Goal: Task Accomplishment & Management: Use online tool/utility

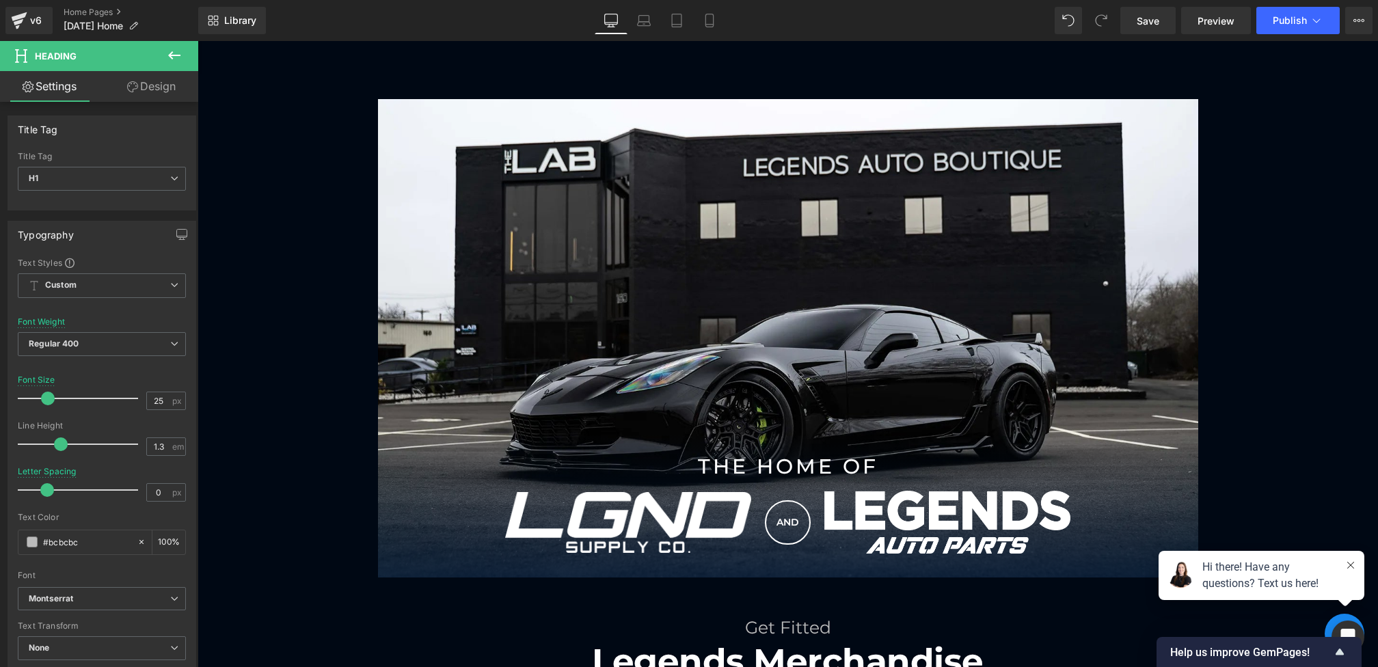
scroll to position [966, 0]
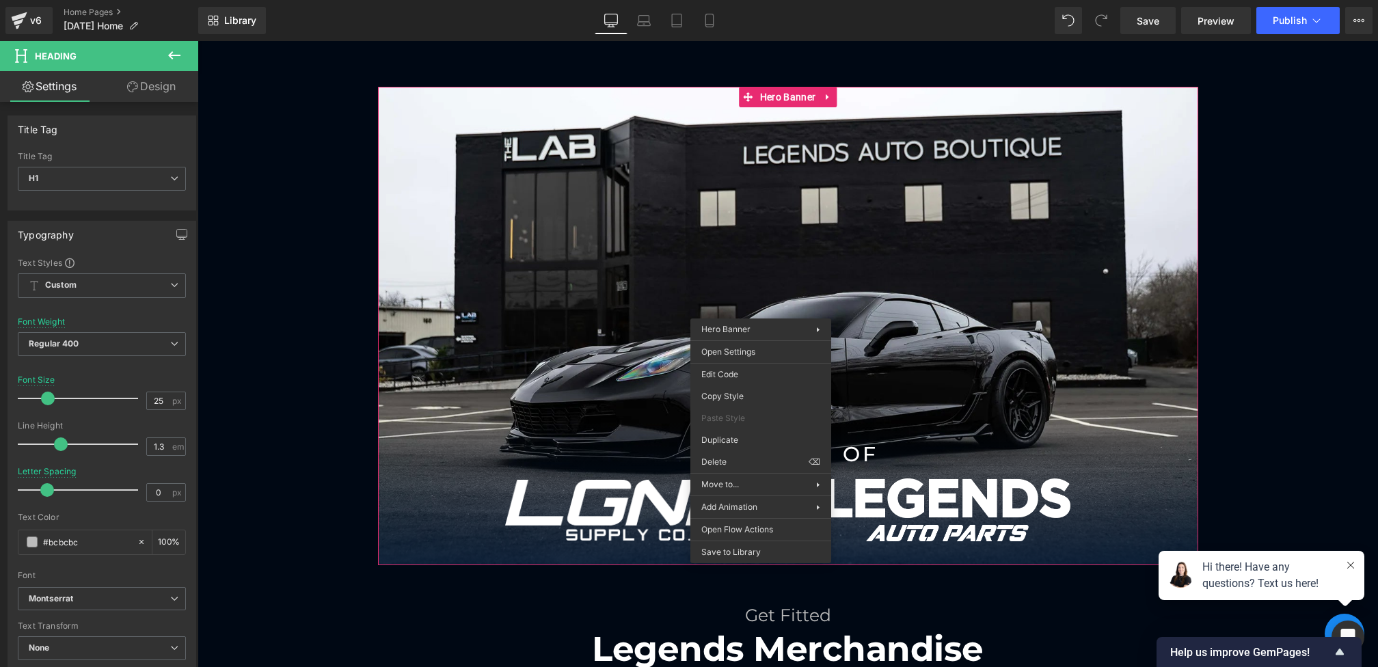
drag, startPoint x: 761, startPoint y: 308, endPoint x: 740, endPoint y: 159, distance: 150.4
click at [375, 291] on div "THE HOME OF Heading Image AND Heading Image Row Row Hero Banner Row" at bounding box center [787, 326] width 1180 height 478
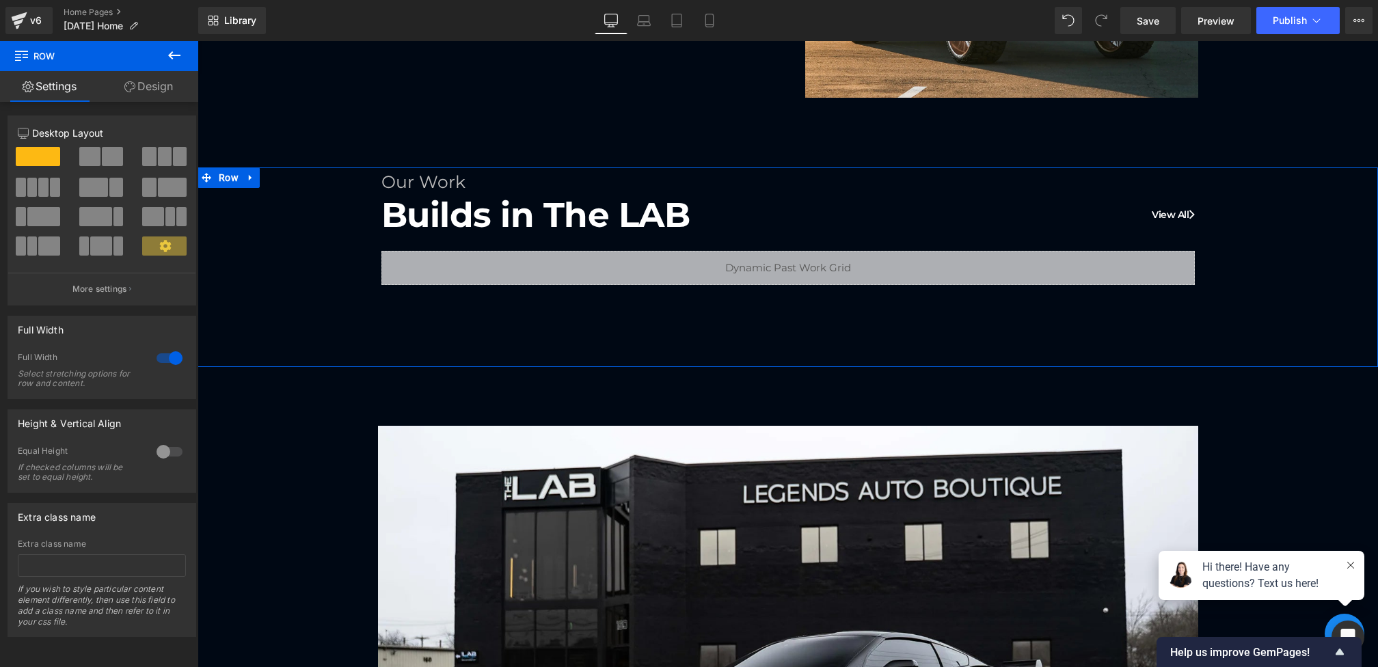
scroll to position [599, 0]
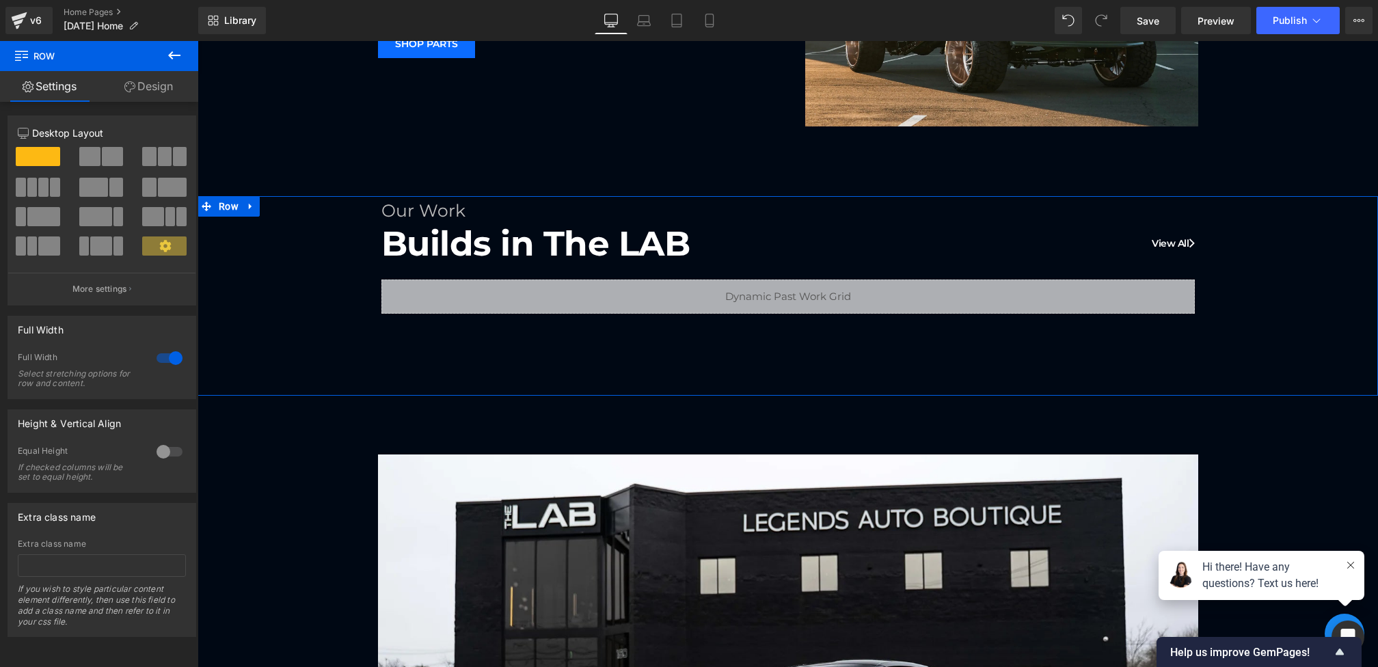
click at [506, 242] on h1 "Builds in The LAB View All" at bounding box center [787, 243] width 813 height 44
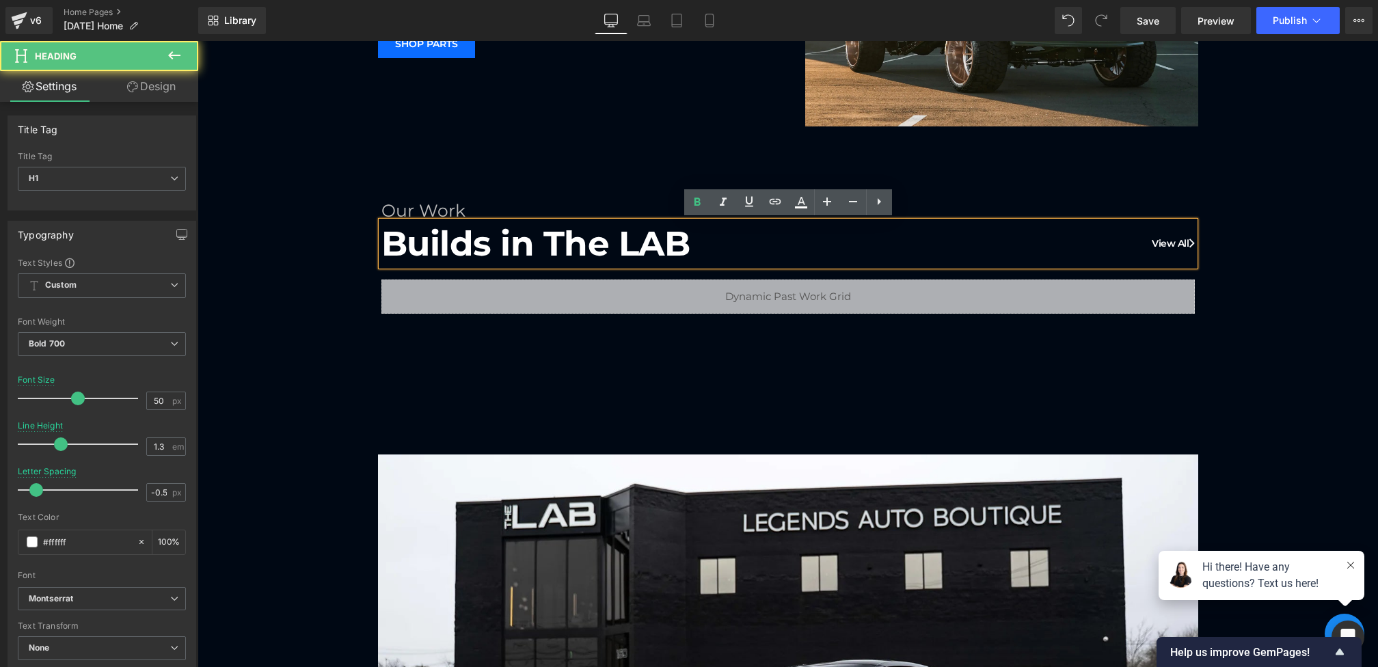
click at [417, 207] on h1 "Our Work" at bounding box center [787, 211] width 813 height 23
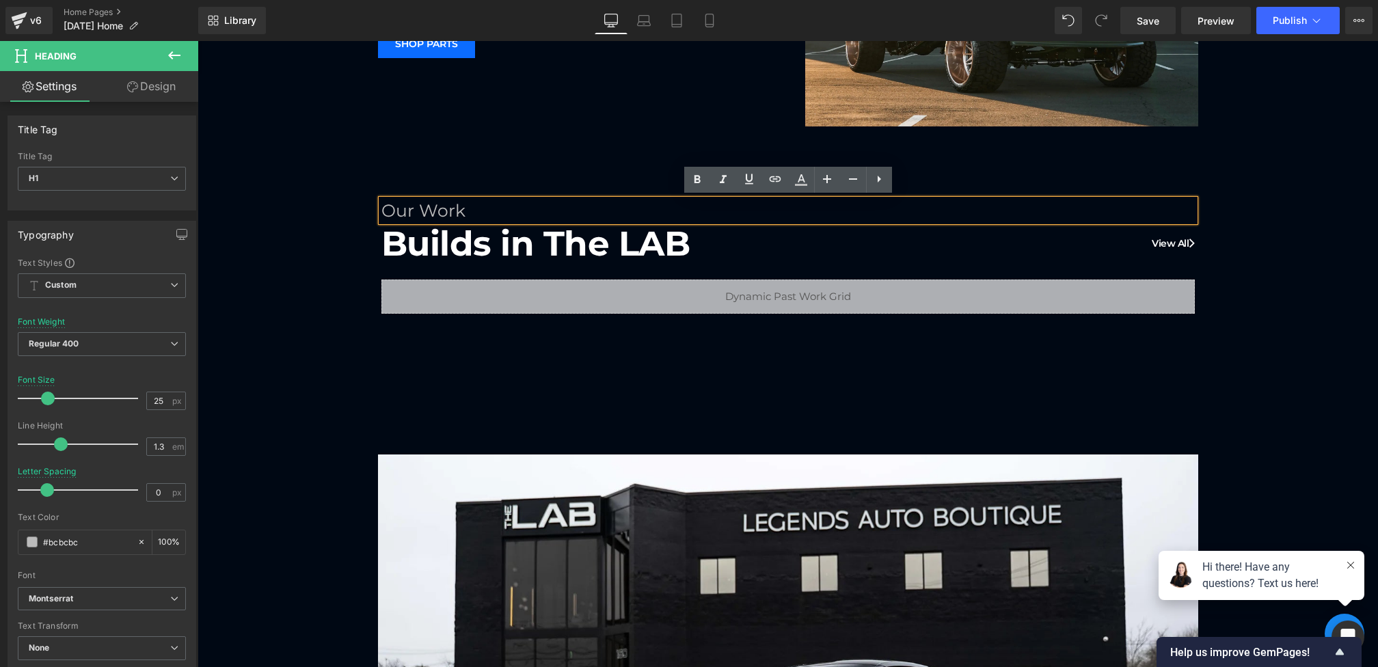
click at [412, 204] on h1 "Our Work" at bounding box center [787, 211] width 813 height 23
click at [375, 312] on div "Our Past Work Heading Builds in The LAB View All Heading Liquid Row" at bounding box center [787, 255] width 1180 height 118
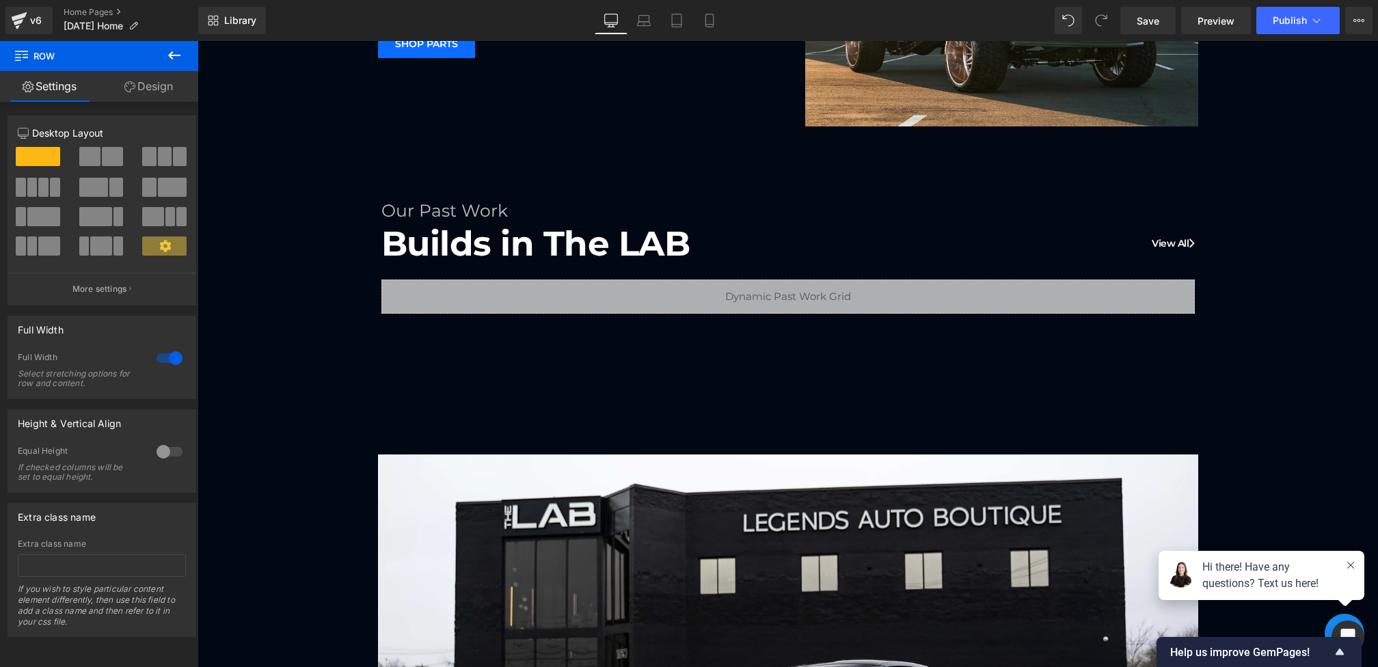
click at [170, 55] on icon at bounding box center [174, 55] width 12 height 8
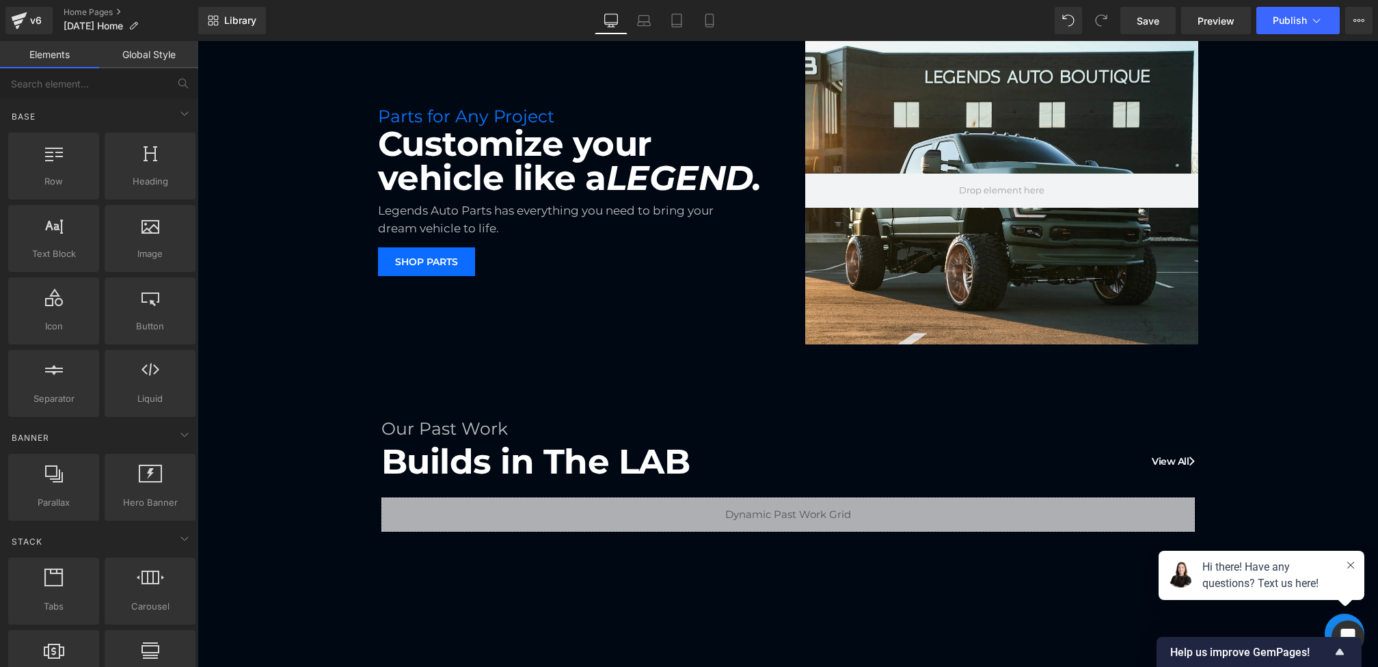
scroll to position [362, 0]
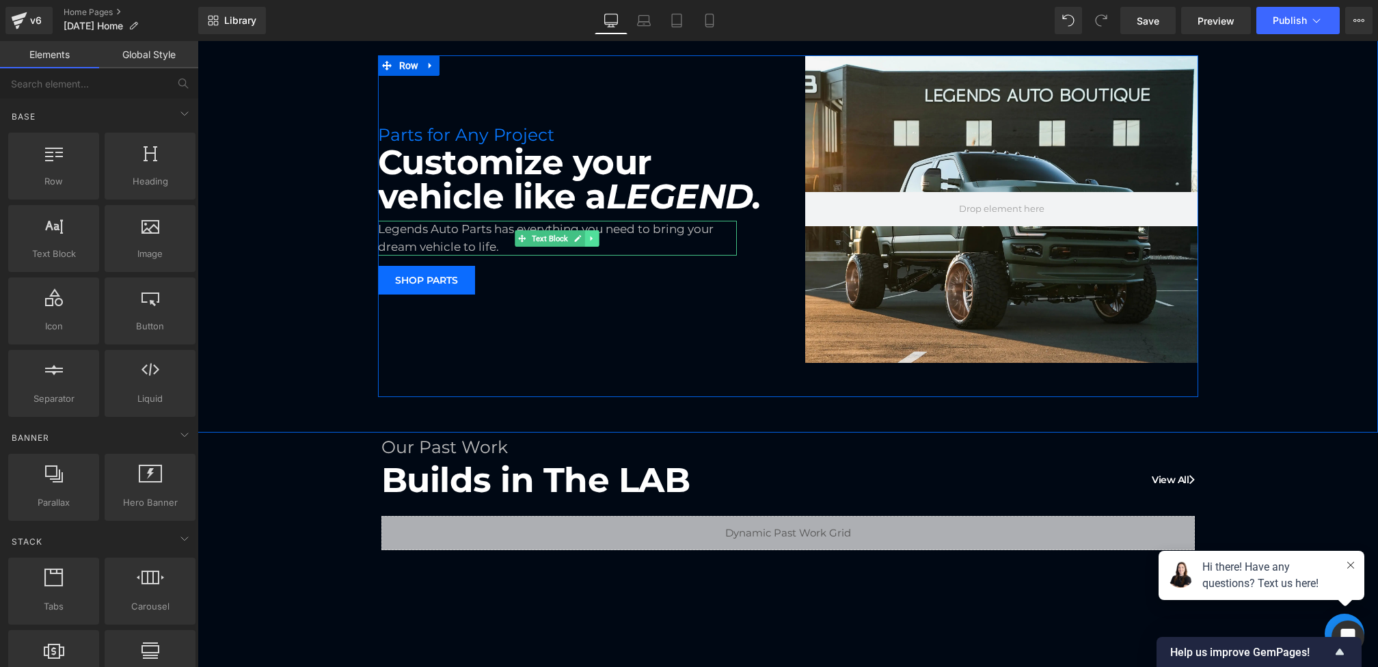
click at [596, 236] on icon at bounding box center [592, 238] width 8 height 8
click at [586, 237] on icon at bounding box center [585, 238] width 8 height 8
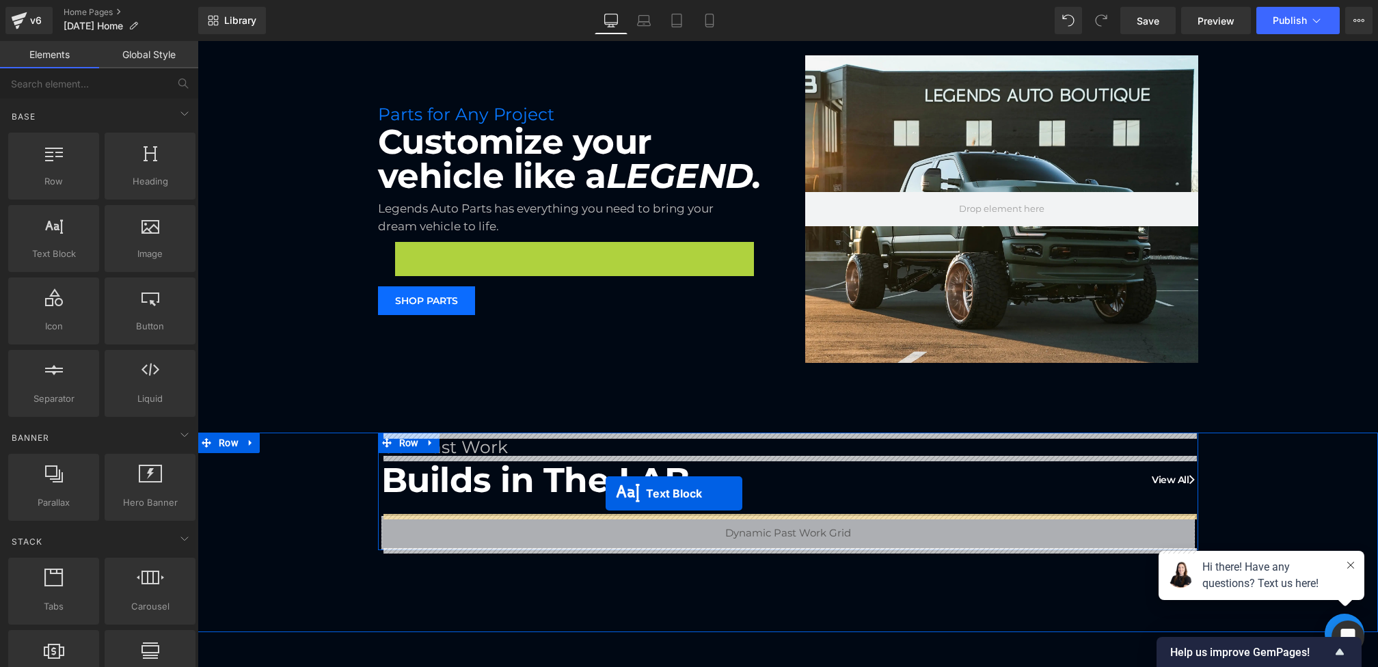
drag, startPoint x: 556, startPoint y: 260, endPoint x: 605, endPoint y: 493, distance: 238.1
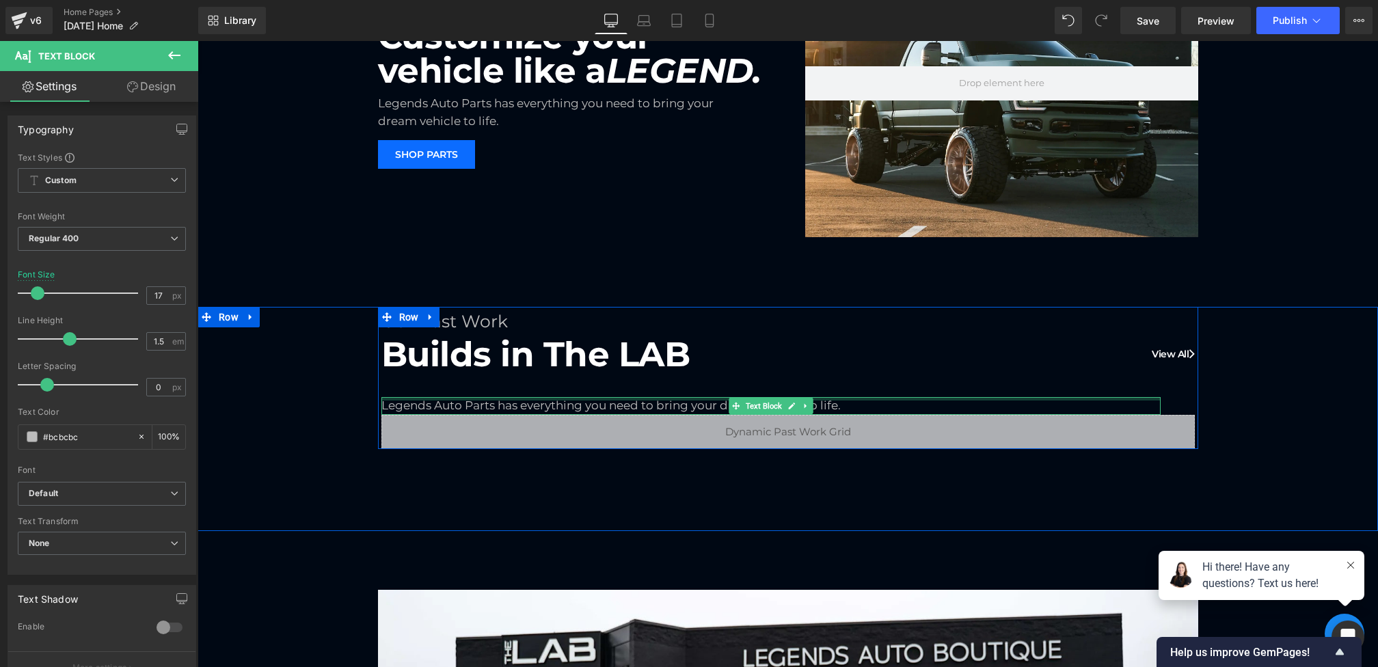
scroll to position [497, 0]
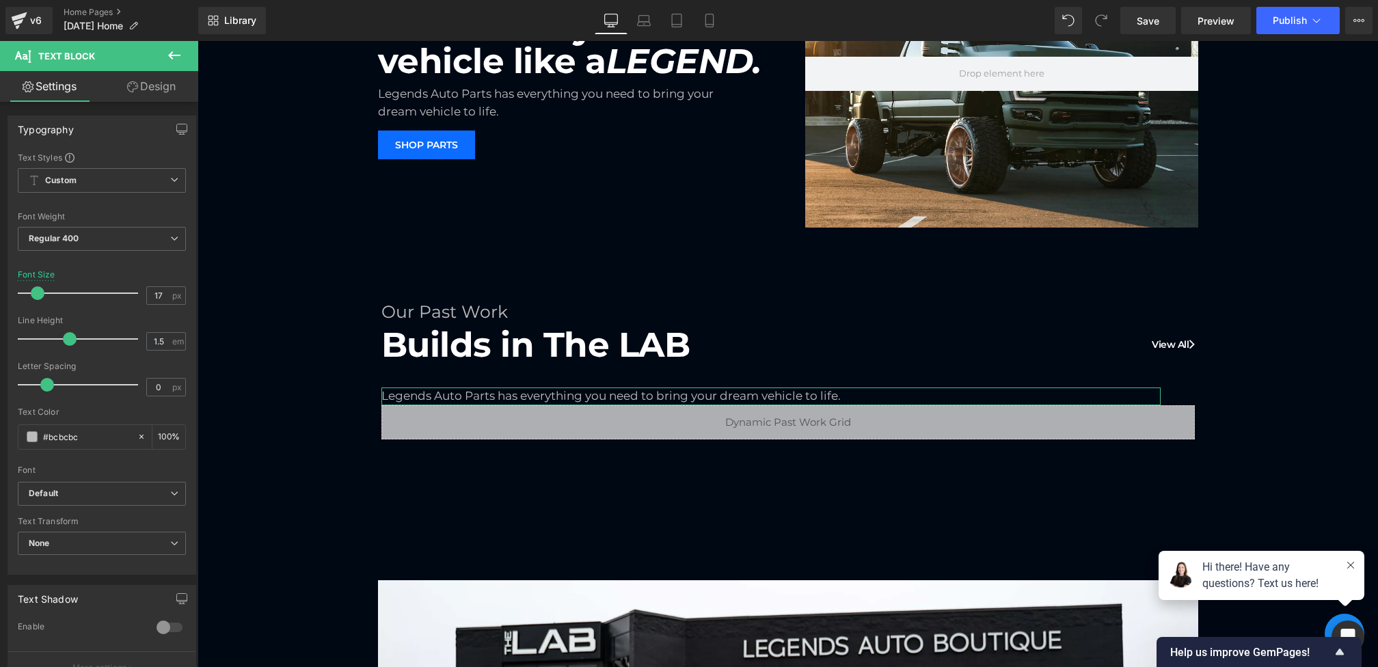
click at [142, 77] on link "Design" at bounding box center [151, 86] width 99 height 31
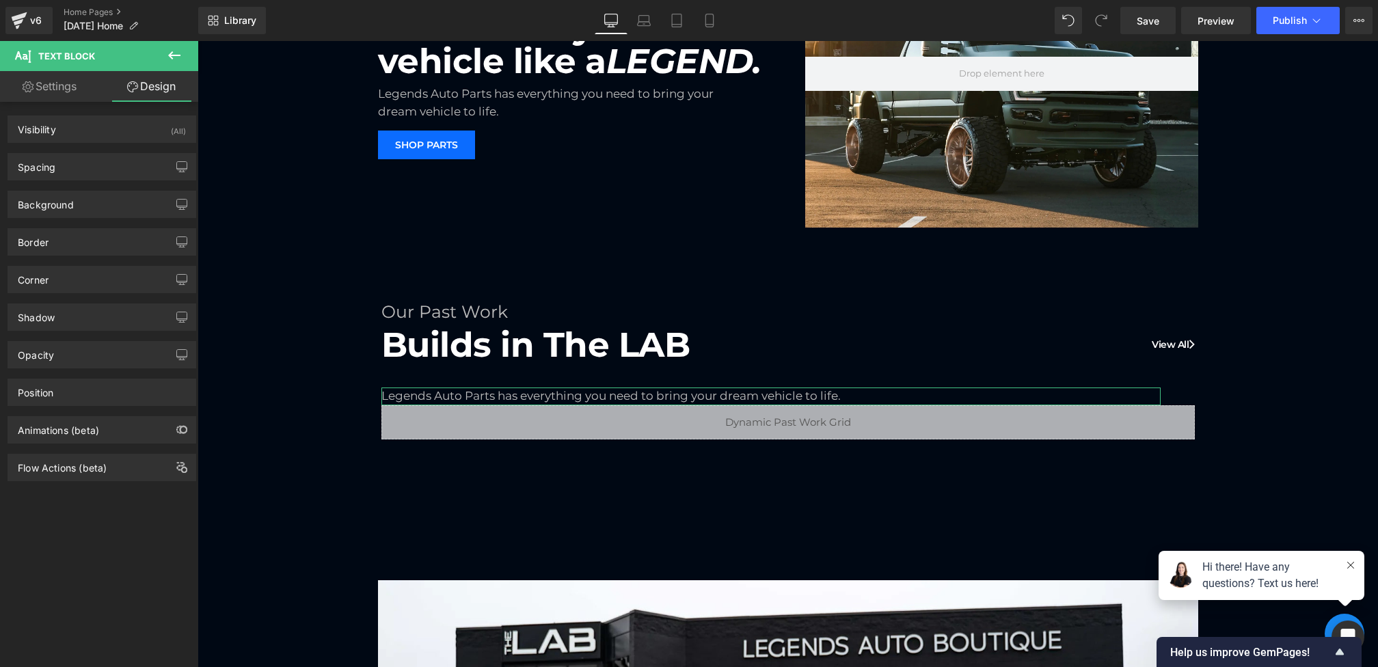
type input "10"
type input "50"
type input "0"
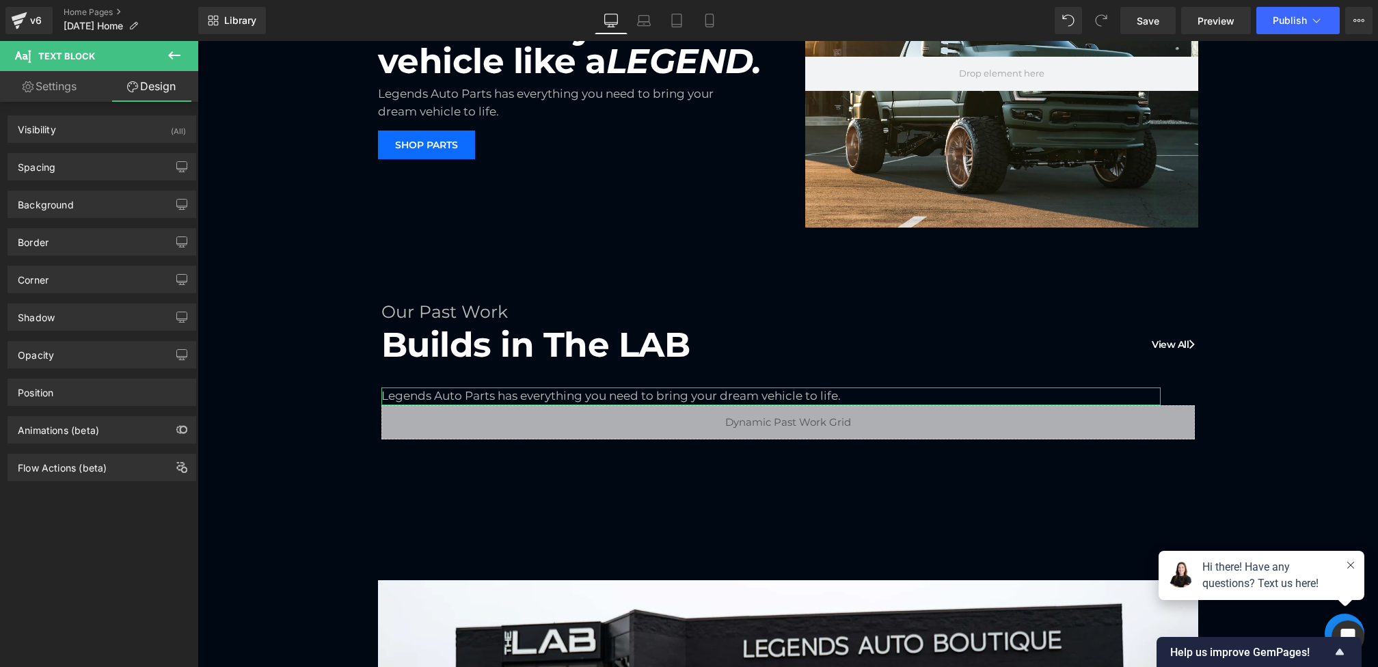
type input "0"
click at [90, 163] on div "Spacing" at bounding box center [101, 167] width 187 height 26
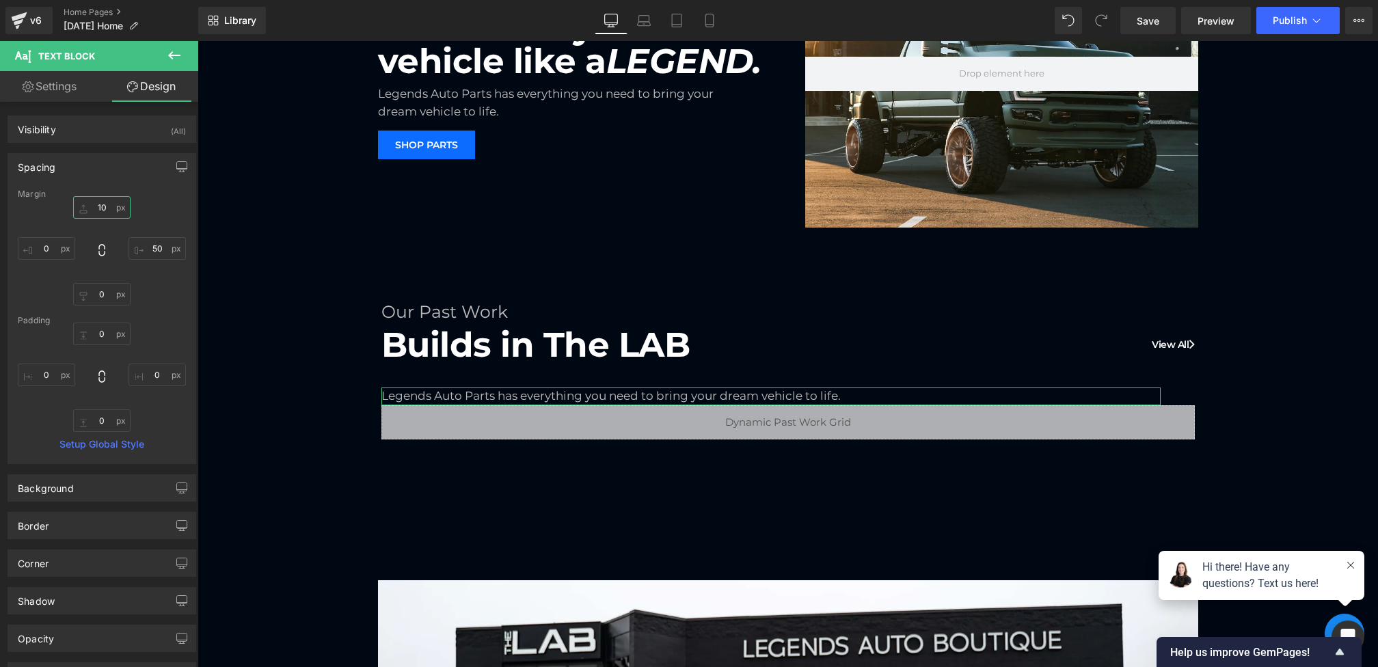
click at [98, 206] on input "10" at bounding box center [101, 207] width 57 height 23
click at [98, 203] on input "10" at bounding box center [101, 207] width 57 height 23
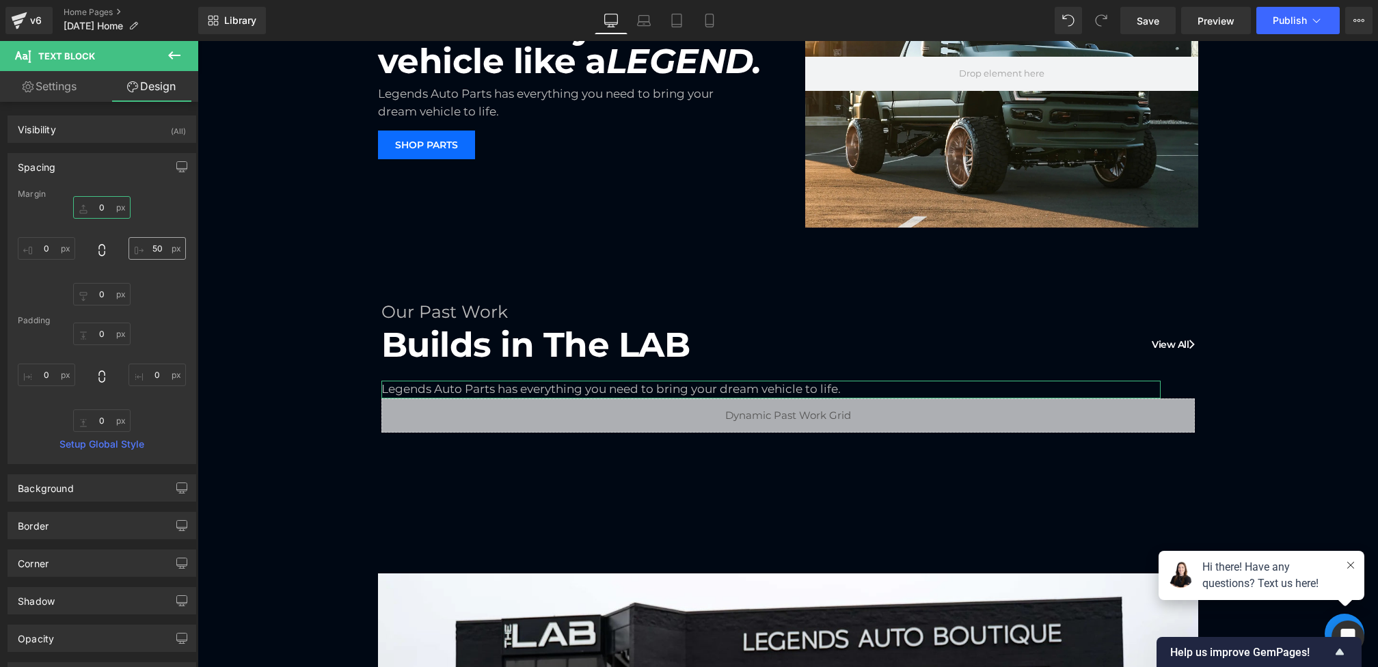
type input "0"
click at [151, 245] on input "50" at bounding box center [156, 248] width 57 height 23
type input "0"
click at [174, 173] on button "button" at bounding box center [182, 167] width 22 height 26
click at [79, 192] on button "Laptop" at bounding box center [76, 195] width 42 height 23
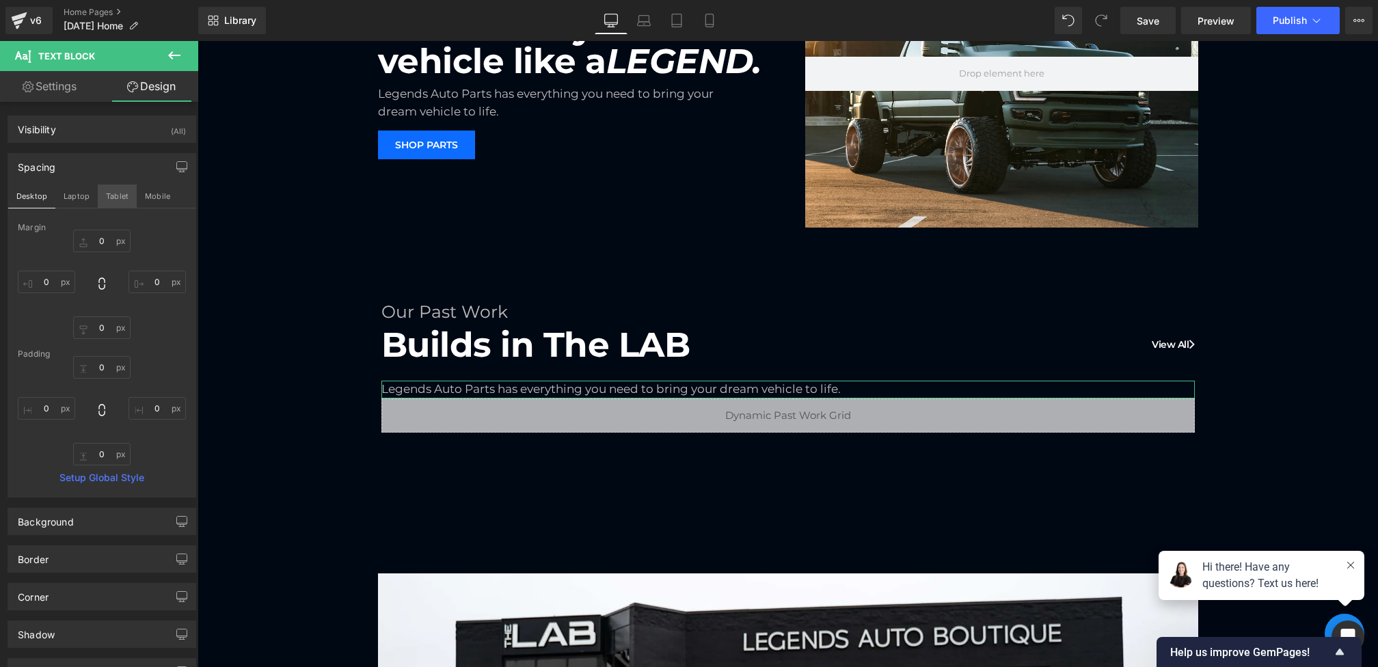
scroll to position [467, 0]
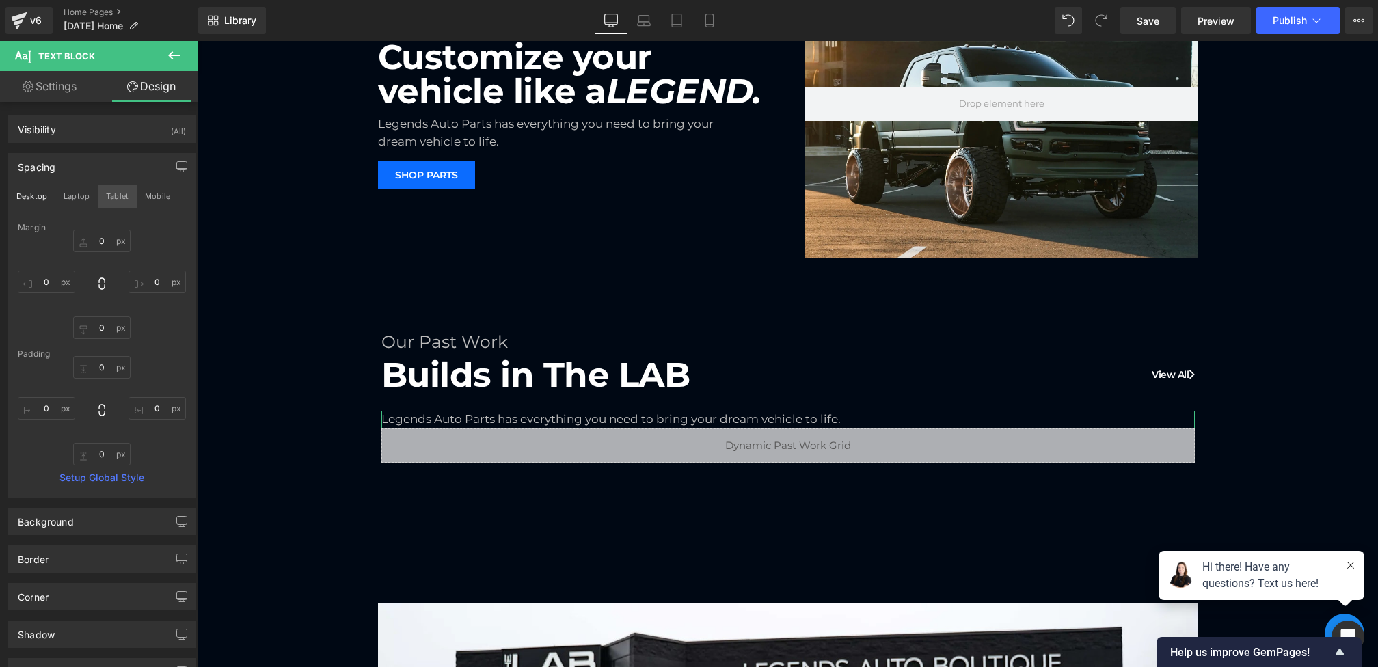
type input "0"
type input "50"
type input "0"
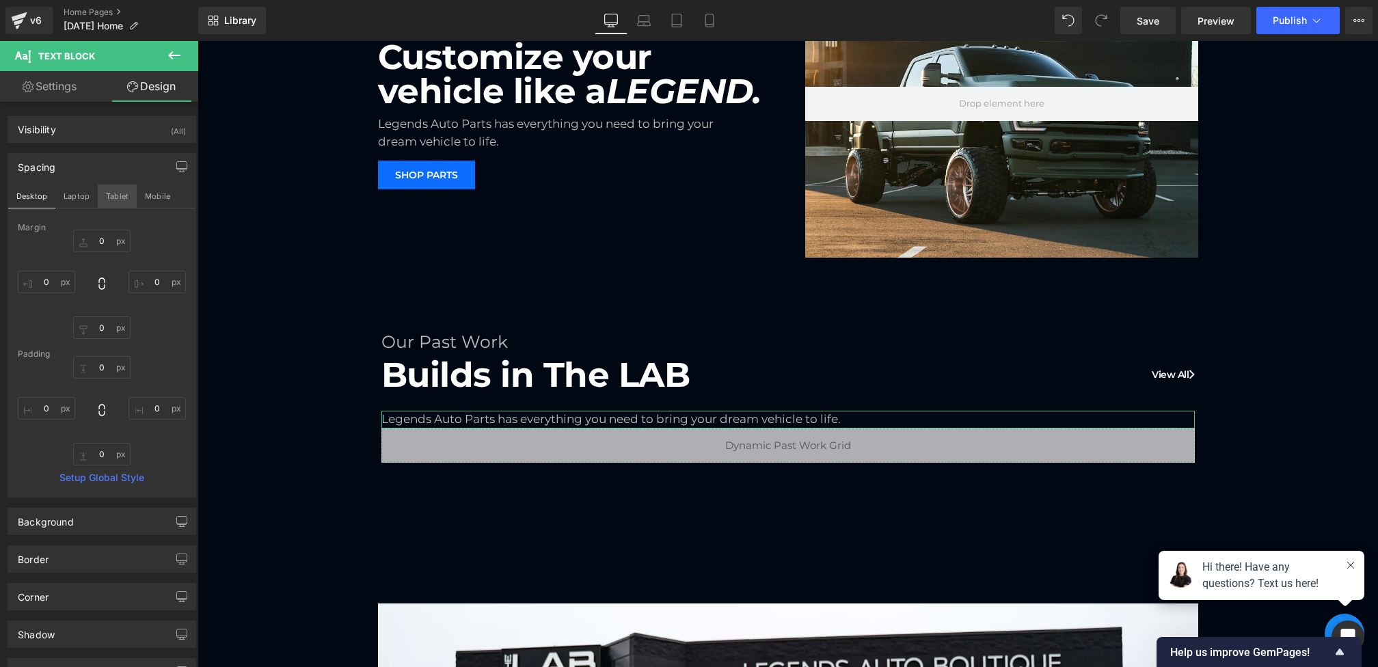
type input "0"
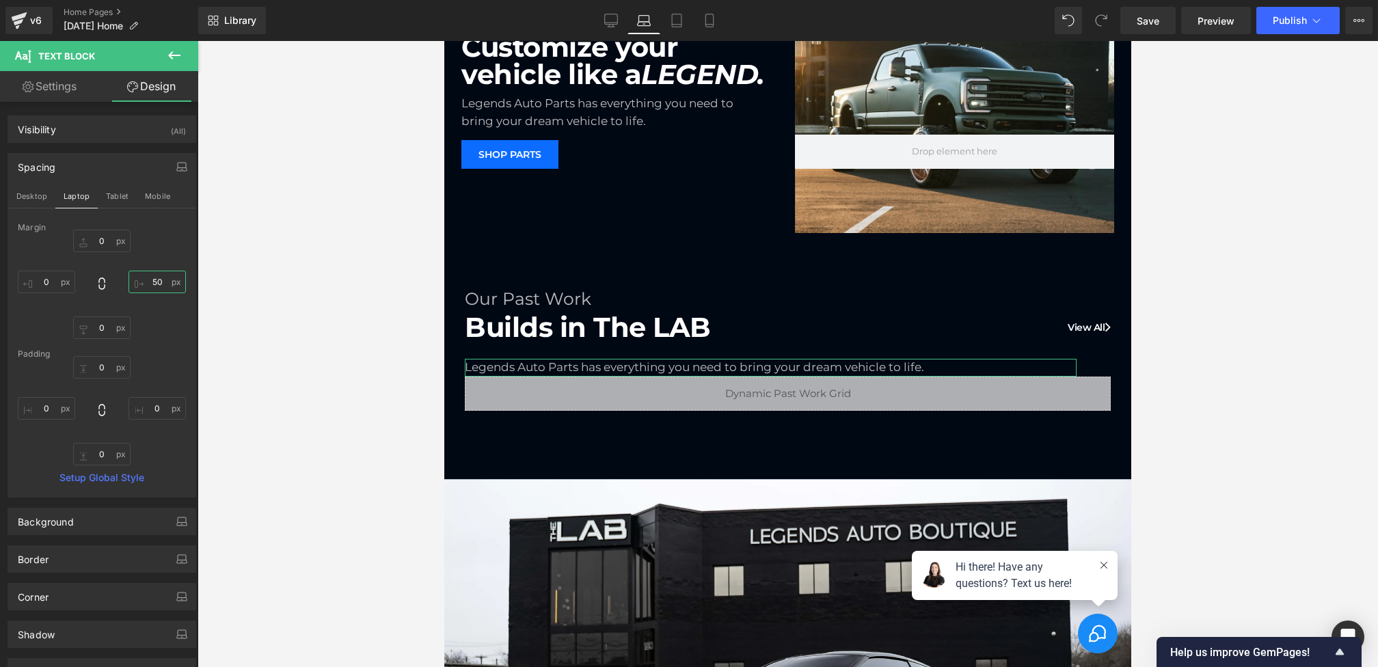
click at [147, 286] on input "50" at bounding box center [156, 282] width 57 height 23
click at [150, 281] on input "50" at bounding box center [156, 282] width 57 height 23
type input "0"
click at [124, 190] on button "Tablet" at bounding box center [117, 195] width 39 height 23
type input "0"
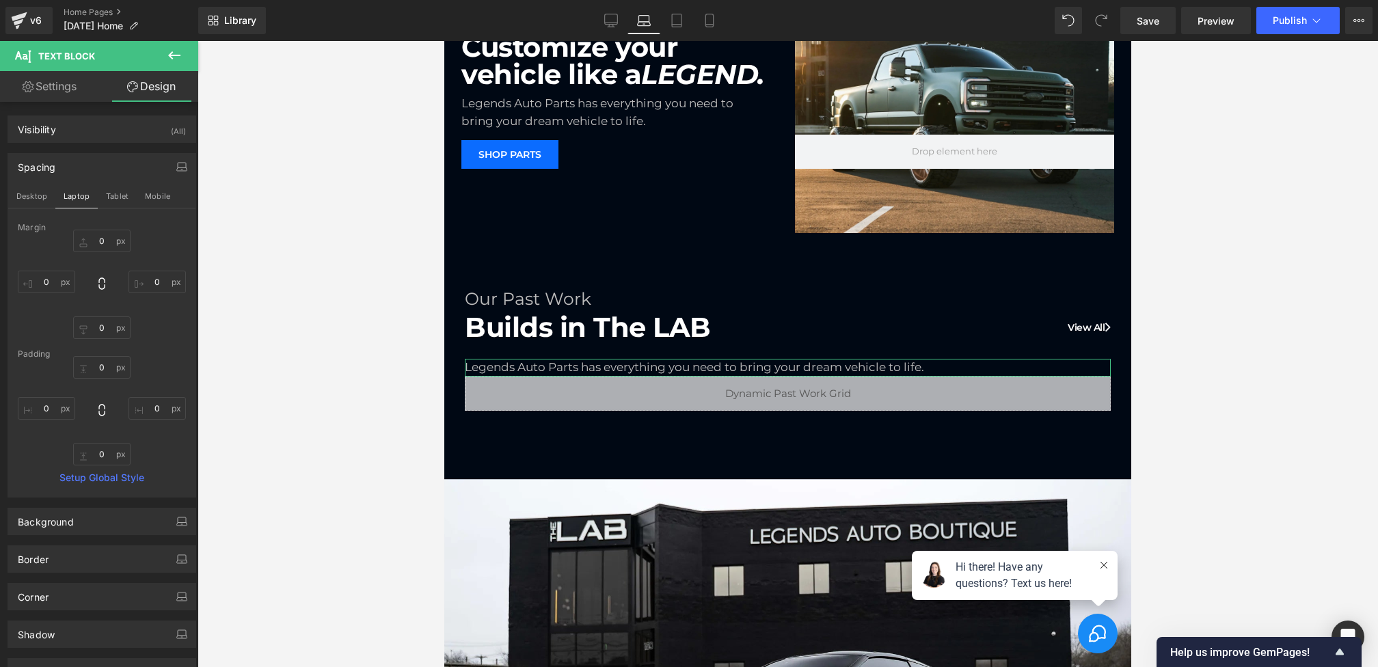
type input "30"
type input "0"
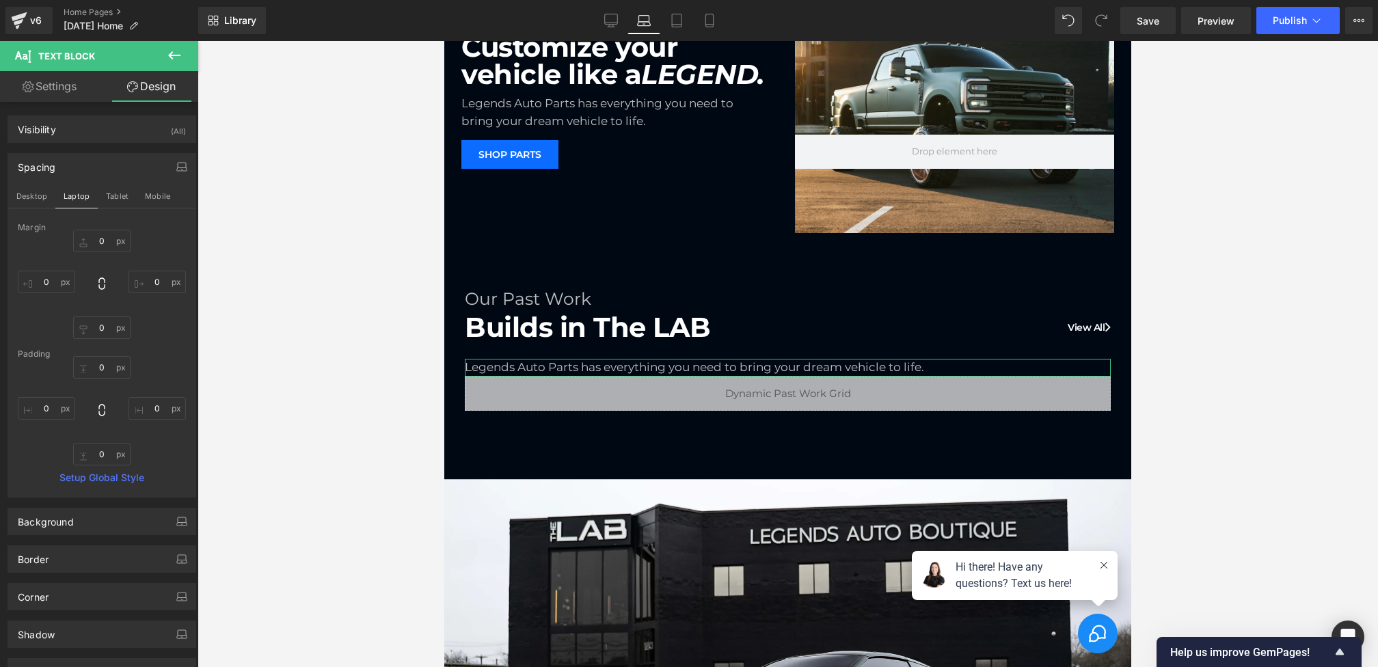
type input "0"
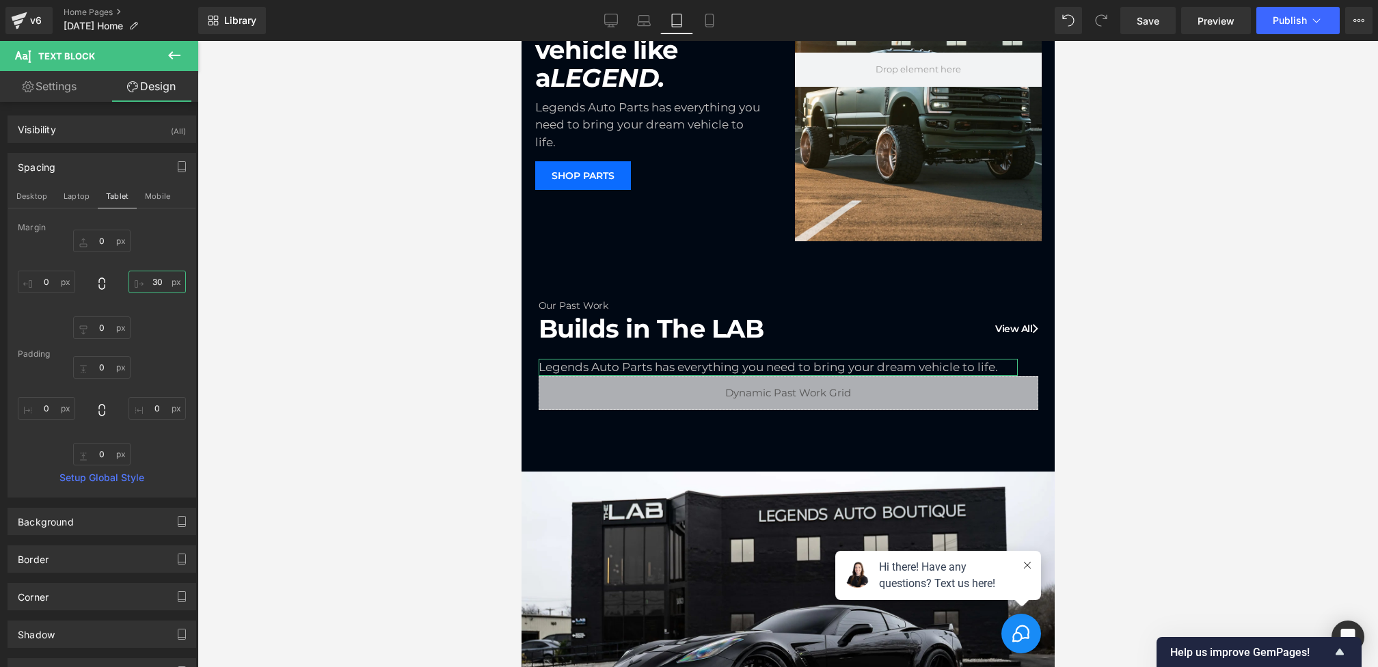
click at [148, 275] on input "30" at bounding box center [156, 282] width 57 height 23
click at [152, 281] on input "30" at bounding box center [156, 282] width 57 height 23
type input "0"
click at [144, 199] on button "Mobile" at bounding box center [158, 195] width 42 height 23
type input "0"
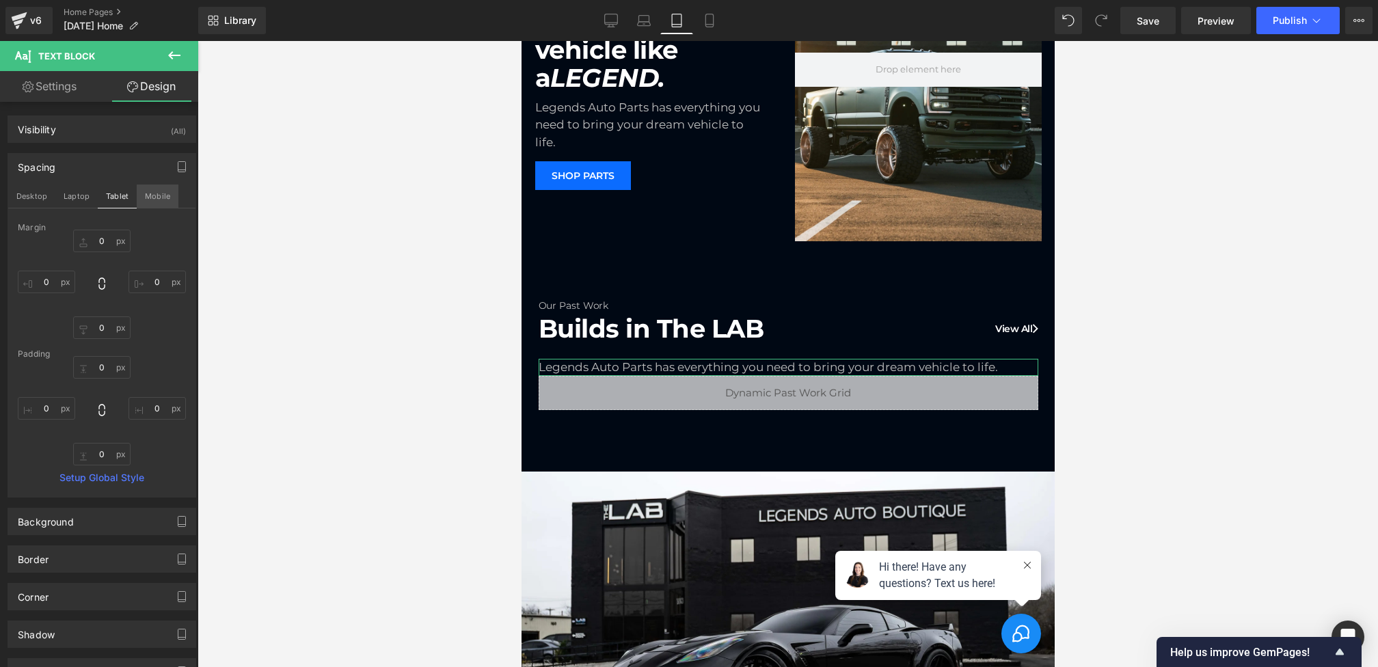
type input "0"
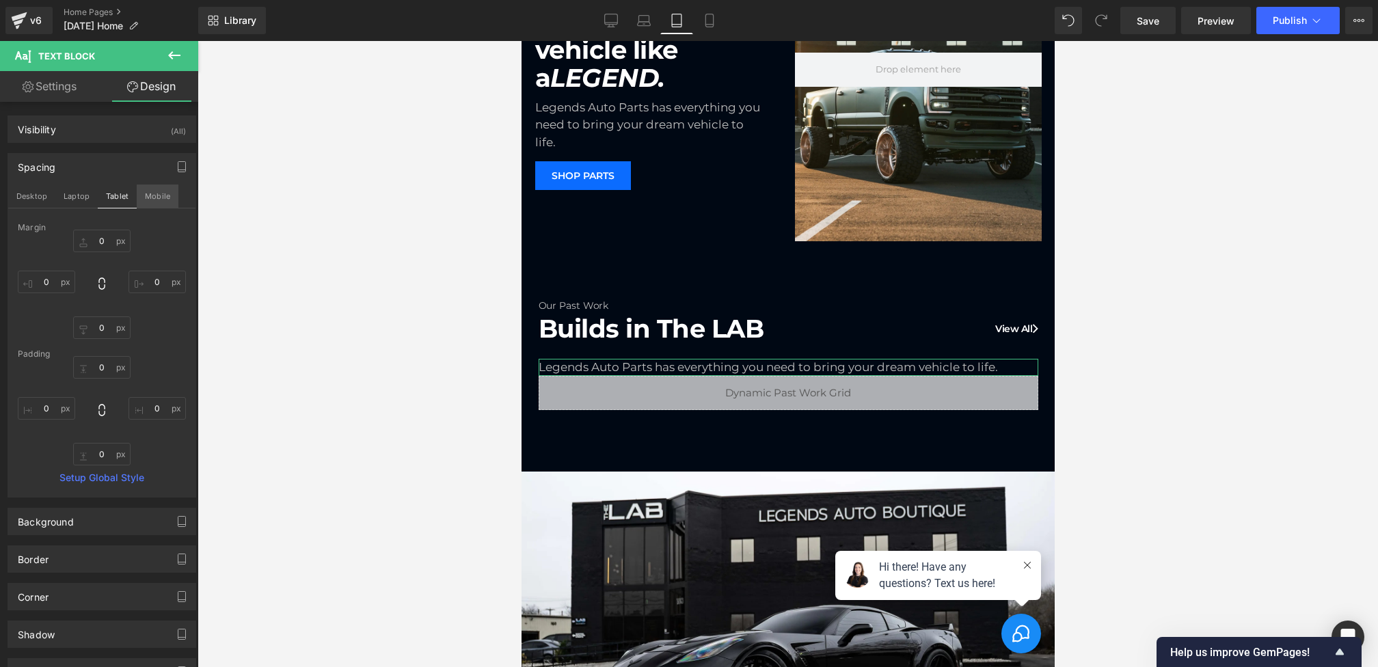
type input "0"
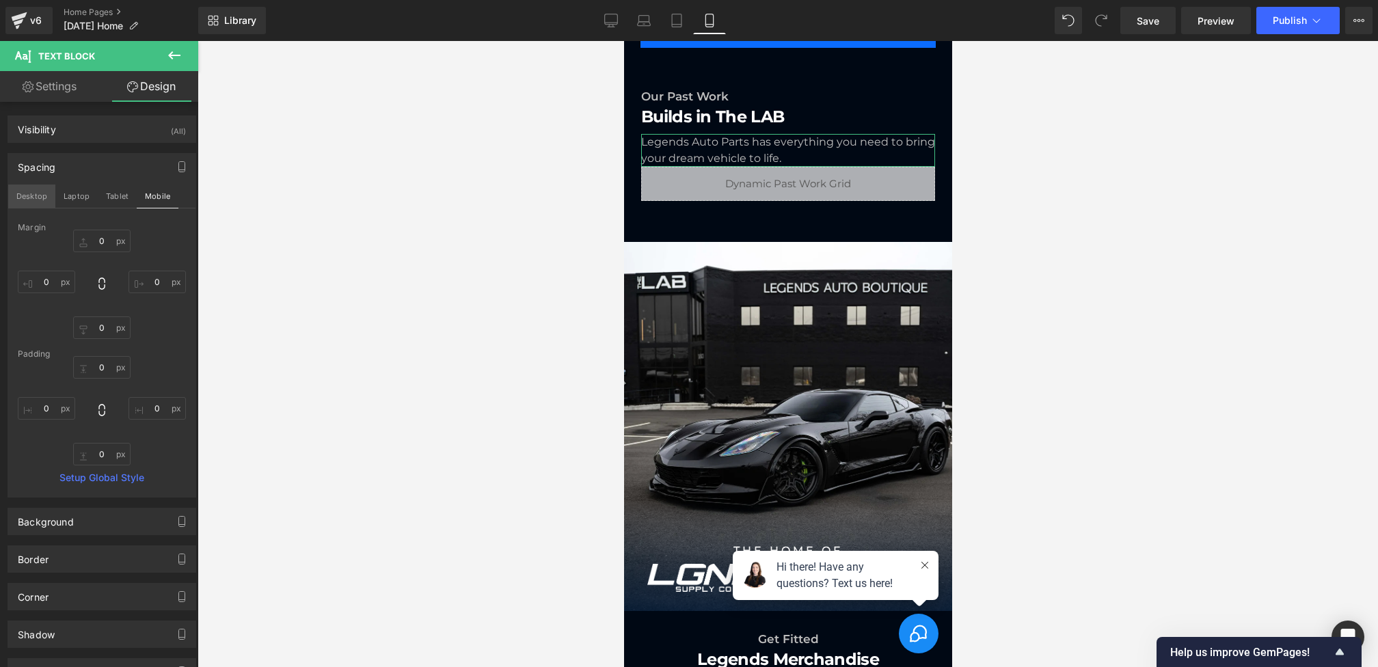
click at [36, 190] on button "Desktop" at bounding box center [31, 195] width 47 height 23
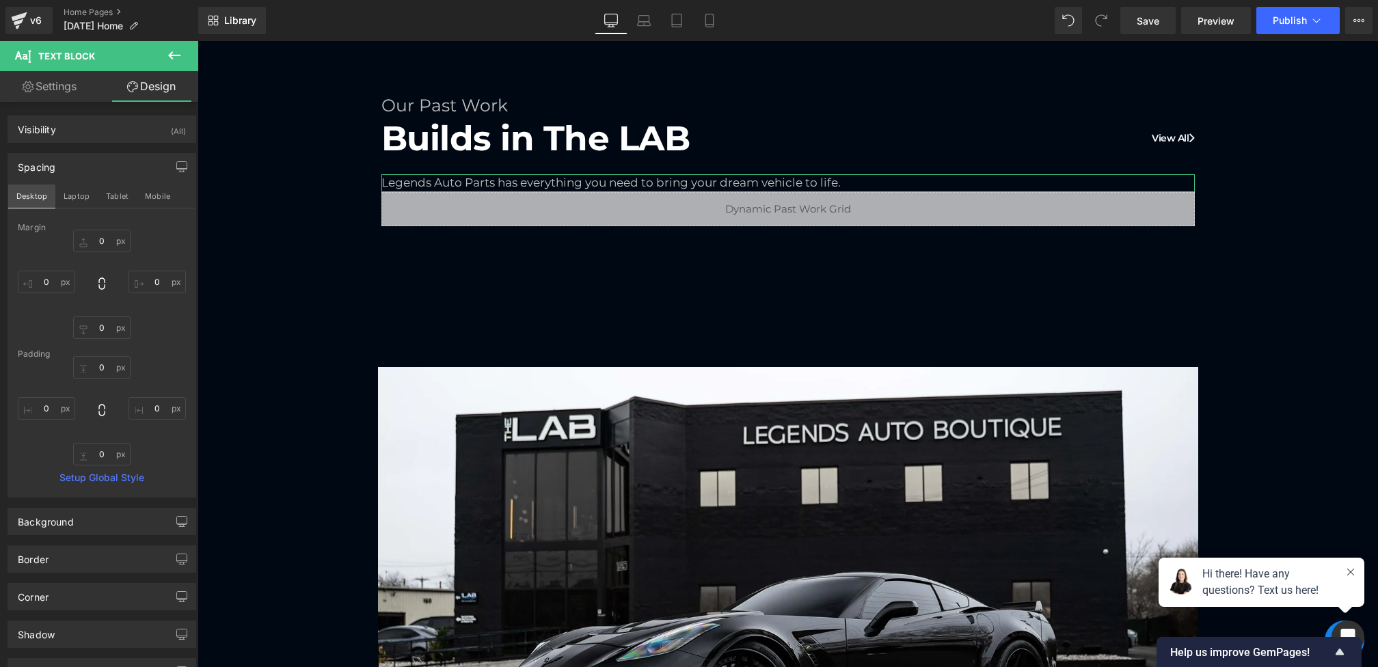
type input "0"
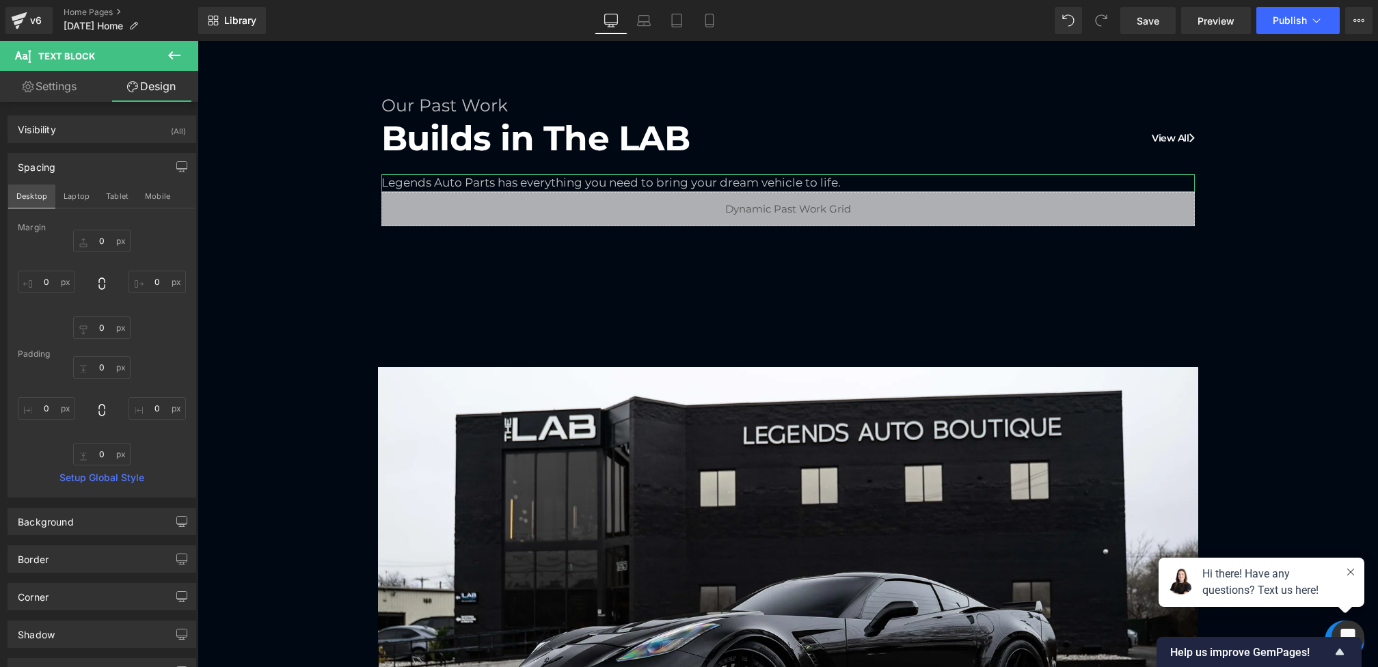
type input "0"
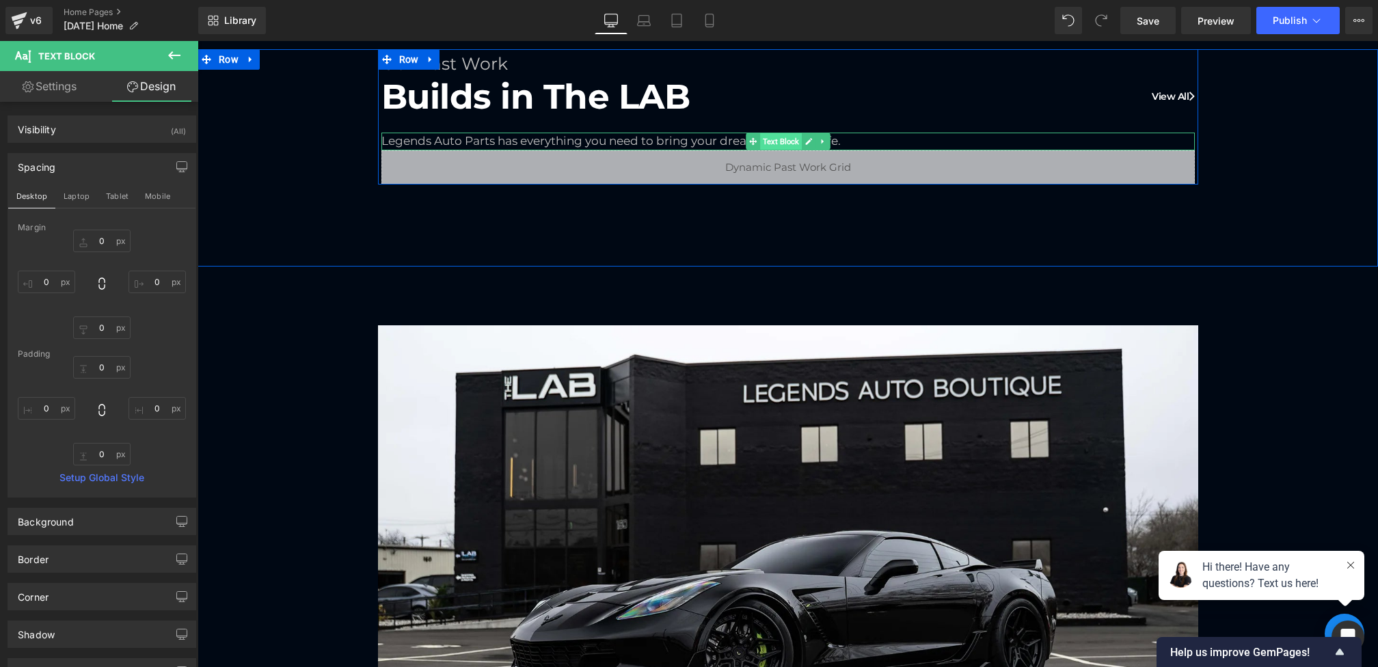
click at [762, 139] on span "Text Block" at bounding box center [781, 141] width 42 height 16
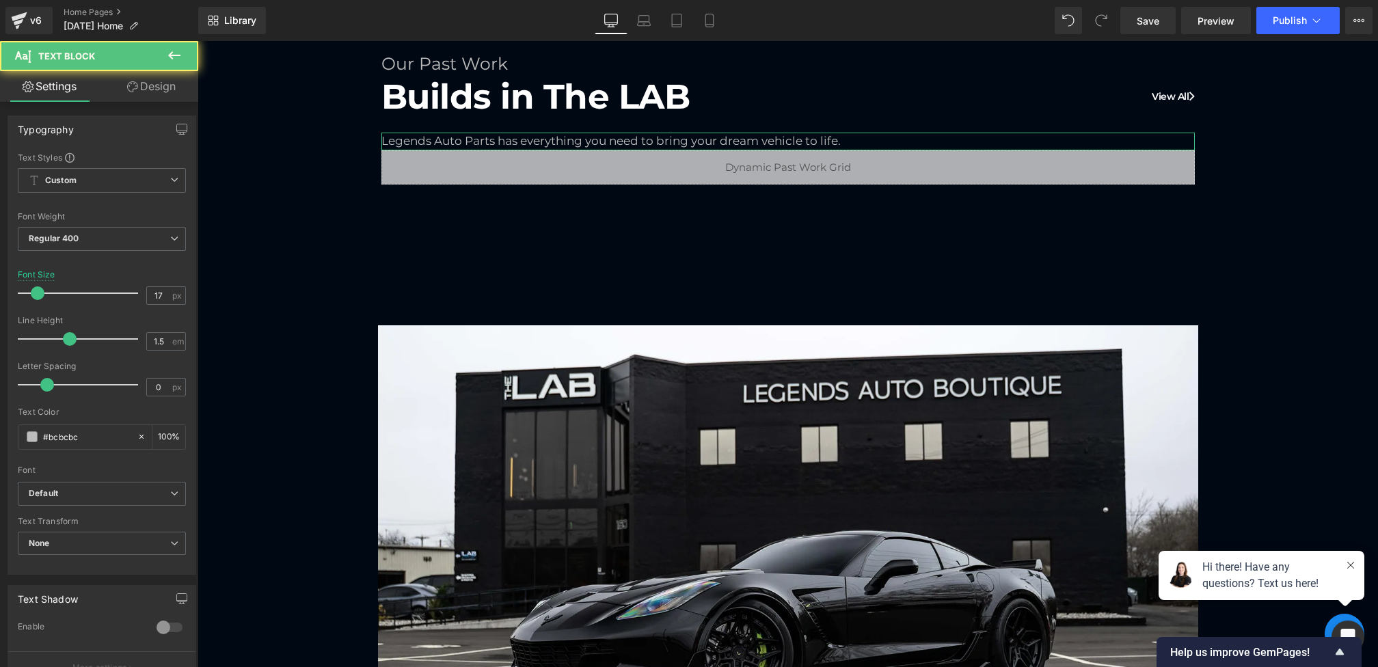
click at [133, 101] on link "Design" at bounding box center [151, 86] width 99 height 31
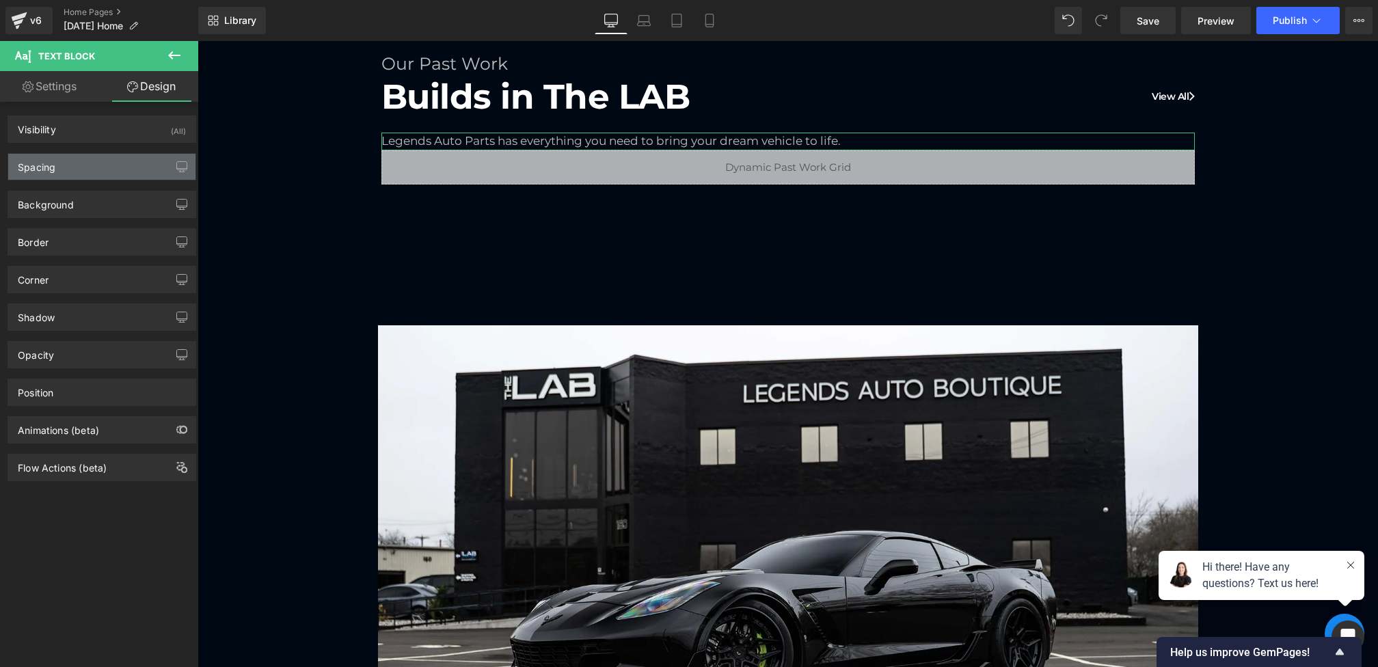
click at [75, 176] on div "Spacing" at bounding box center [101, 167] width 187 height 26
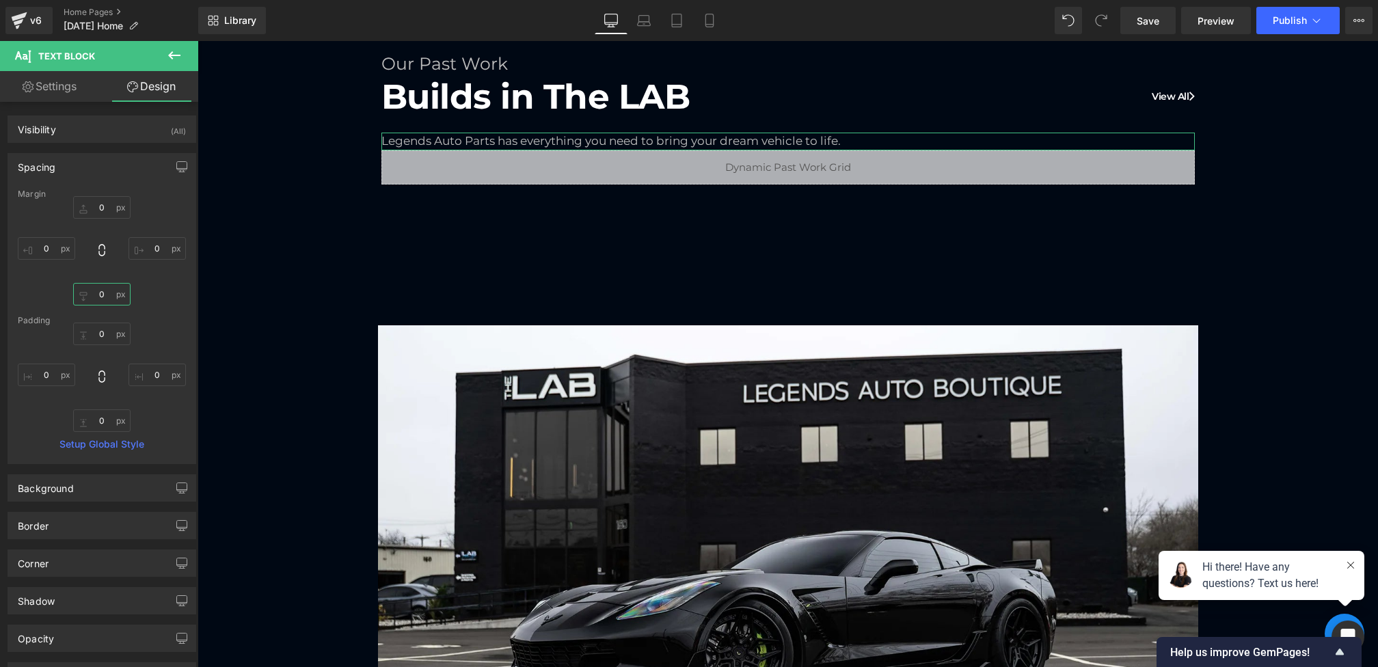
click at [94, 290] on input "0" at bounding box center [101, 294] width 57 height 23
click at [92, 298] on input "0" at bounding box center [101, 294] width 57 height 23
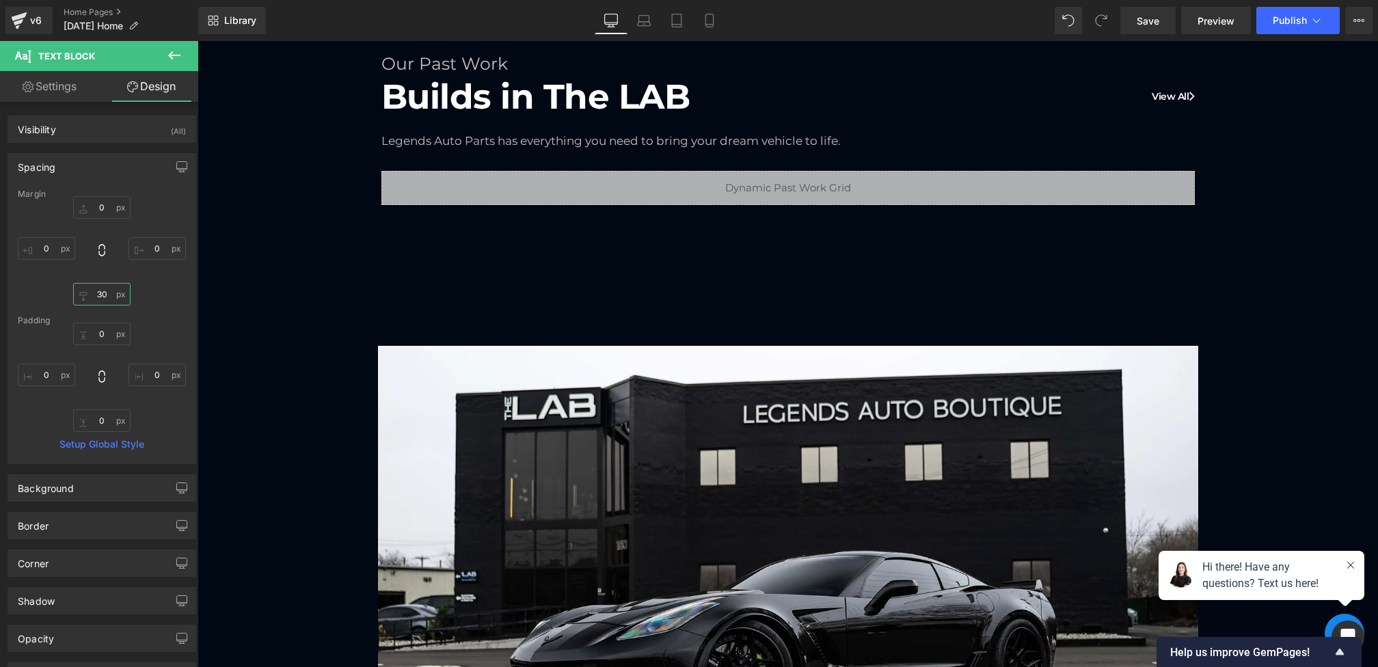
type input "30"
click at [727, 143] on div "Legends Auto Parts has everything you need to bring your dream vehicle to life." at bounding box center [787, 142] width 813 height 18
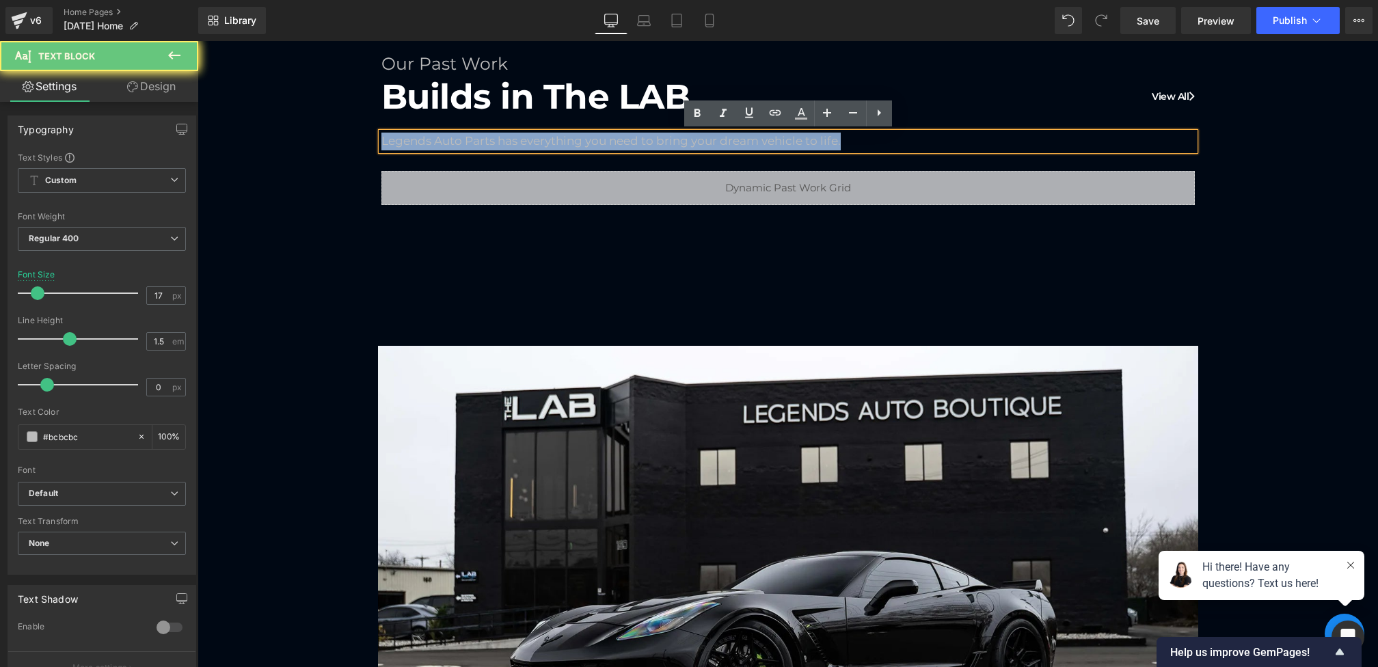
drag, startPoint x: 868, startPoint y: 139, endPoint x: 258, endPoint y: 131, distance: 610.2
click at [258, 131] on div "Our Past Work Heading Builds in The LAB View All Heading Legends Auto Parts has…" at bounding box center [787, 127] width 1180 height 156
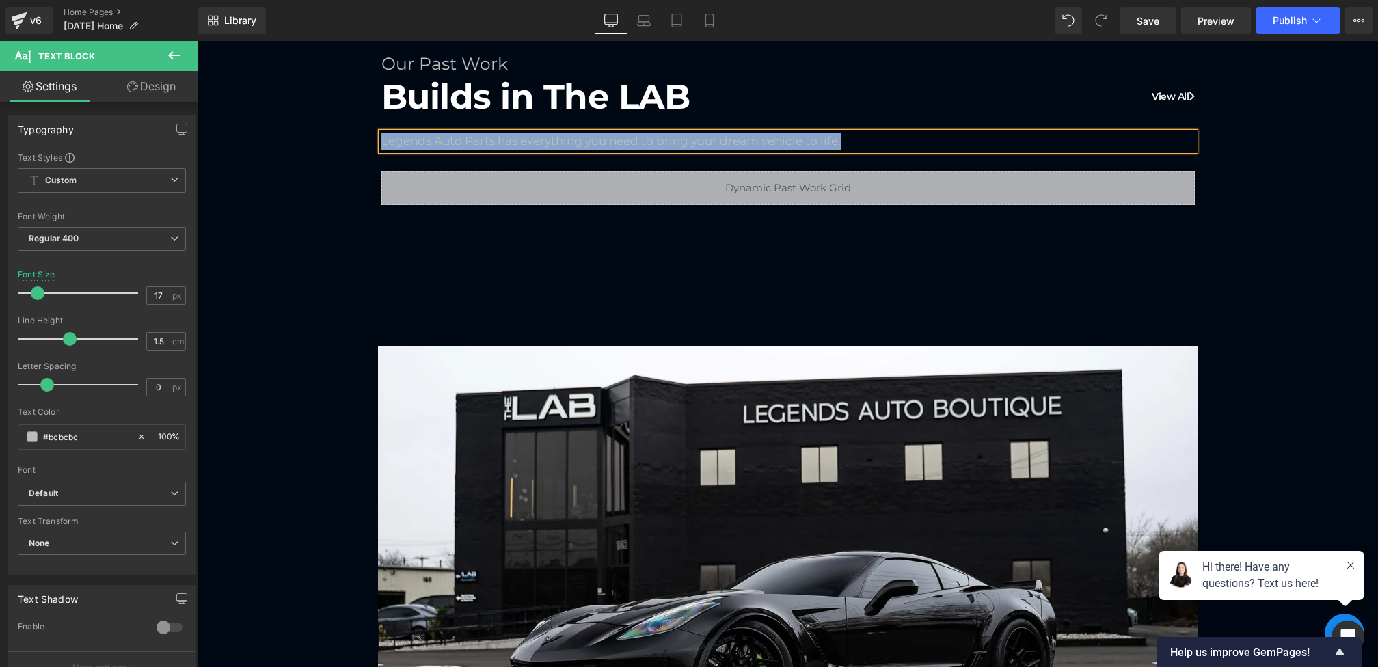
paste div
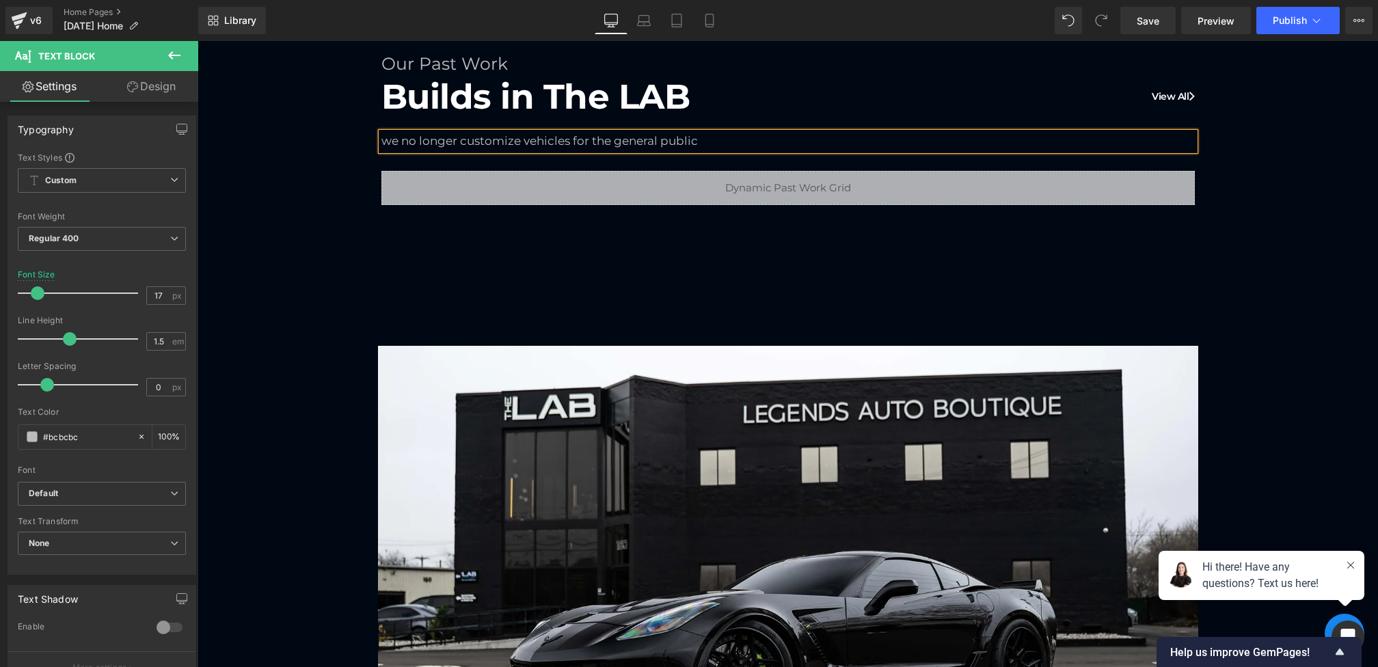
click at [388, 143] on div "we no longer customize vehicles for the general public" at bounding box center [787, 142] width 813 height 18
click at [792, 142] on div "Please note, we no longer customize vehicles for the general public" at bounding box center [787, 142] width 813 height 18
click at [342, 171] on div "Our Past Work Heading Builds in The LAB View All Heading Please note, we no lon…" at bounding box center [787, 127] width 1180 height 156
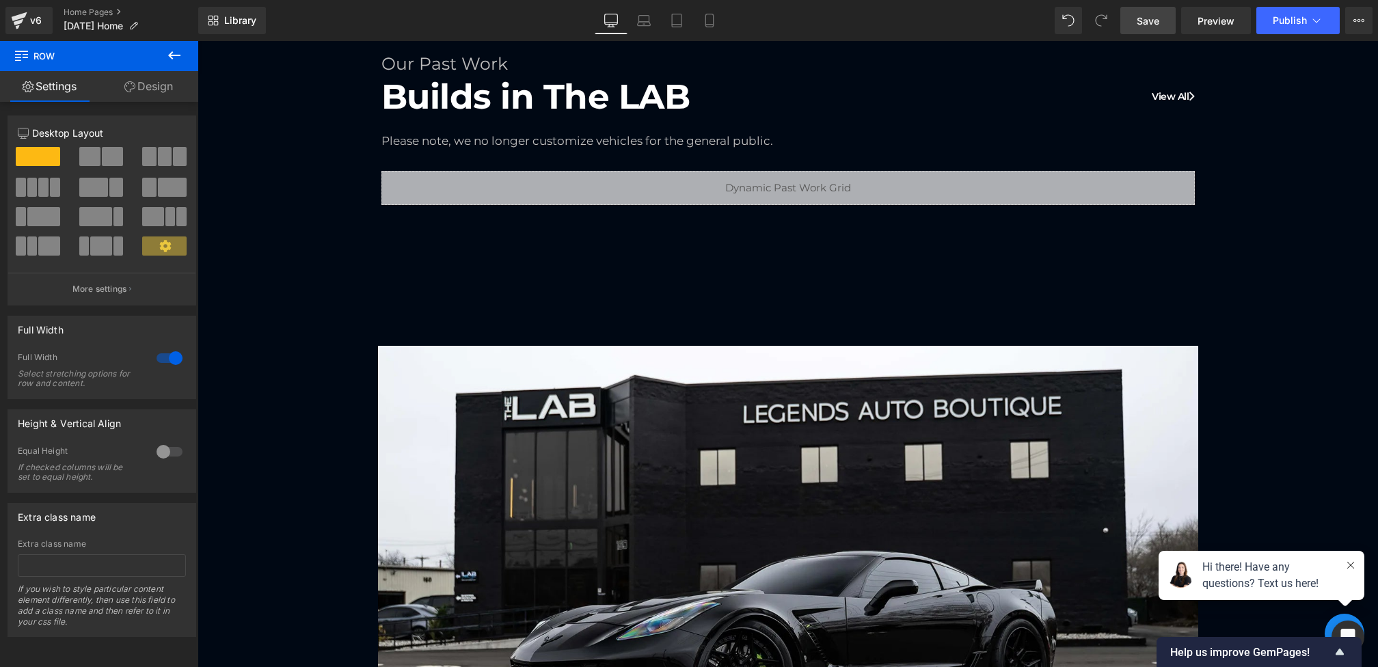
click at [1151, 30] on link "Save" at bounding box center [1147, 20] width 55 height 27
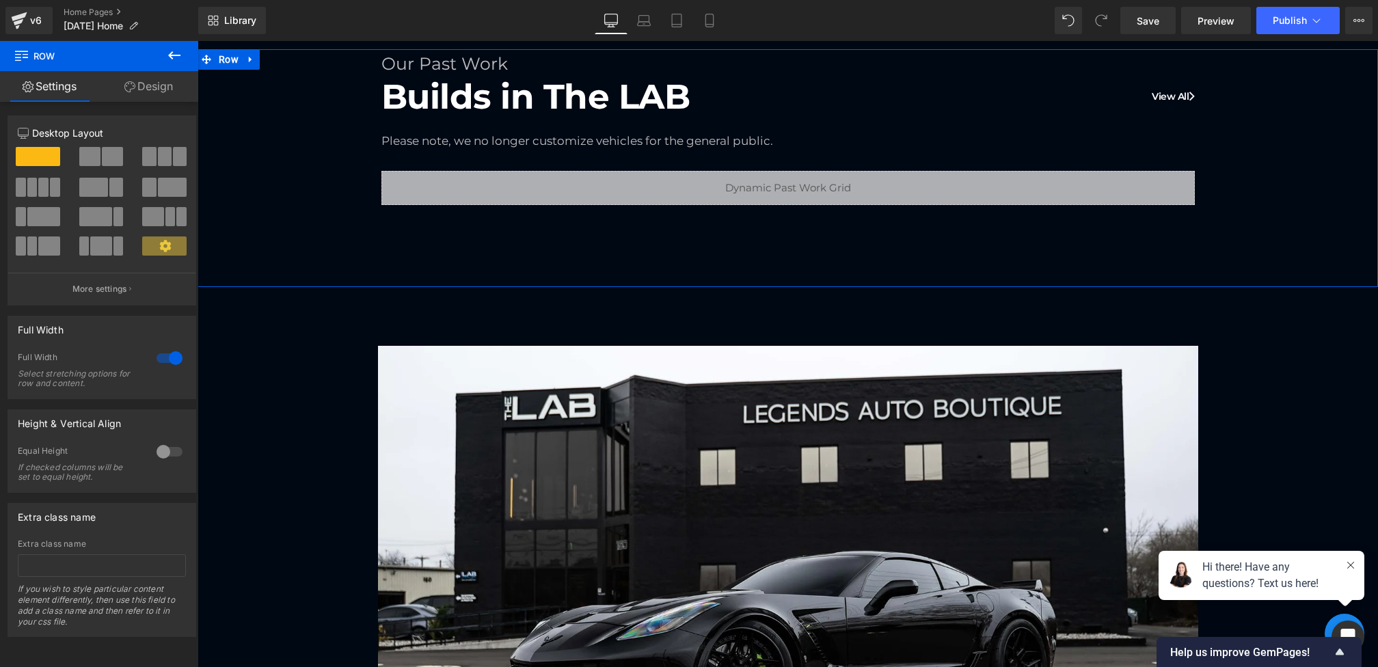
click at [172, 90] on link "Design" at bounding box center [148, 86] width 99 height 31
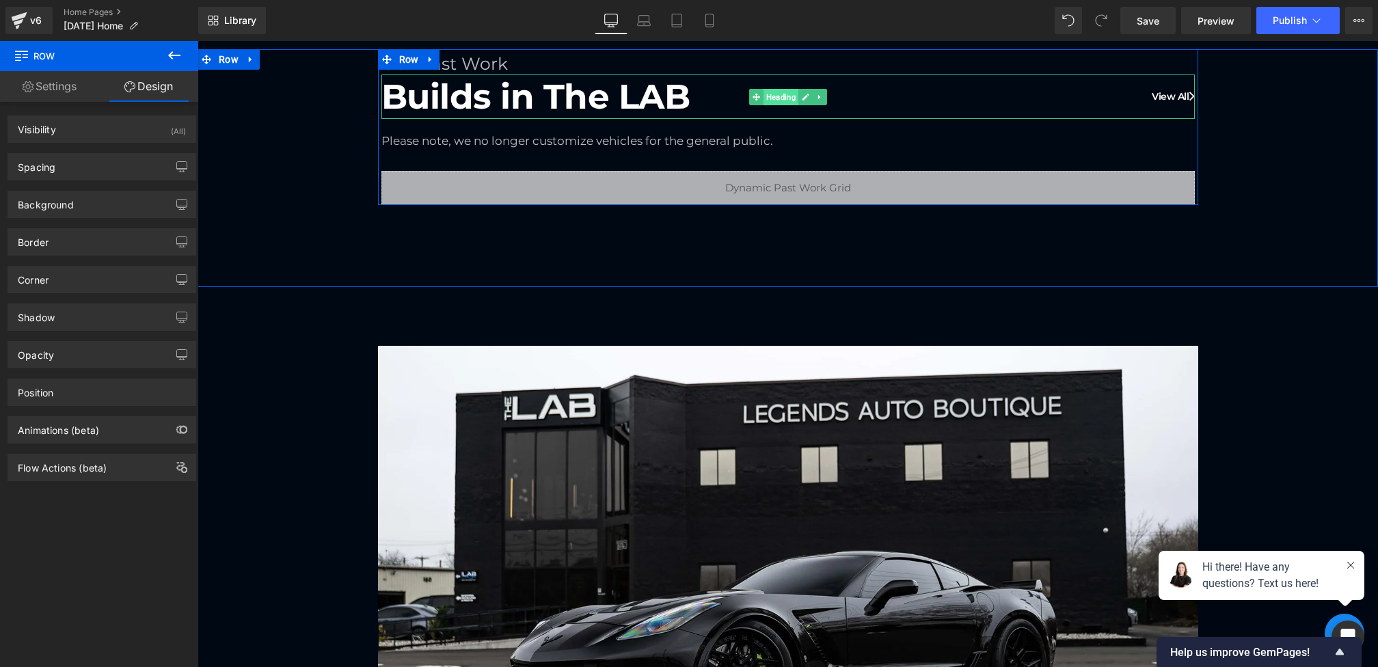
click at [773, 91] on span "Heading" at bounding box center [780, 97] width 35 height 16
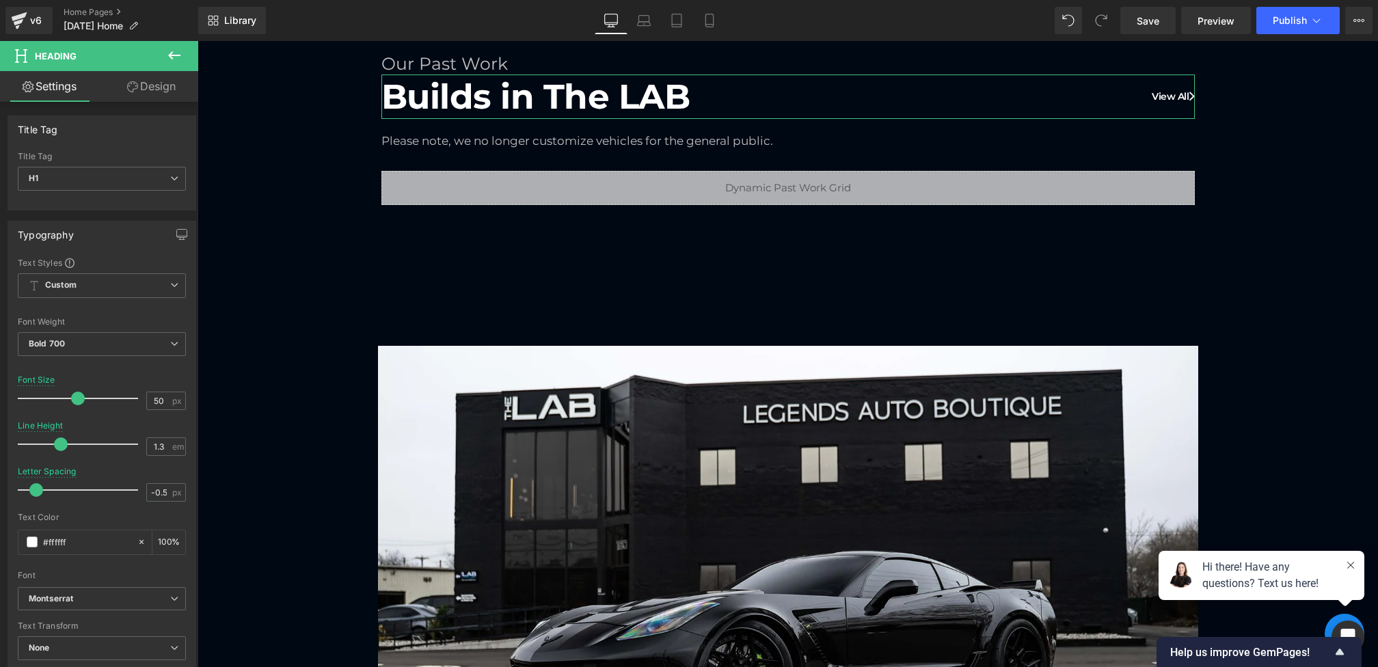
click at [142, 88] on link "Design" at bounding box center [151, 86] width 99 height 31
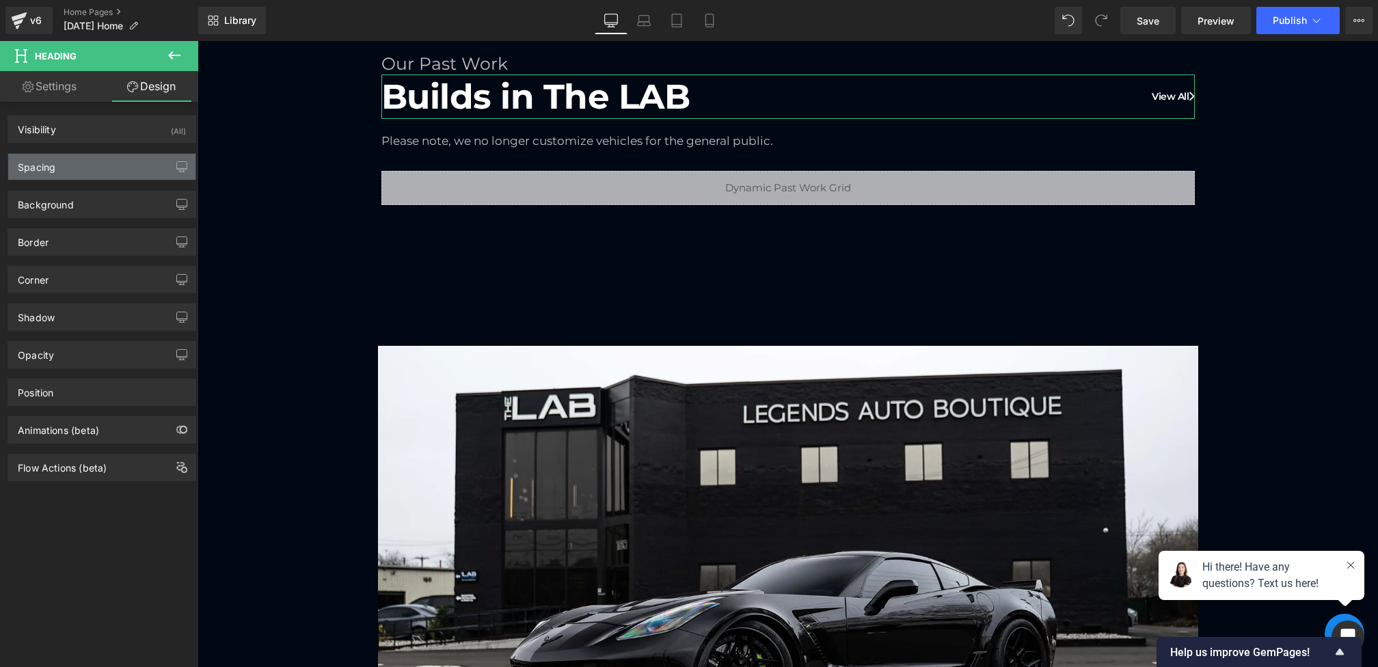
click at [87, 166] on div "Spacing" at bounding box center [101, 167] width 187 height 26
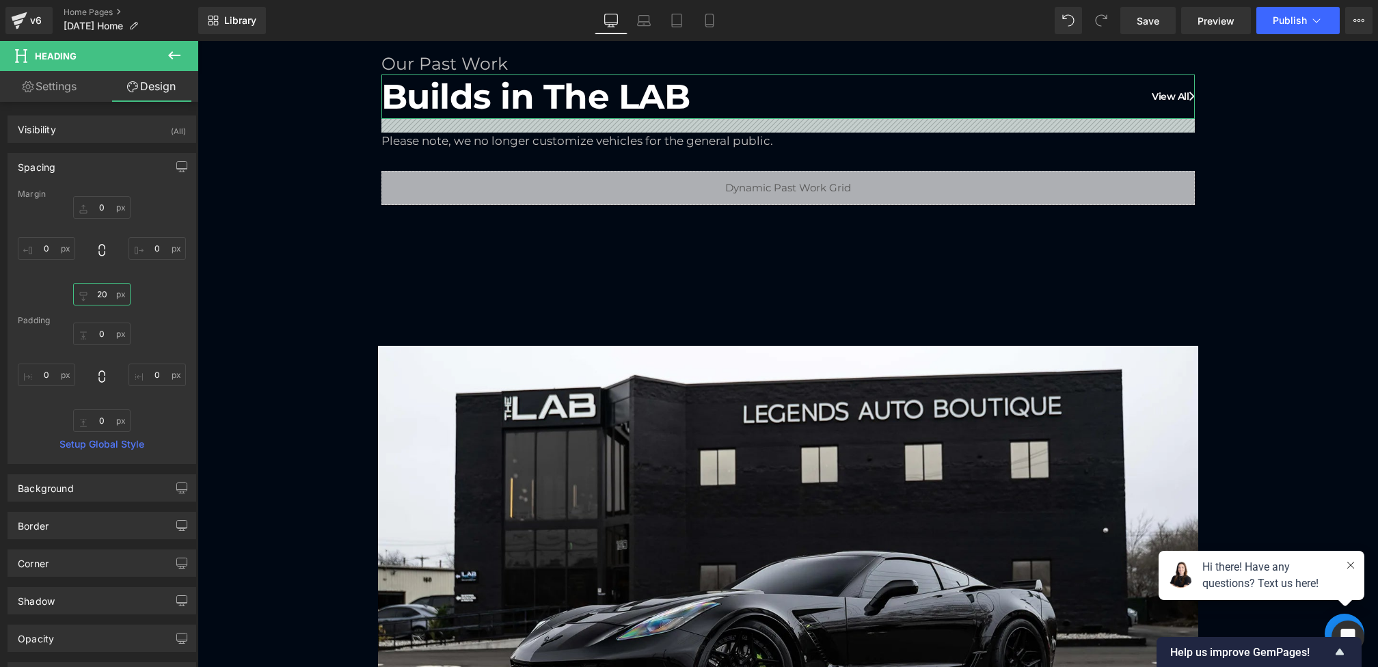
click at [98, 297] on input "20" at bounding box center [101, 294] width 57 height 23
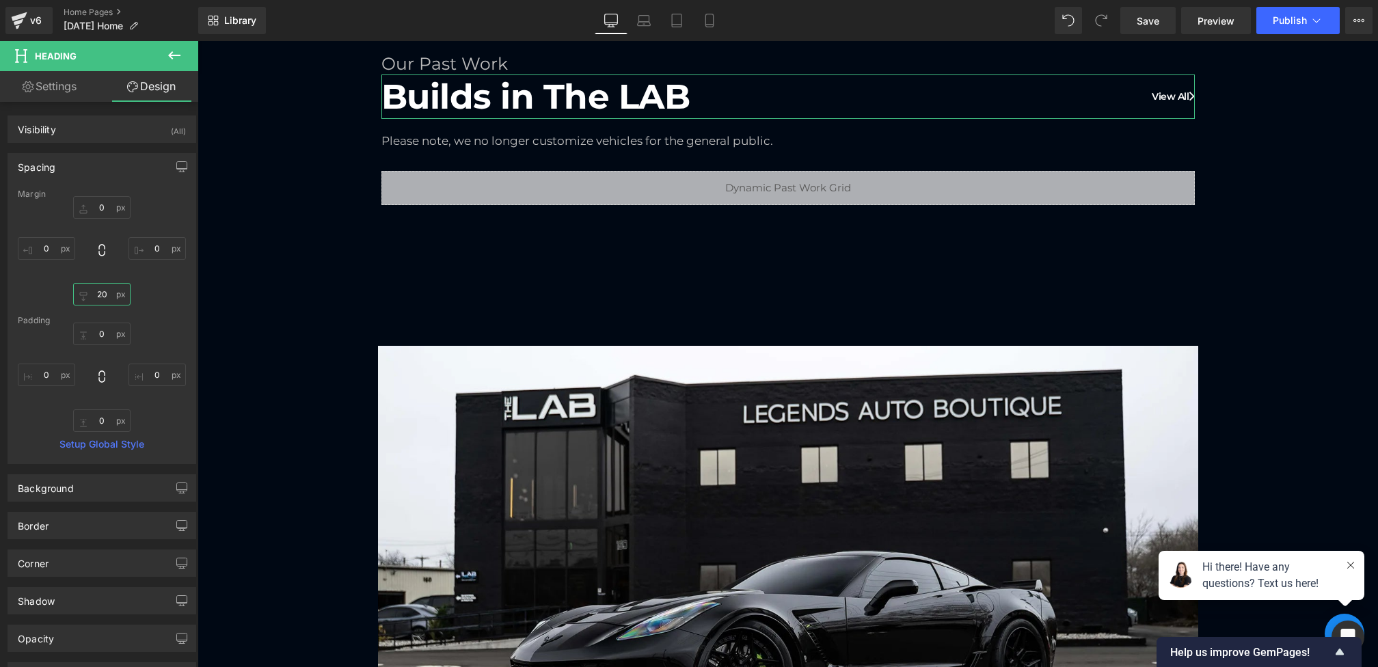
click at [98, 298] on input "20" at bounding box center [101, 294] width 57 height 23
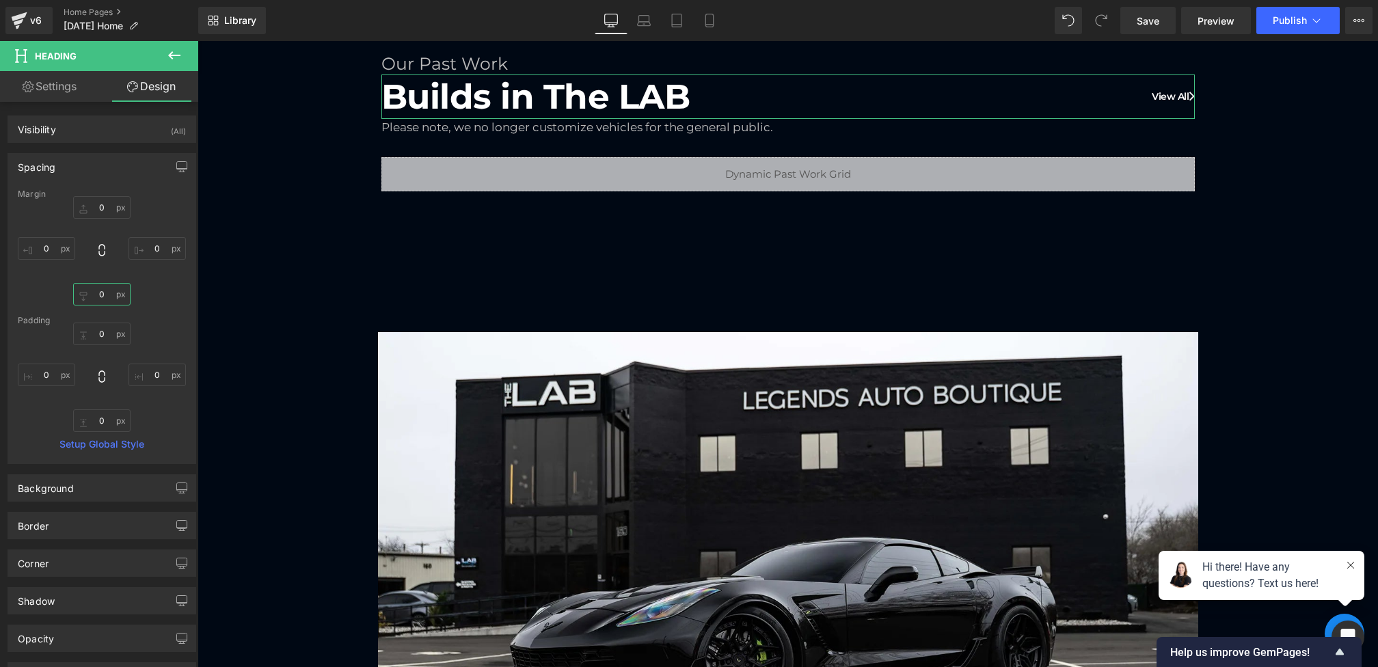
type input "10"
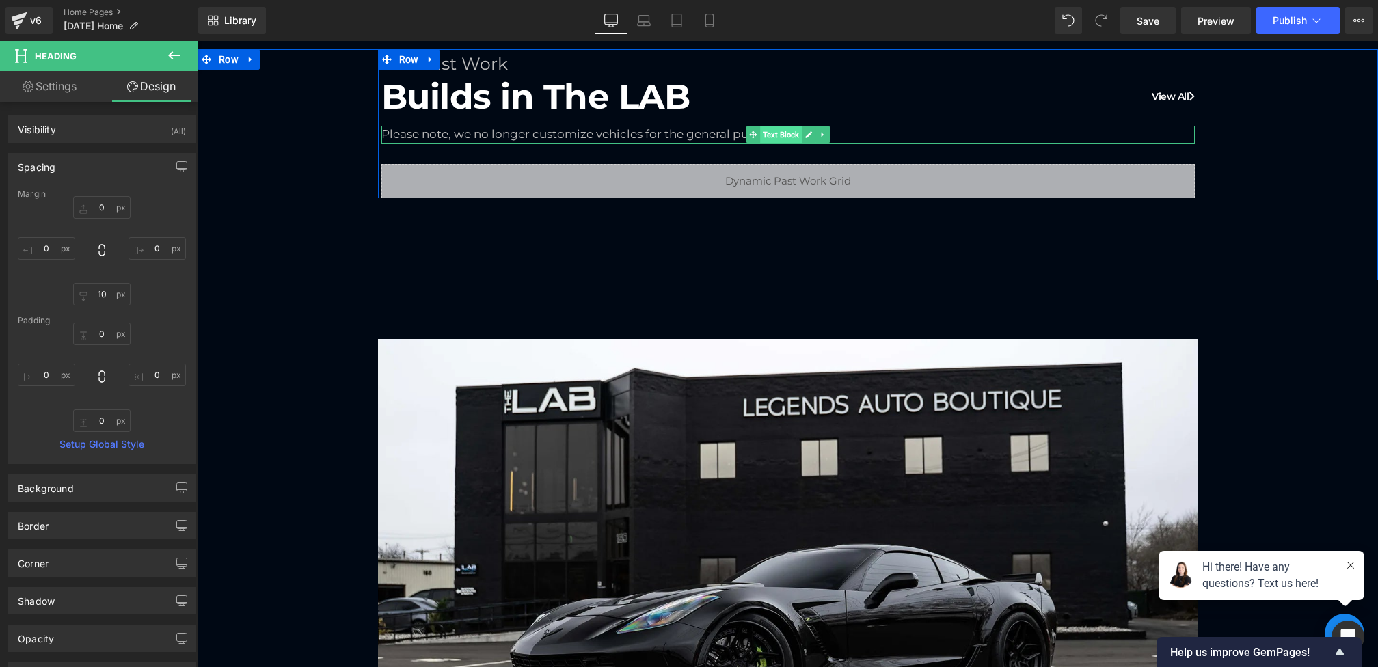
click at [768, 135] on span "Text Block" at bounding box center [781, 134] width 42 height 16
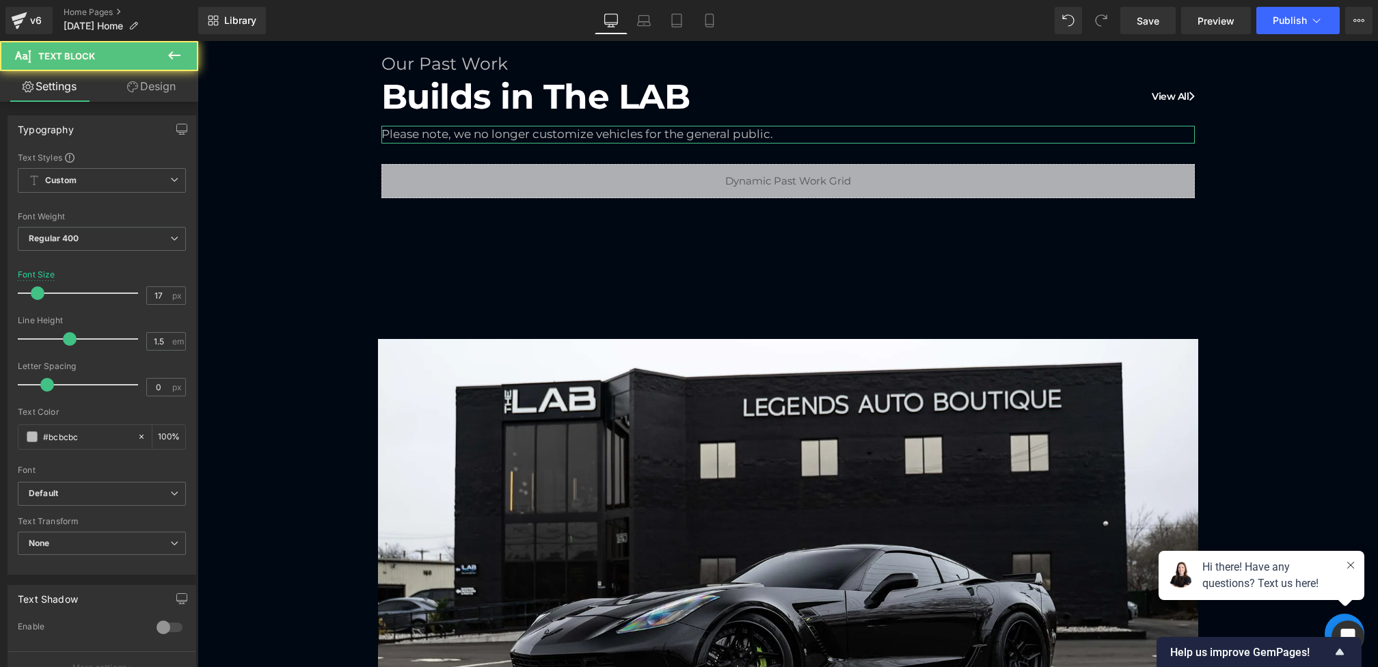
click at [134, 90] on icon at bounding box center [132, 86] width 11 height 11
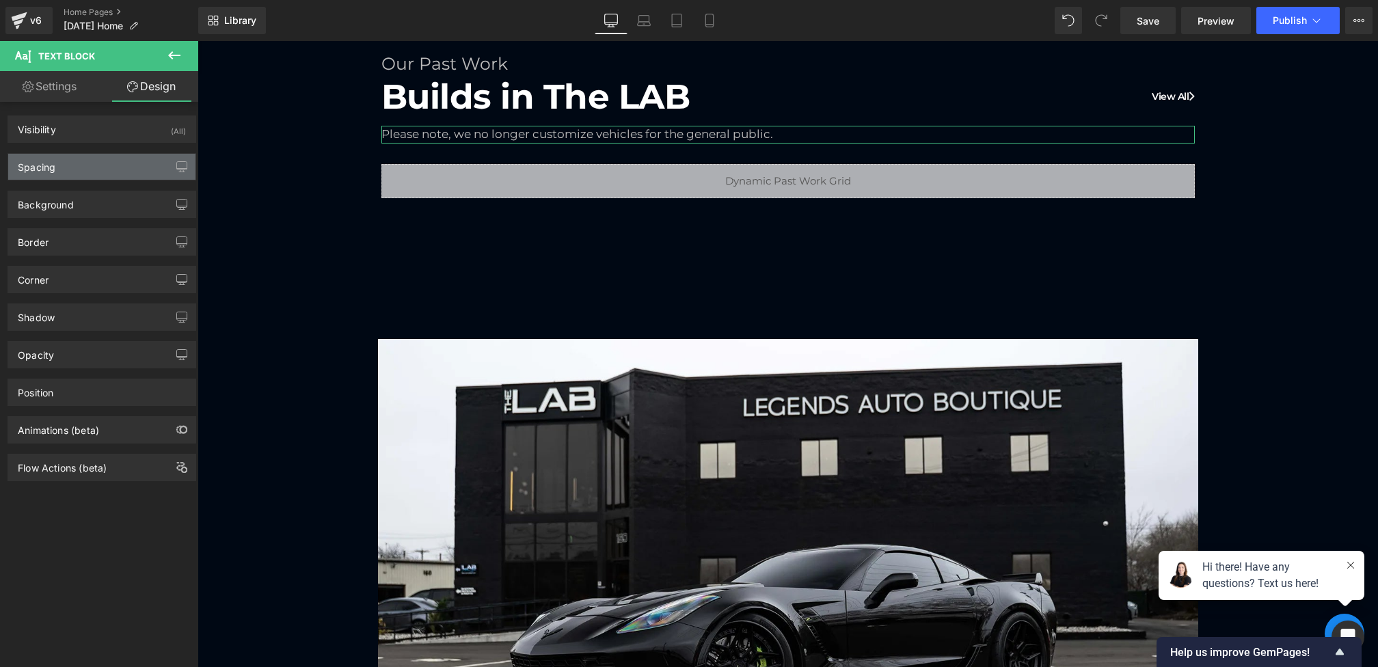
click at [100, 167] on div "Spacing" at bounding box center [101, 167] width 187 height 26
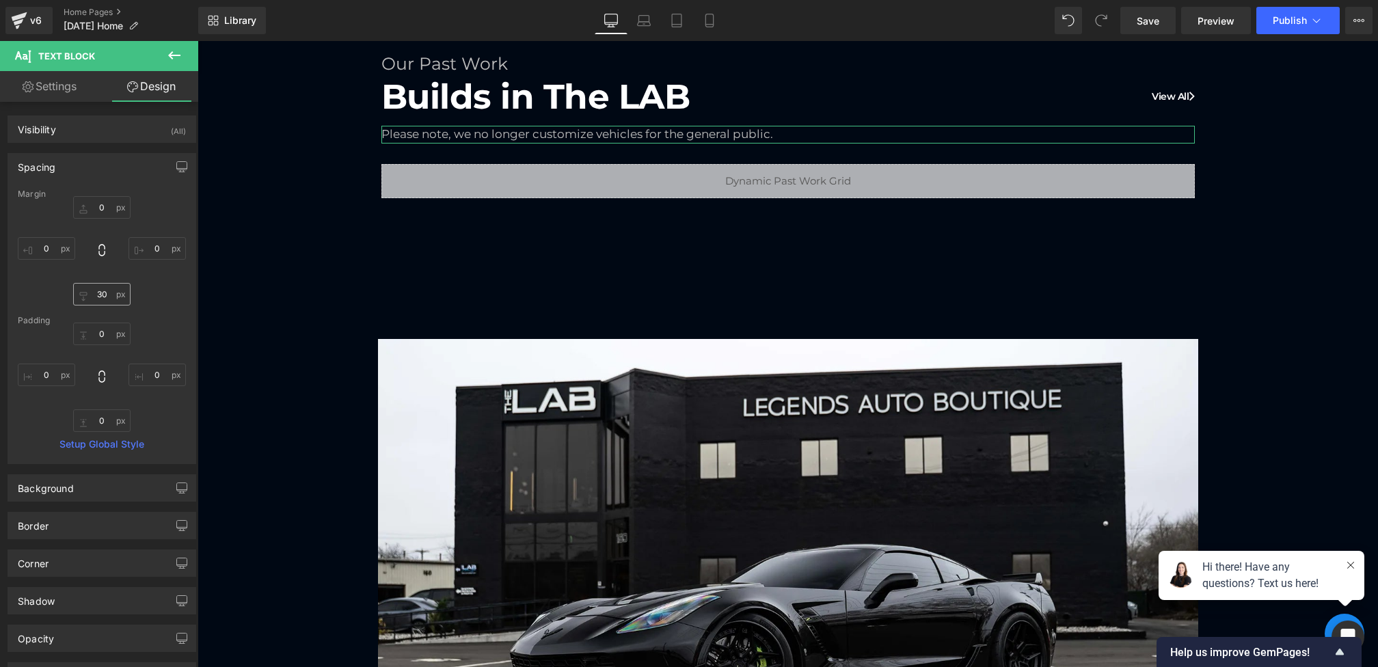
click at [98, 283] on div "0px 0 0px 0 30px 30 0px 0" at bounding box center [102, 250] width 168 height 109
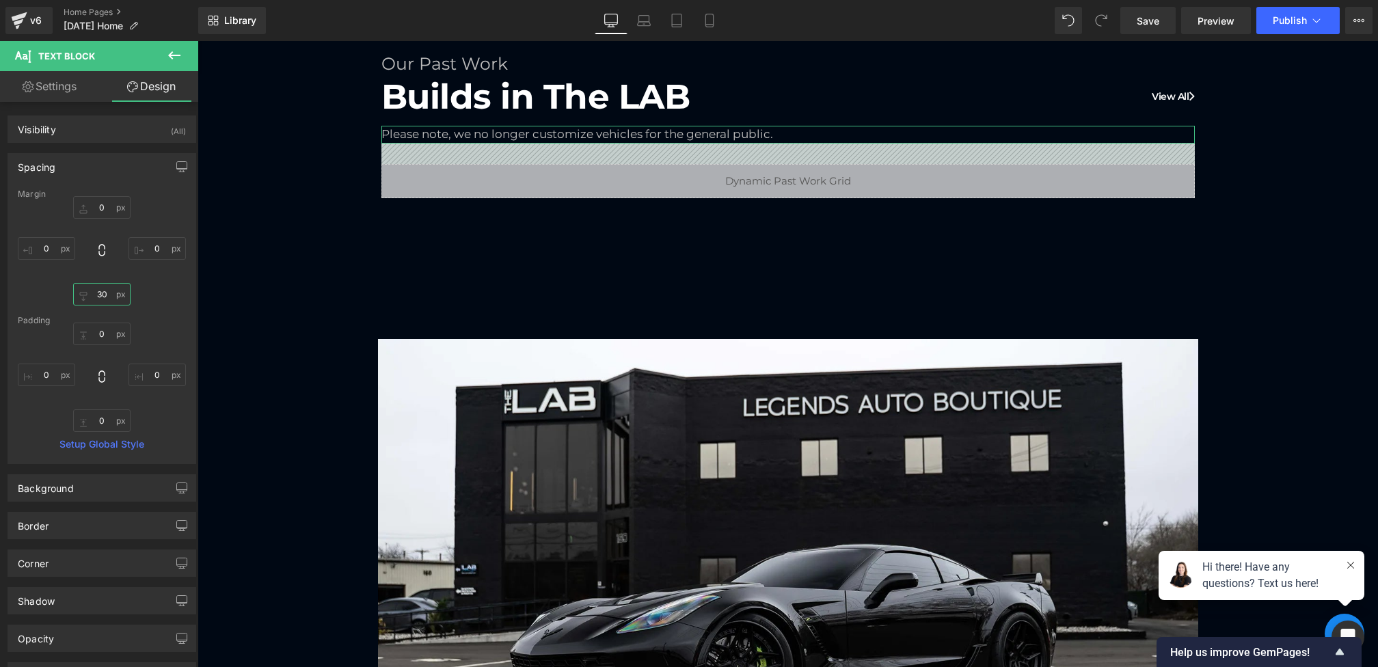
click at [98, 294] on input "30" at bounding box center [101, 294] width 57 height 23
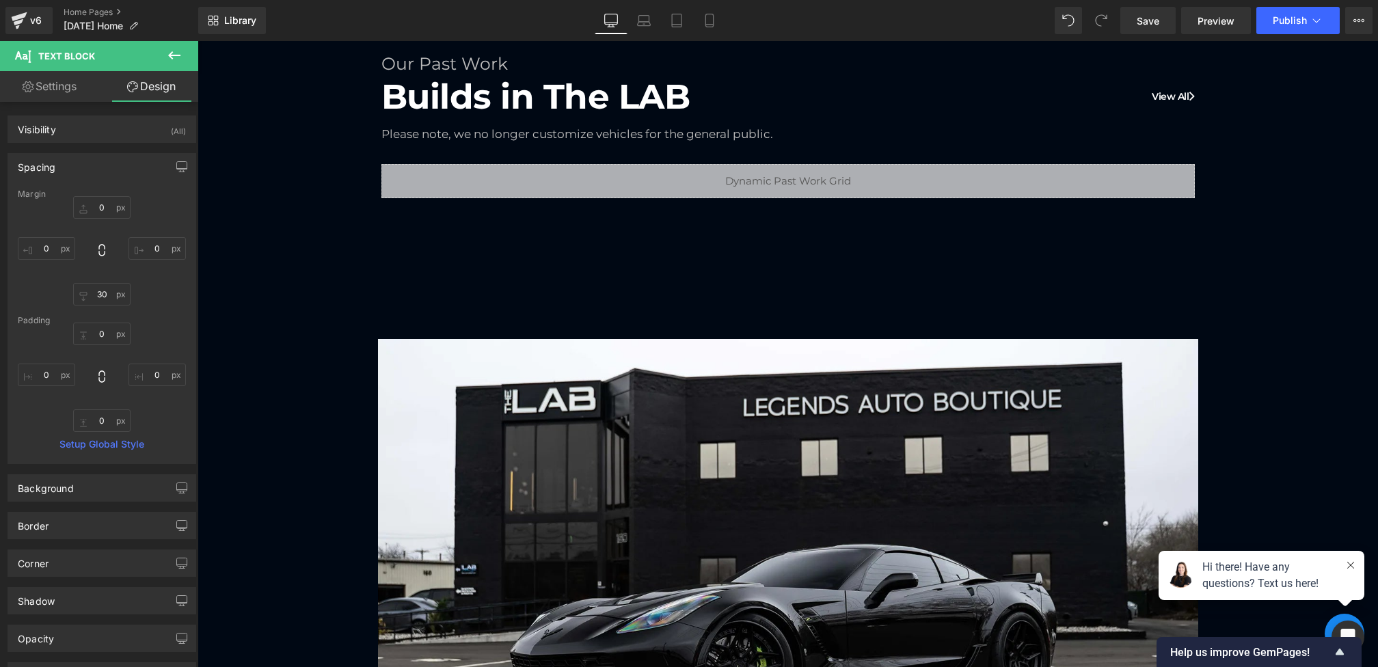
click at [174, 57] on icon at bounding box center [174, 55] width 16 height 16
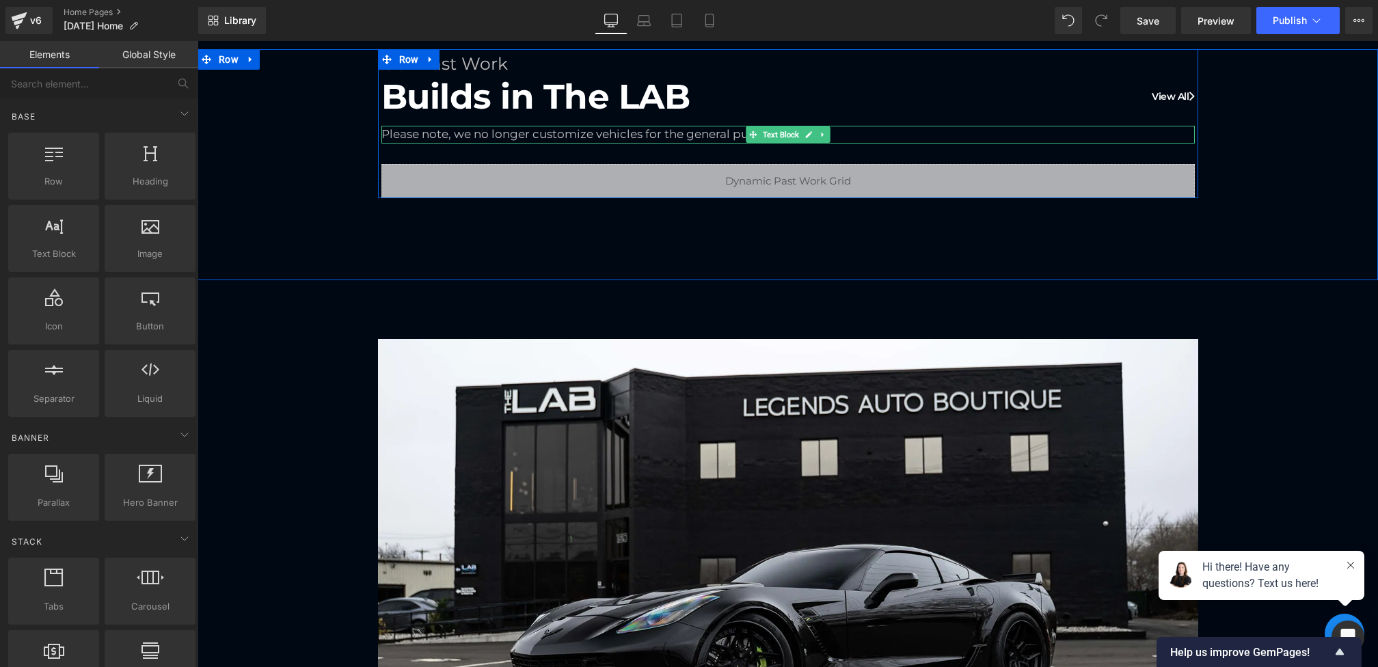
click at [478, 132] on div "Please note, we no longer customize vehicles for the general public." at bounding box center [787, 135] width 813 height 18
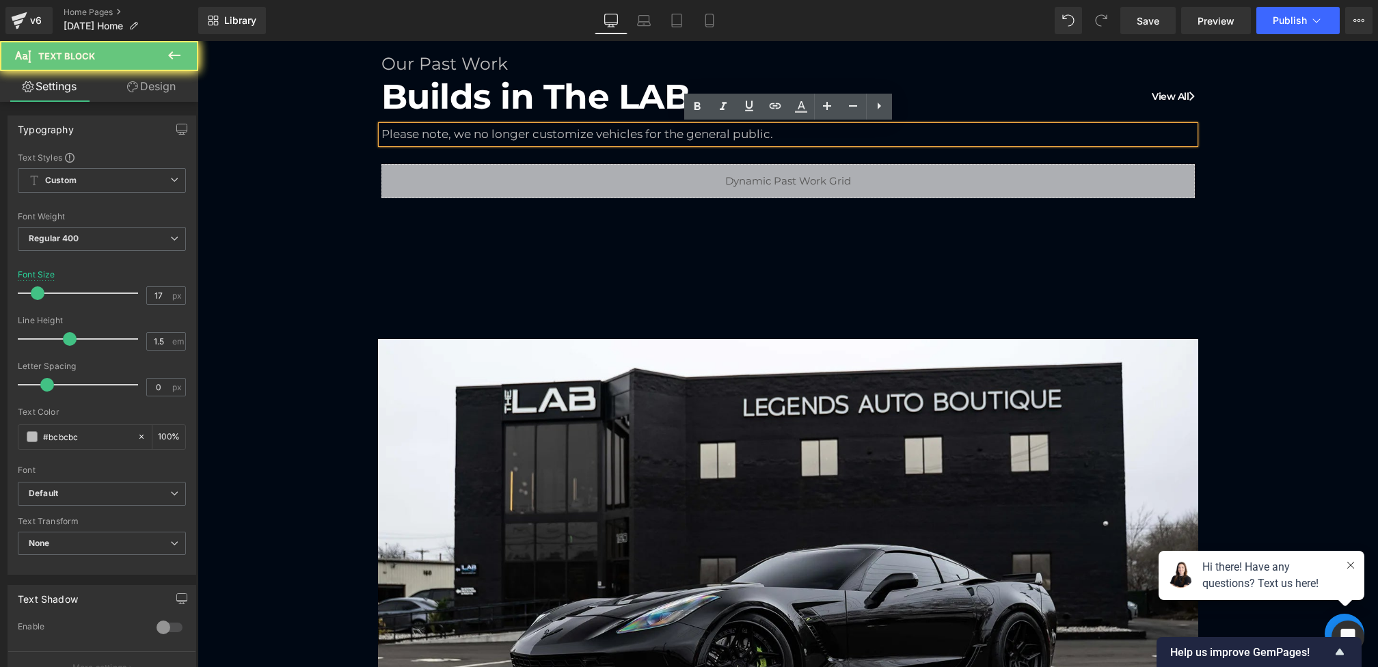
click at [391, 135] on div "Please note, we no longer customize vehicles for the general public." at bounding box center [787, 135] width 813 height 18
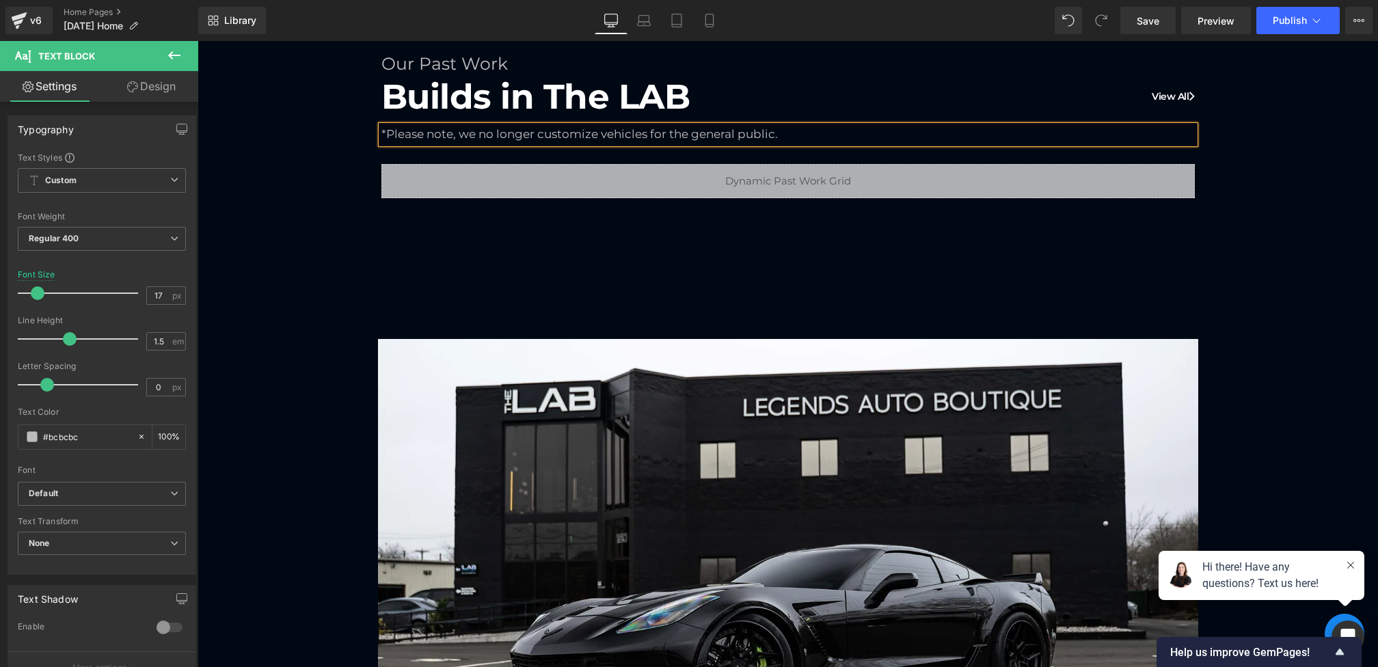
click at [343, 144] on div "Our Past Work Heading Builds in The LAB View All Heading *Please note, we no lo…" at bounding box center [787, 123] width 1180 height 149
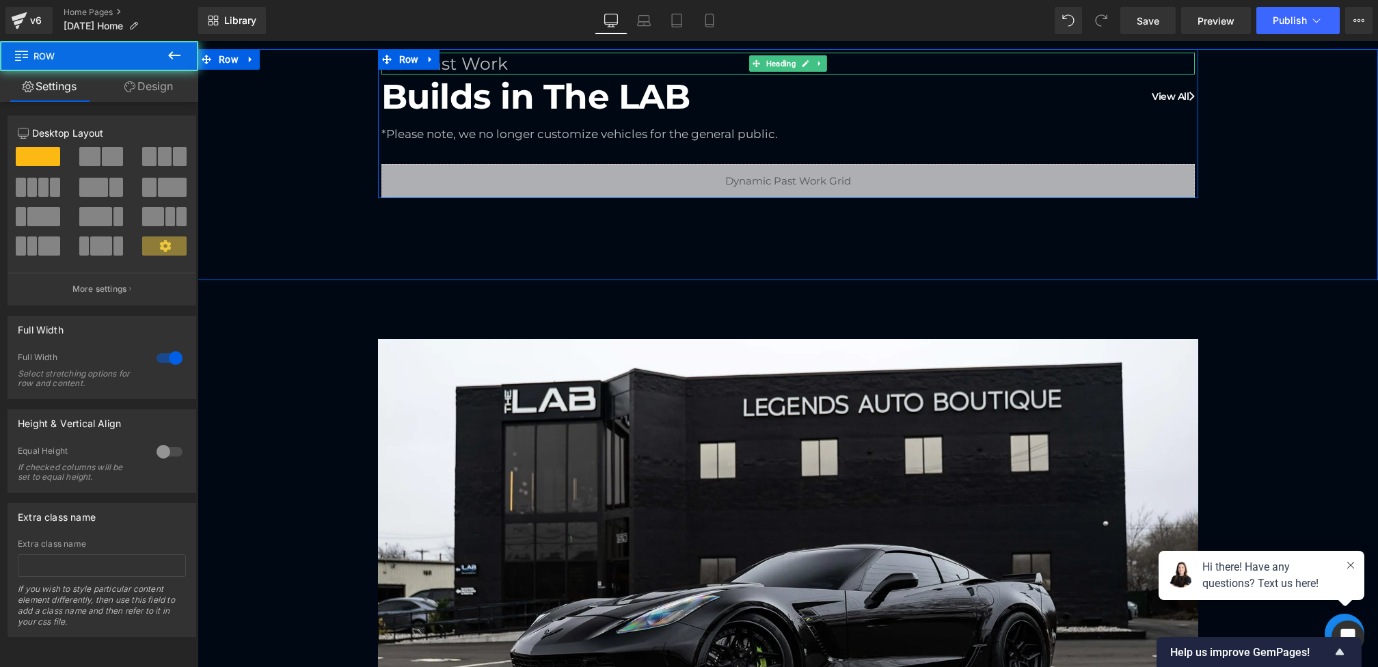
click at [471, 59] on h1 "Our Past Work" at bounding box center [787, 64] width 813 height 23
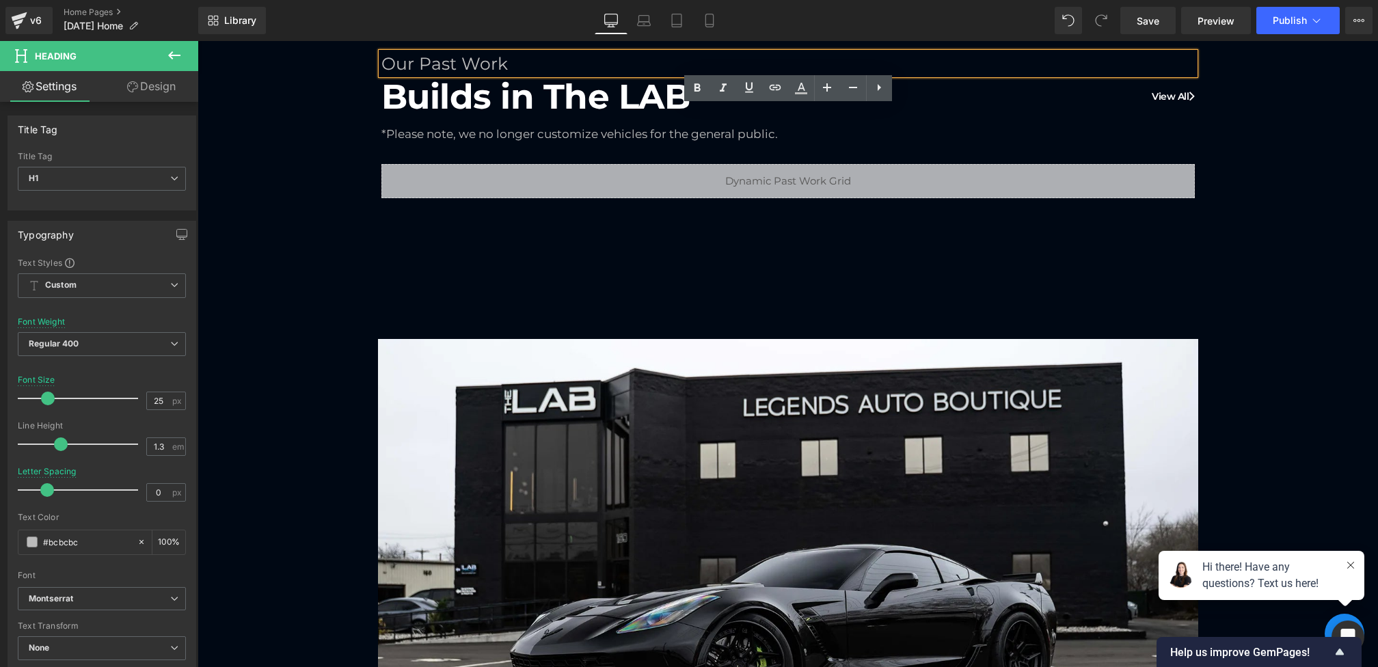
click at [532, 59] on h1 "Our Past Work" at bounding box center [787, 64] width 813 height 23
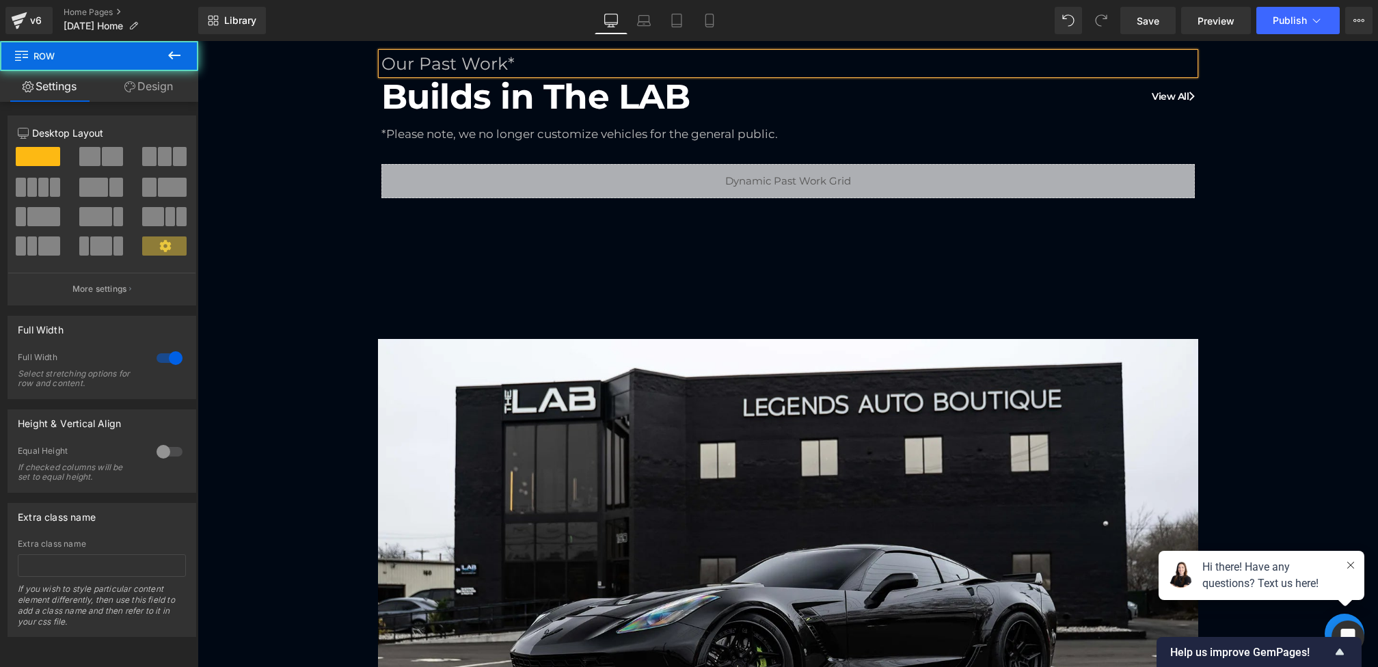
click at [338, 126] on div "Our Past Work* Heading Builds in The LAB View All Heading *Please note, we no l…" at bounding box center [787, 123] width 1180 height 149
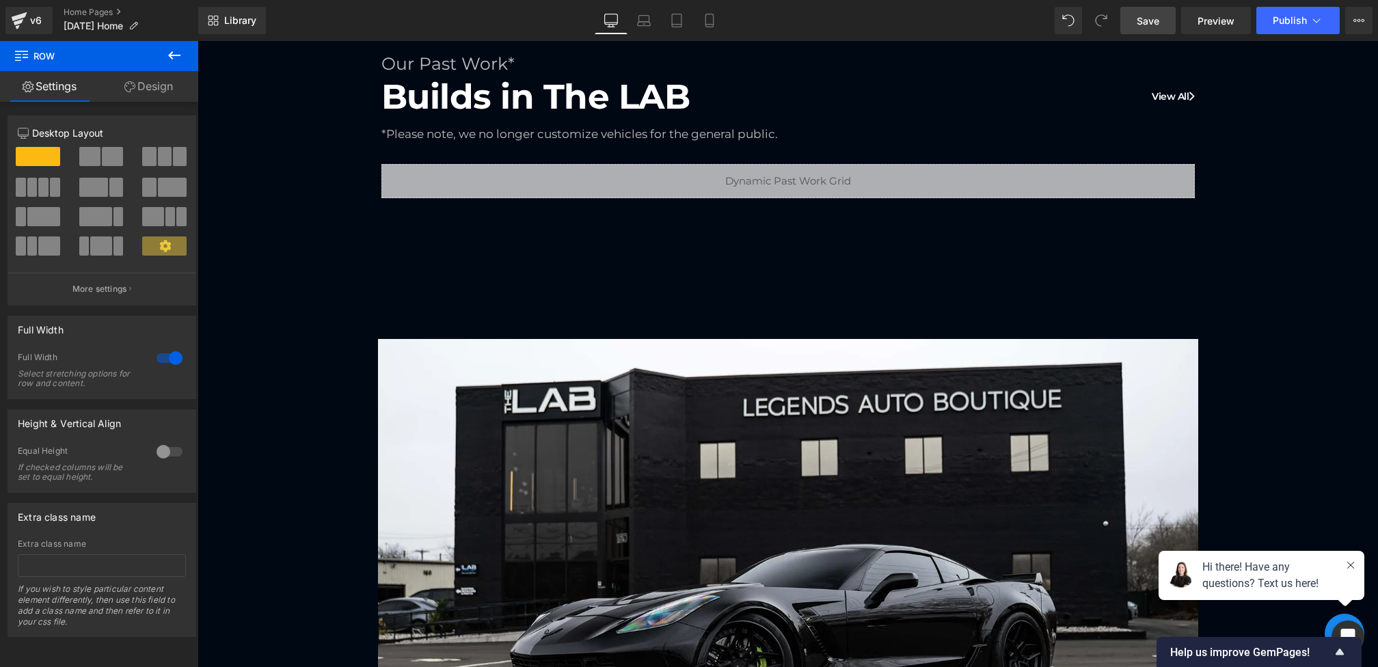
click at [1149, 19] on span "Save" at bounding box center [1147, 21] width 23 height 14
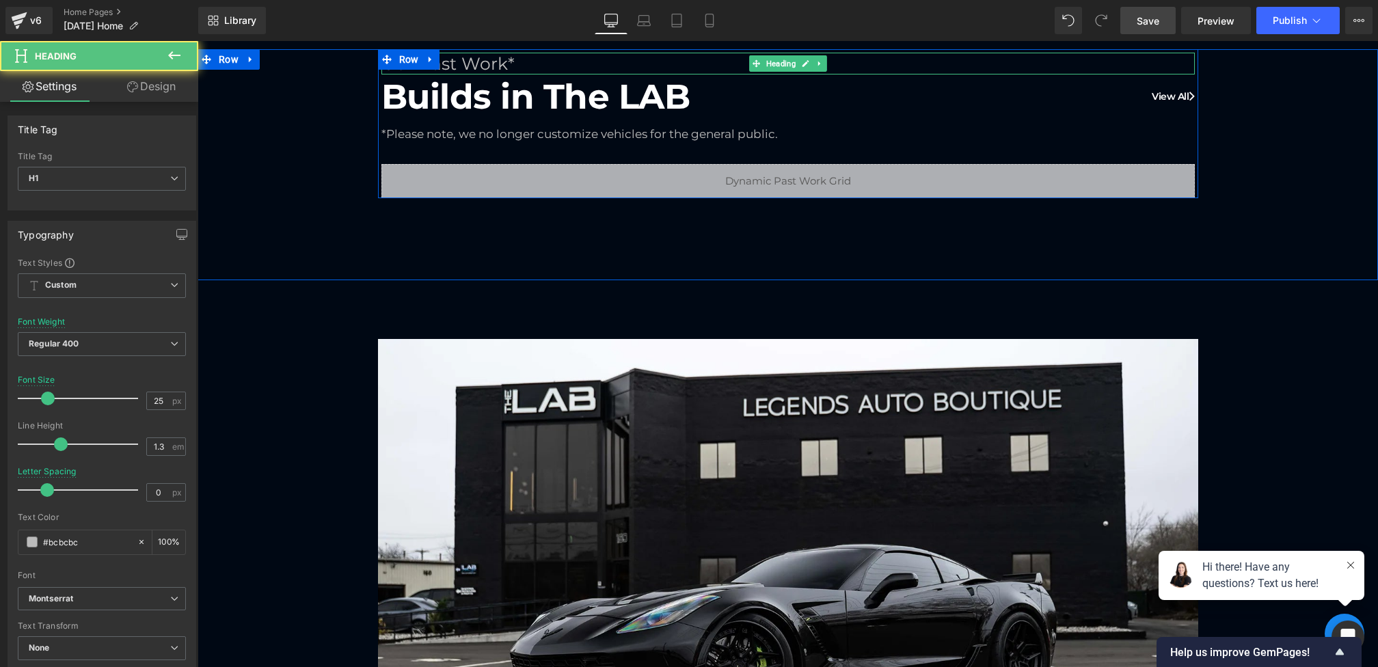
click at [522, 59] on h1 "Our Past Work*" at bounding box center [787, 64] width 813 height 23
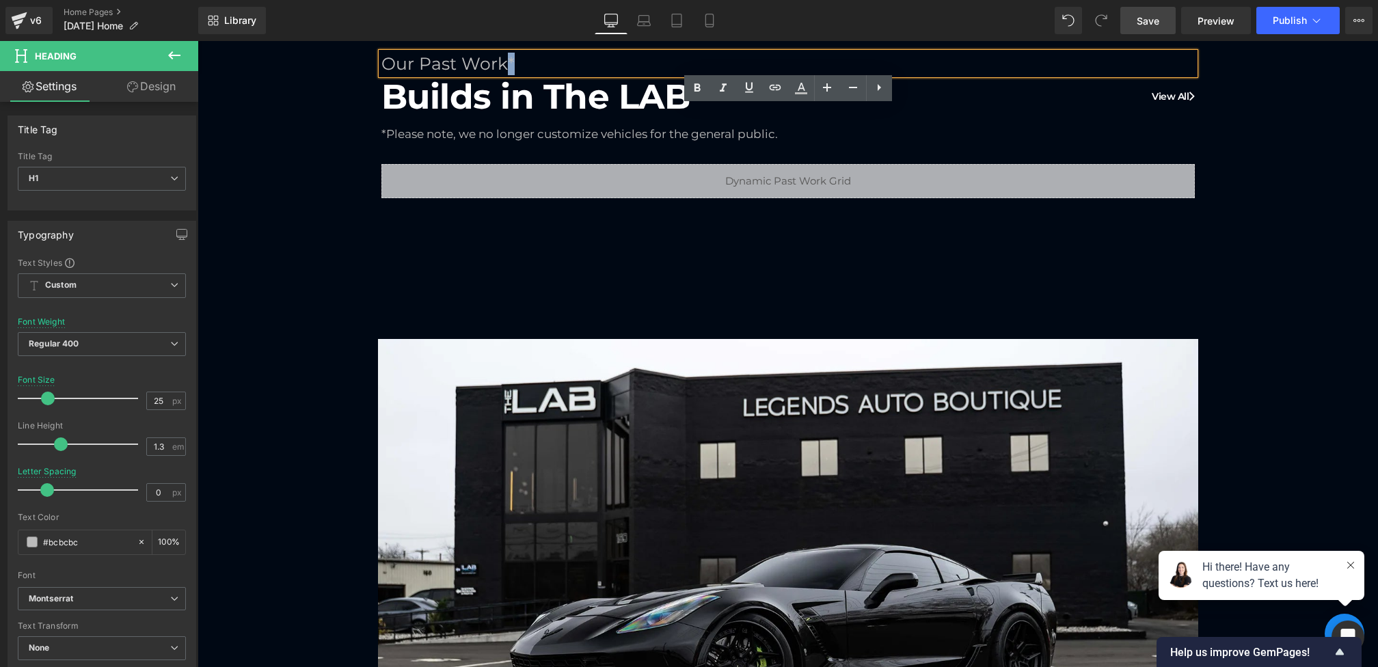
drag, startPoint x: 530, startPoint y: 61, endPoint x: 504, endPoint y: 57, distance: 25.6
click at [504, 57] on h1 "Our Past Work*" at bounding box center [787, 64] width 813 height 23
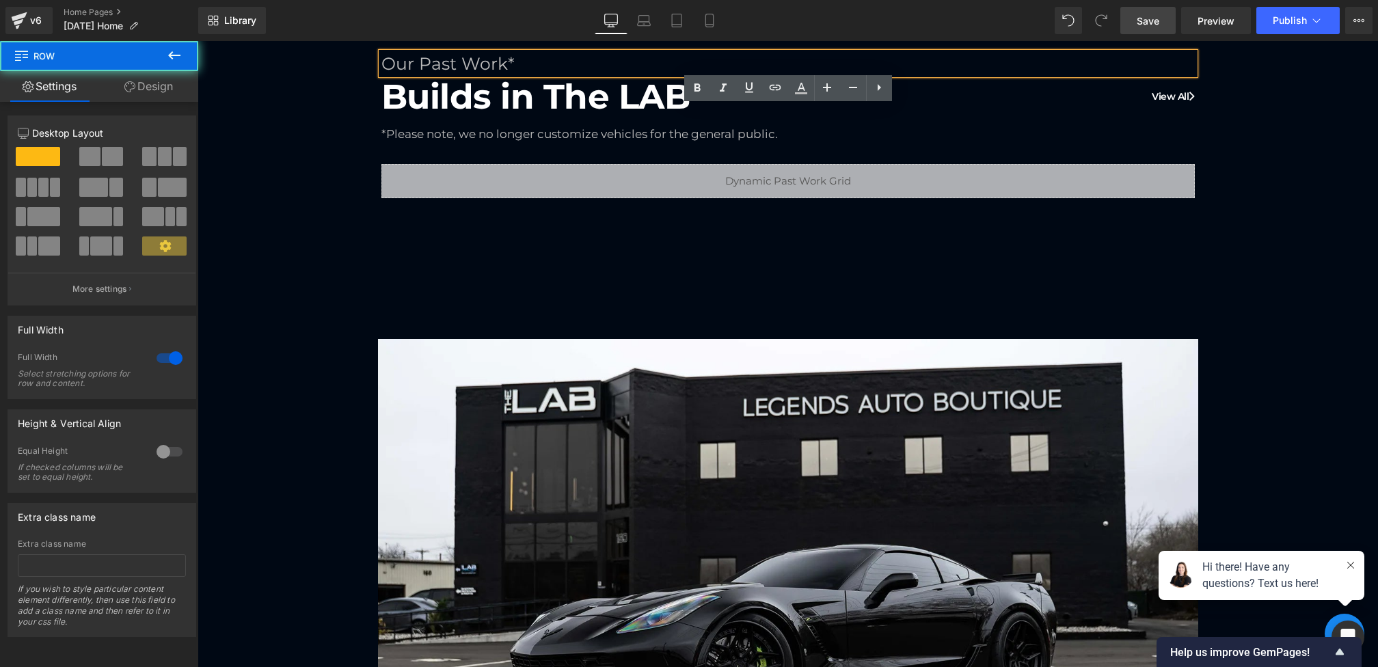
click at [333, 105] on div "Our Past Work* Heading Builds in The LAB View All Heading *Please note, we no l…" at bounding box center [787, 123] width 1180 height 149
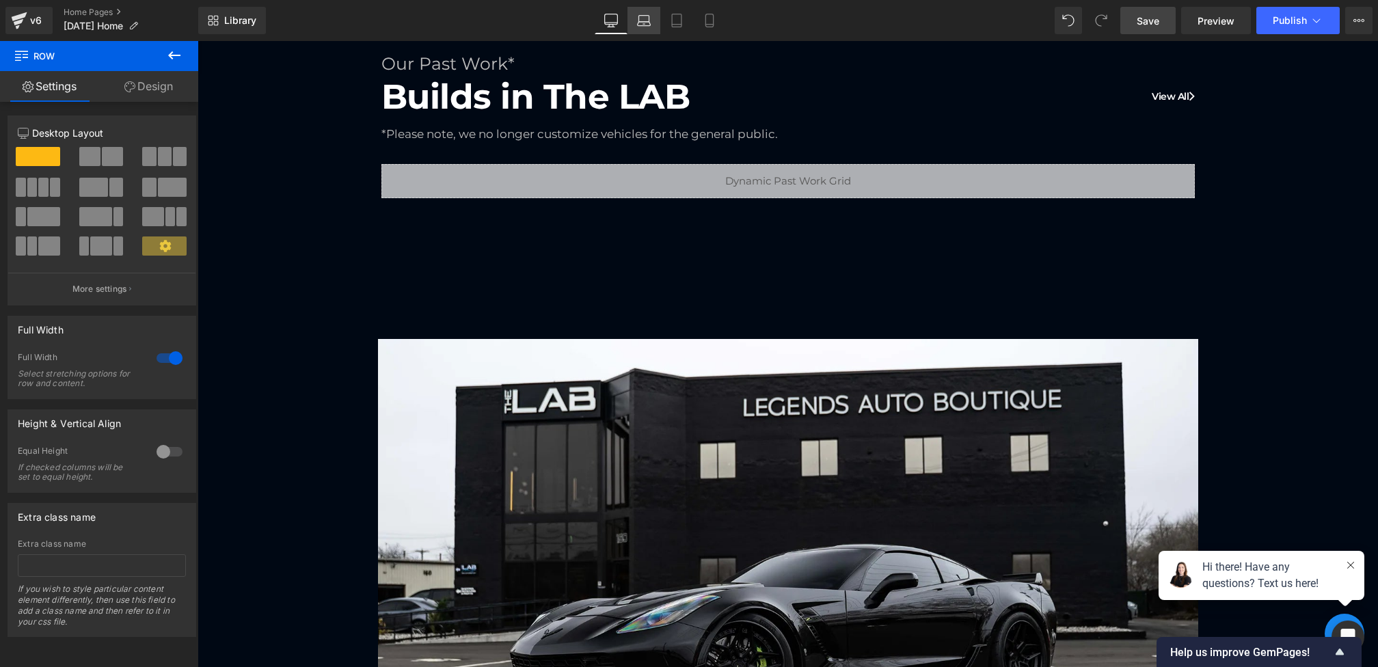
click at [631, 30] on link "Laptop" at bounding box center [643, 20] width 33 height 27
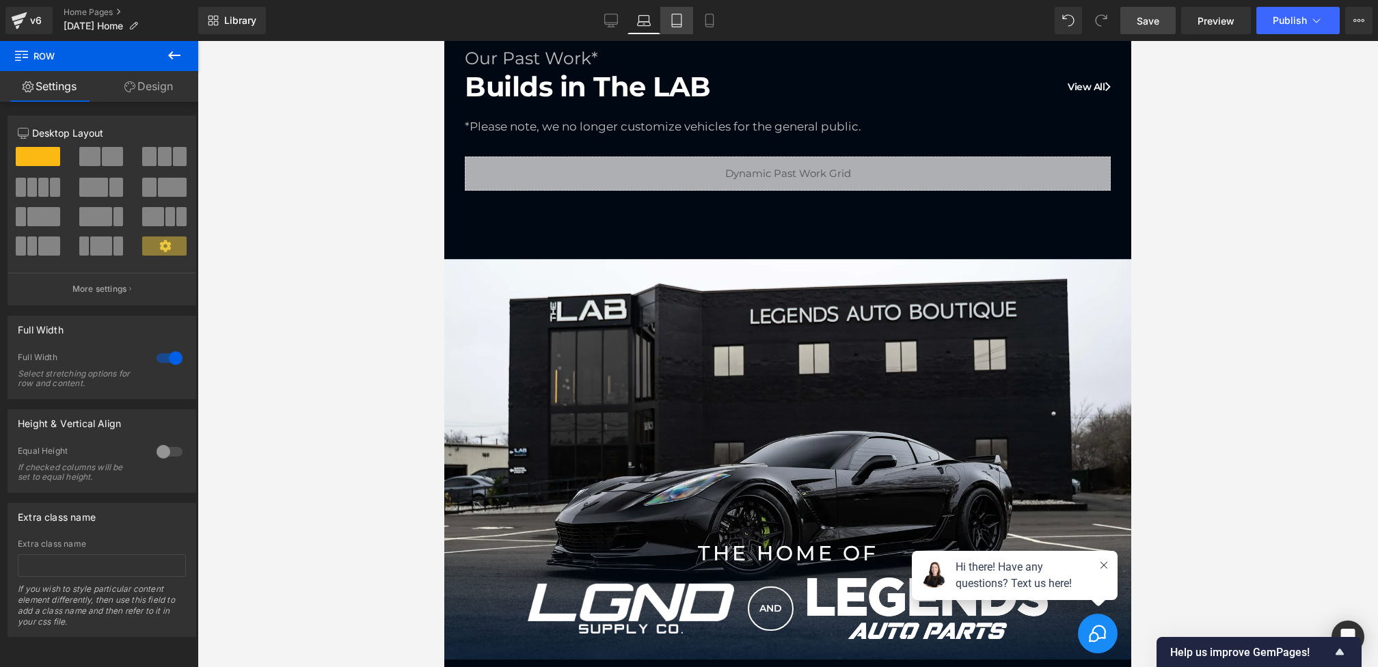
click at [674, 23] on icon at bounding box center [677, 21] width 14 height 14
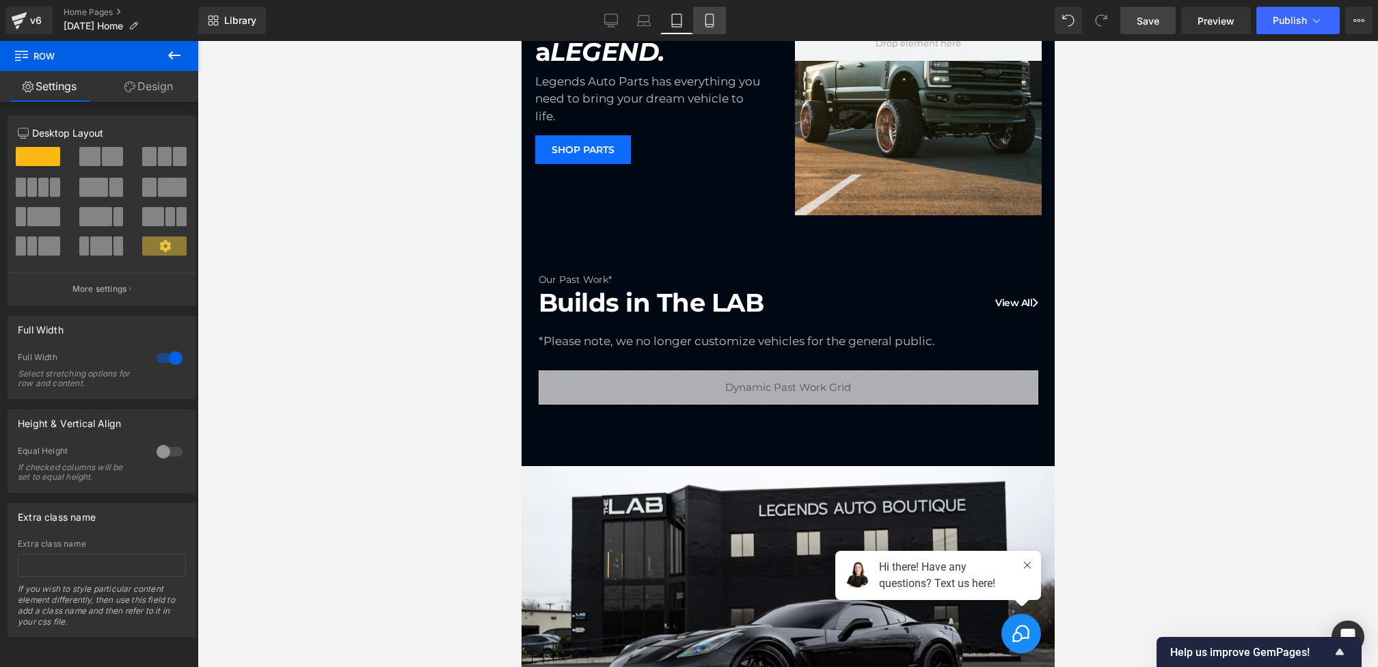
click at [714, 21] on icon at bounding box center [709, 21] width 14 height 14
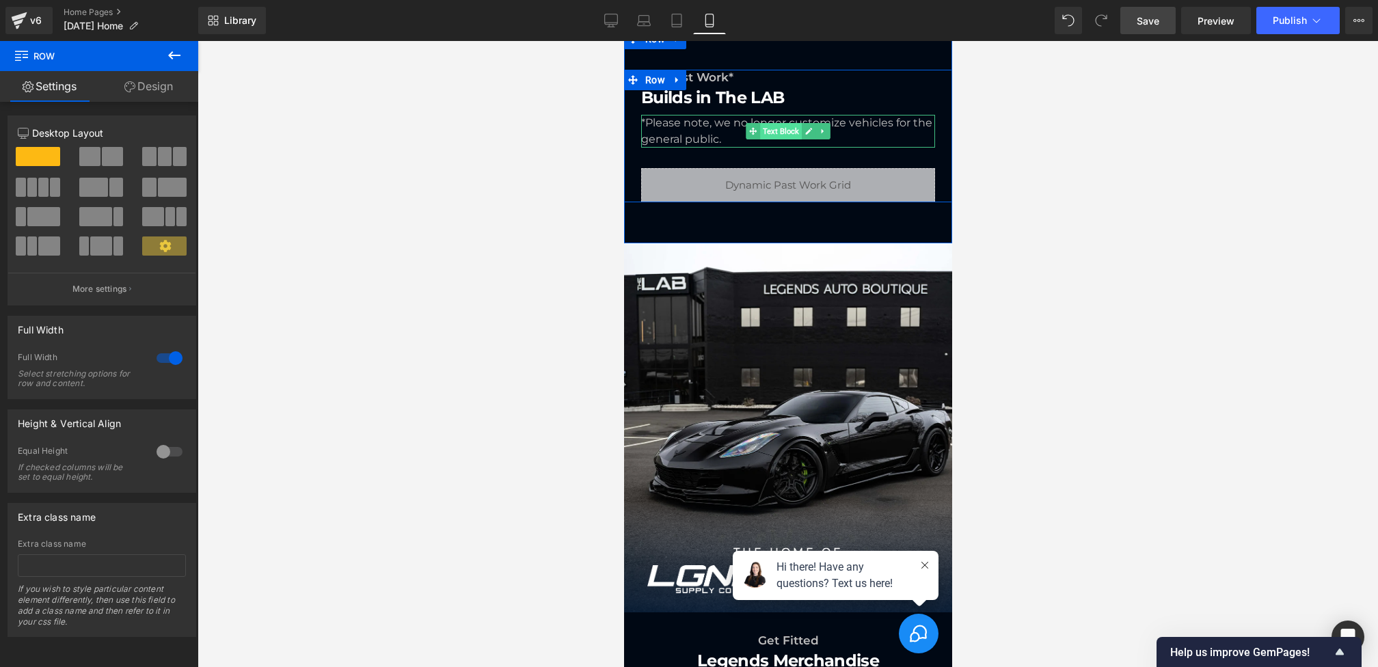
click at [767, 136] on span "Text Block" at bounding box center [780, 131] width 42 height 16
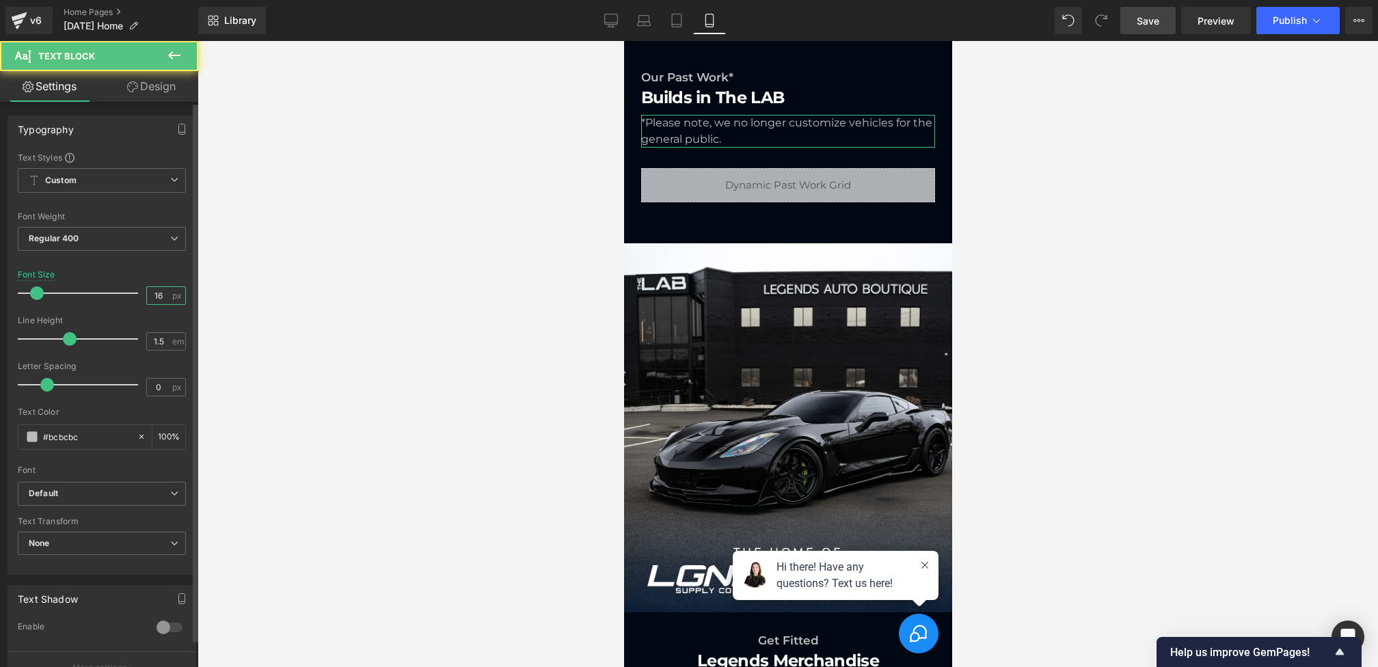
click at [163, 297] on input "16" at bounding box center [159, 295] width 24 height 17
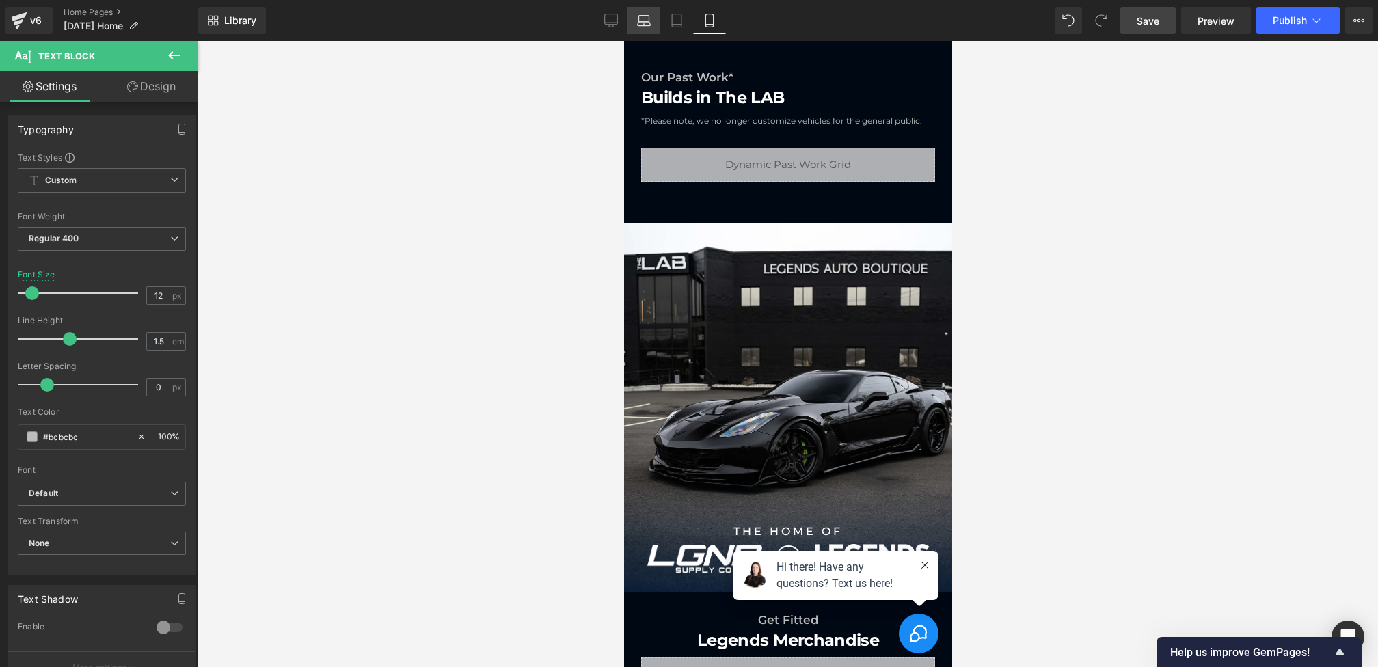
click at [645, 20] on icon at bounding box center [644, 21] width 14 height 14
type input "17"
type input "100"
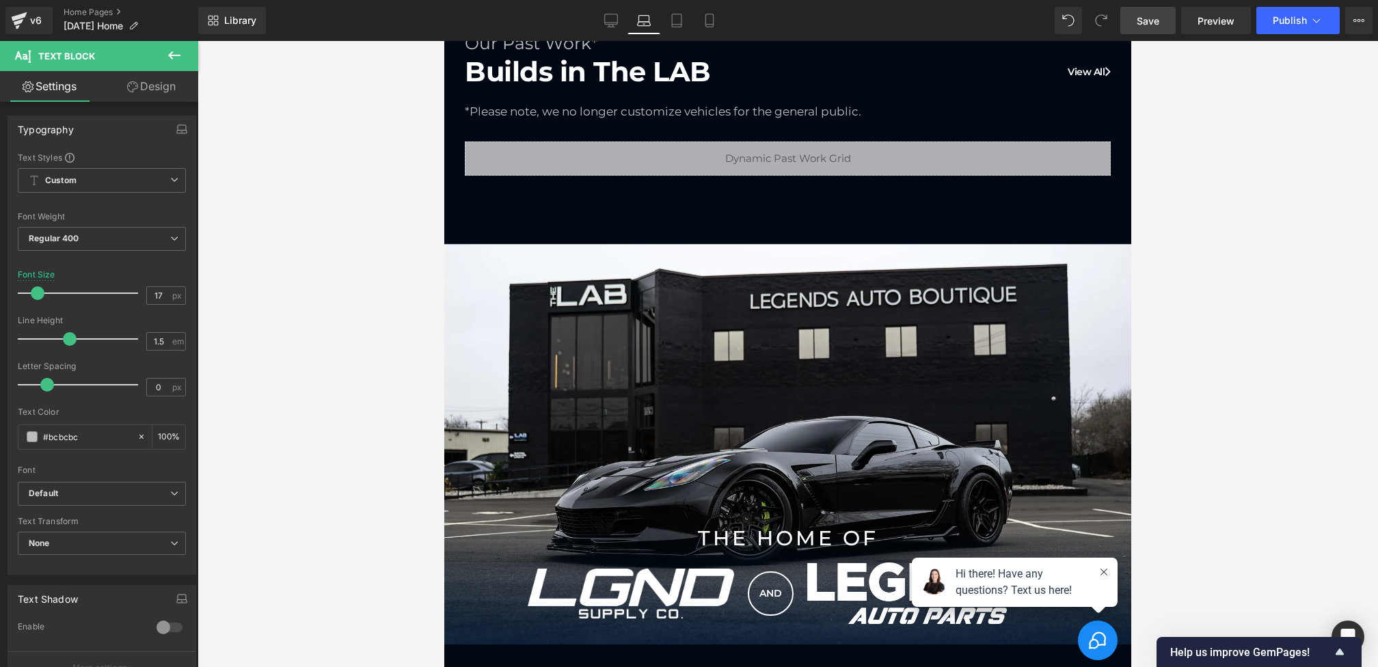
scroll to position [712, 0]
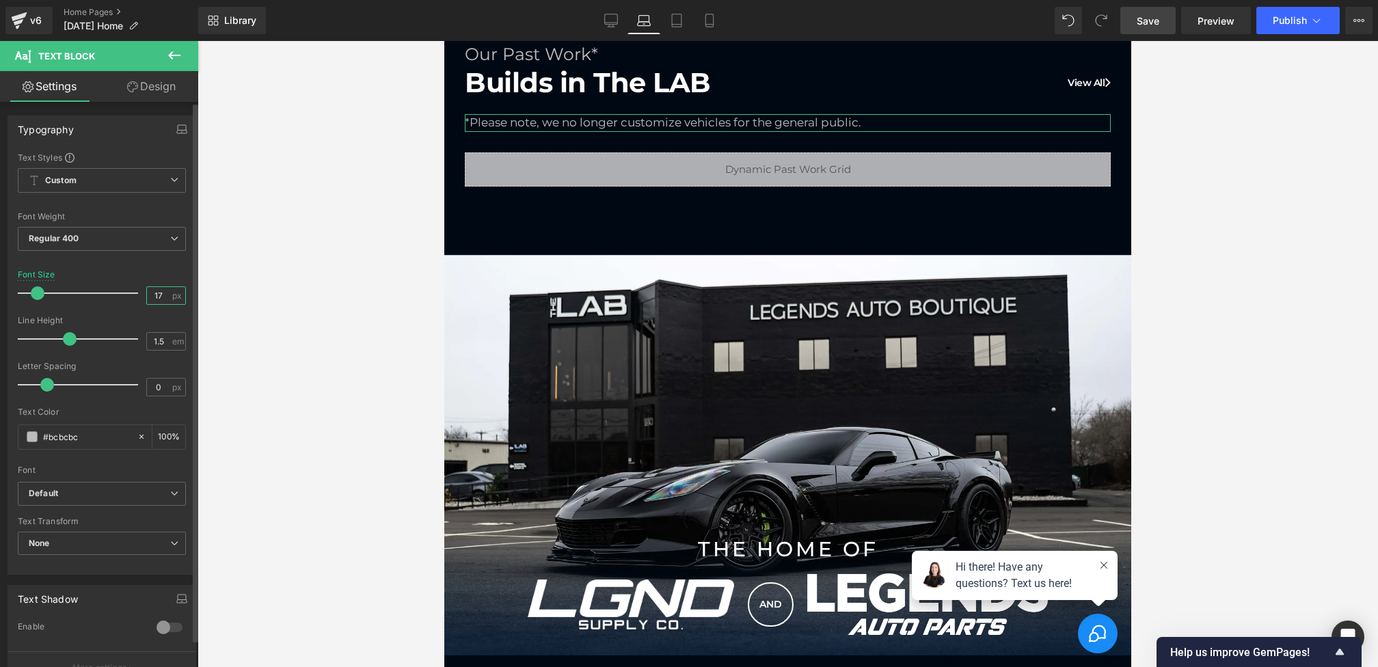
click at [155, 299] on input "17" at bounding box center [159, 295] width 24 height 17
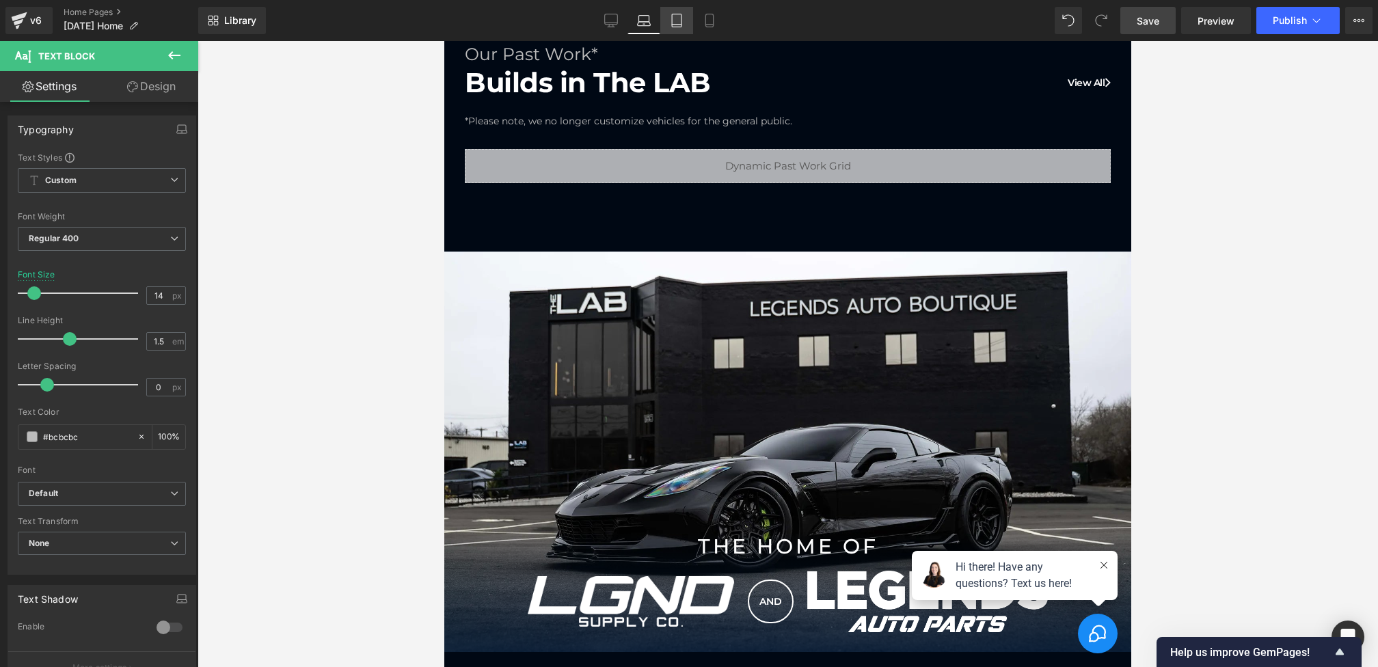
click at [664, 17] on link "Tablet" at bounding box center [676, 20] width 33 height 27
type input "17"
type input "100"
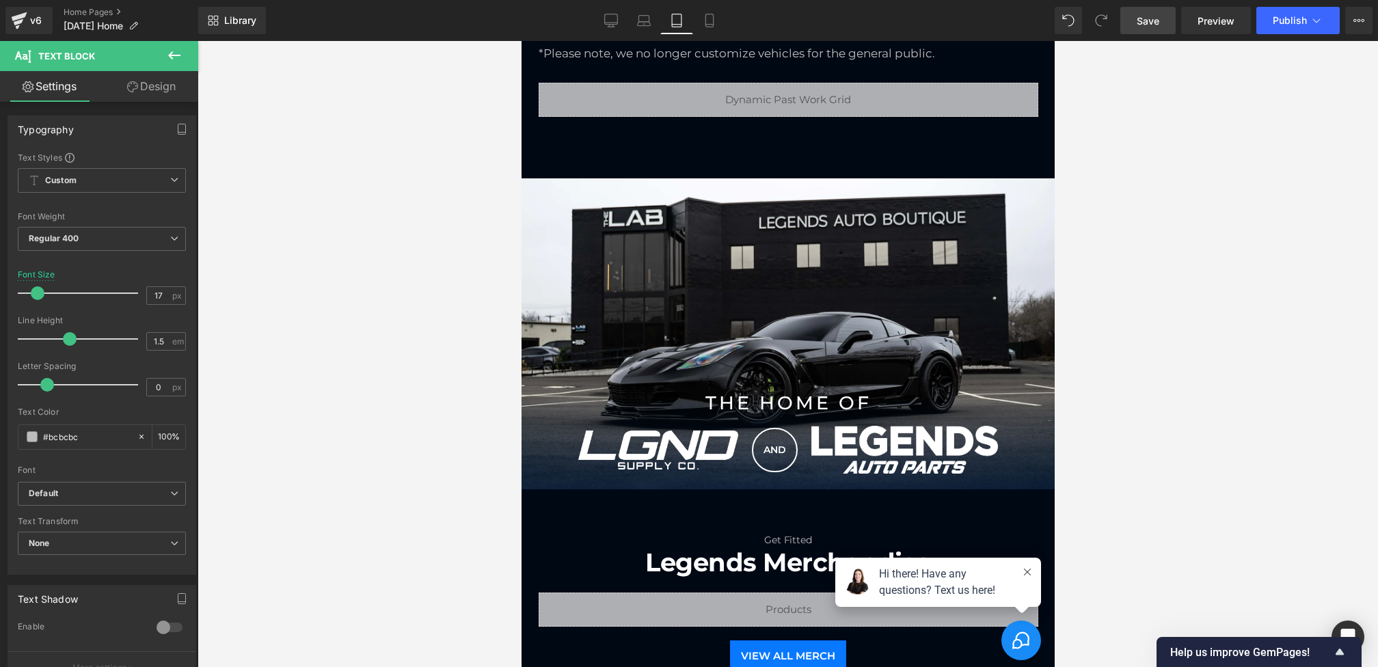
scroll to position [643, 0]
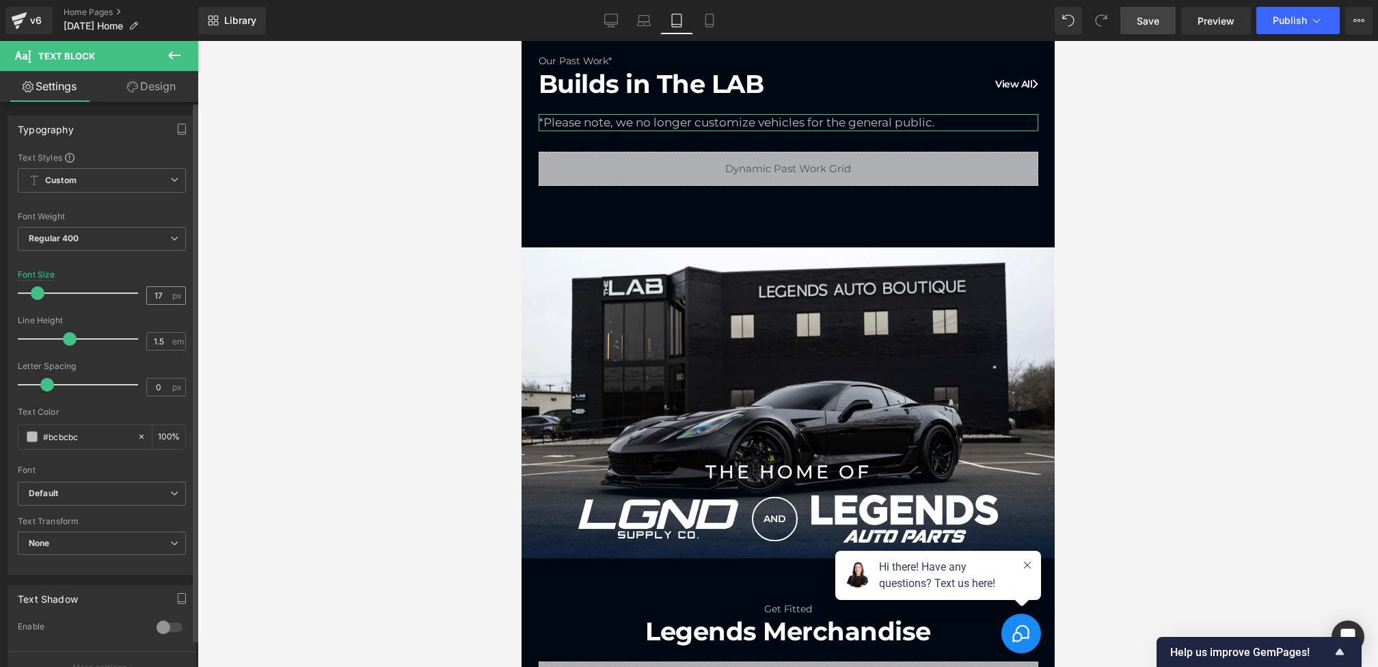
click at [172, 295] on span "px" at bounding box center [178, 295] width 12 height 9
click at [164, 294] on input "17" at bounding box center [159, 295] width 24 height 17
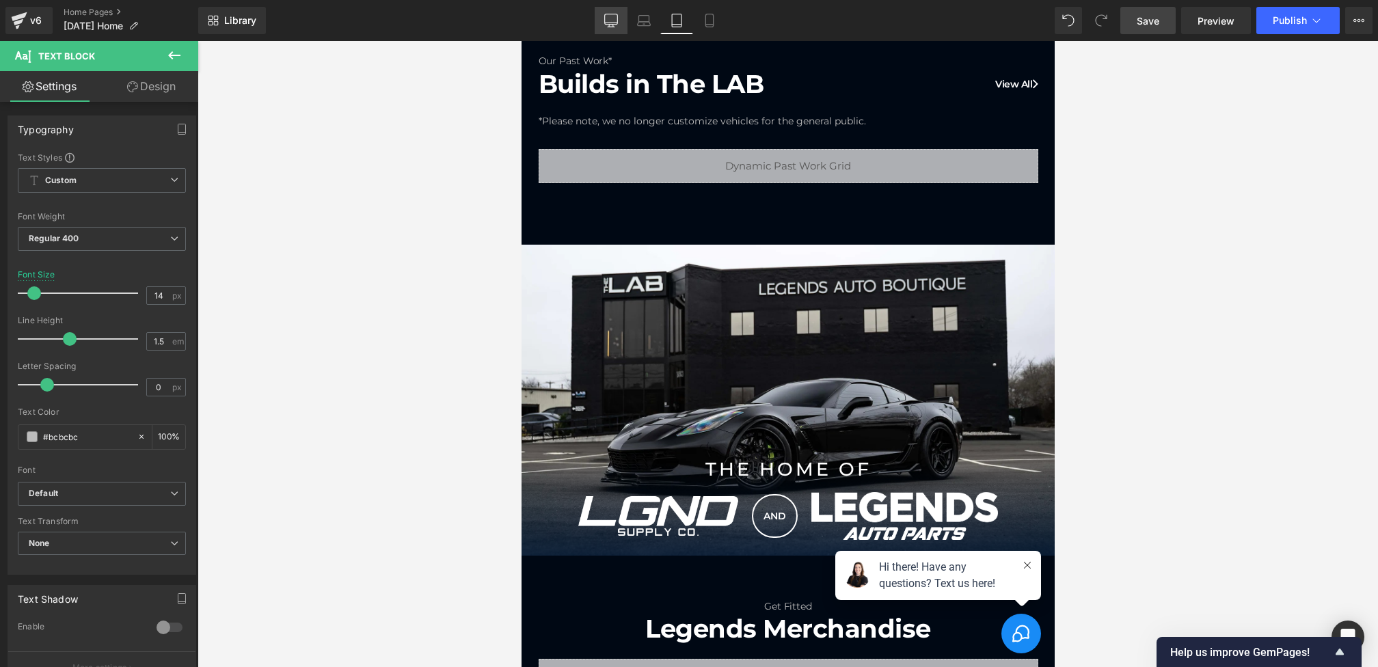
click at [610, 19] on icon at bounding box center [611, 21] width 14 height 14
type input "17"
type input "100"
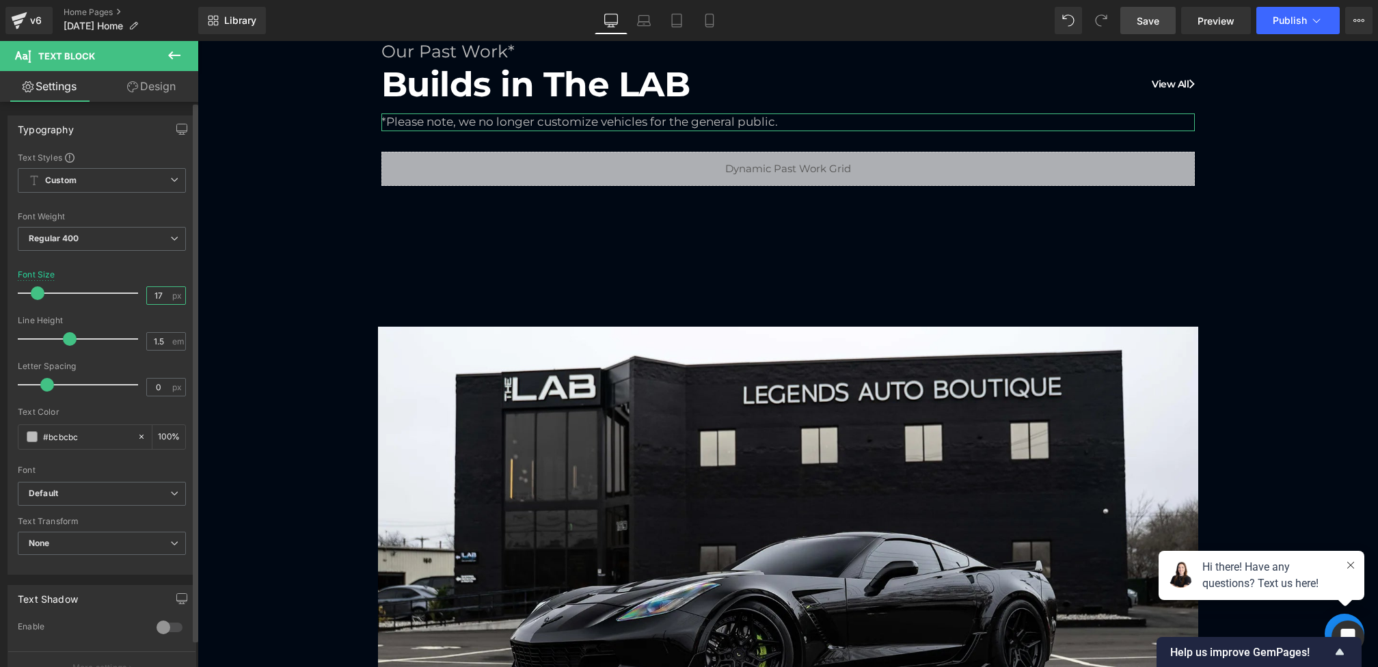
click at [155, 295] on input "17" at bounding box center [159, 295] width 24 height 17
type input "14"
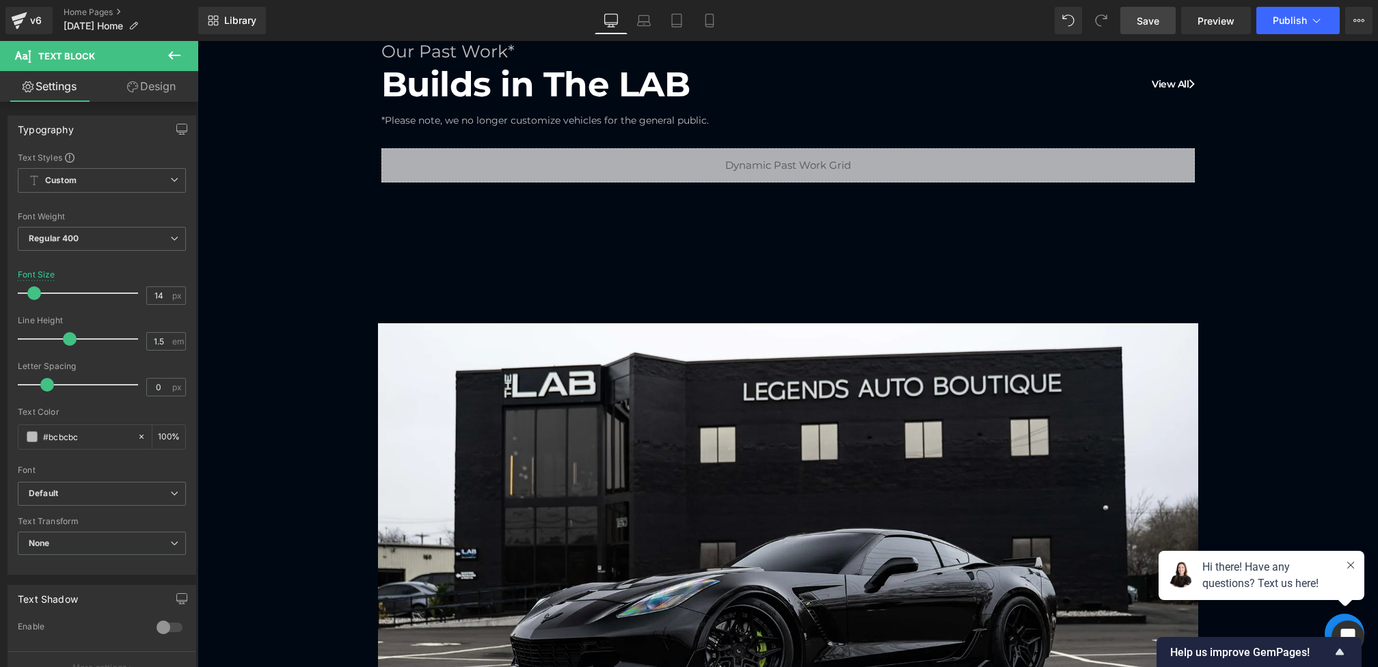
click at [1150, 20] on span "Save" at bounding box center [1147, 21] width 23 height 14
click at [1152, 11] on link "Save" at bounding box center [1147, 20] width 55 height 27
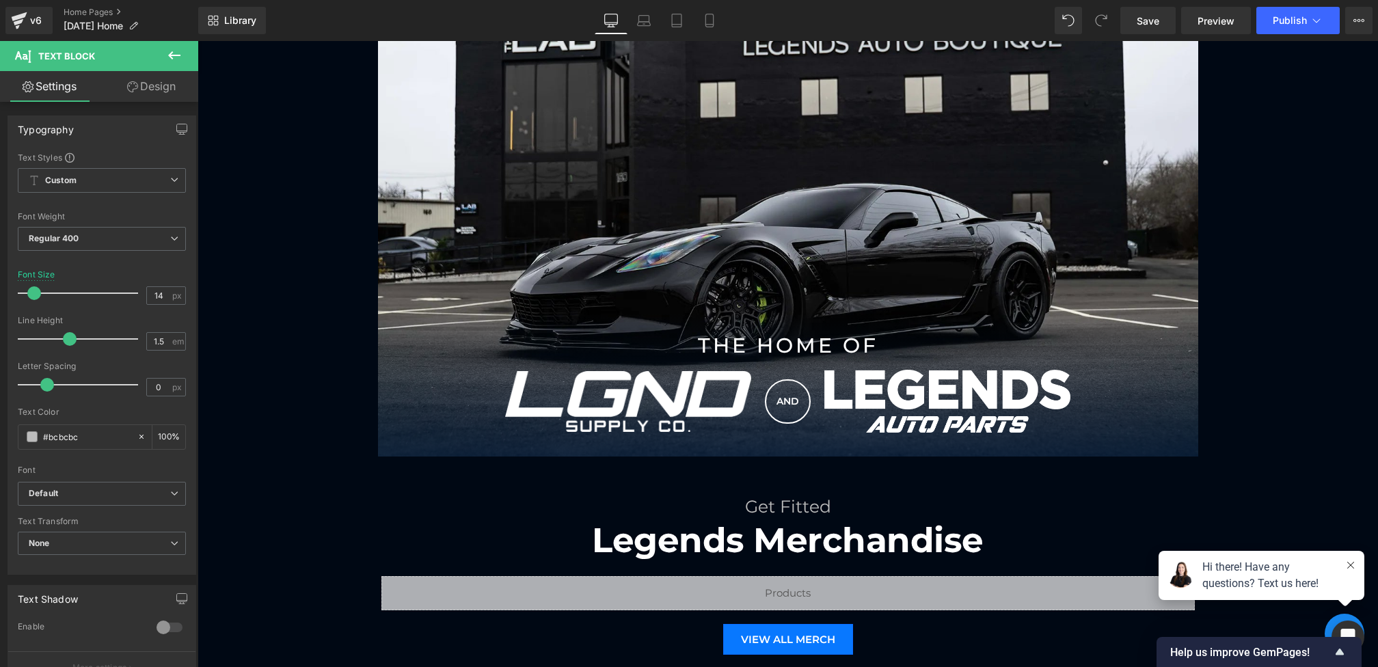
scroll to position [1425, 0]
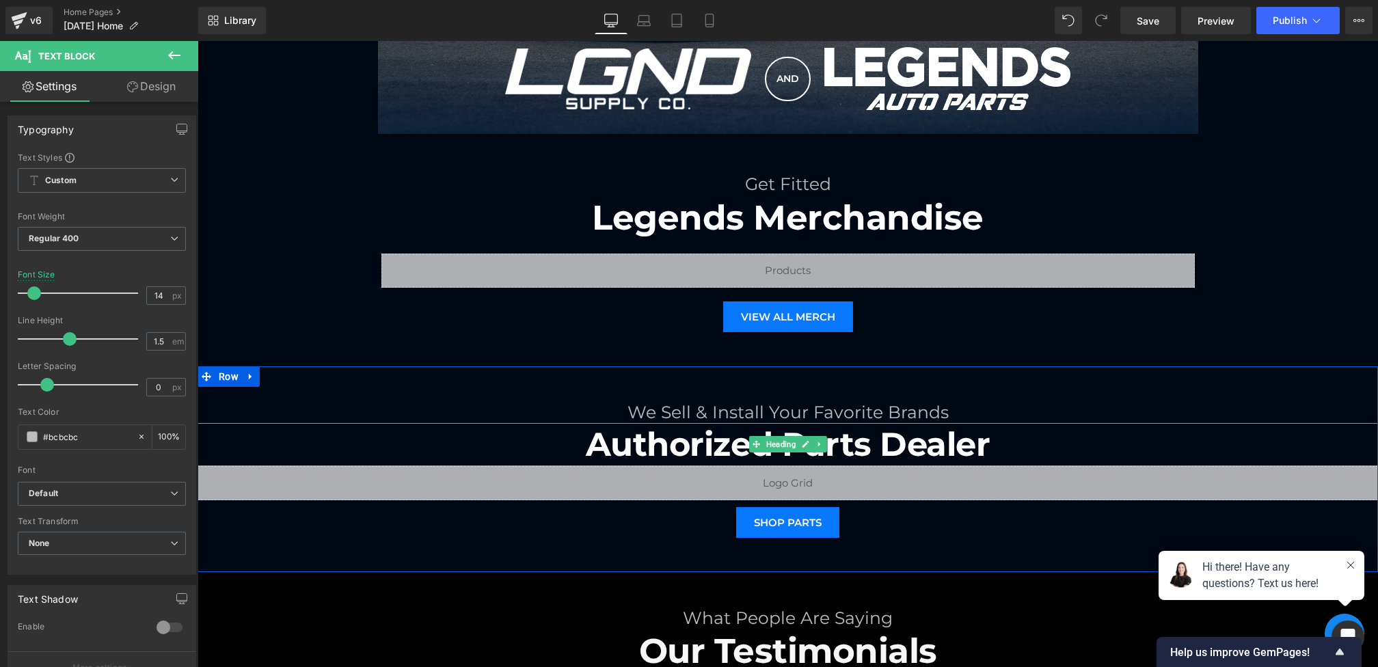
click at [750, 457] on h1 "Authorized Parts Dealer" at bounding box center [787, 444] width 1180 height 42
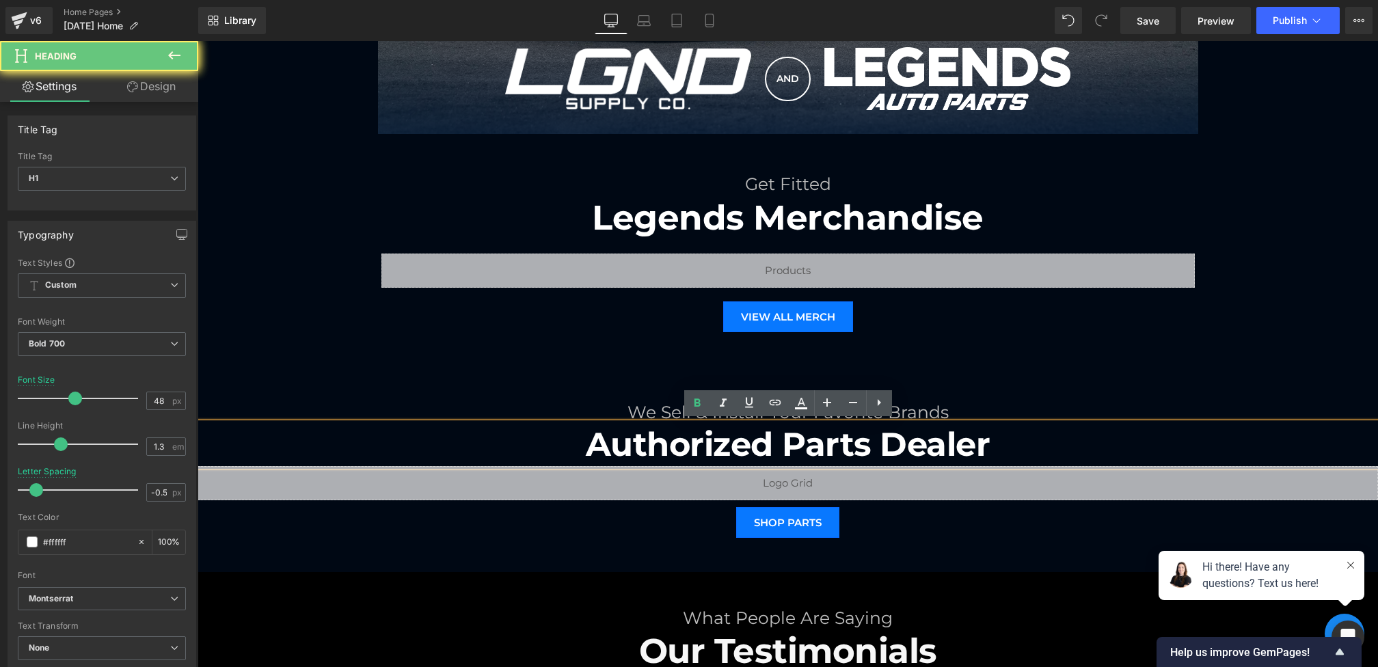
click at [1029, 433] on h1 "Authorized Parts Dealer" at bounding box center [787, 444] width 1180 height 42
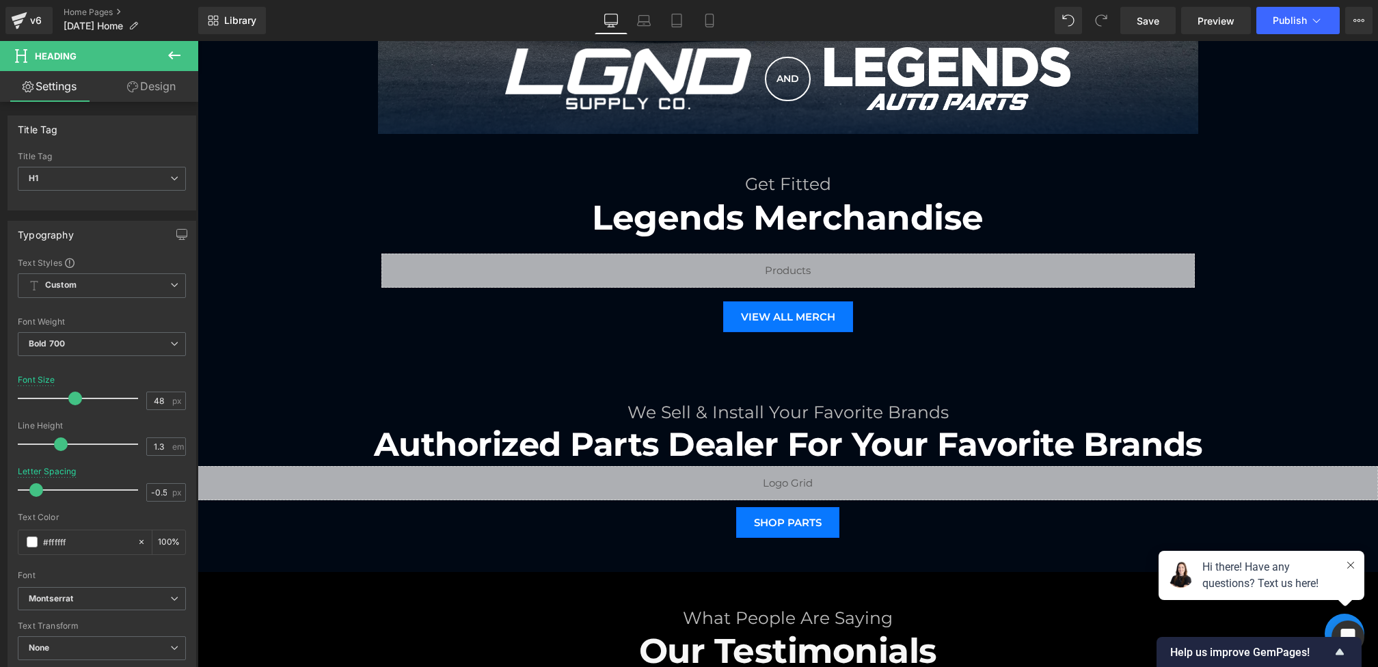
click at [180, 49] on icon at bounding box center [174, 55] width 16 height 16
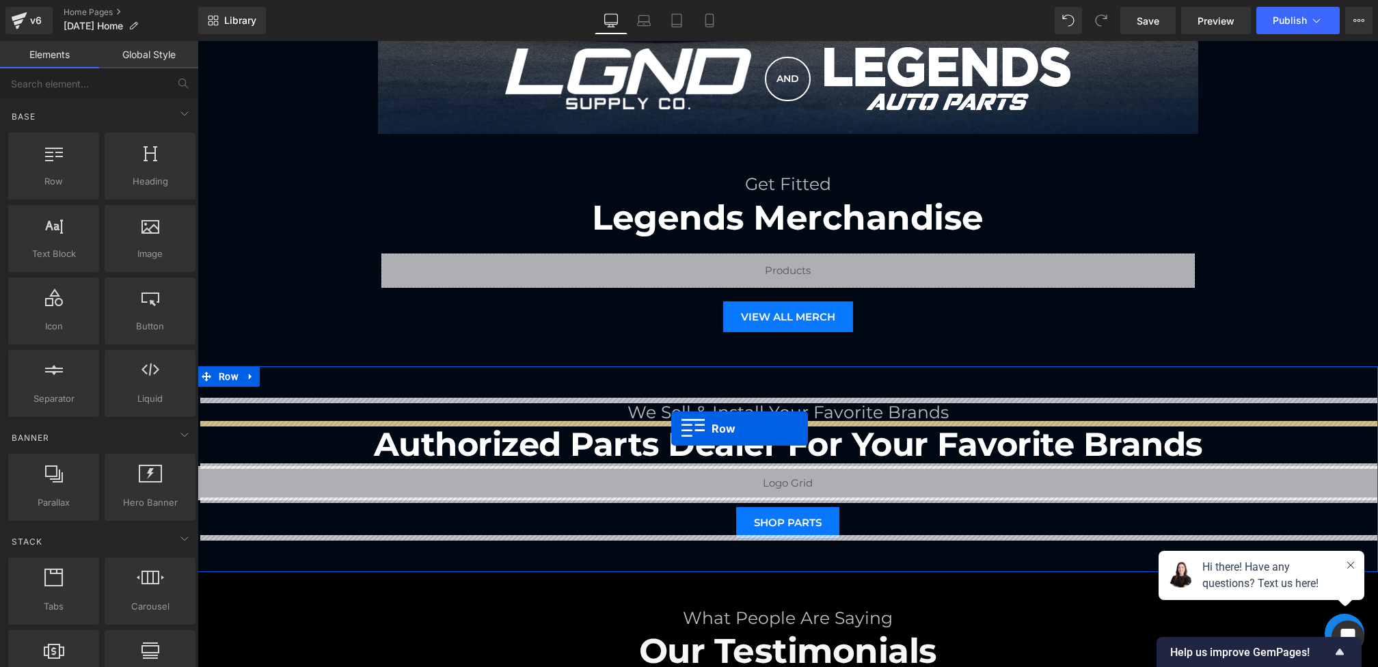
drag, startPoint x: 249, startPoint y: 223, endPoint x: 671, endPoint y: 428, distance: 468.8
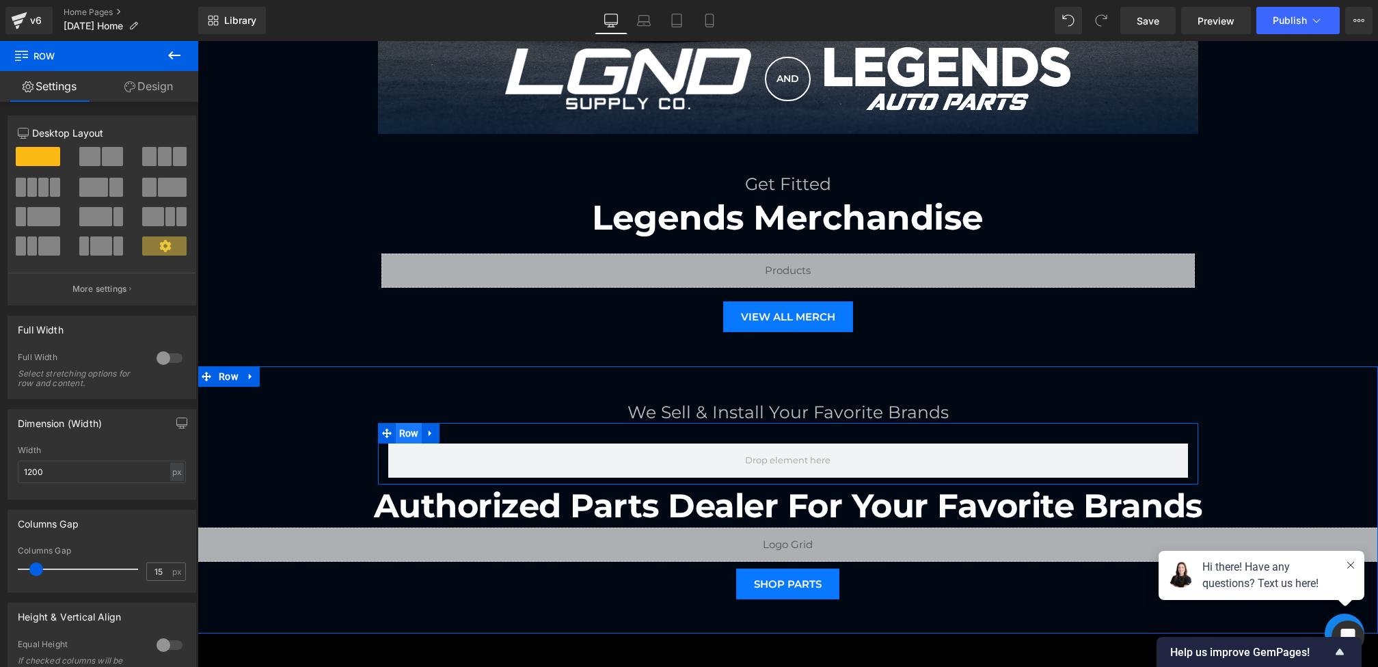
click at [407, 436] on span "Row" at bounding box center [409, 433] width 27 height 20
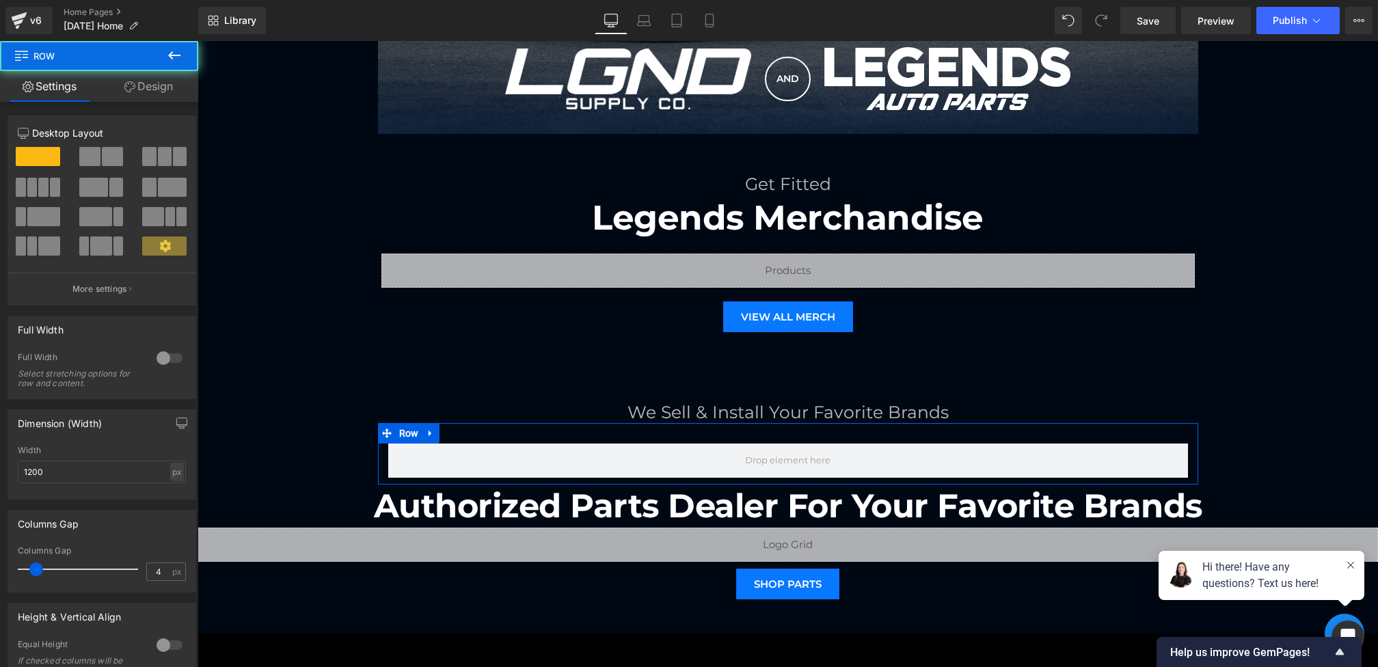
type input "0"
drag, startPoint x: 36, startPoint y: 560, endPoint x: 6, endPoint y: 561, distance: 30.1
click at [6, 561] on div "Columns Gap 0px Columns Gap 0 px" at bounding box center [102, 545] width 204 height 93
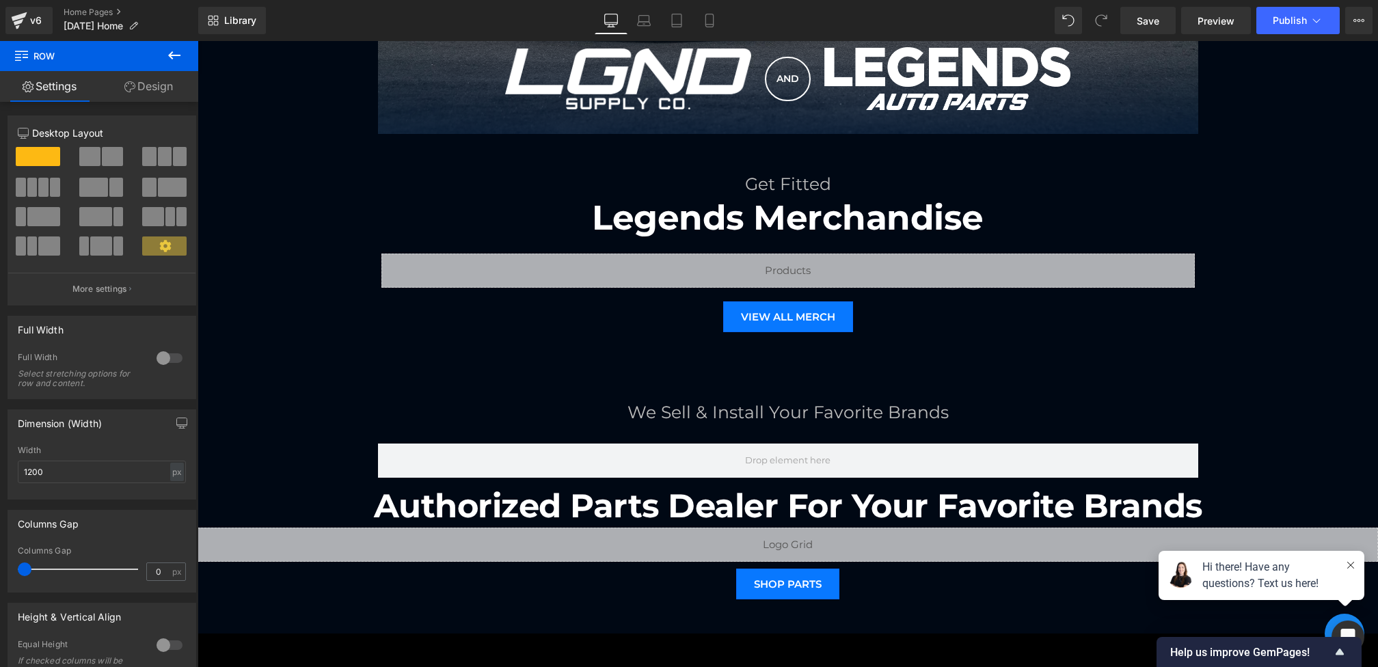
click at [143, 77] on link "Design" at bounding box center [148, 86] width 99 height 31
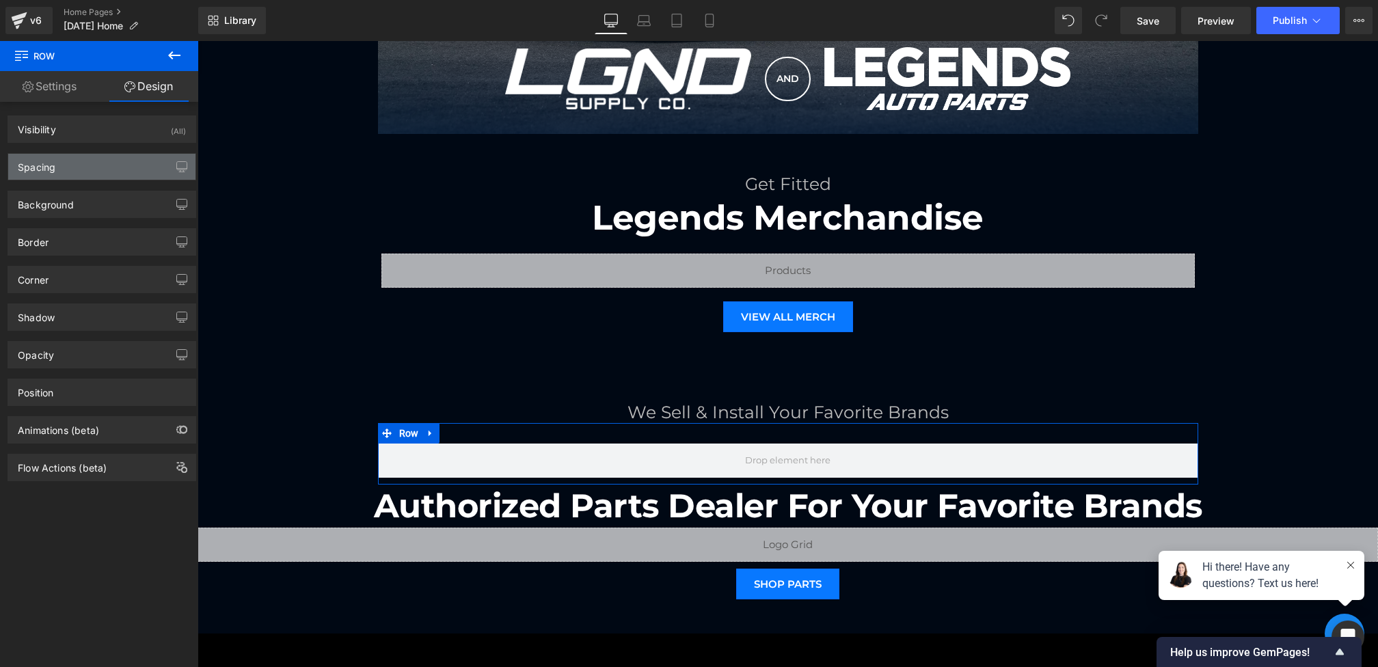
click at [87, 165] on div "Spacing" at bounding box center [101, 167] width 187 height 26
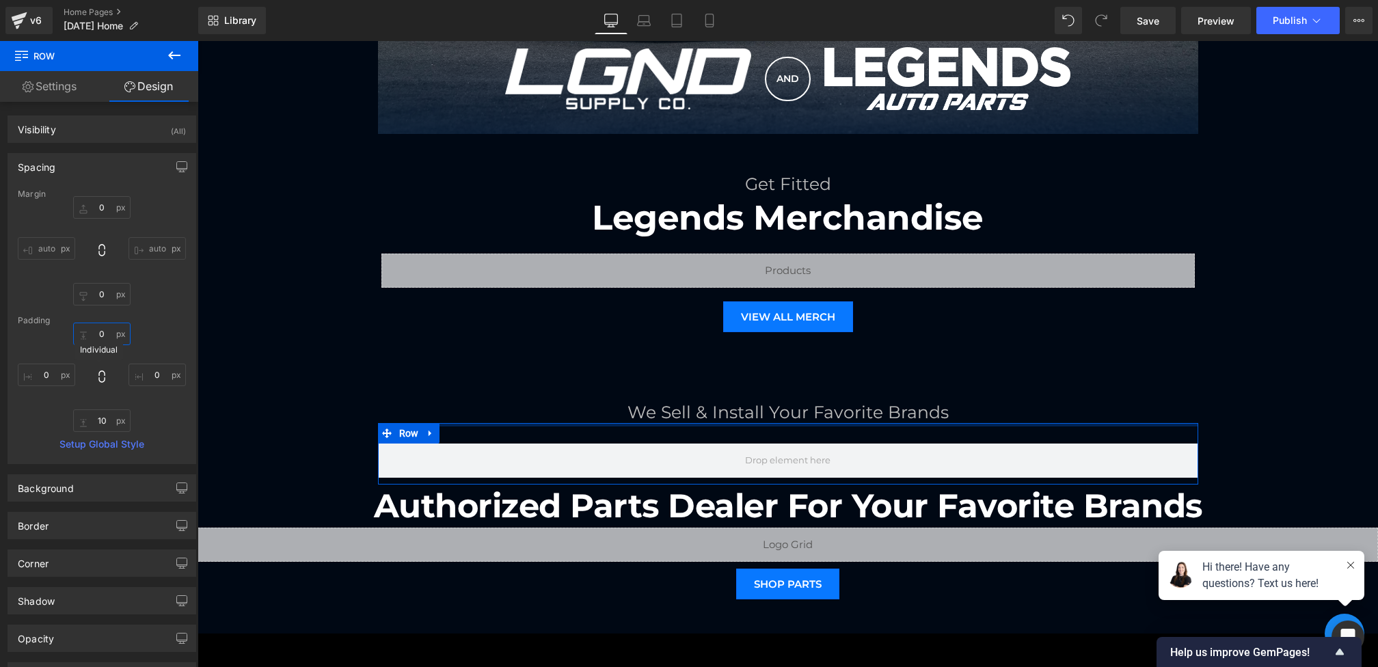
type input "0"
drag, startPoint x: 98, startPoint y: 335, endPoint x: 98, endPoint y: 383, distance: 48.5
click at [98, 383] on div "0px 0 0px 0 10px 10 0px 0" at bounding box center [102, 377] width 168 height 109
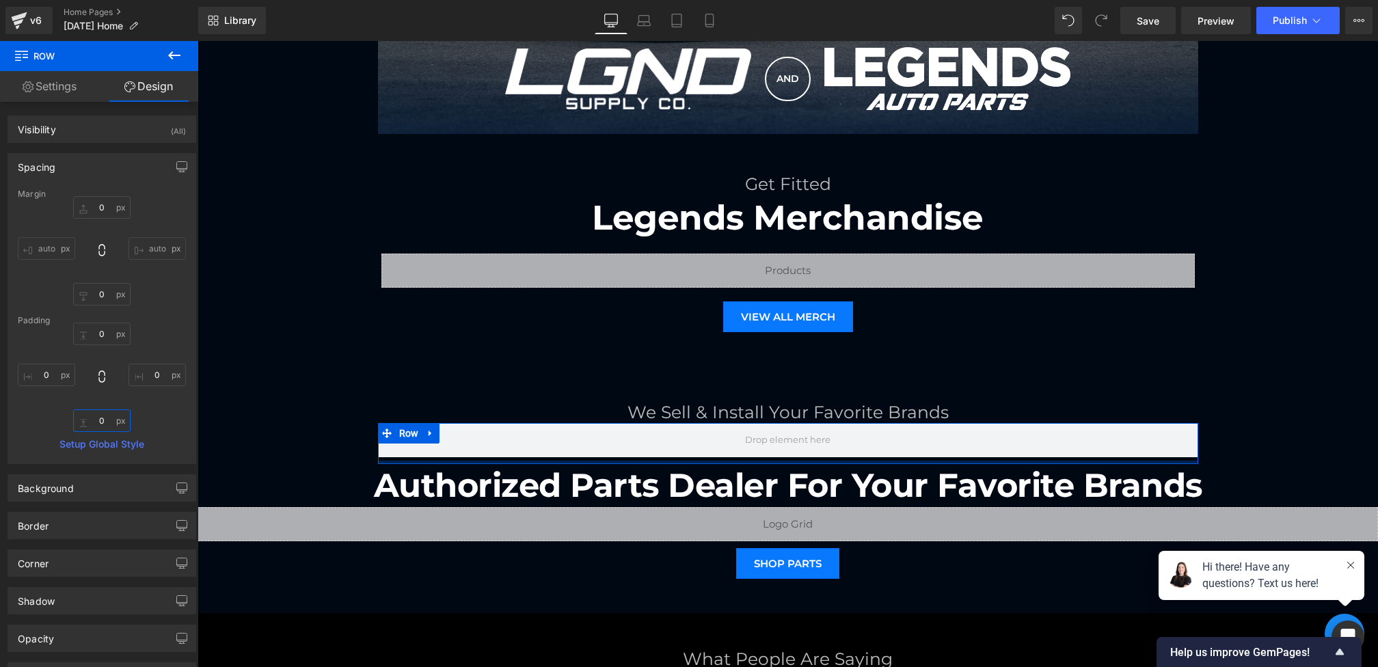
type input "0"
drag, startPoint x: 102, startPoint y: 419, endPoint x: 102, endPoint y: 460, distance: 41.0
click at [102, 460] on div "Margin 0px 0 auto auto 0px 0 auto auto [GEOGRAPHIC_DATA] 0px 0 0px 0 0px 0 0px …" at bounding box center [101, 326] width 187 height 274
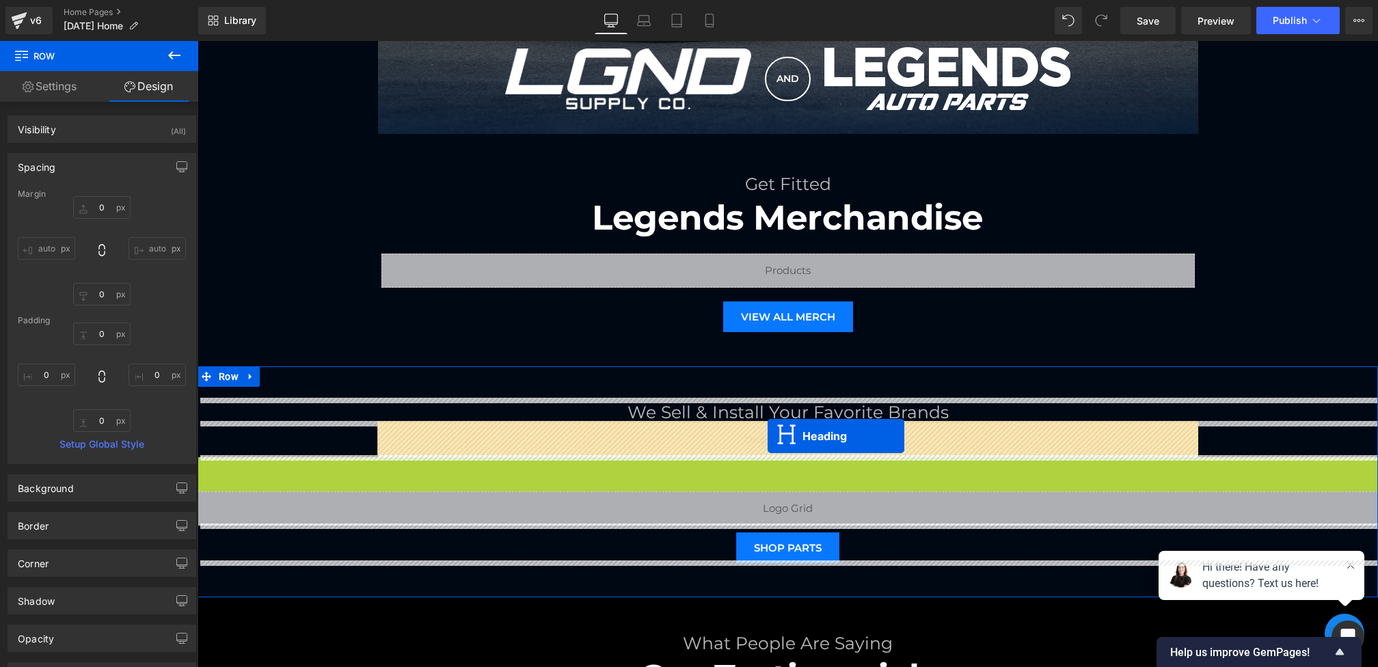
drag, startPoint x: 781, startPoint y: 480, endPoint x: 767, endPoint y: 436, distance: 46.0
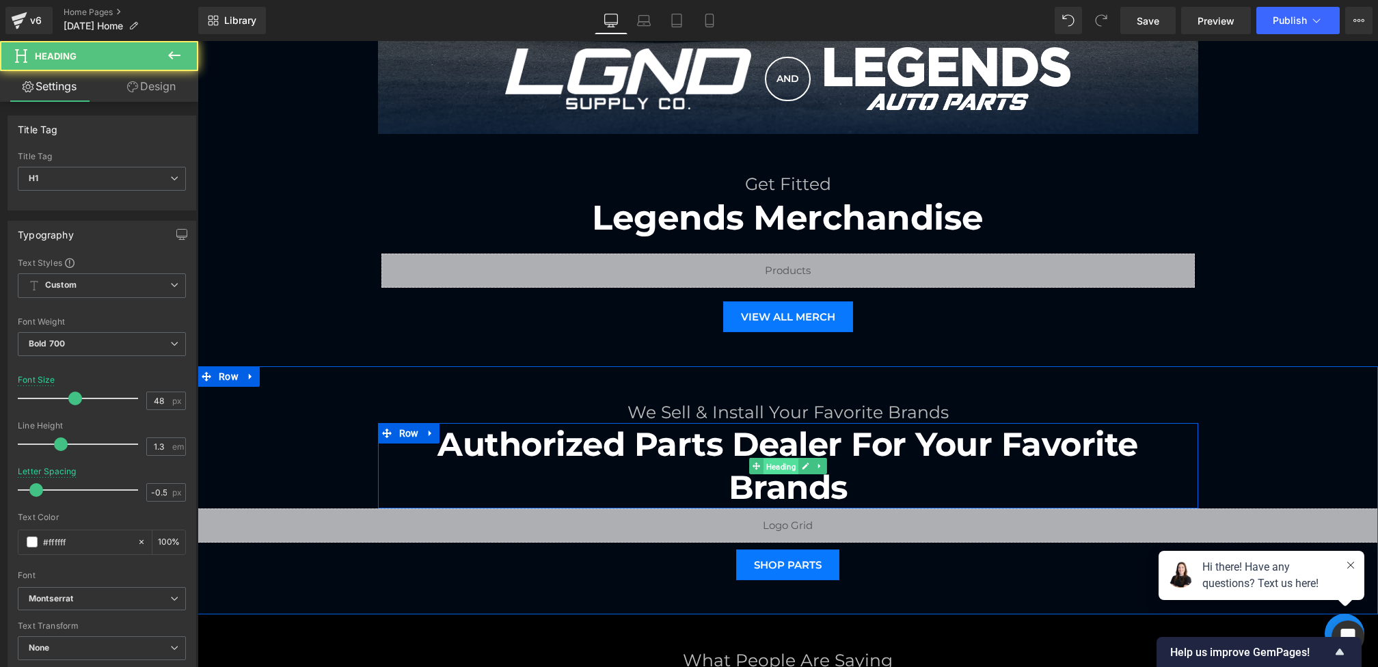
click at [769, 459] on span "Heading" at bounding box center [780, 466] width 35 height 16
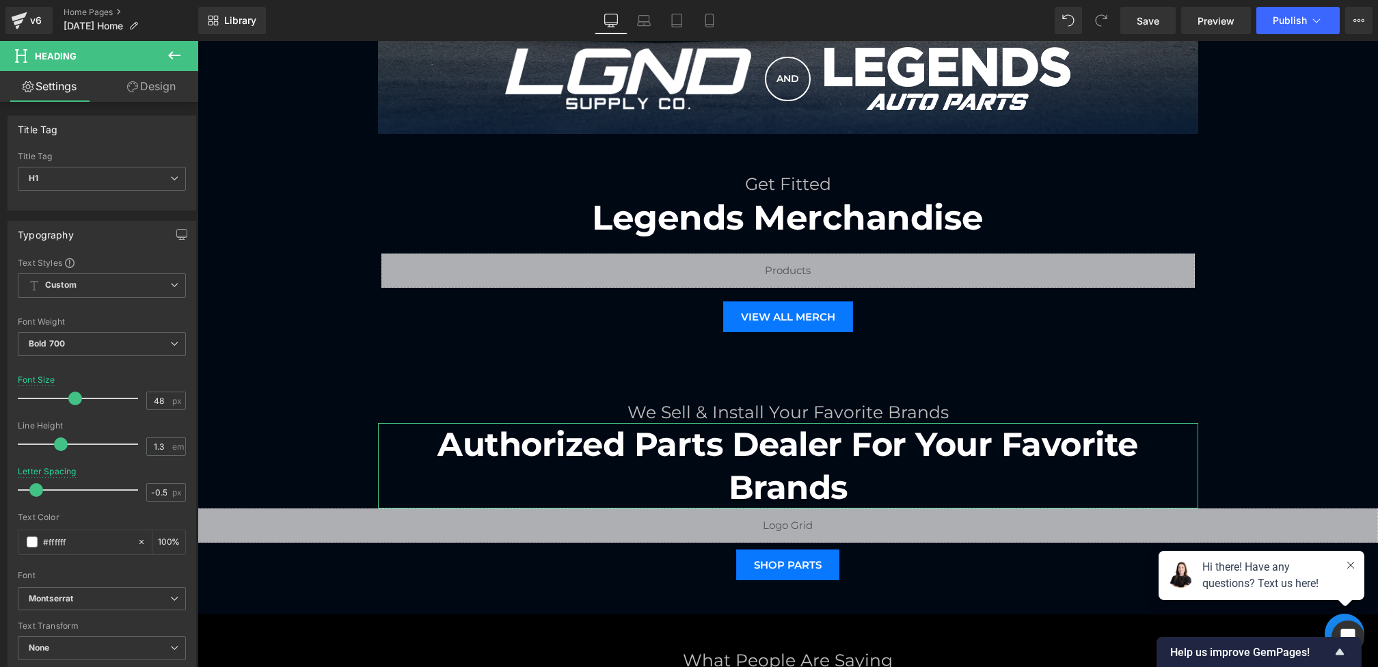
click at [130, 84] on icon at bounding box center [132, 86] width 11 height 11
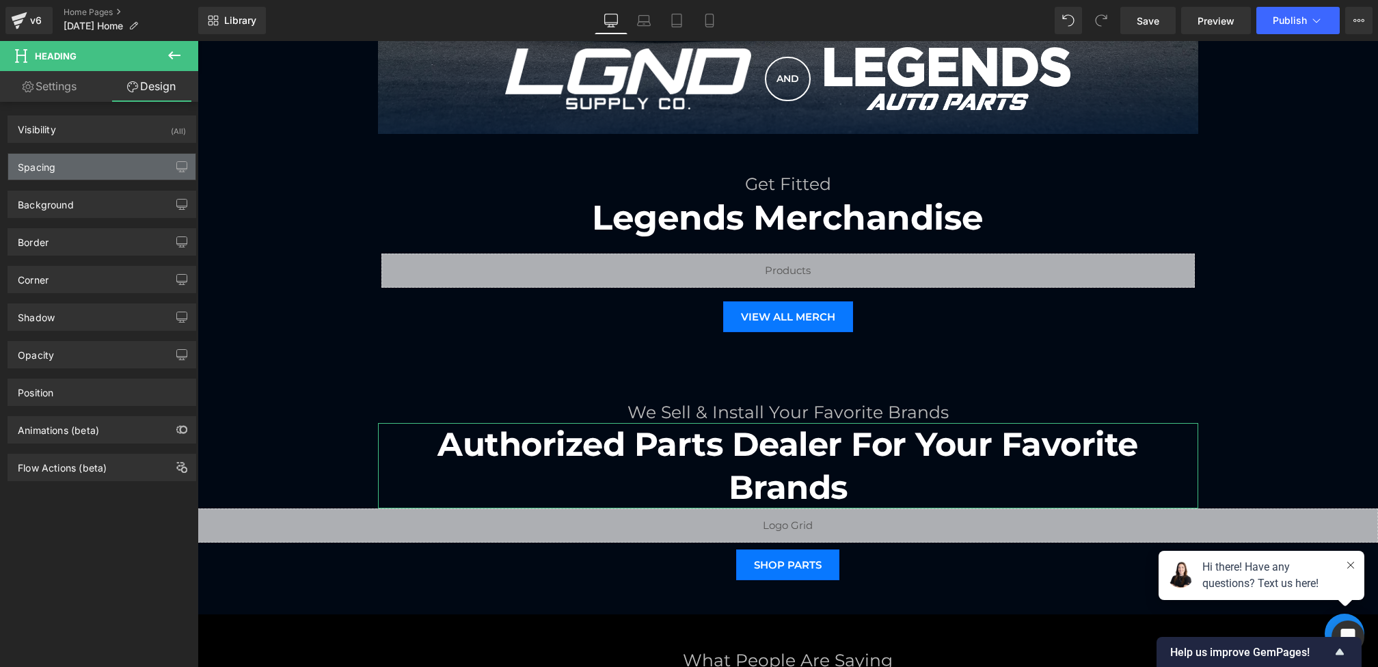
click at [74, 168] on div "Spacing" at bounding box center [101, 167] width 187 height 26
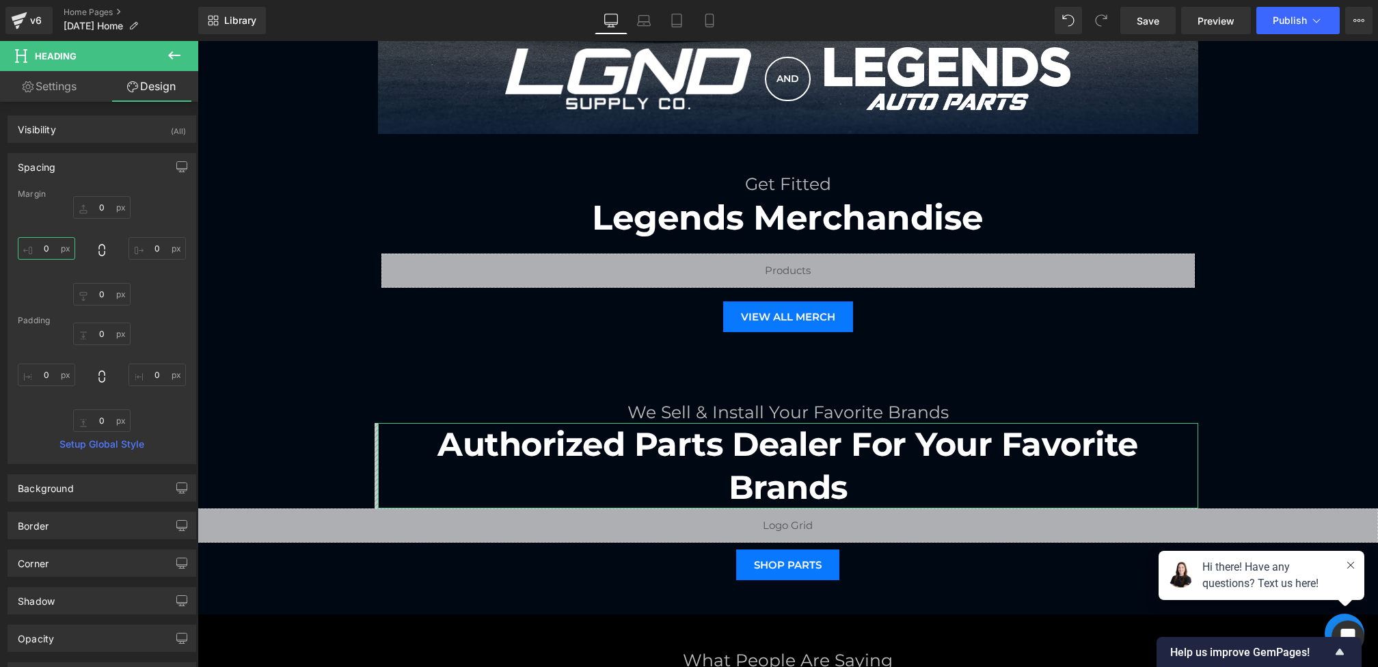
click at [36, 247] on input "0" at bounding box center [46, 248] width 57 height 23
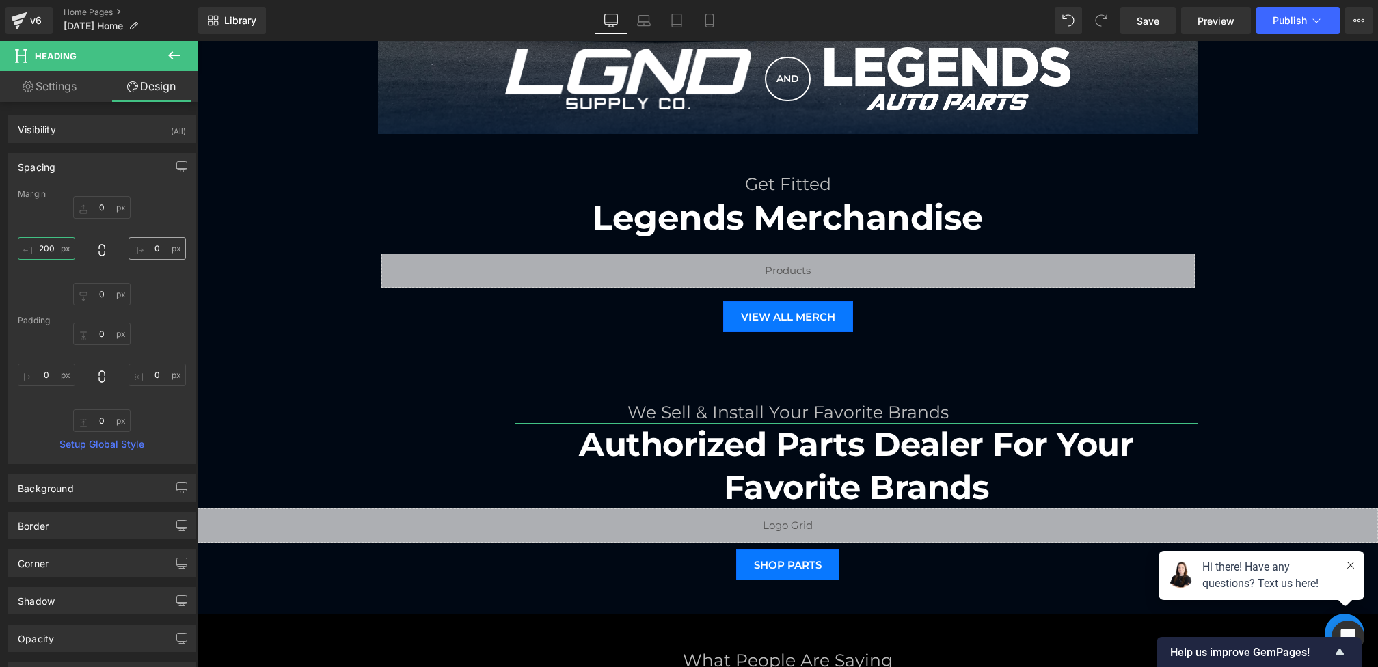
type input "200"
click at [152, 246] on input "0" at bounding box center [156, 248] width 57 height 23
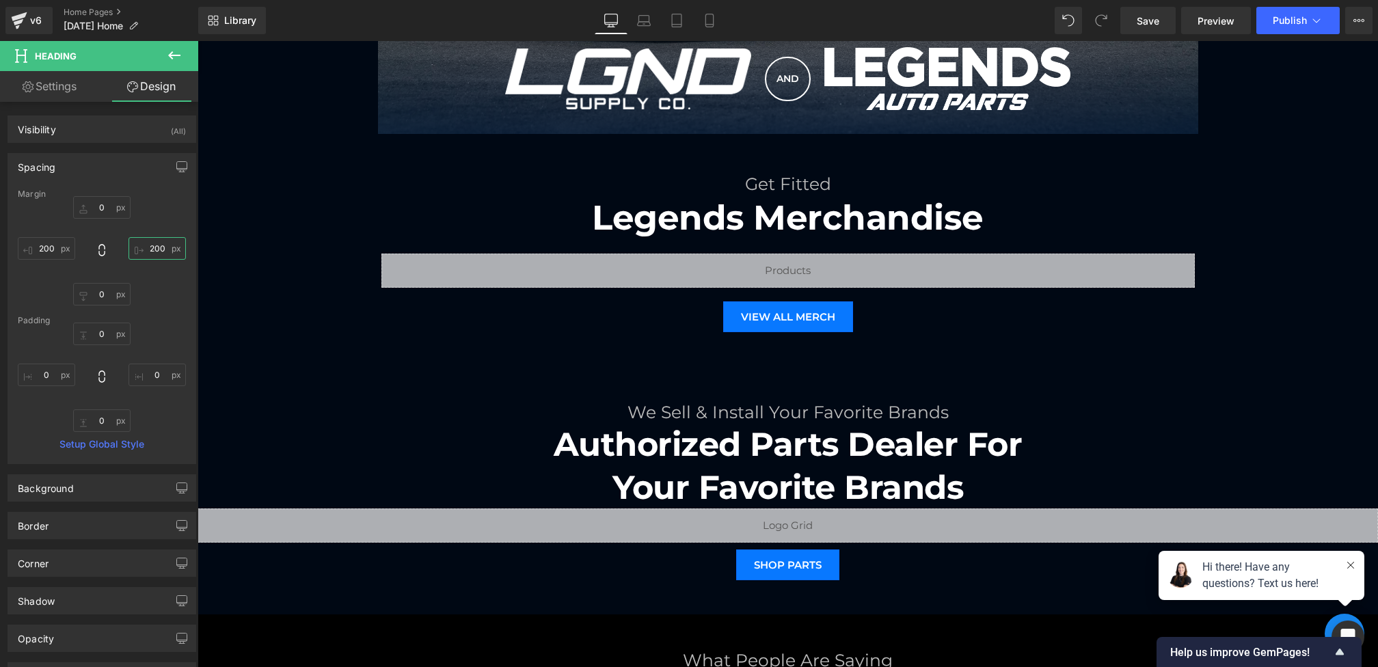
type input "200"
click at [39, 85] on link "Settings" at bounding box center [49, 86] width 99 height 31
type input "100"
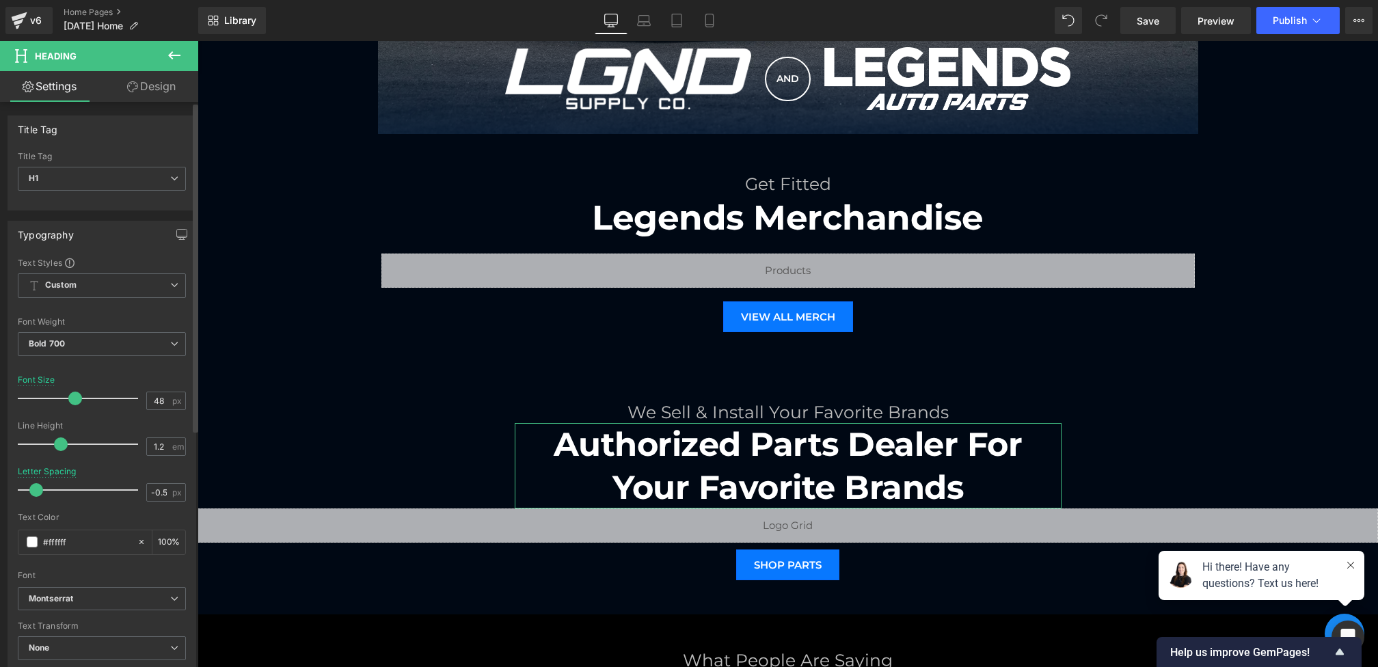
type input "1.1"
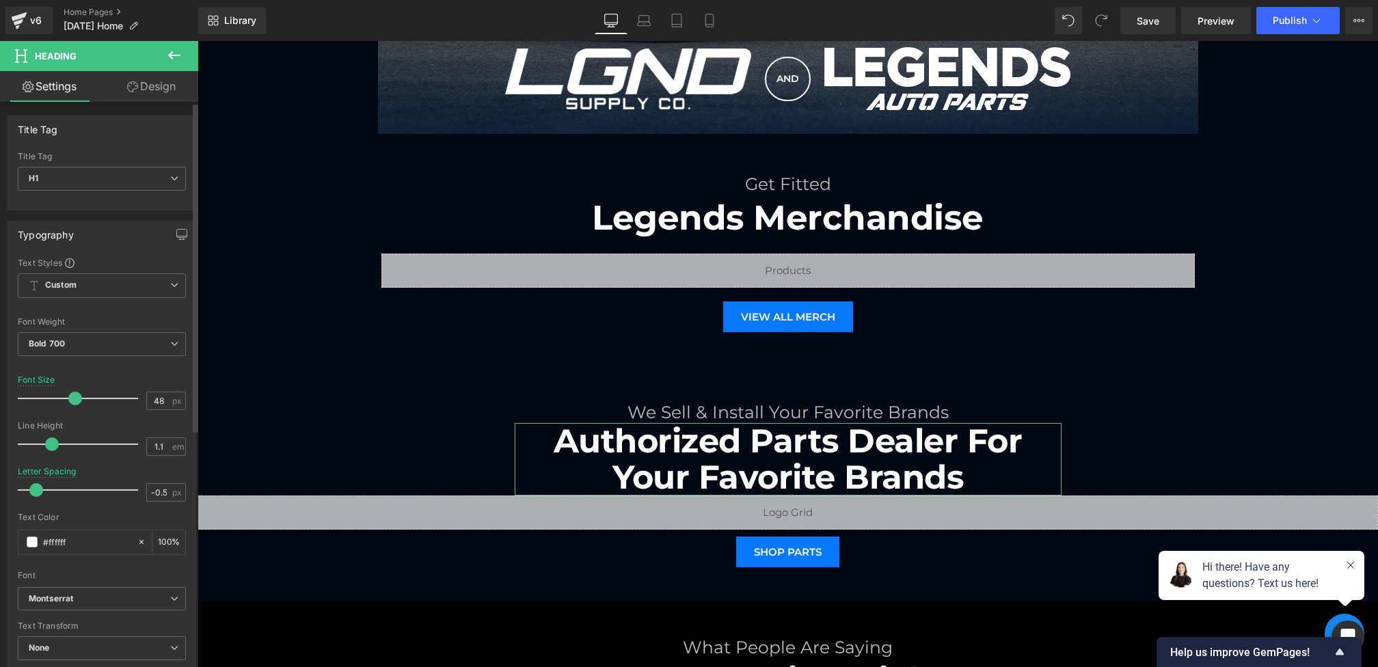
drag, startPoint x: 61, startPoint y: 443, endPoint x: 53, endPoint y: 443, distance: 7.5
click at [53, 443] on span at bounding box center [52, 444] width 14 height 14
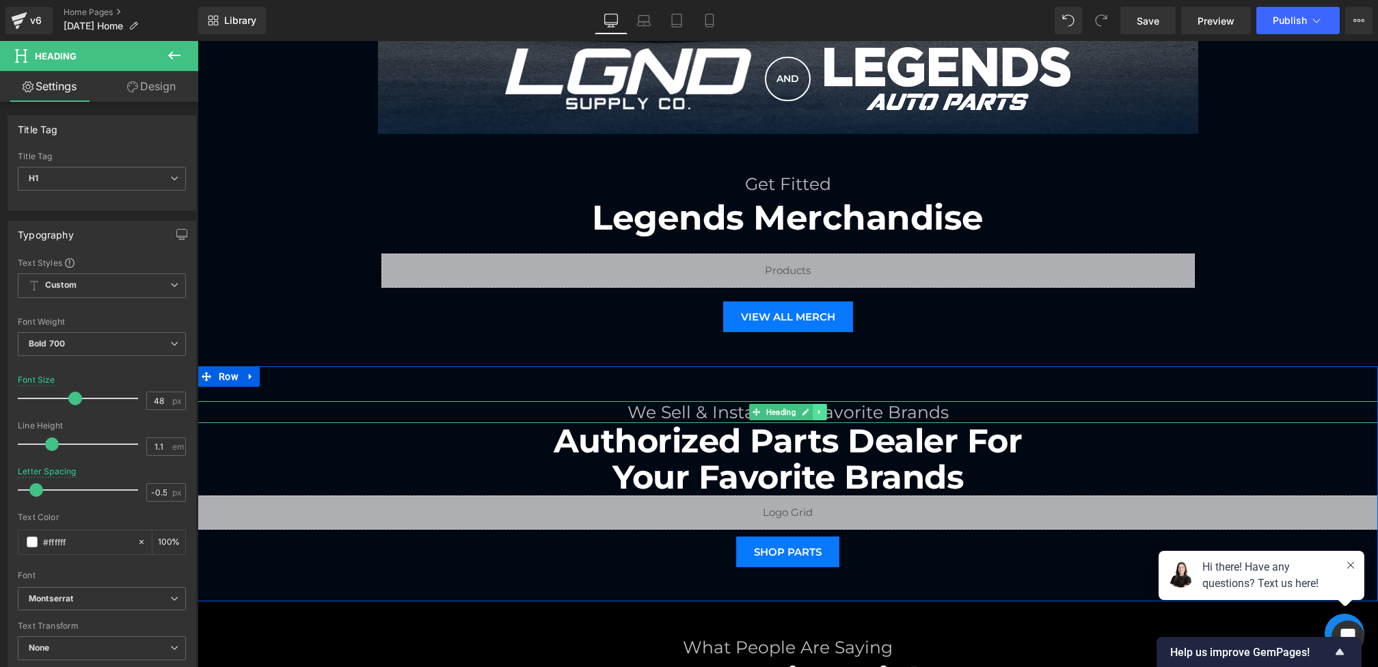
click at [819, 413] on icon at bounding box center [820, 412] width 8 height 8
click at [832, 412] on link at bounding box center [826, 412] width 14 height 16
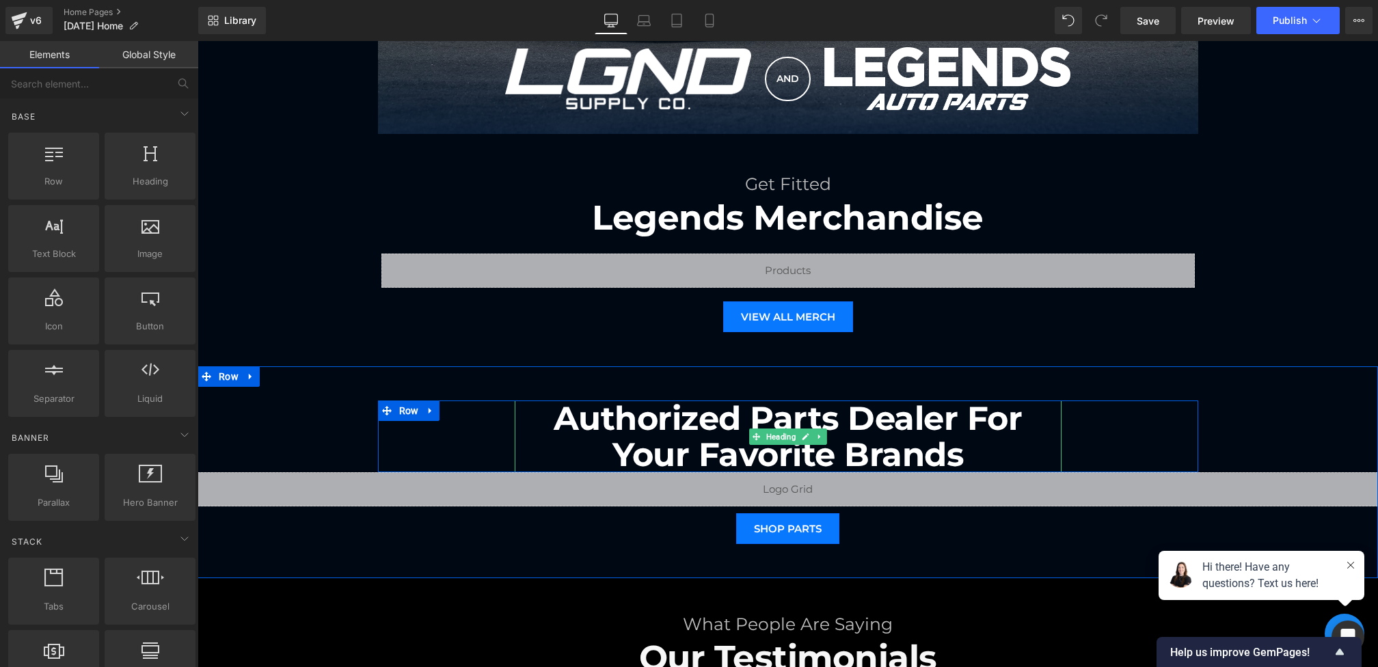
click at [970, 422] on h1 "Authorized Parts Dealer For Your Favorite Brands" at bounding box center [788, 436] width 547 height 72
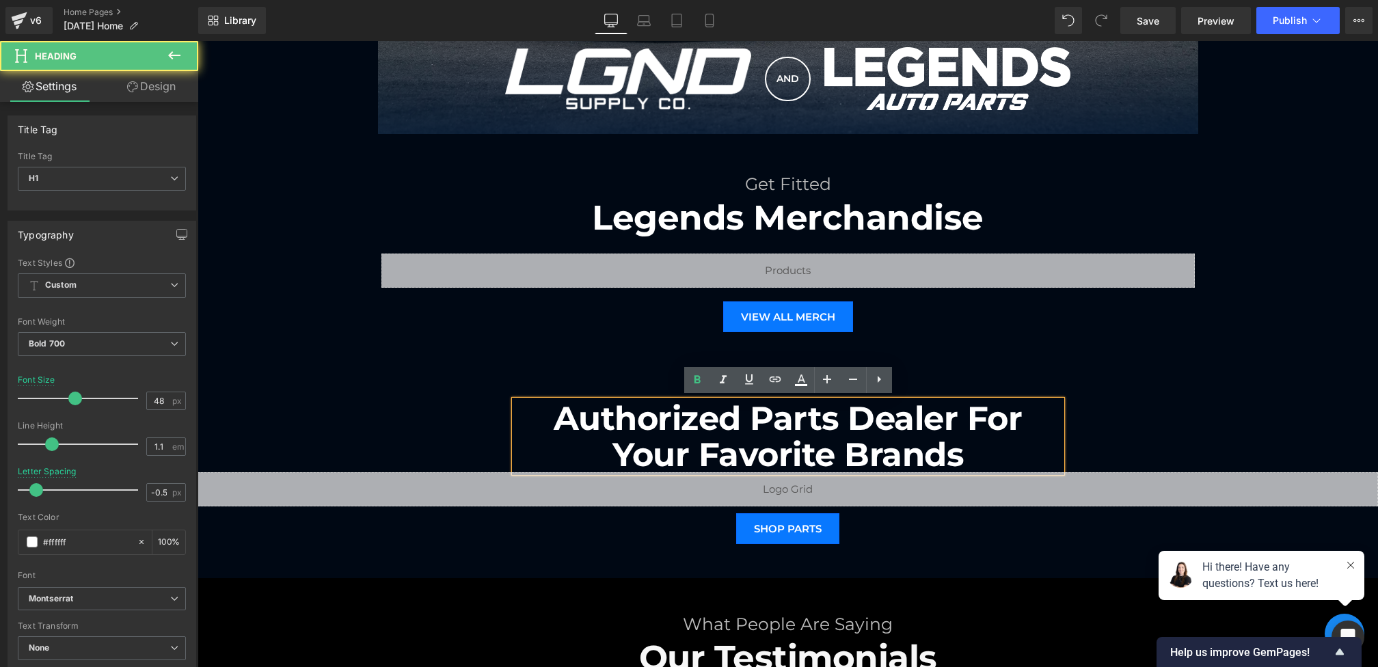
click at [986, 422] on h1 "Authorized Parts Dealer For Your Favorite Brands" at bounding box center [788, 436] width 547 height 72
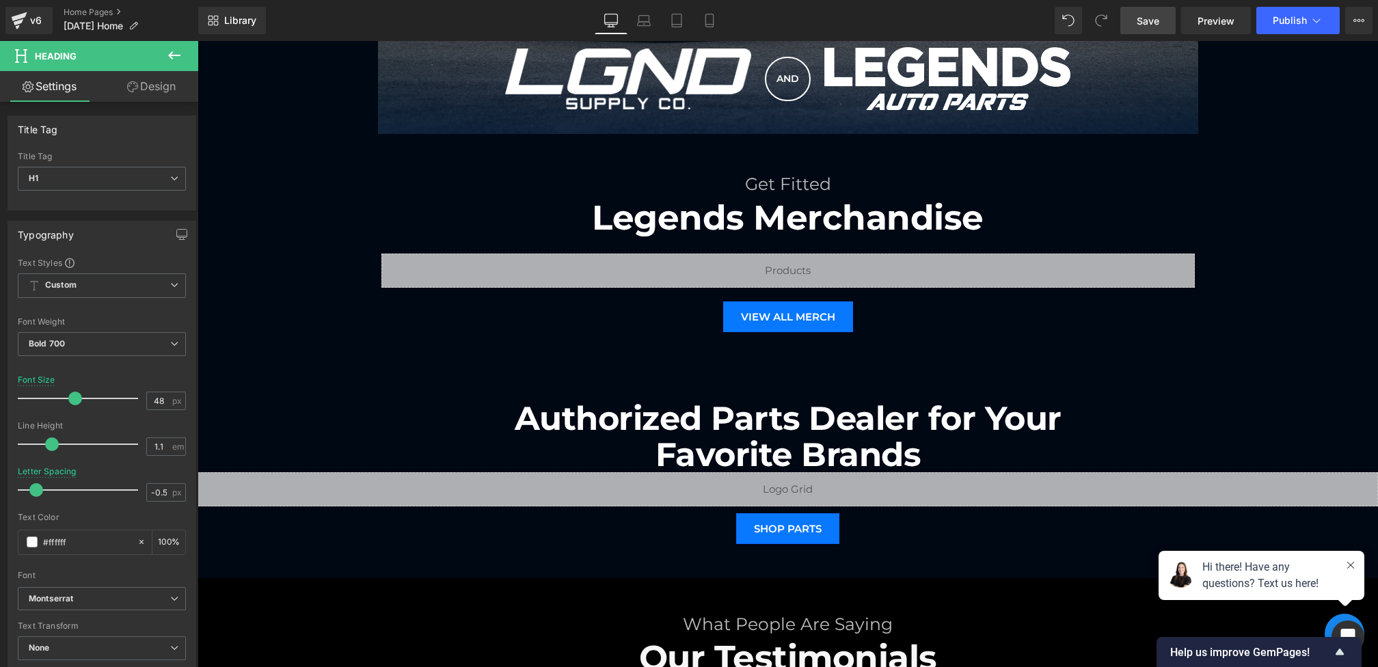
click at [1150, 14] on span "Save" at bounding box center [1147, 21] width 23 height 14
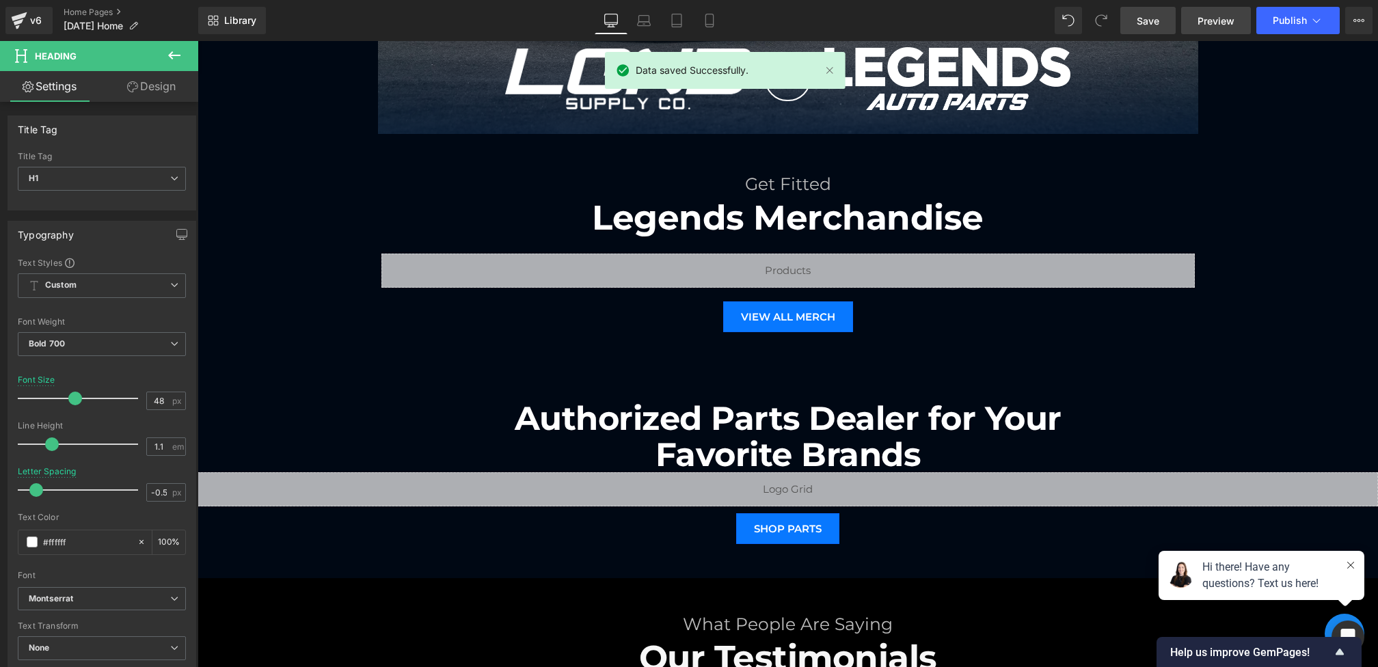
click at [1206, 25] on span "Preview" at bounding box center [1215, 21] width 37 height 14
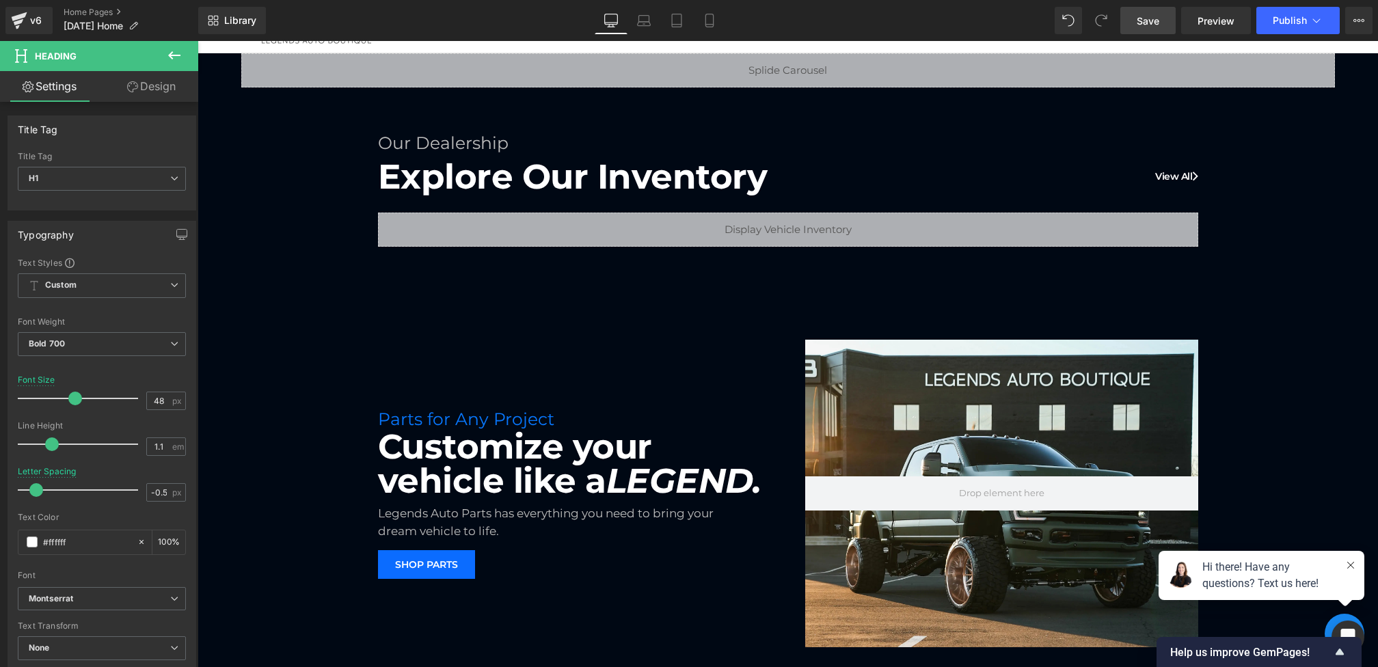
scroll to position [0, 0]
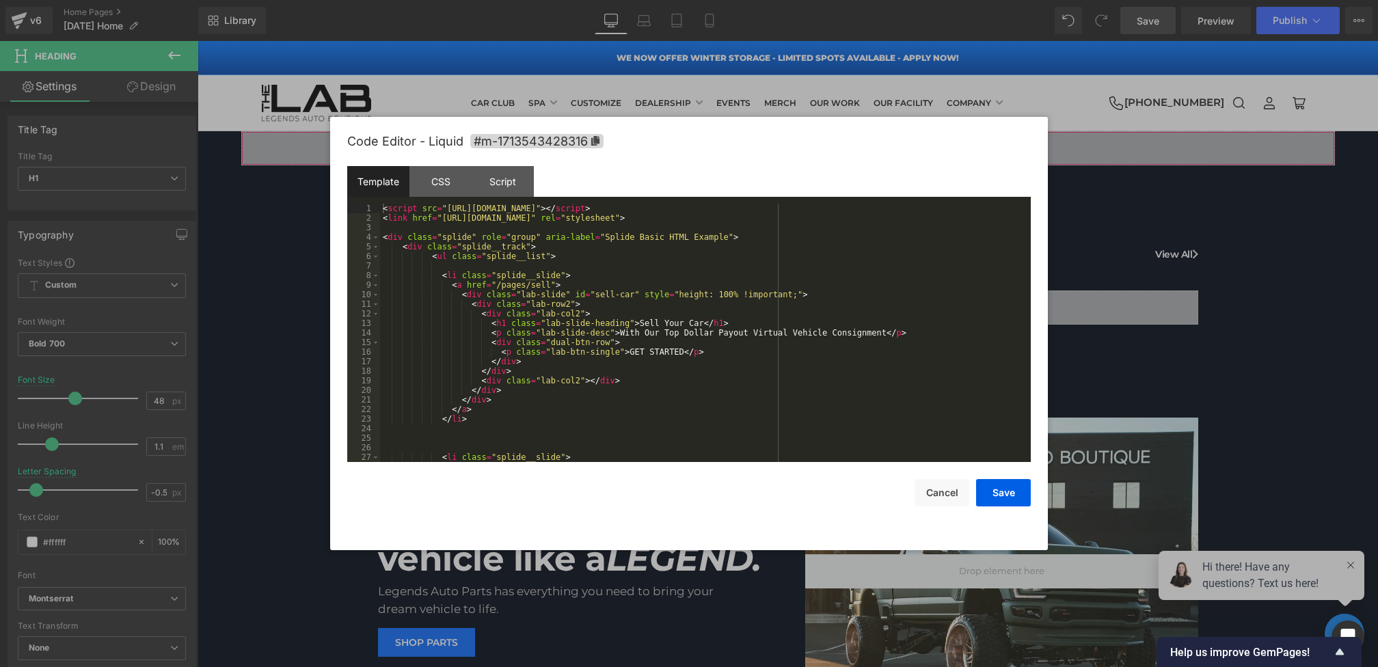
click at [534, 0] on div "Heading You are previewing how the will restyle your page. You can not edit Ele…" at bounding box center [689, 0] width 1378 height 0
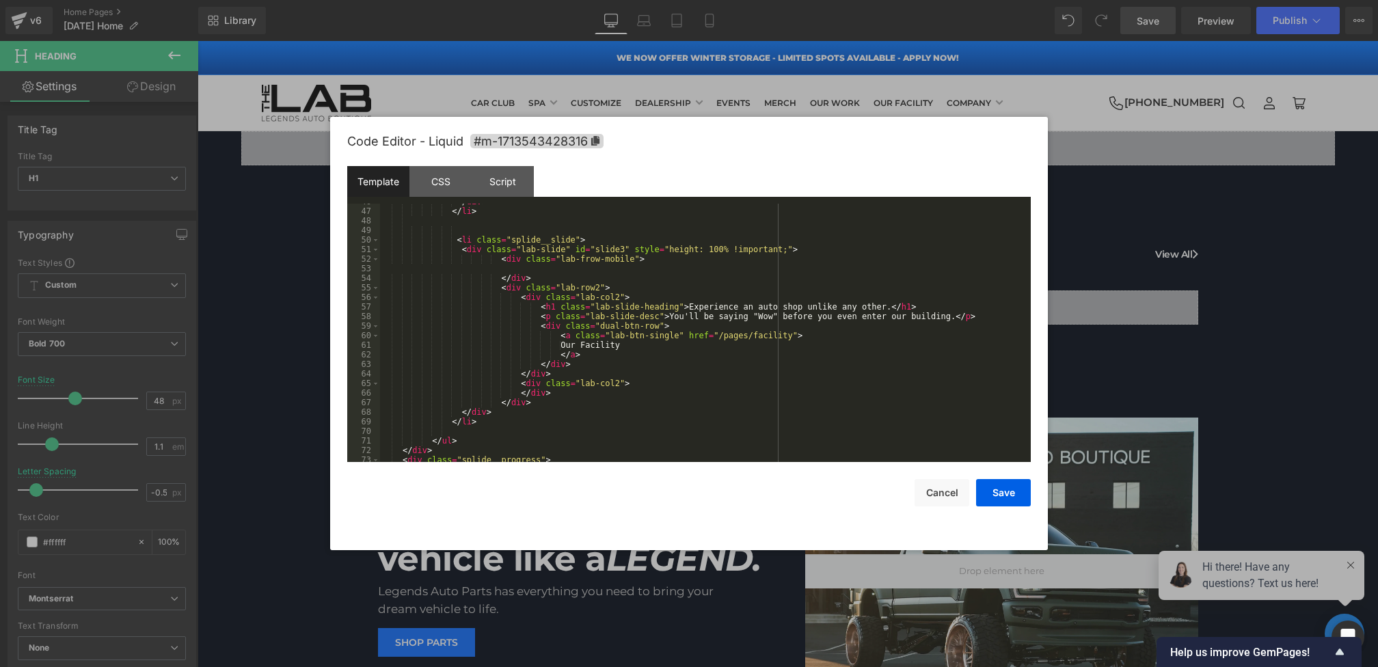
scroll to position [439, 0]
drag, startPoint x: 745, startPoint y: 306, endPoint x: 803, endPoint y: 305, distance: 58.1
click at [803, 305] on div "</ div > </ li > < li class = "splide__slide" > < div class = "lab-slide" id = …" at bounding box center [702, 333] width 645 height 277
click at [1000, 483] on button "Save" at bounding box center [1003, 492] width 55 height 27
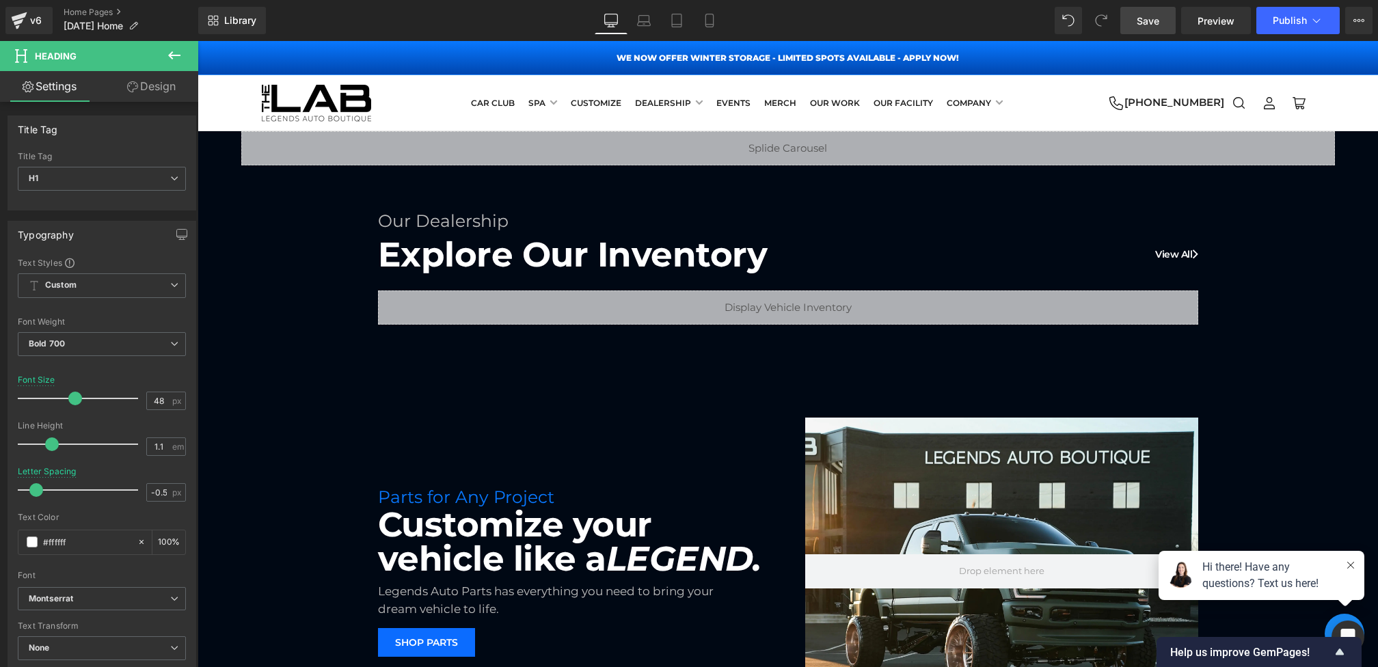
click at [1140, 17] on span "Save" at bounding box center [1147, 21] width 23 height 14
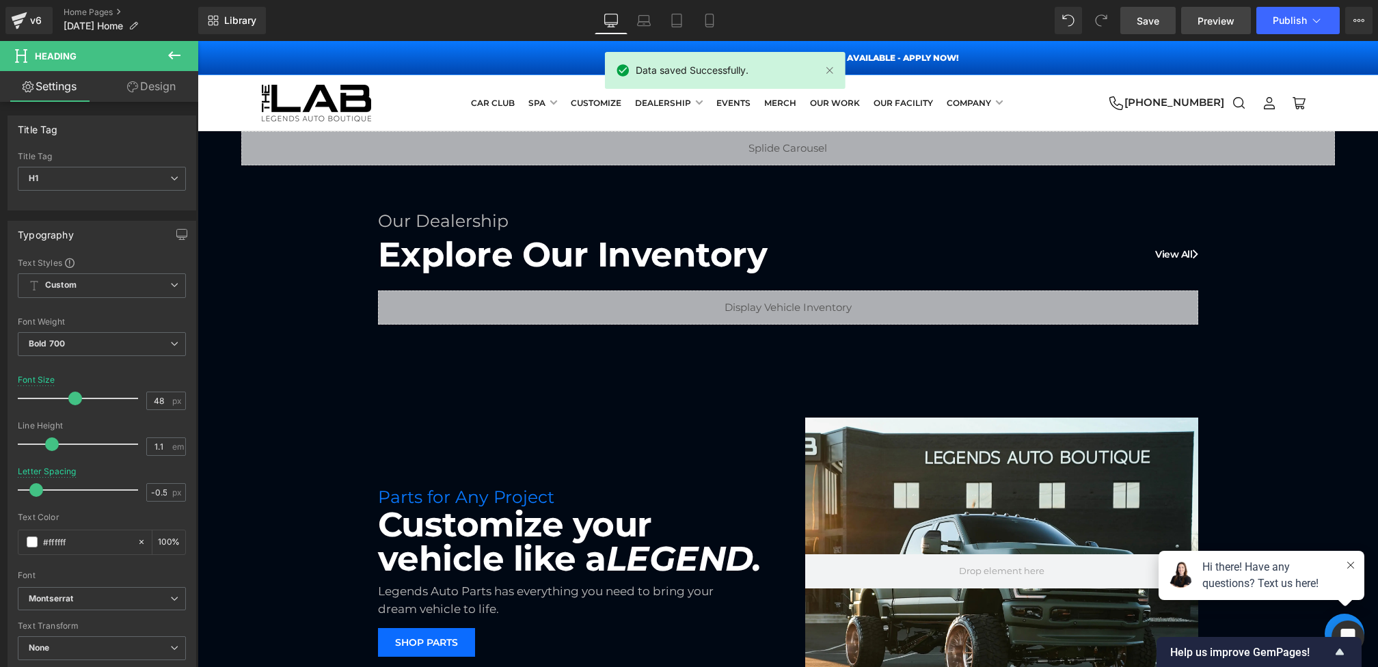
click at [1185, 16] on link "Preview" at bounding box center [1216, 20] width 70 height 27
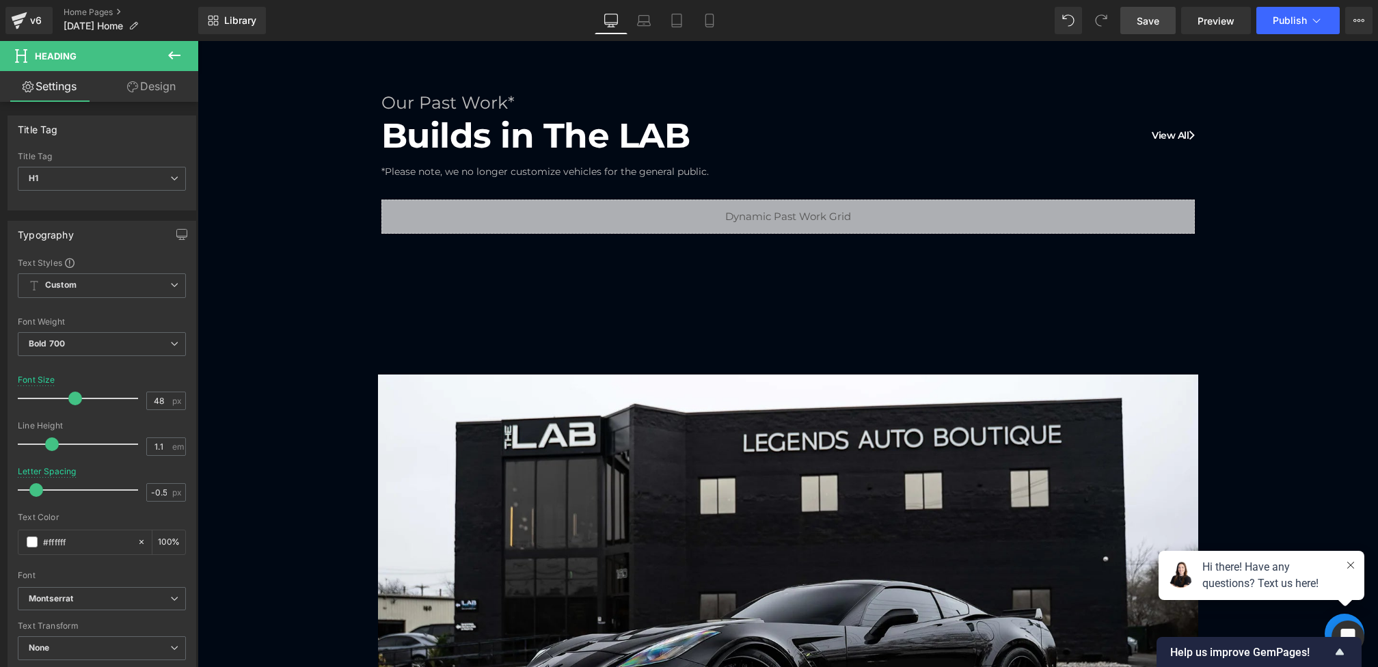
scroll to position [676, 0]
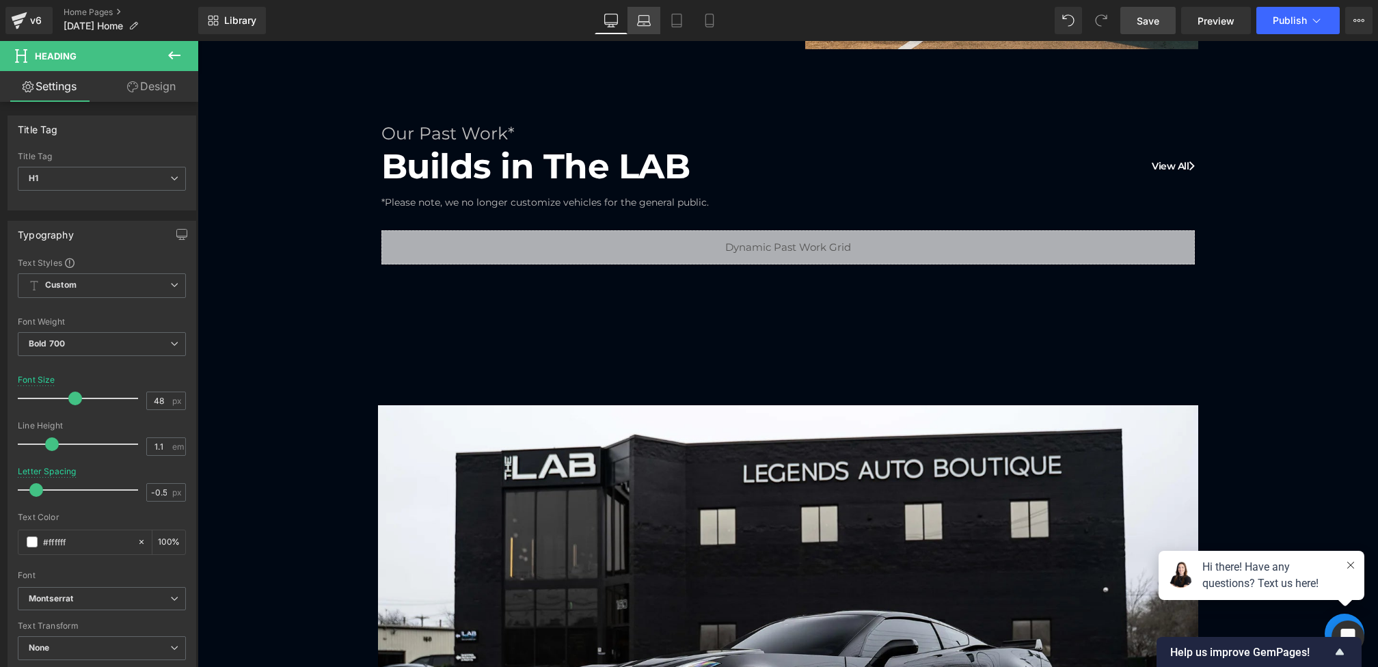
click at [648, 16] on icon at bounding box center [644, 19] width 10 height 6
type input "40"
type input "0.6"
type input "100"
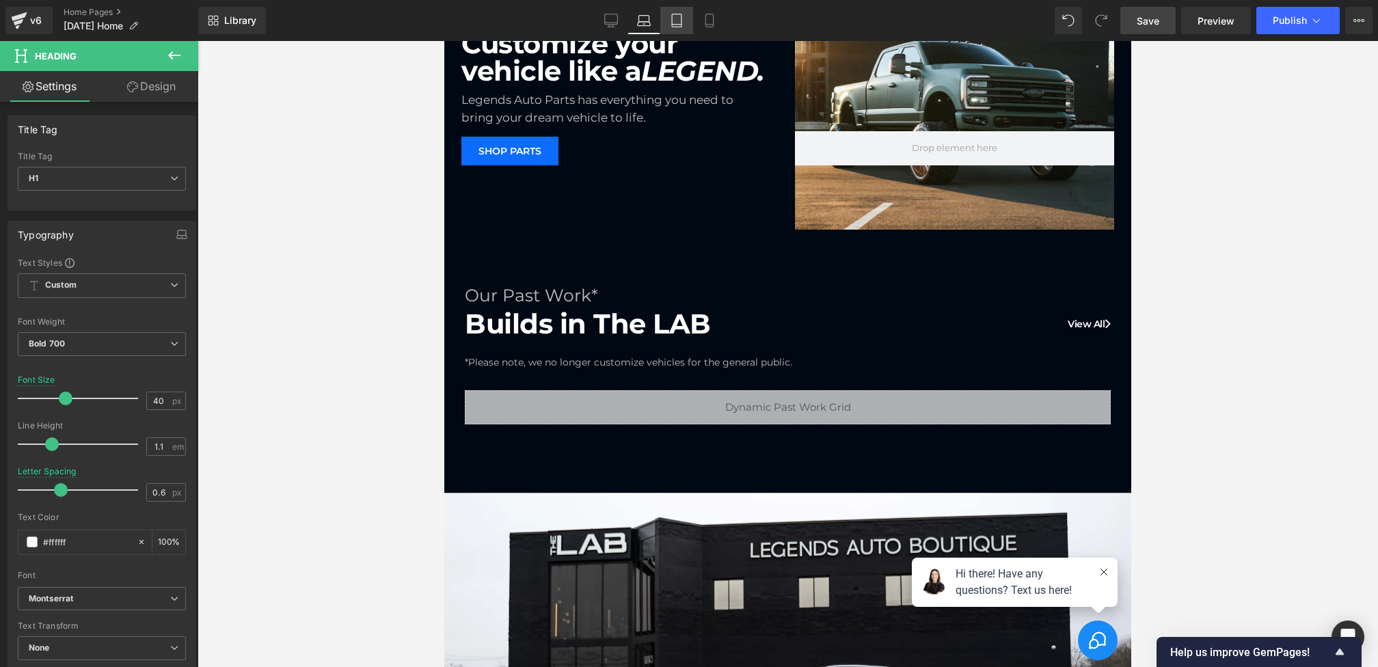
click at [684, 16] on link "Tablet" at bounding box center [676, 20] width 33 height 27
type input "30"
type input "100"
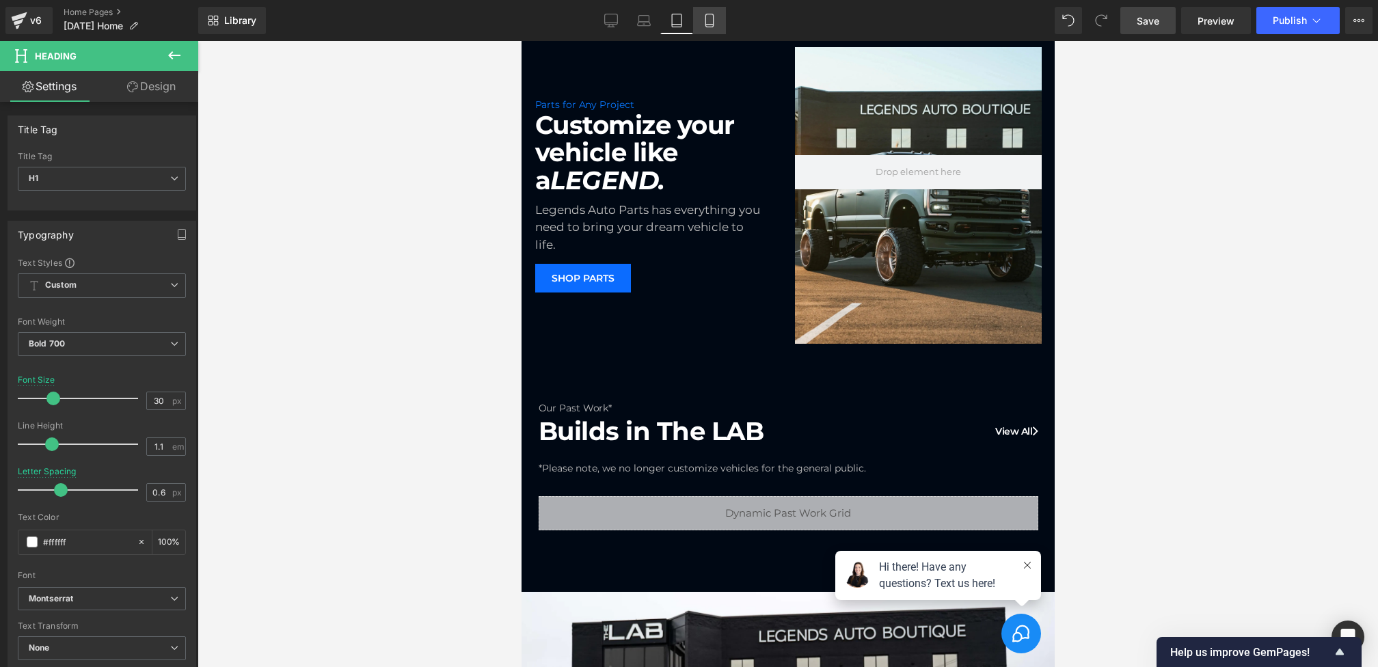
click at [713, 17] on icon at bounding box center [709, 21] width 14 height 14
type input "28"
type input "-1"
type input "100"
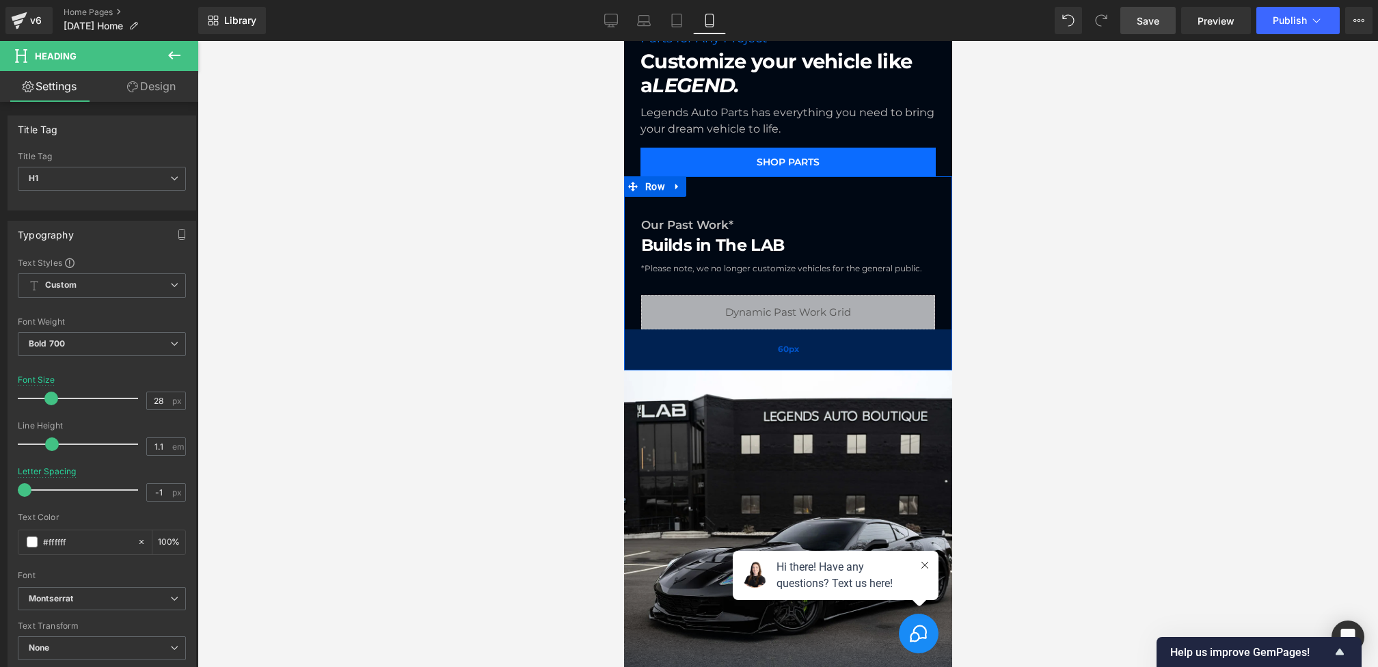
scroll to position [548, 0]
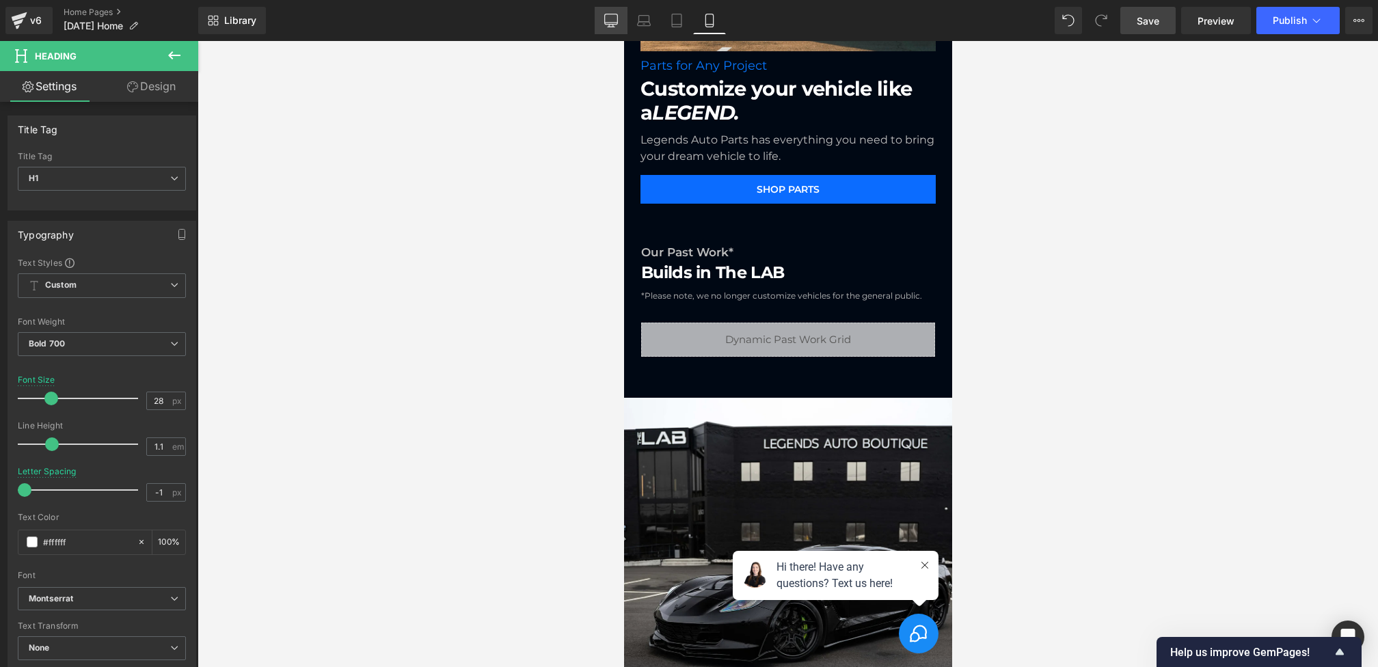
click at [620, 27] on link "Desktop" at bounding box center [610, 20] width 33 height 27
type input "48"
type input "-0.5"
type input "100"
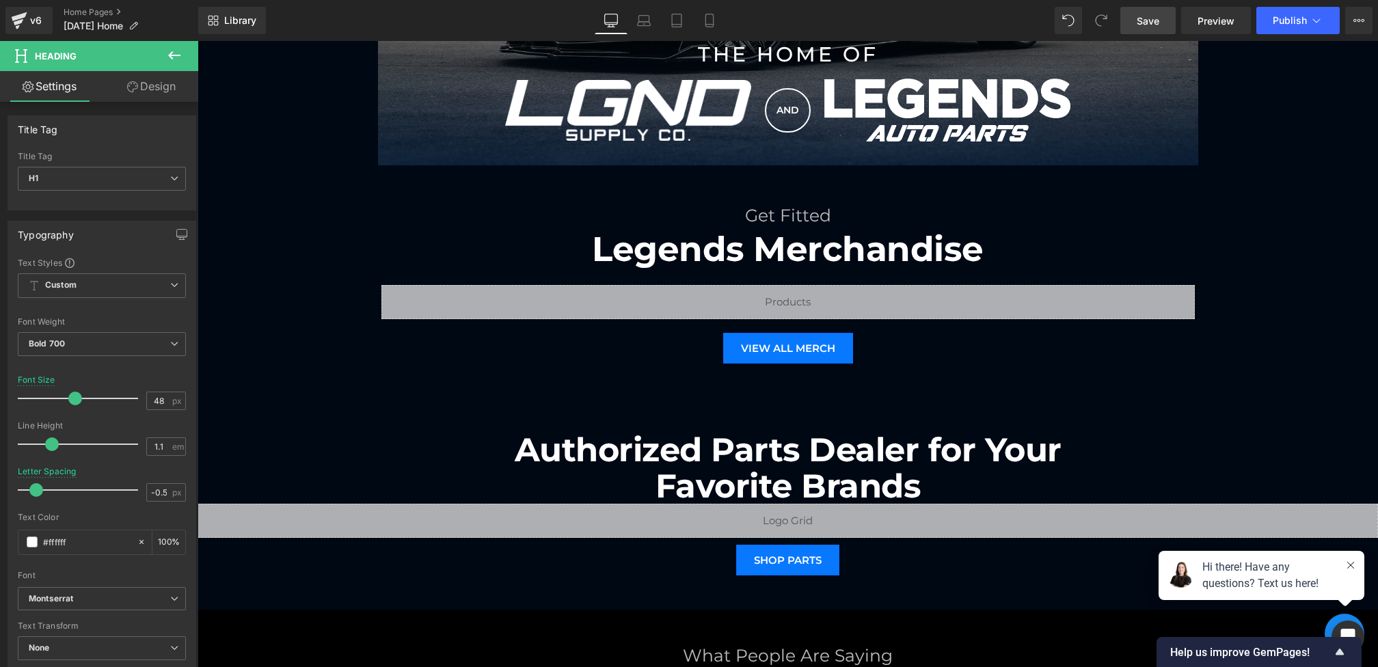
scroll to position [1379, 0]
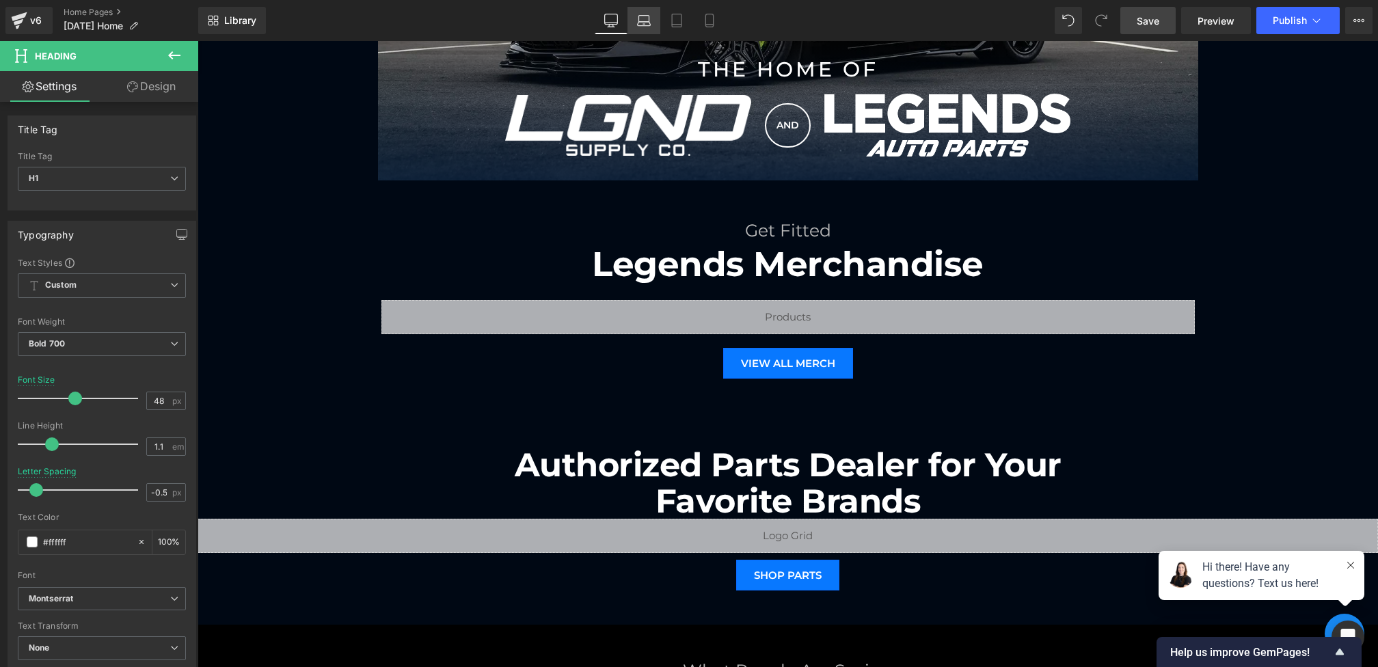
click at [640, 27] on link "Laptop" at bounding box center [643, 20] width 33 height 27
type input "40"
type input "0.6"
type input "100"
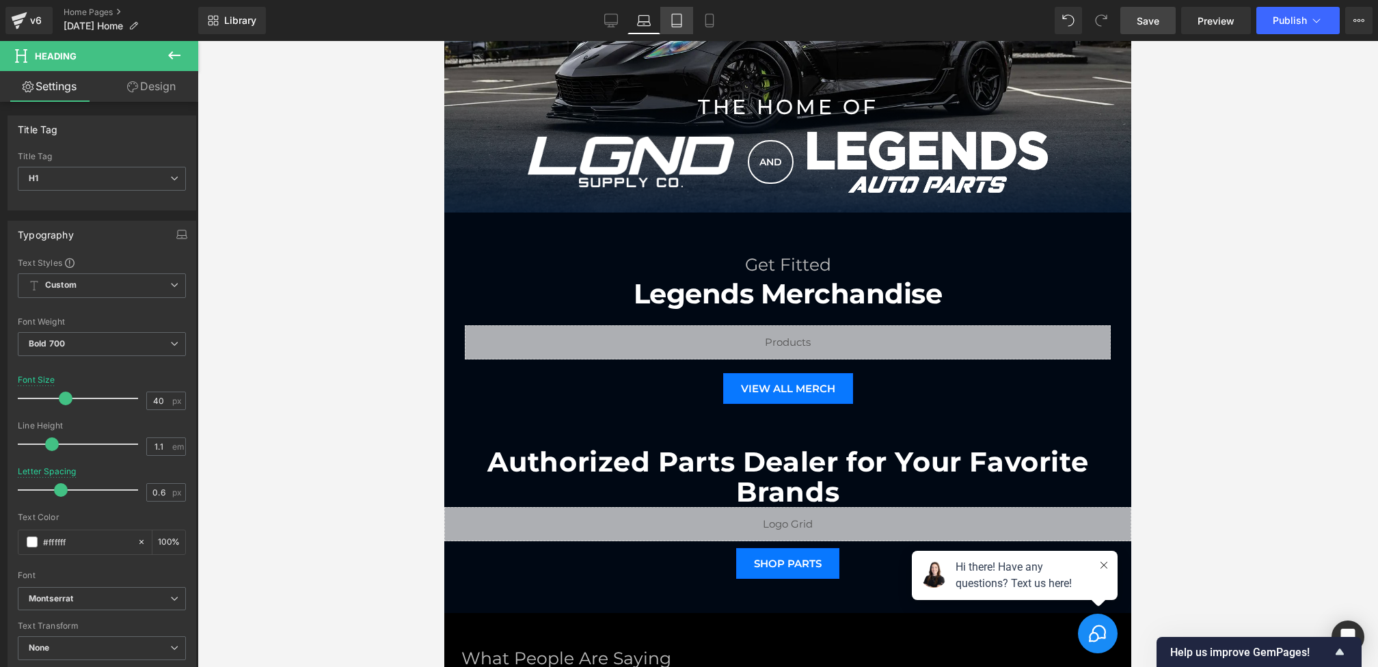
scroll to position [1151, 0]
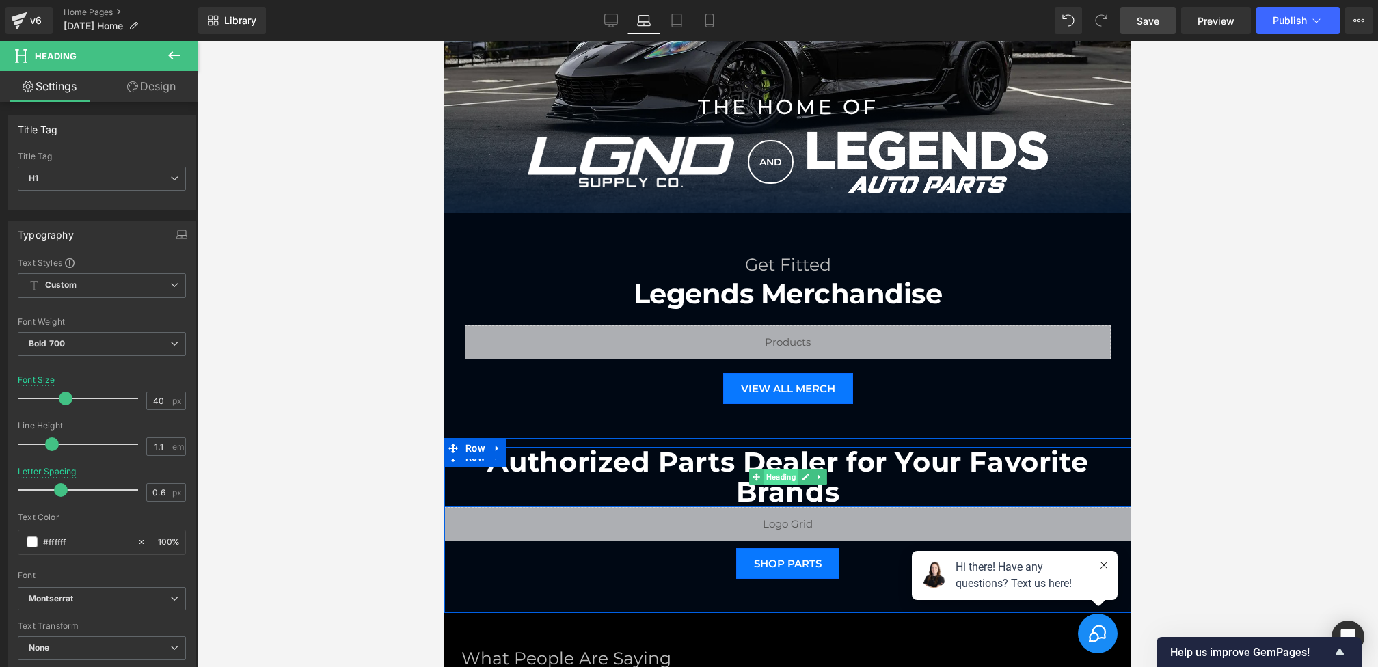
click at [780, 470] on span "Heading" at bounding box center [780, 477] width 35 height 16
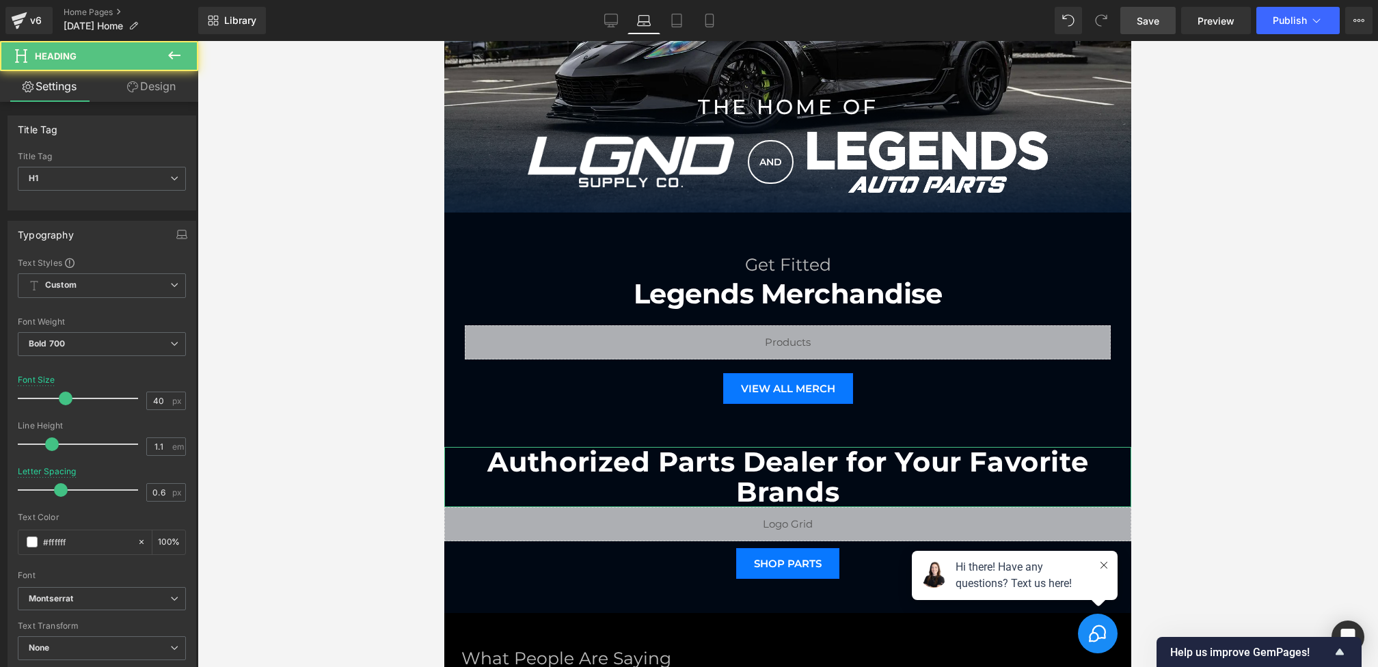
click at [147, 84] on link "Design" at bounding box center [151, 86] width 99 height 31
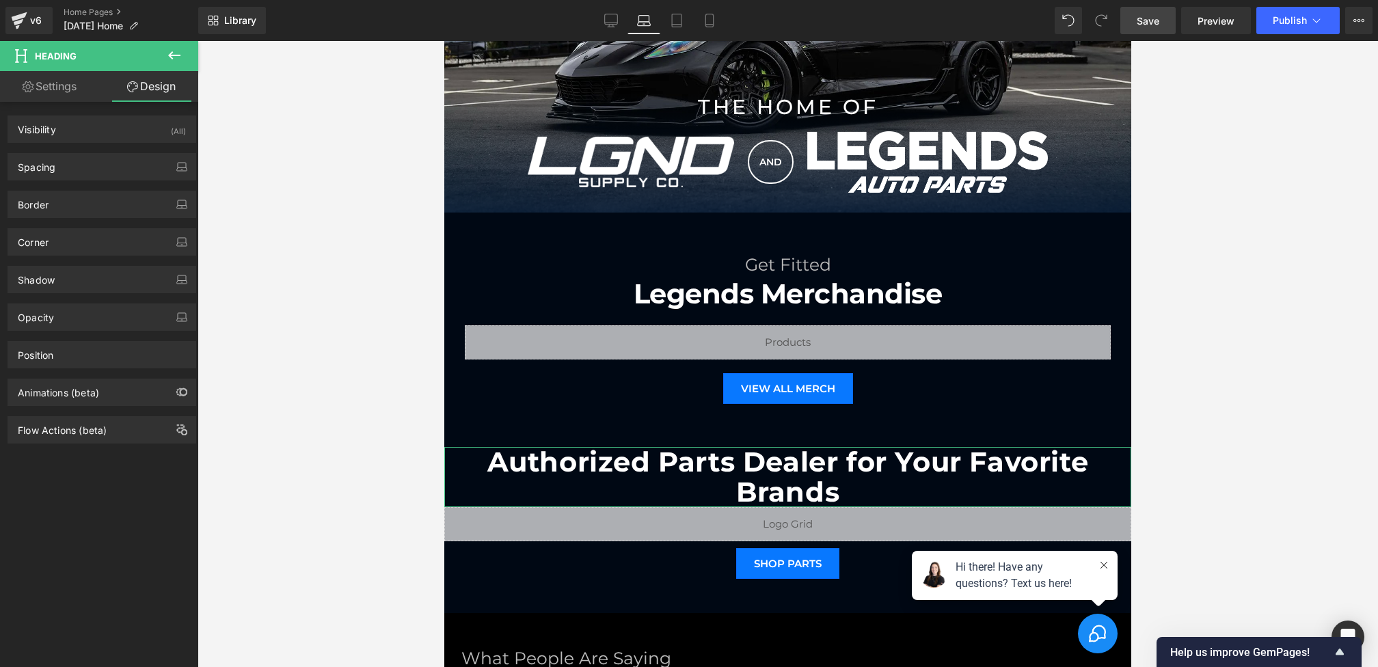
click at [96, 188] on div "Border Border Style Custom Custom Setup Global Style Custom Setup Global Style …" at bounding box center [102, 199] width 204 height 38
click at [96, 172] on div "Spacing" at bounding box center [101, 167] width 187 height 26
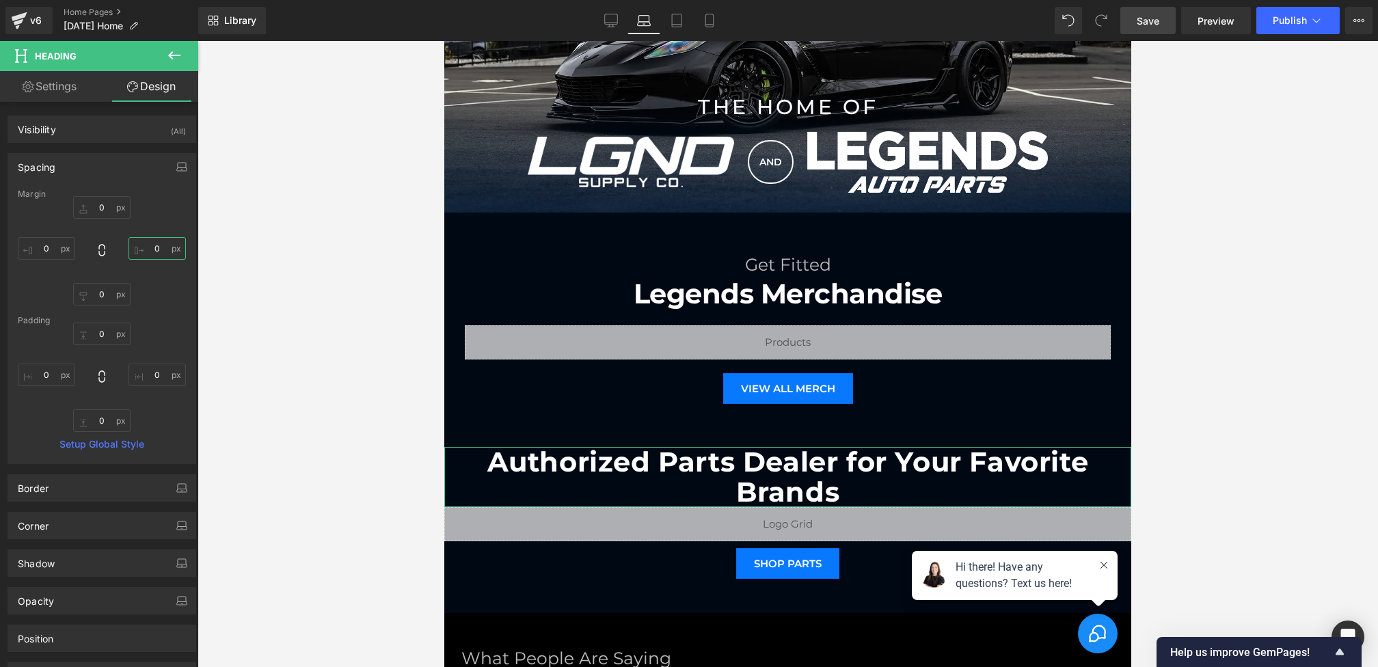
click at [148, 247] on input "0" at bounding box center [156, 248] width 57 height 23
click at [146, 247] on input "0" at bounding box center [156, 248] width 57 height 23
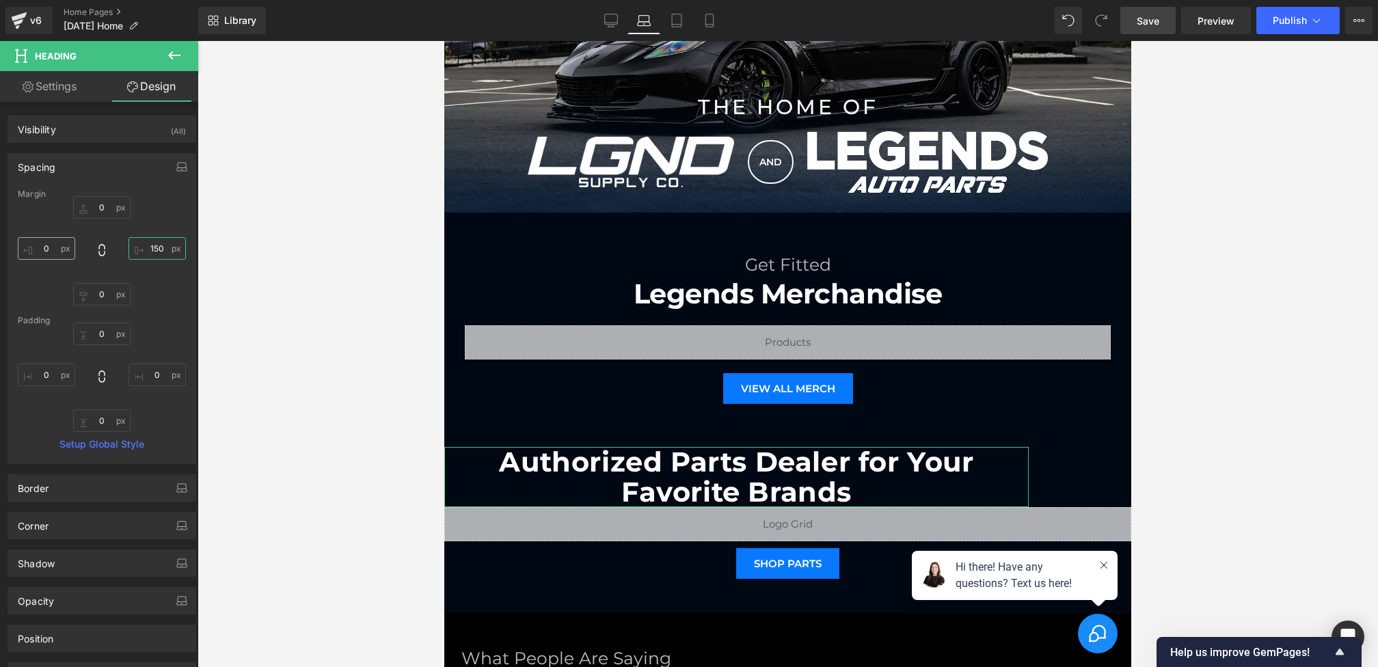
type input "150"
click at [42, 243] on input "0" at bounding box center [46, 248] width 57 height 23
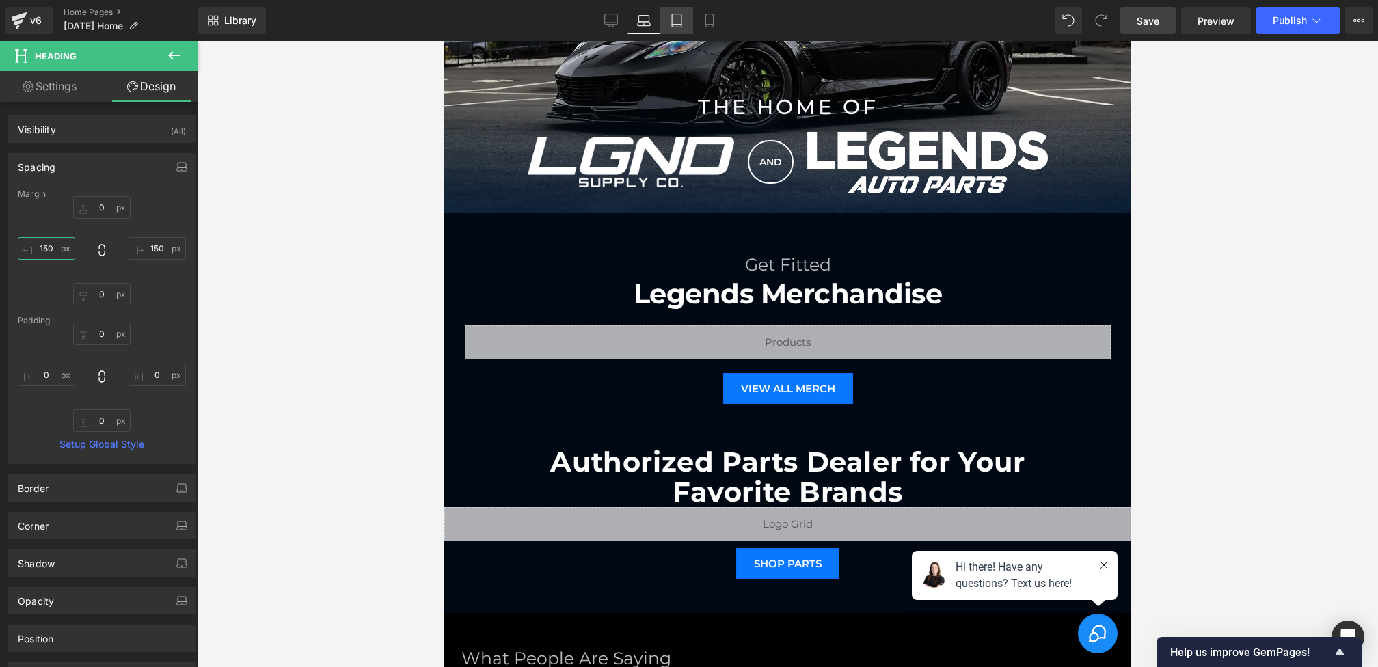
type input "150"
click at [687, 23] on link "Tablet" at bounding box center [676, 20] width 33 height 27
type input "0"
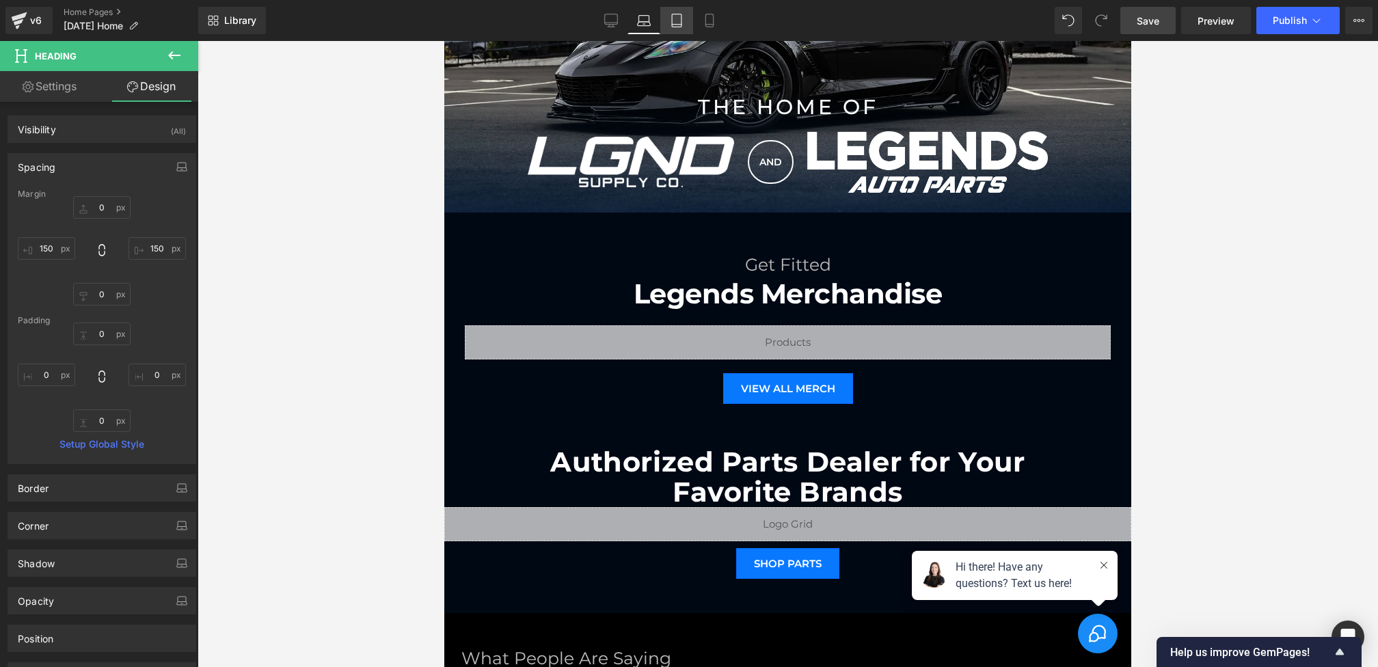
type input "0"
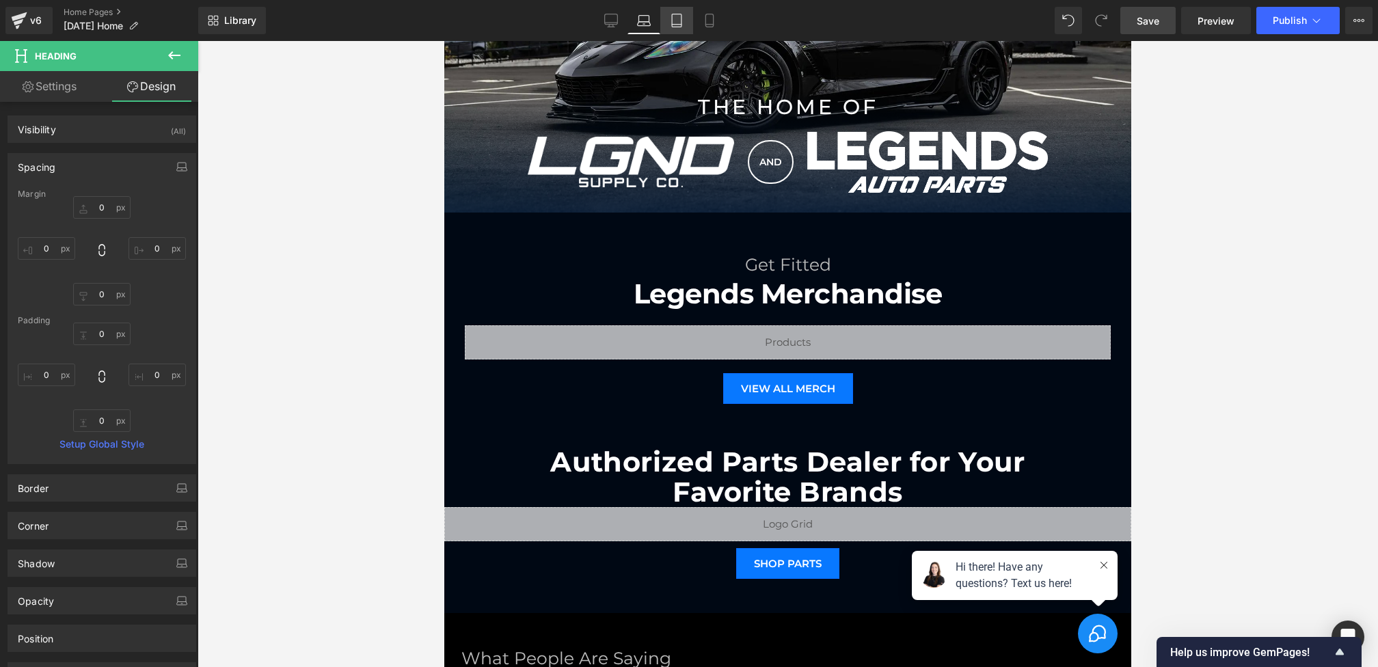
scroll to position [976, 0]
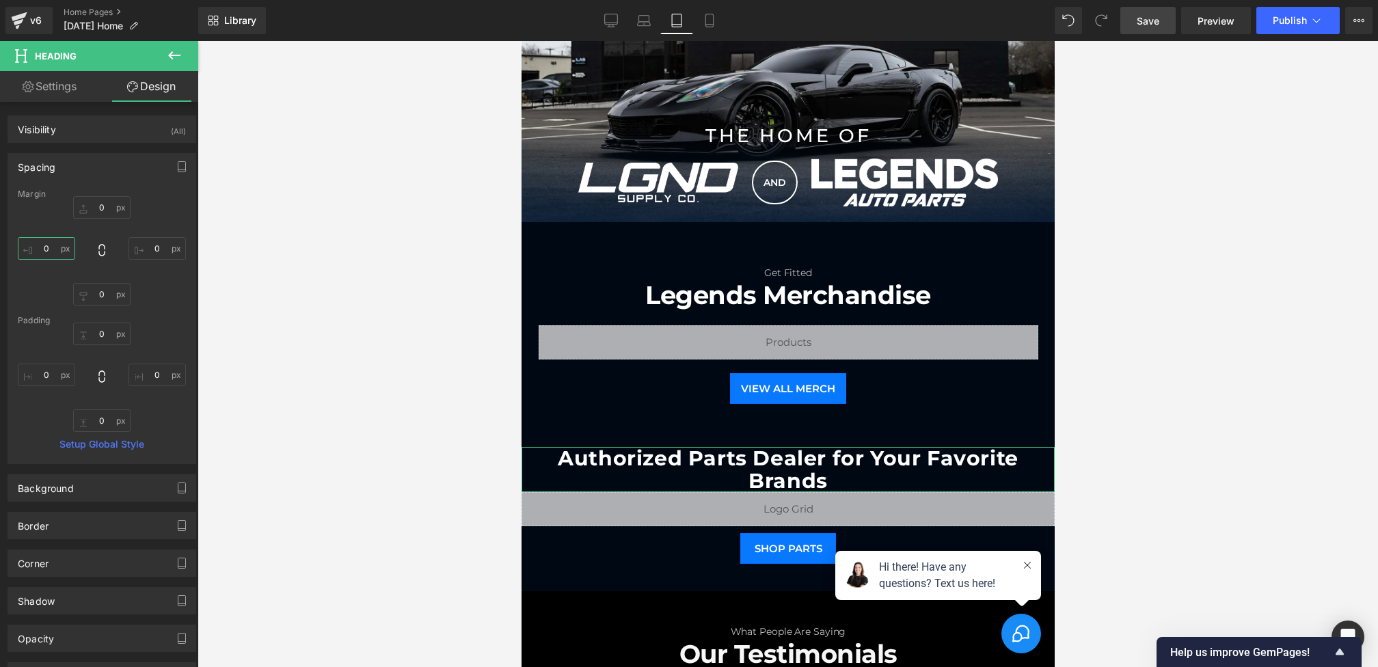
click at [33, 244] on input "0" at bounding box center [46, 248] width 57 height 23
type input "100"
click at [146, 247] on input "0" at bounding box center [156, 248] width 57 height 23
type input "100"
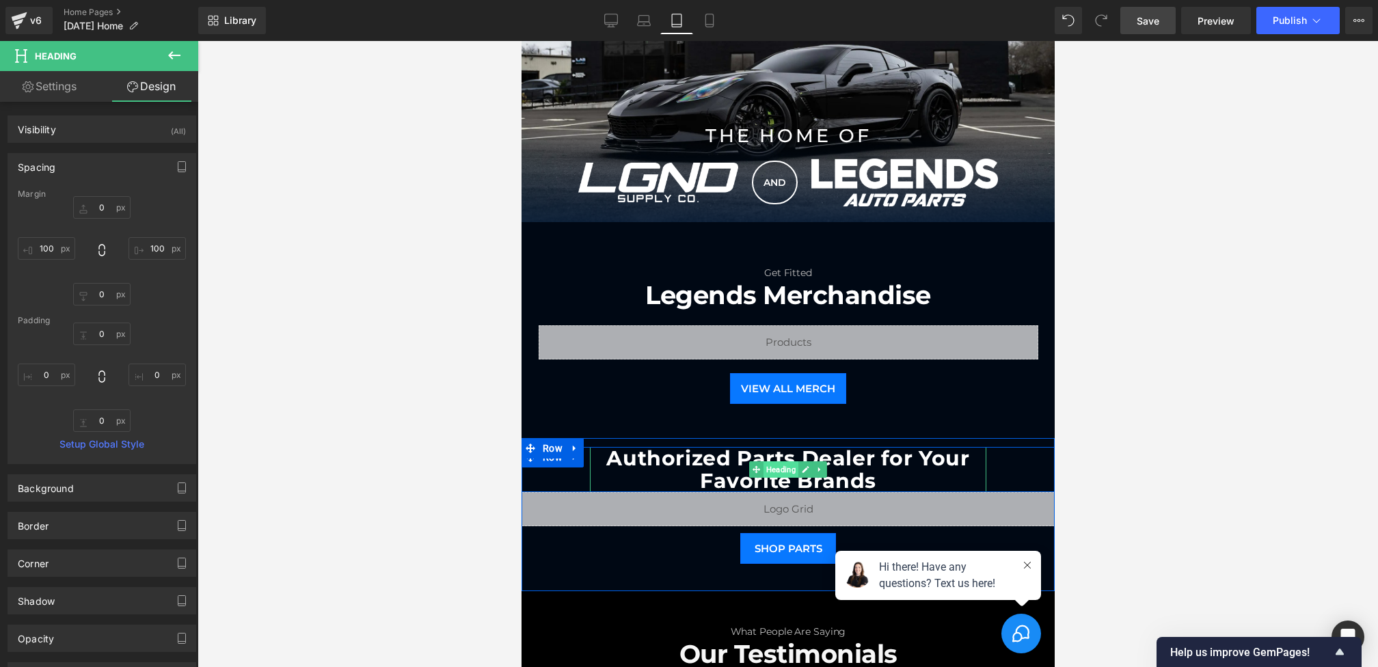
click at [782, 467] on span "Heading" at bounding box center [780, 469] width 35 height 16
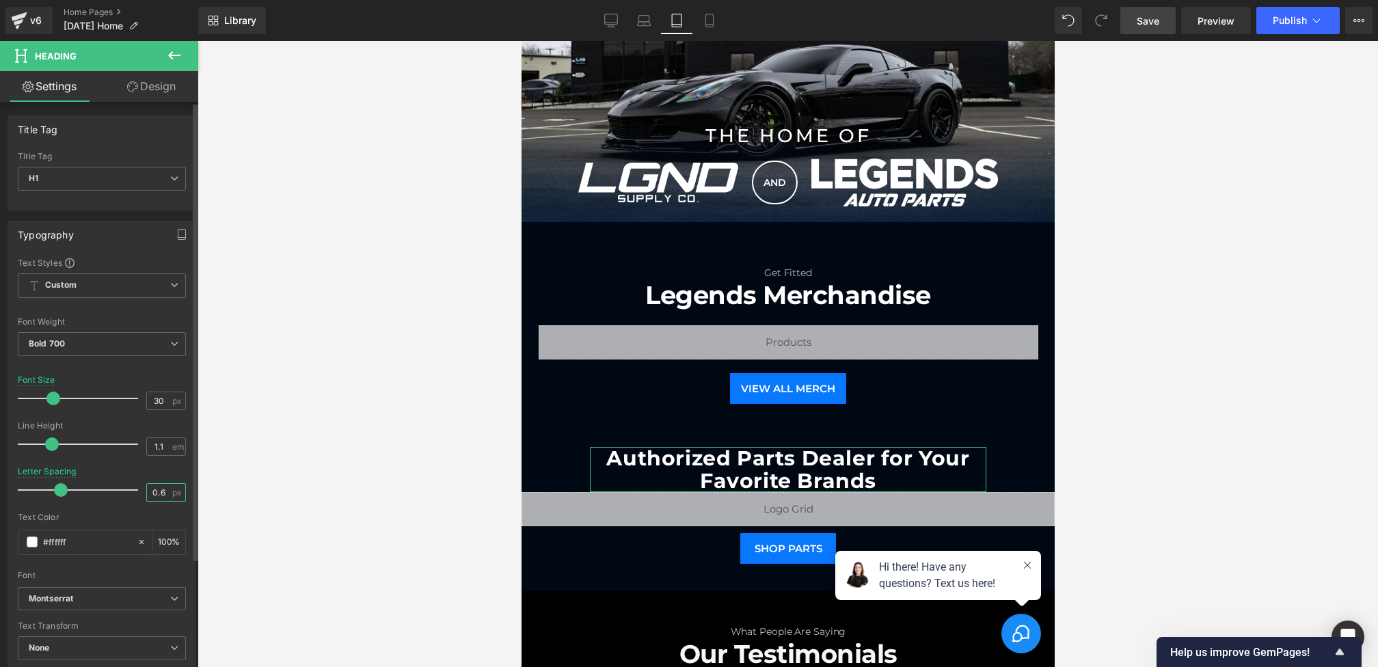
click at [161, 489] on input "0.6" at bounding box center [159, 492] width 24 height 17
type input "0"
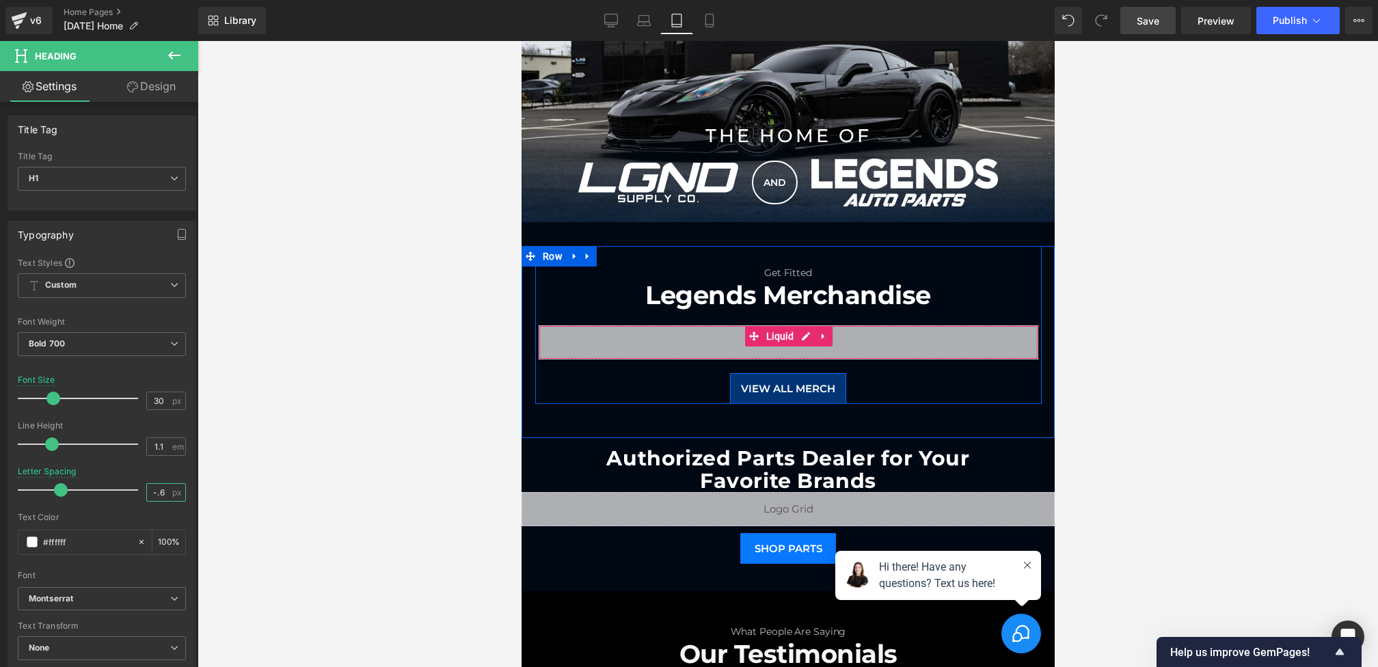
type input "-0.6"
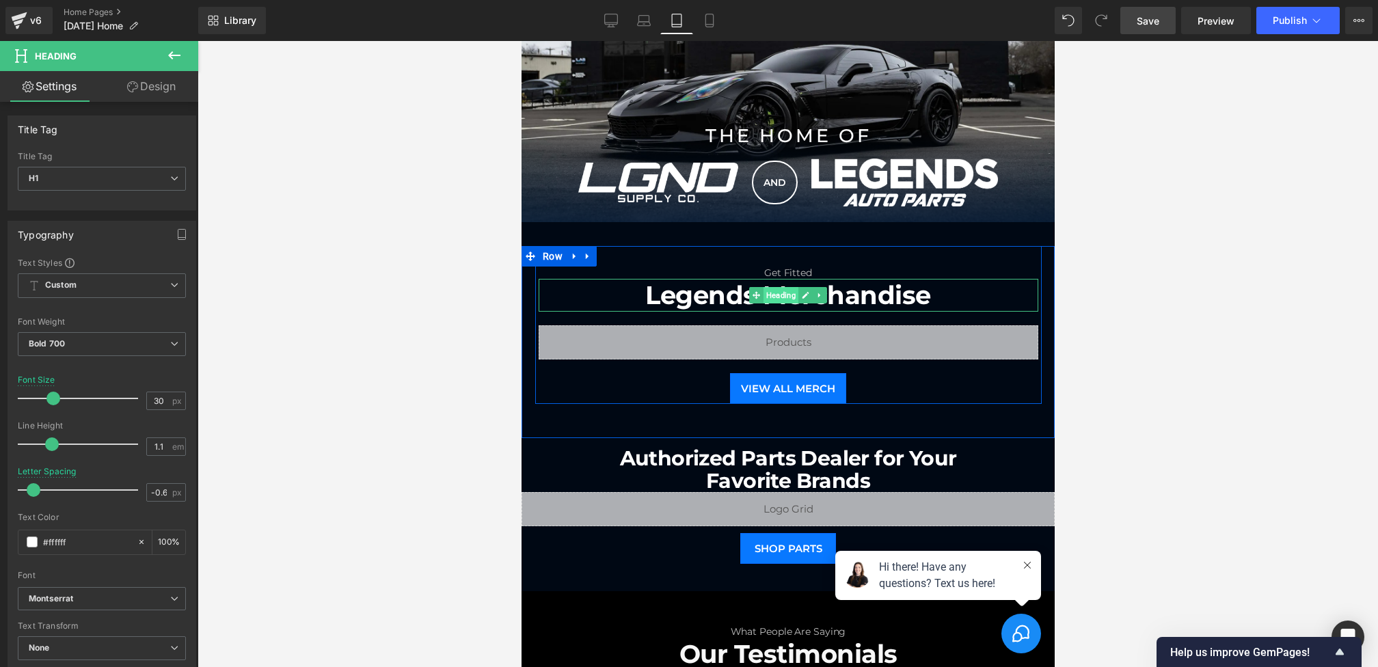
click at [771, 289] on span "Heading" at bounding box center [780, 295] width 35 height 16
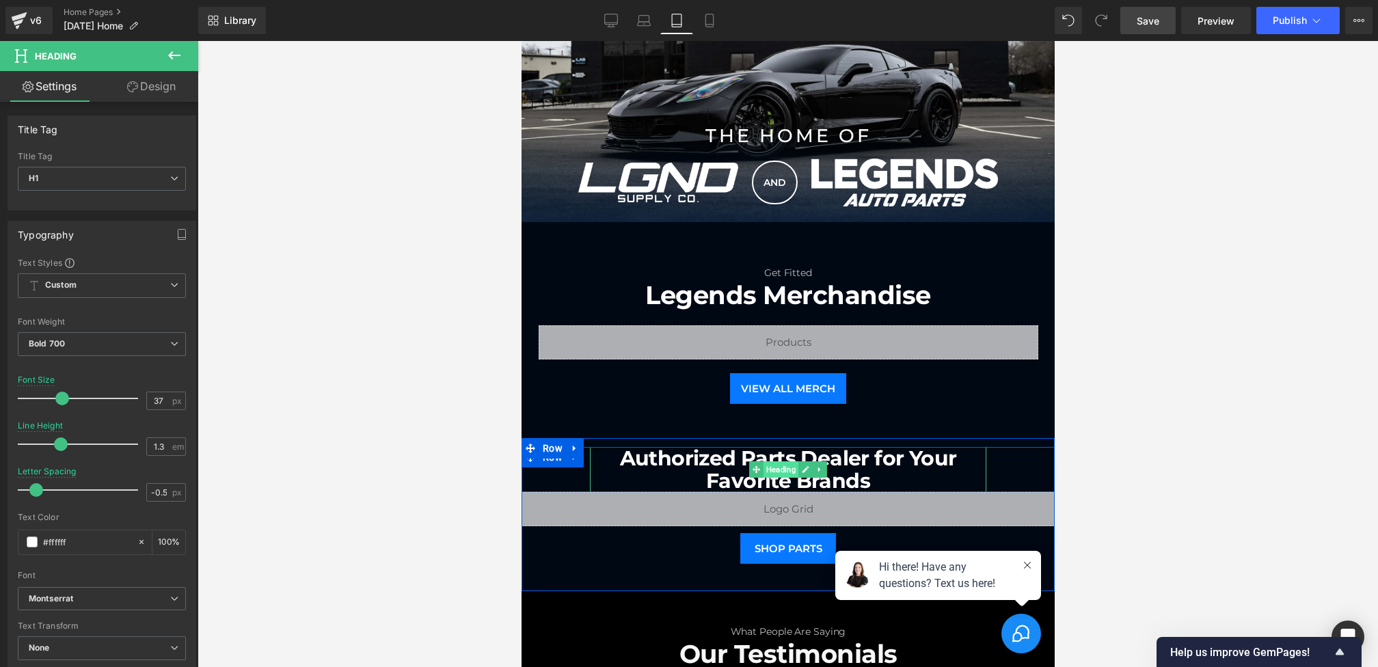
click at [782, 462] on span "Heading" at bounding box center [780, 469] width 35 height 16
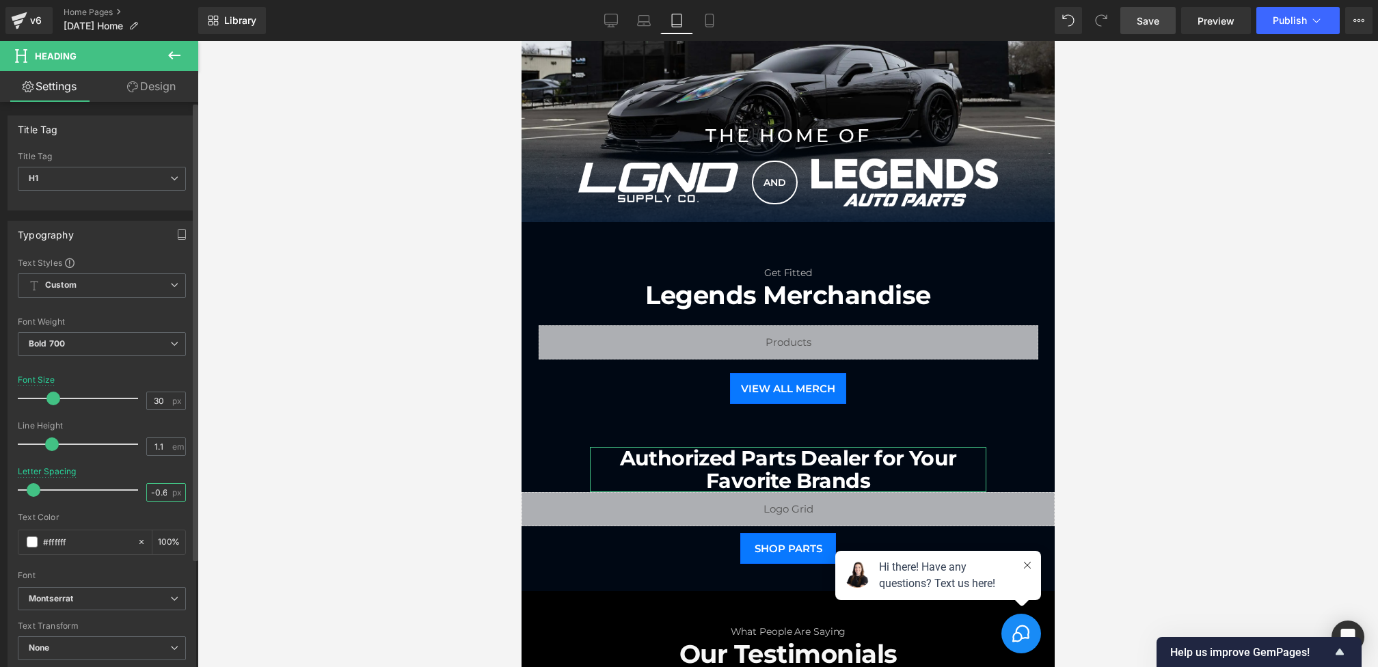
click at [162, 488] on input "-0.6" at bounding box center [159, 492] width 24 height 17
type input "-0.5"
click at [640, 16] on icon at bounding box center [644, 21] width 14 height 14
type input "40"
type input "0.6"
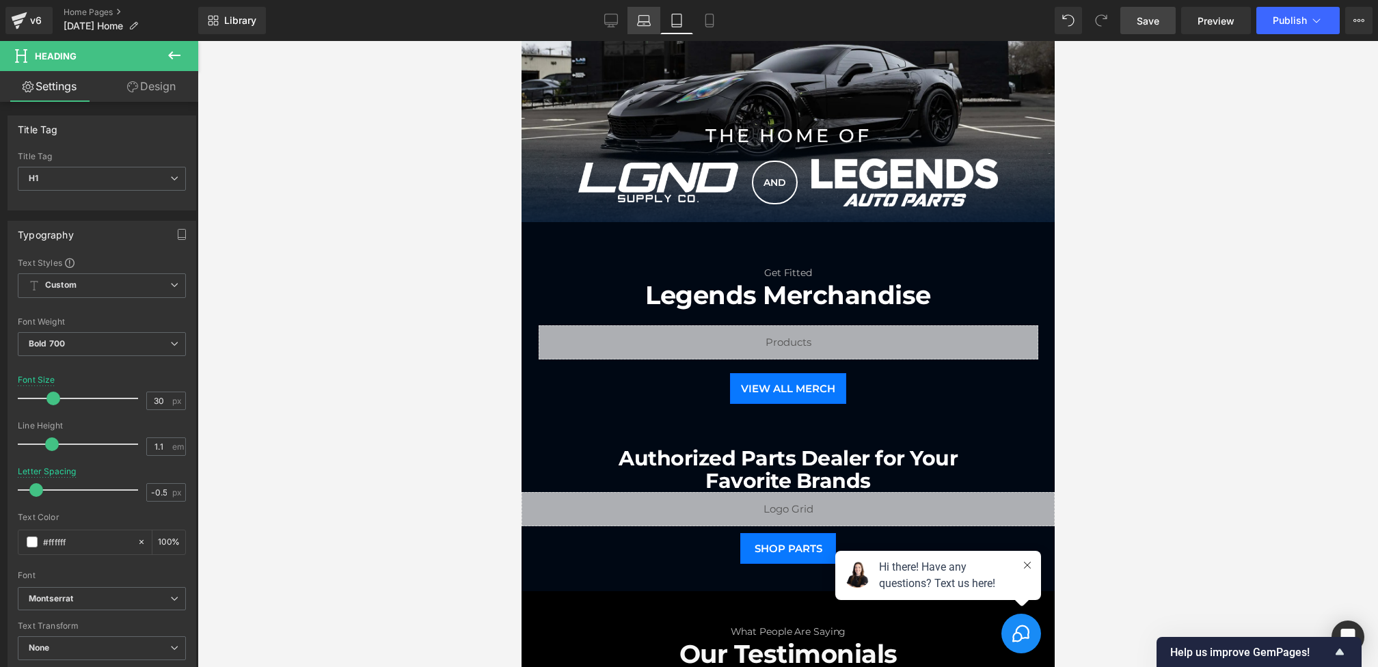
type input "100"
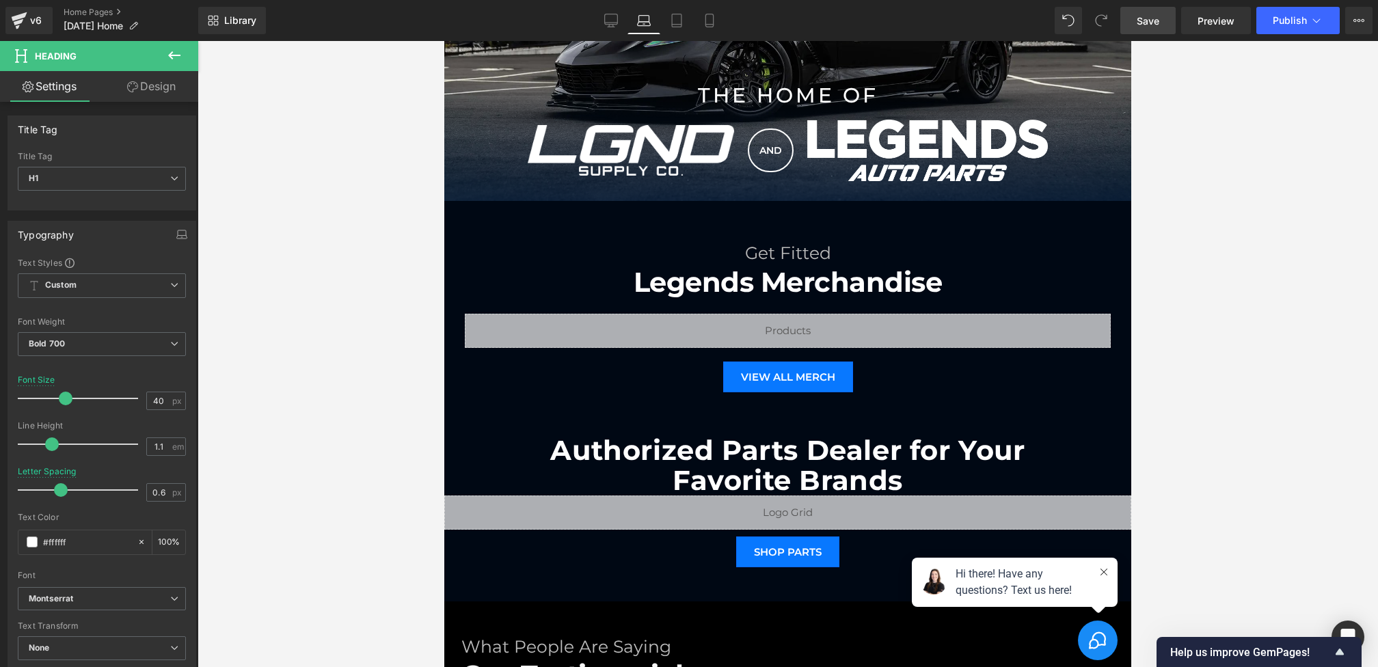
scroll to position [1151, 0]
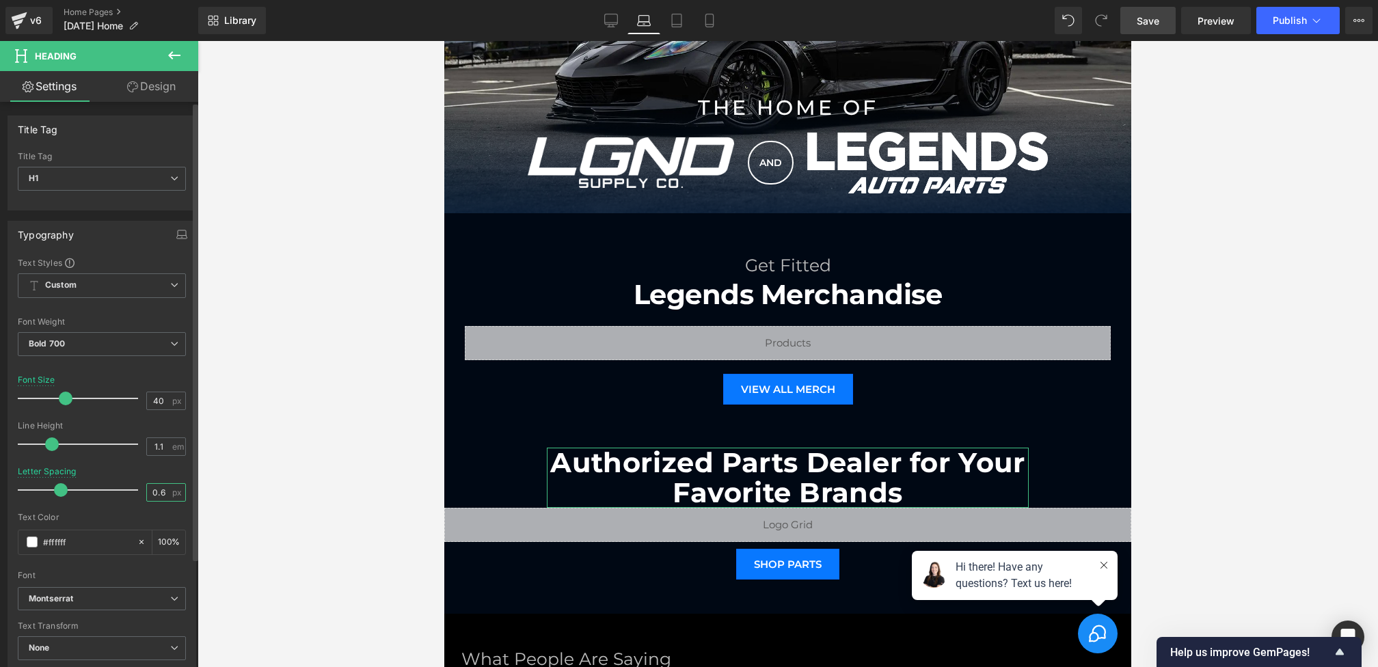
click at [159, 489] on input "0.6" at bounding box center [159, 492] width 24 height 17
type input "-0.5"
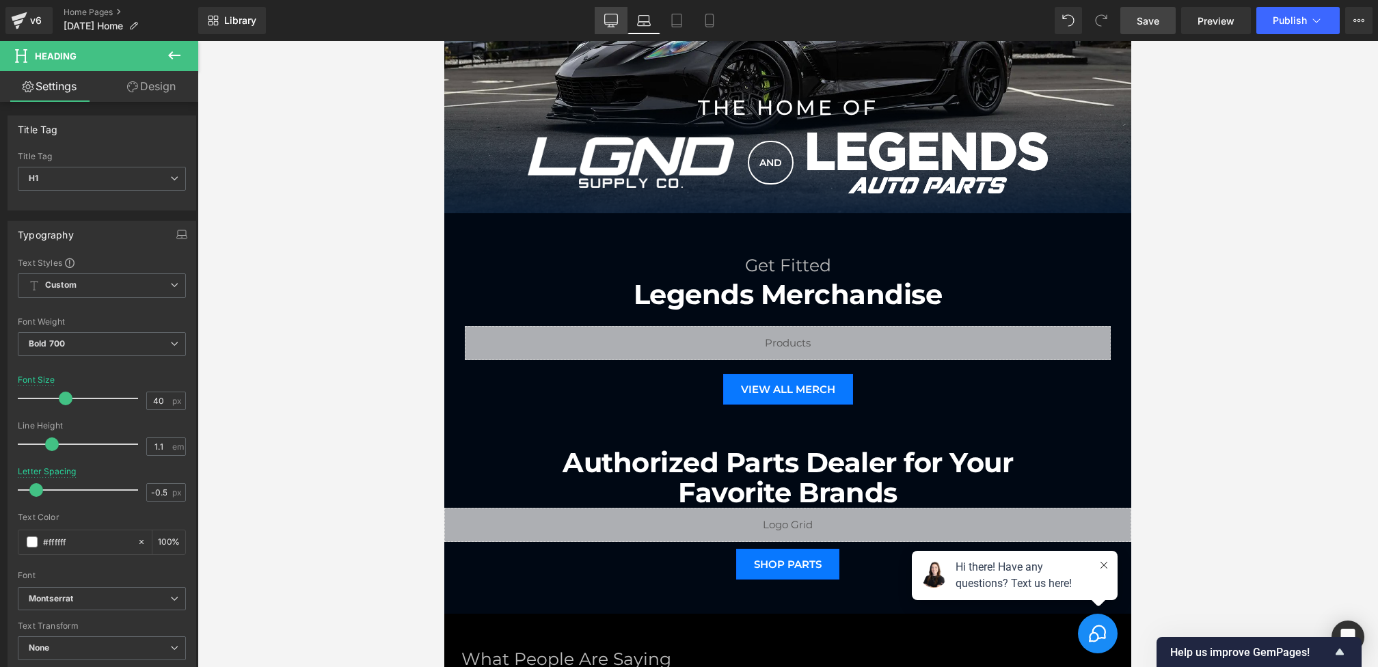
click at [613, 16] on icon at bounding box center [611, 21] width 14 height 14
type input "48"
type input "100"
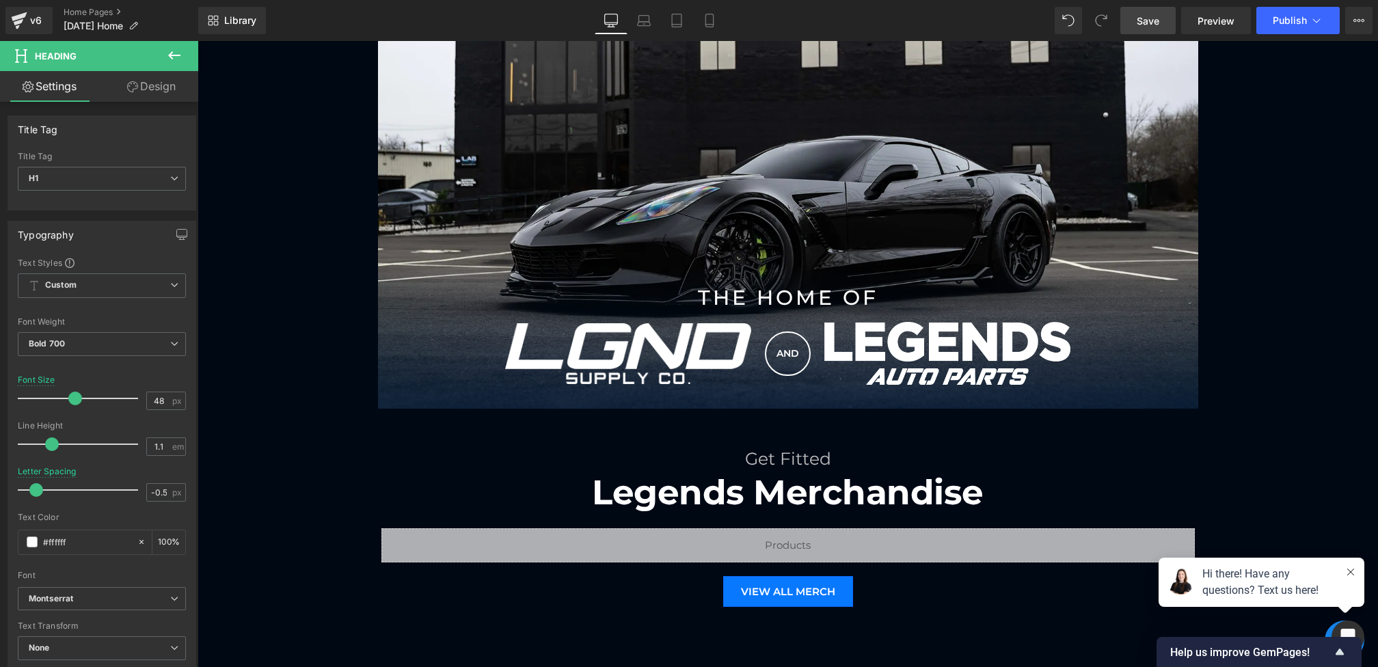
scroll to position [1379, 0]
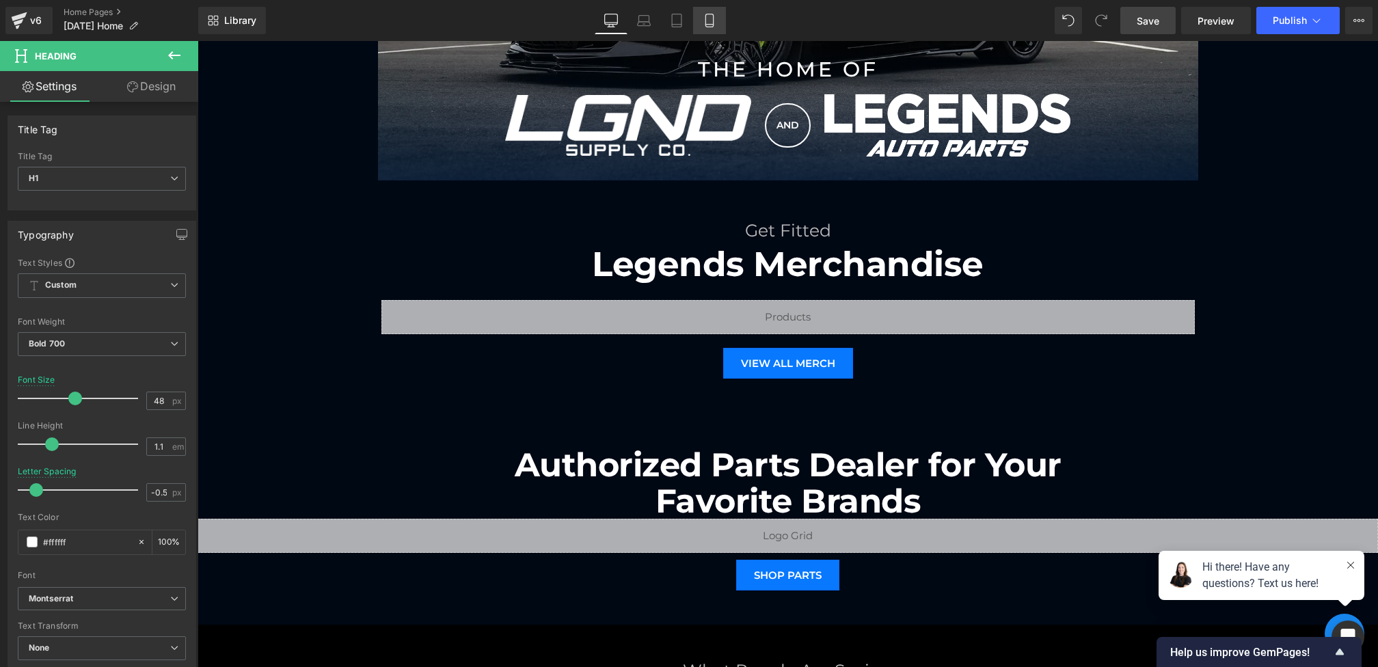
click at [721, 23] on link "Mobile" at bounding box center [709, 20] width 33 height 27
type input "28"
type input "-1"
type input "100"
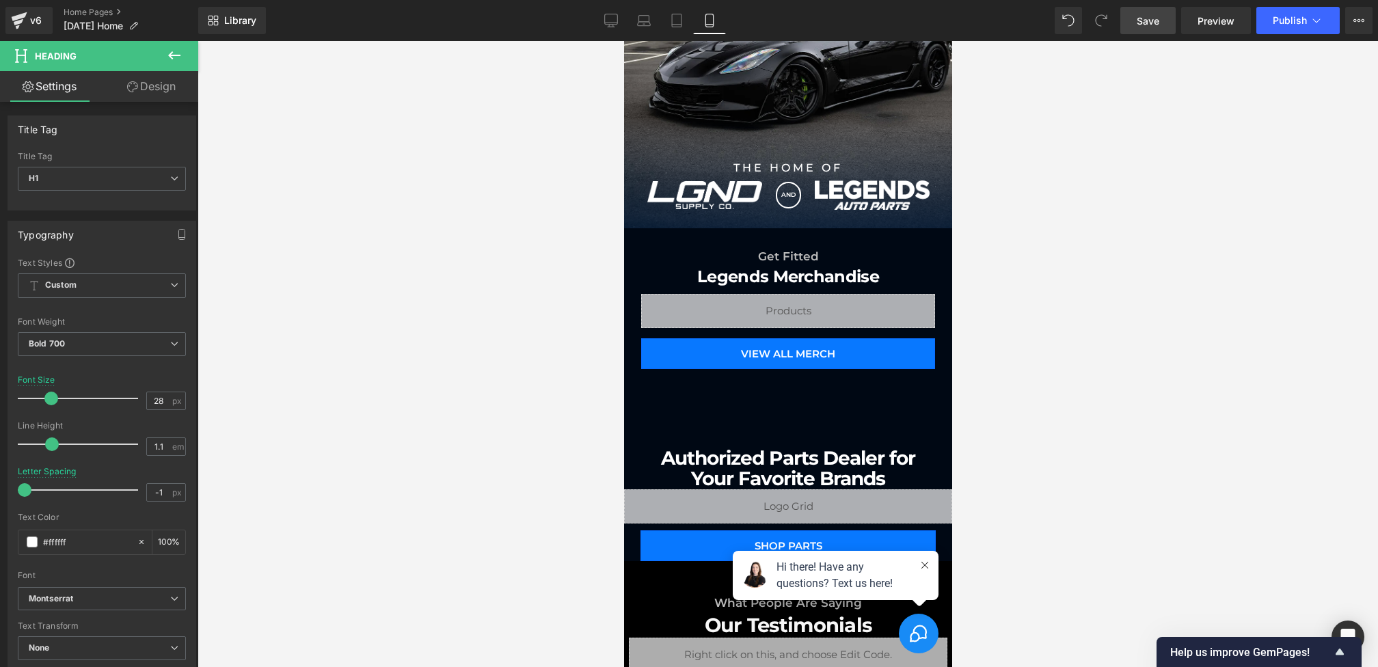
scroll to position [1086, 0]
click at [609, 14] on icon at bounding box center [611, 19] width 13 height 10
type input "48"
type input "-0.5"
type input "100"
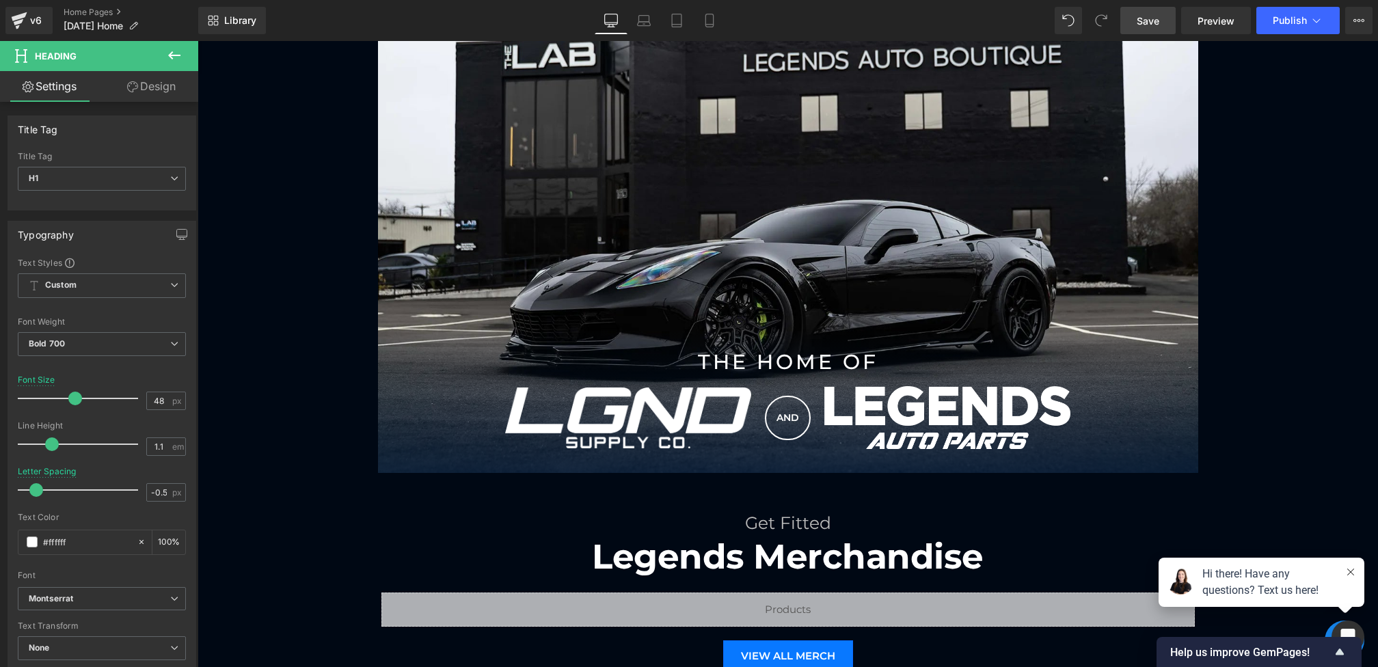
scroll to position [1379, 0]
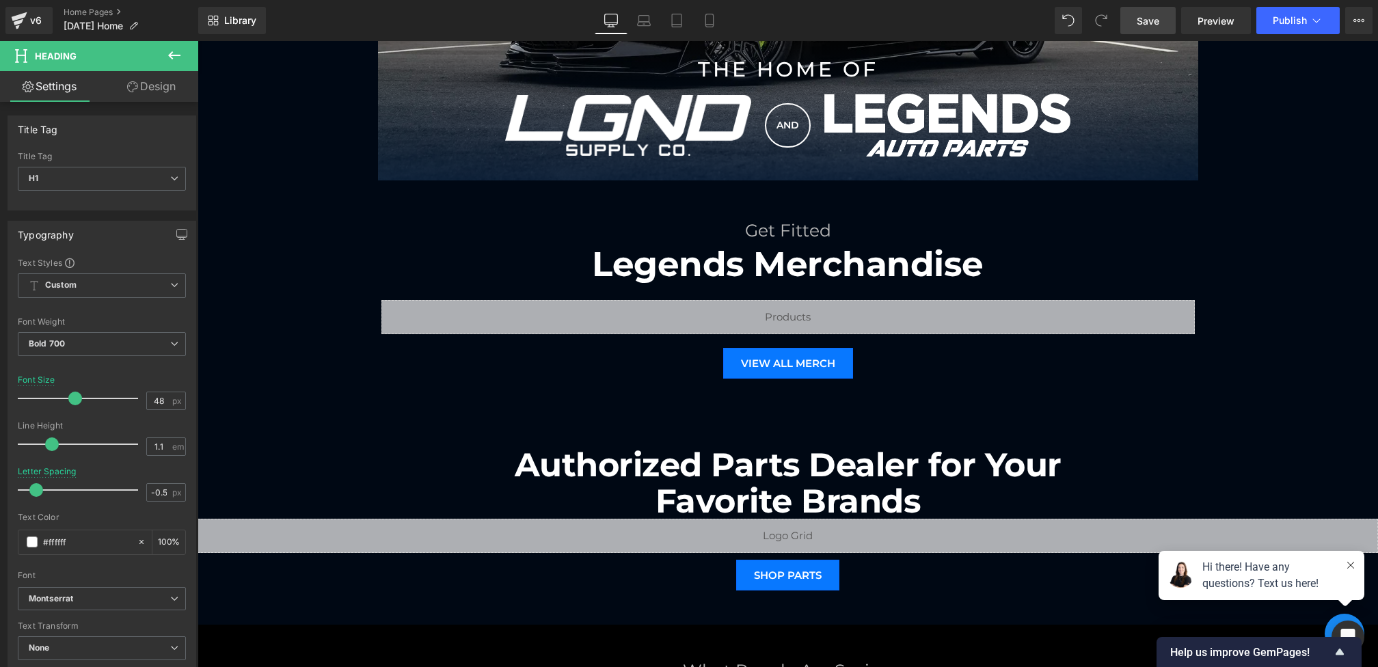
click at [1155, 17] on span "Save" at bounding box center [1147, 21] width 23 height 14
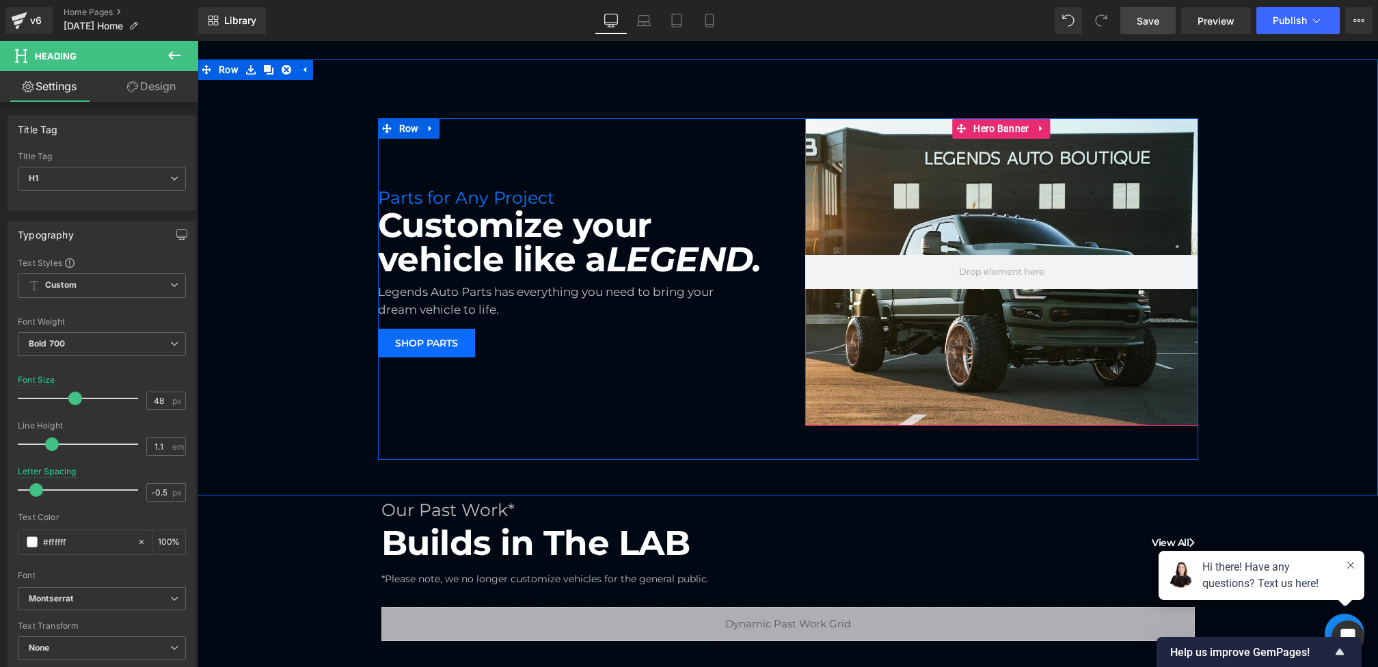
scroll to position [301, 0]
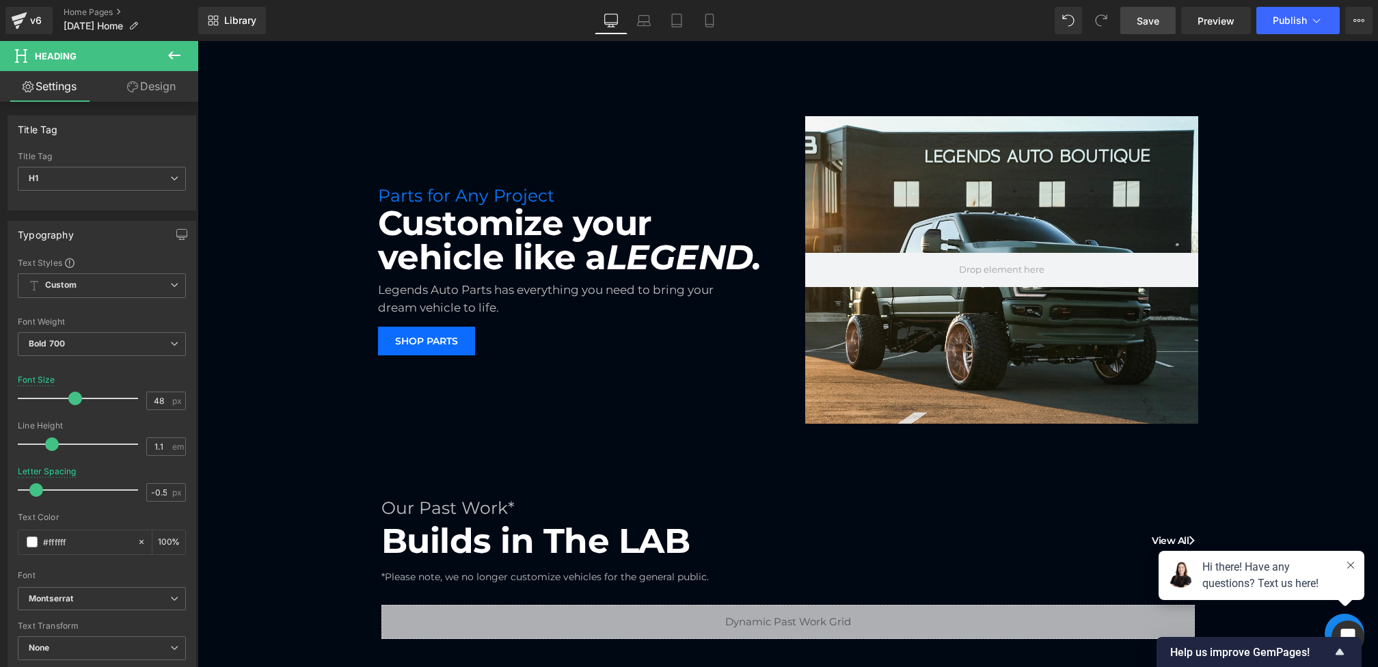
click at [160, 57] on button at bounding box center [174, 56] width 48 height 30
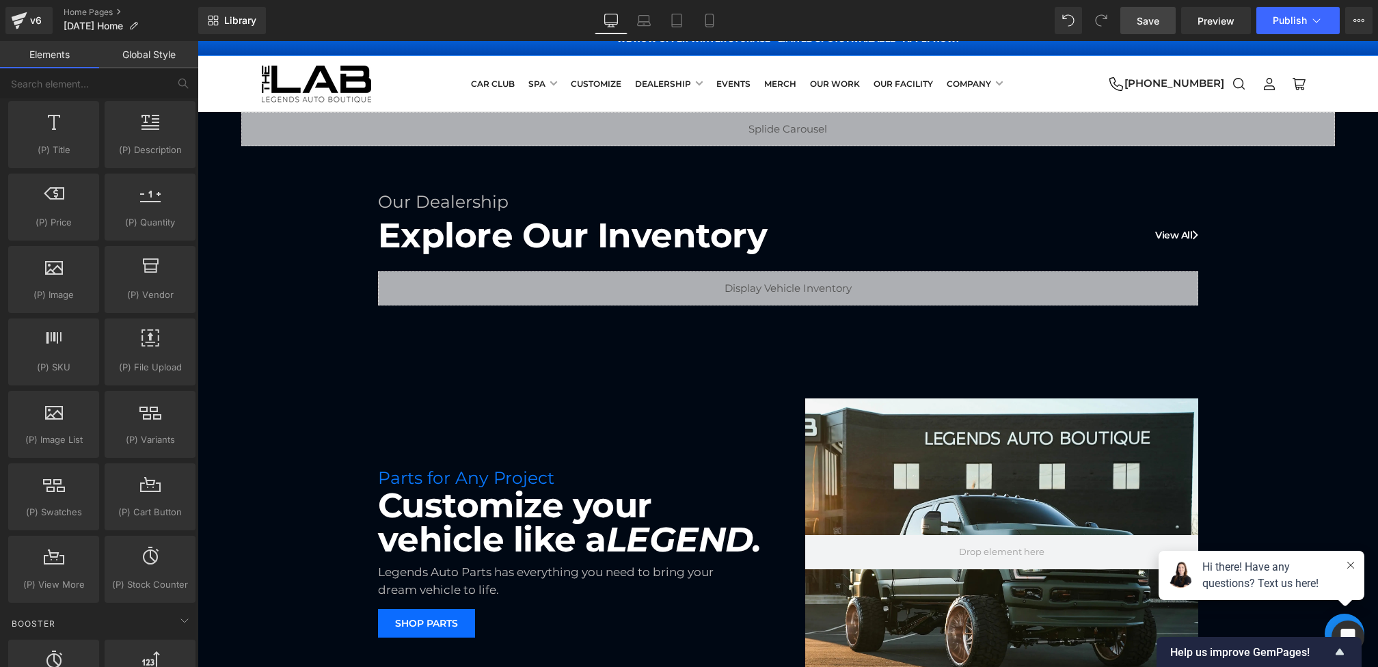
scroll to position [2431, 0]
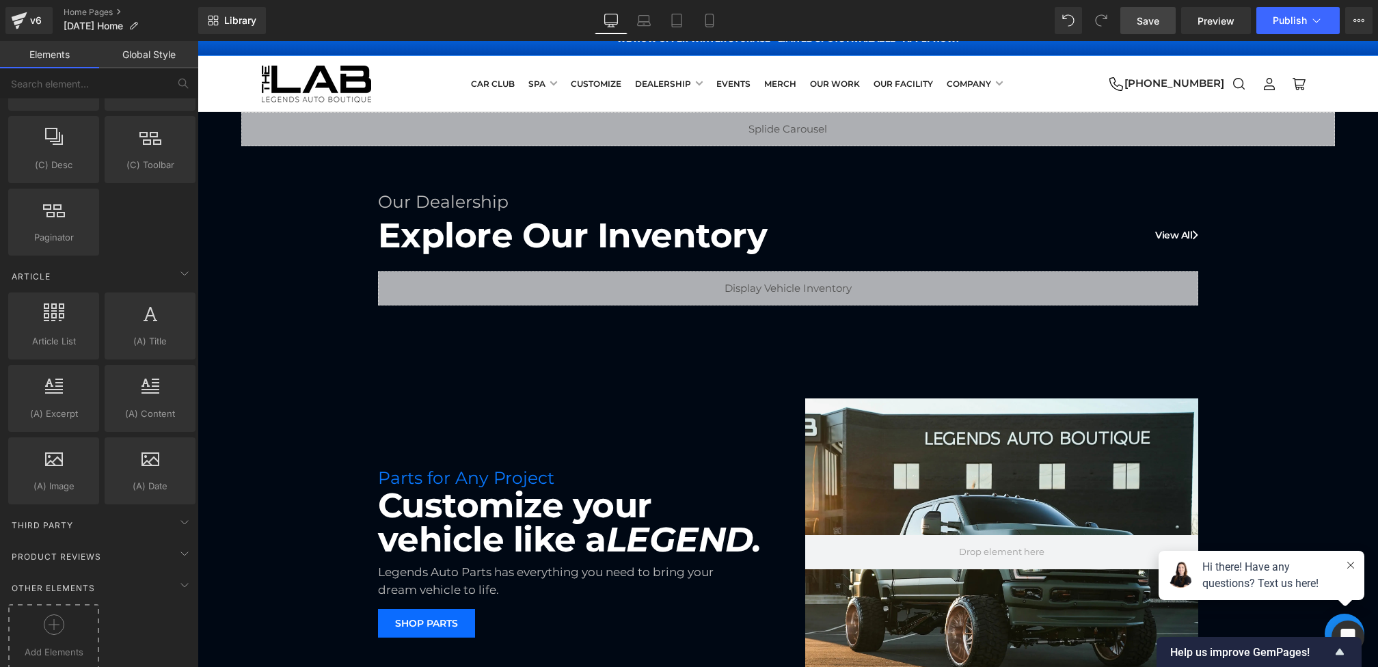
click at [36, 614] on div at bounding box center [54, 629] width 84 height 31
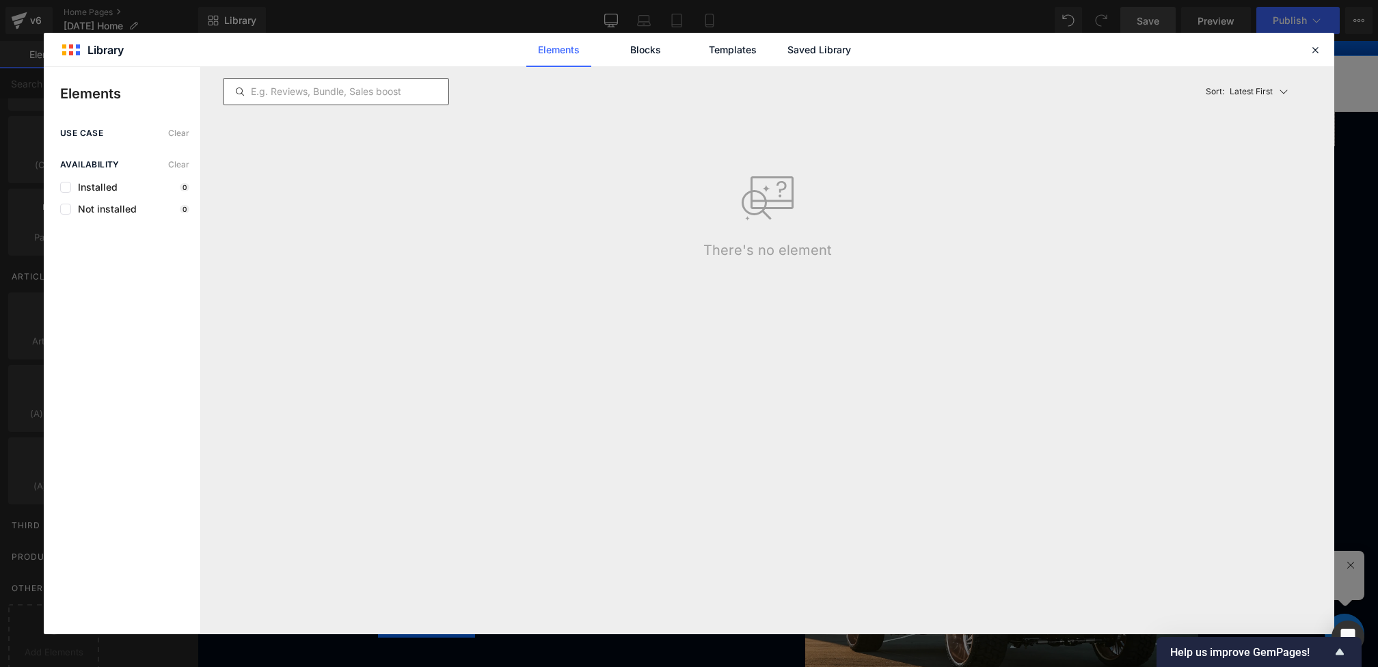
click at [409, 90] on input "text" at bounding box center [335, 91] width 225 height 16
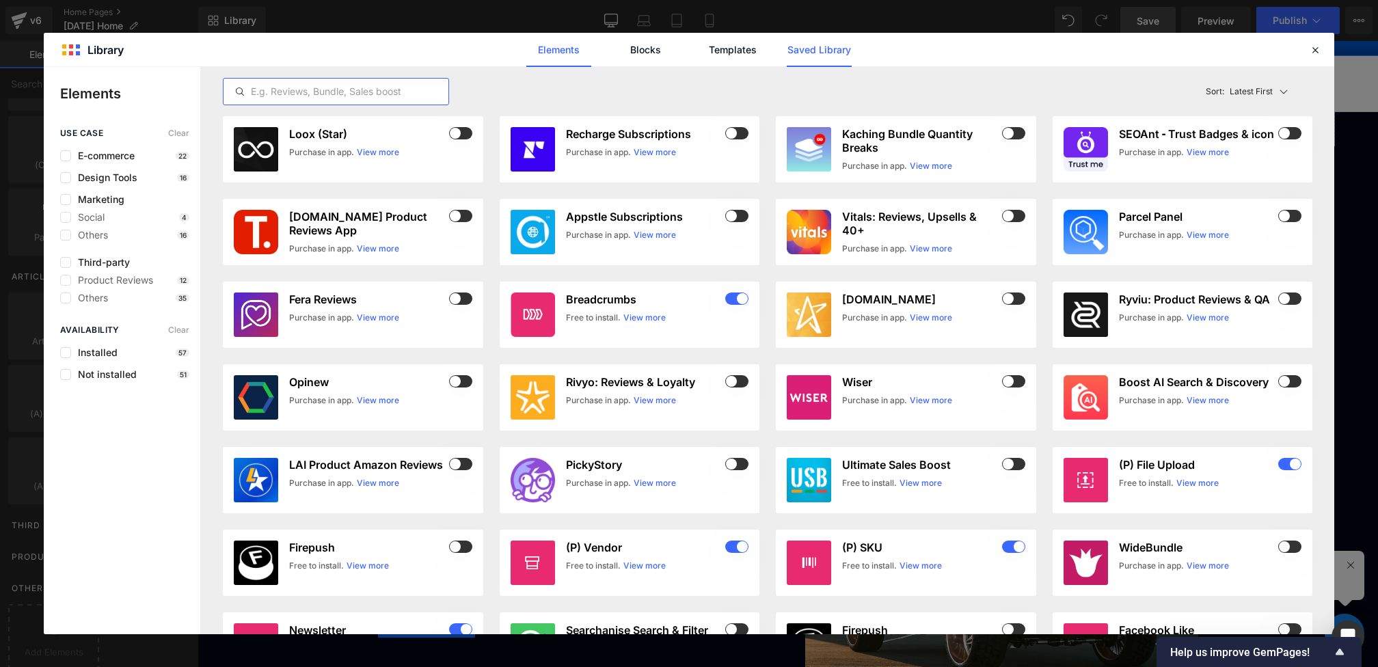
click at [812, 42] on link "Saved Library" at bounding box center [818, 50] width 65 height 34
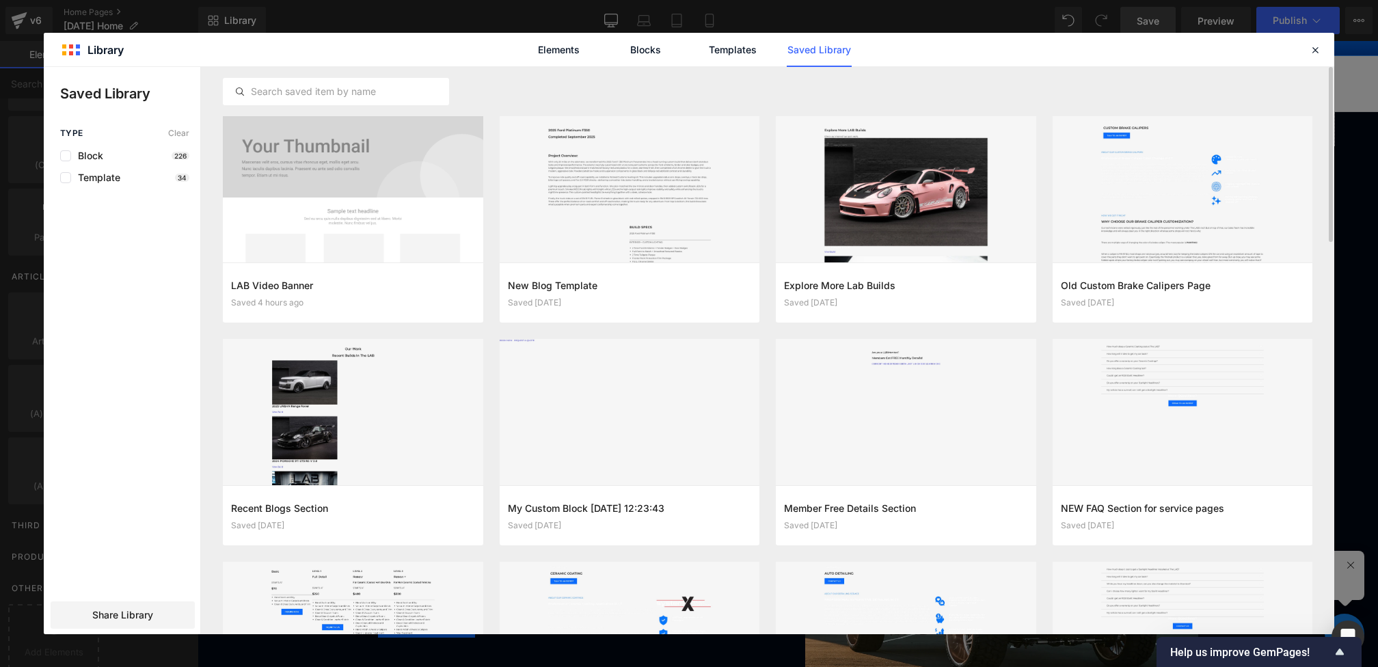
click at [325, 107] on div at bounding box center [767, 91] width 1089 height 49
click at [312, 90] on input "text" at bounding box center [335, 91] width 225 height 16
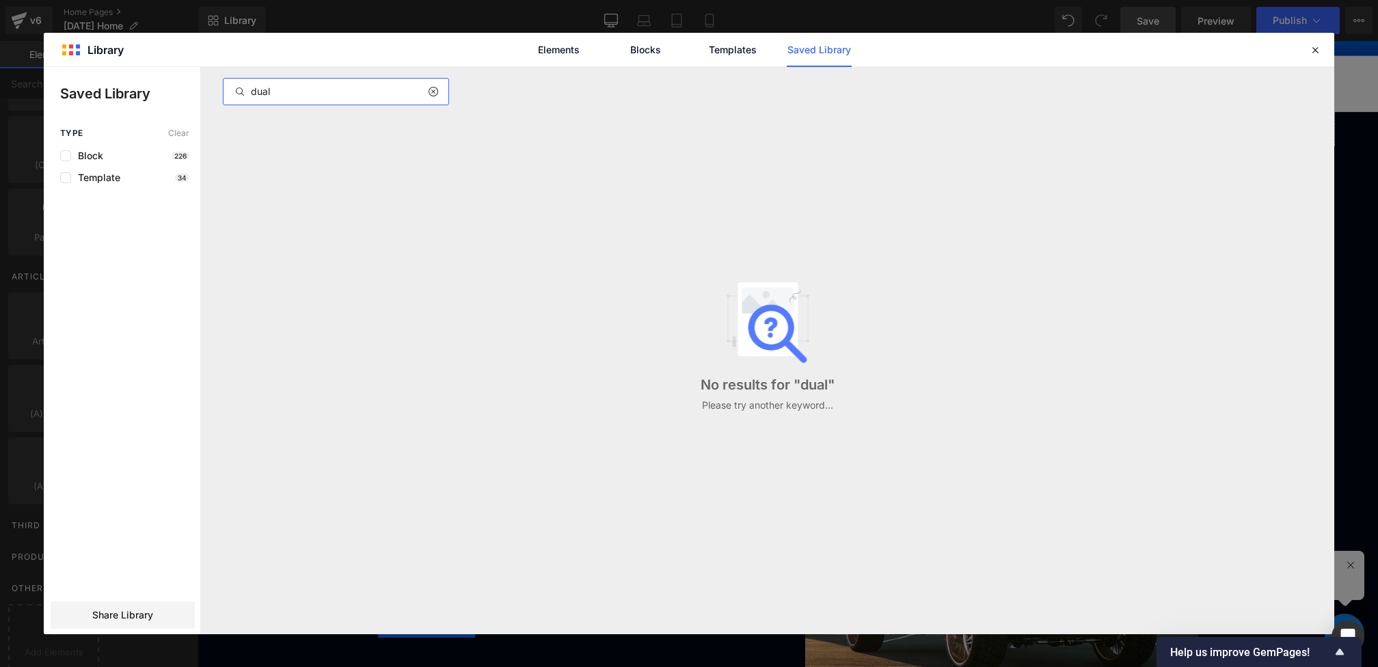
type input "dual"
click at [433, 91] on icon at bounding box center [433, 91] width 10 height 11
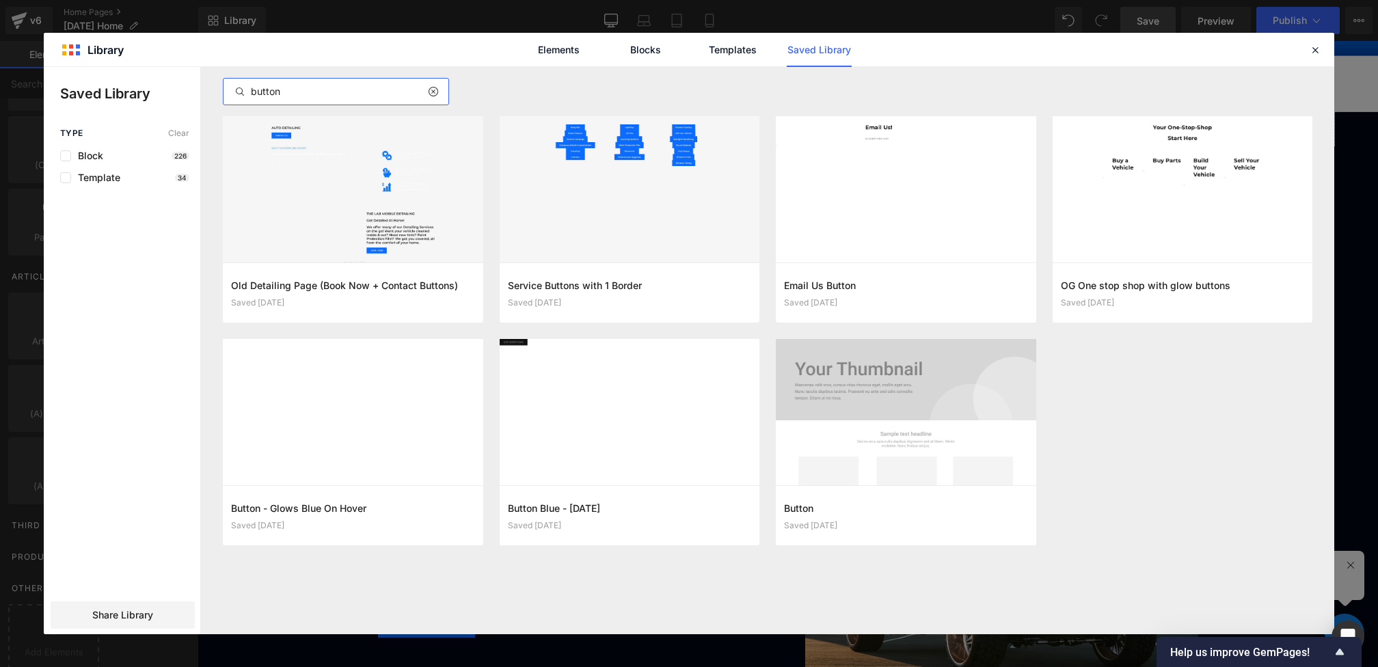
type input "button"
click at [431, 87] on icon at bounding box center [433, 91] width 10 height 11
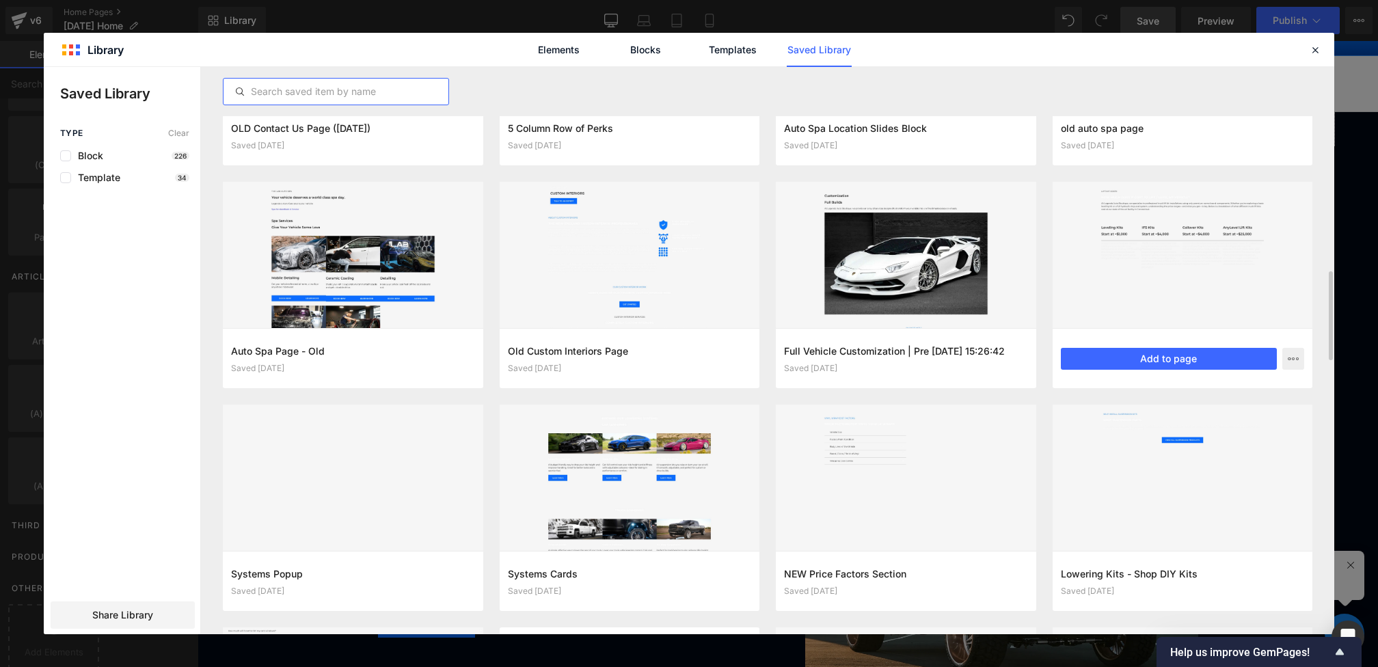
scroll to position [1279, 0]
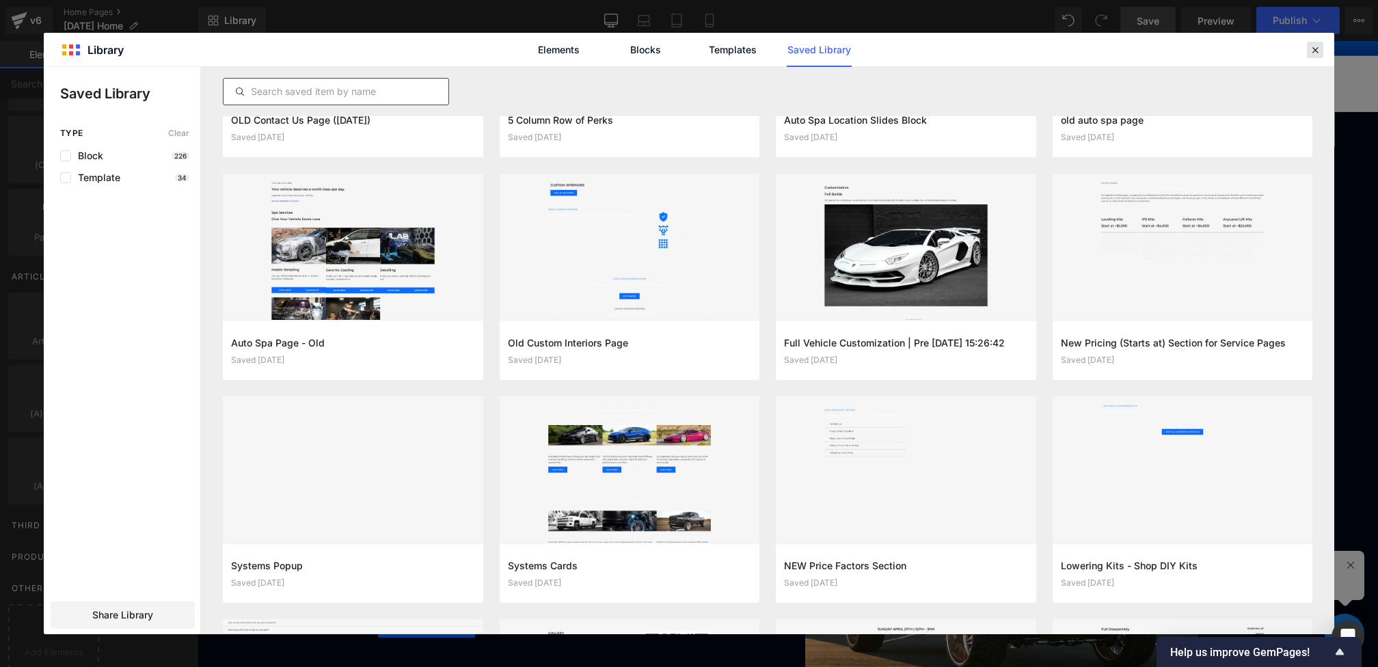
click at [1311, 51] on icon at bounding box center [1315, 50] width 12 height 12
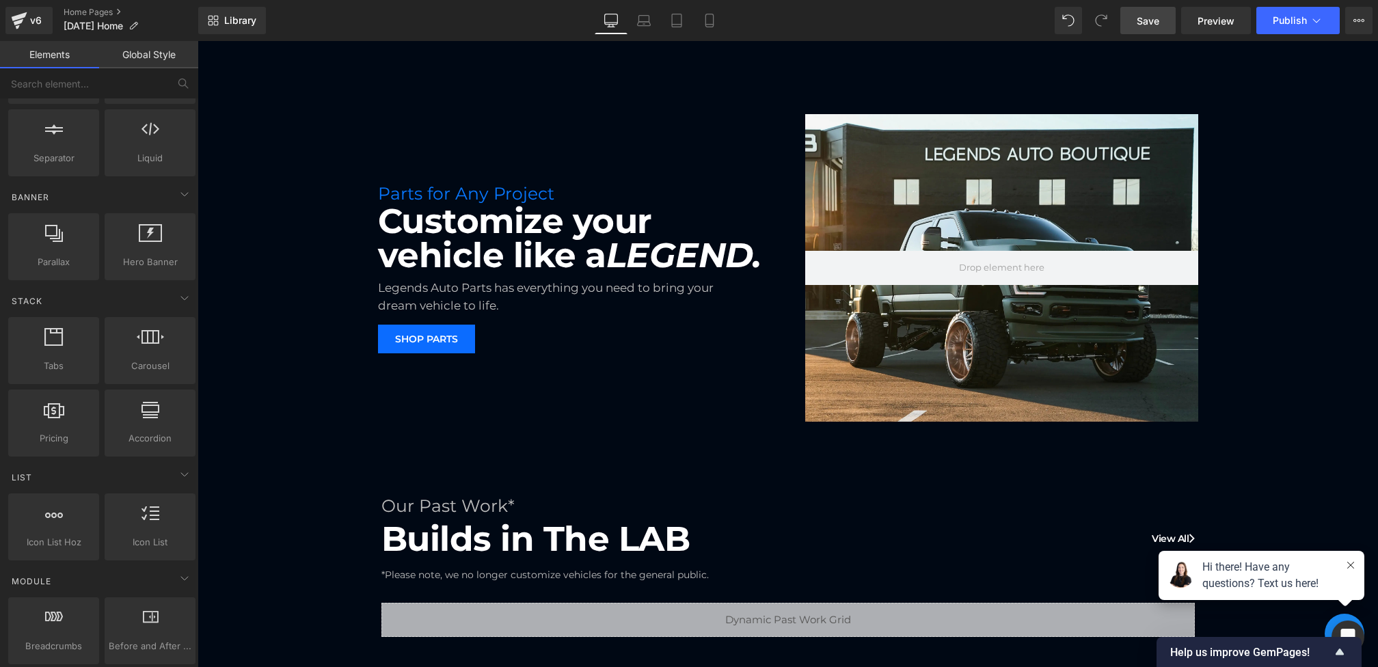
scroll to position [0, 0]
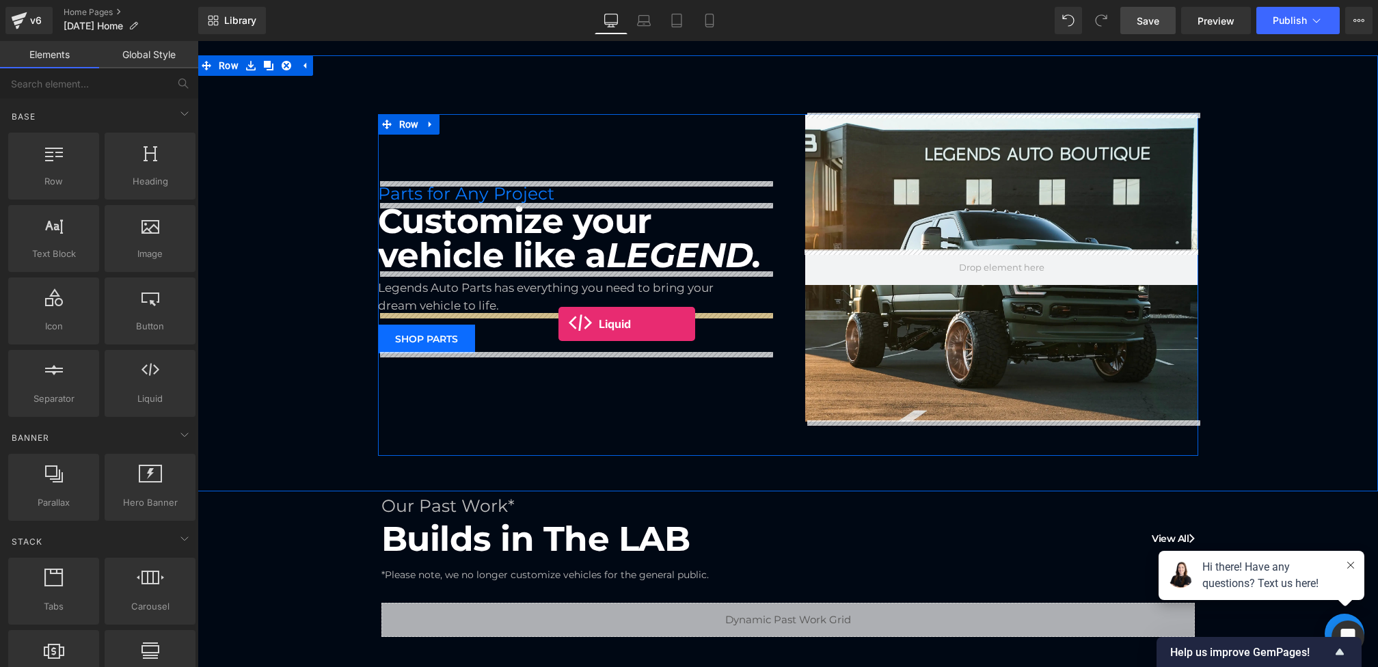
drag, startPoint x: 348, startPoint y: 417, endPoint x: 558, endPoint y: 324, distance: 230.3
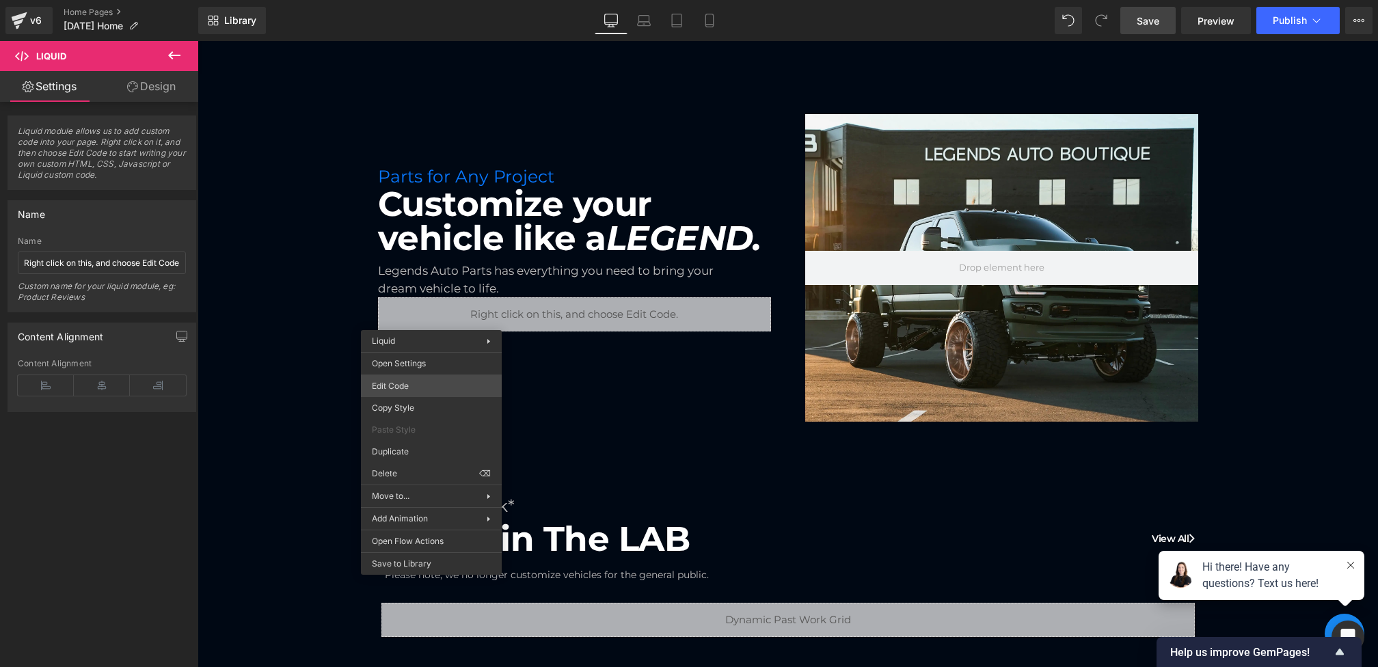
click at [410, 0] on div "Liquid You are previewing how the will restyle your page. You can not edit Elem…" at bounding box center [689, 0] width 1378 height 0
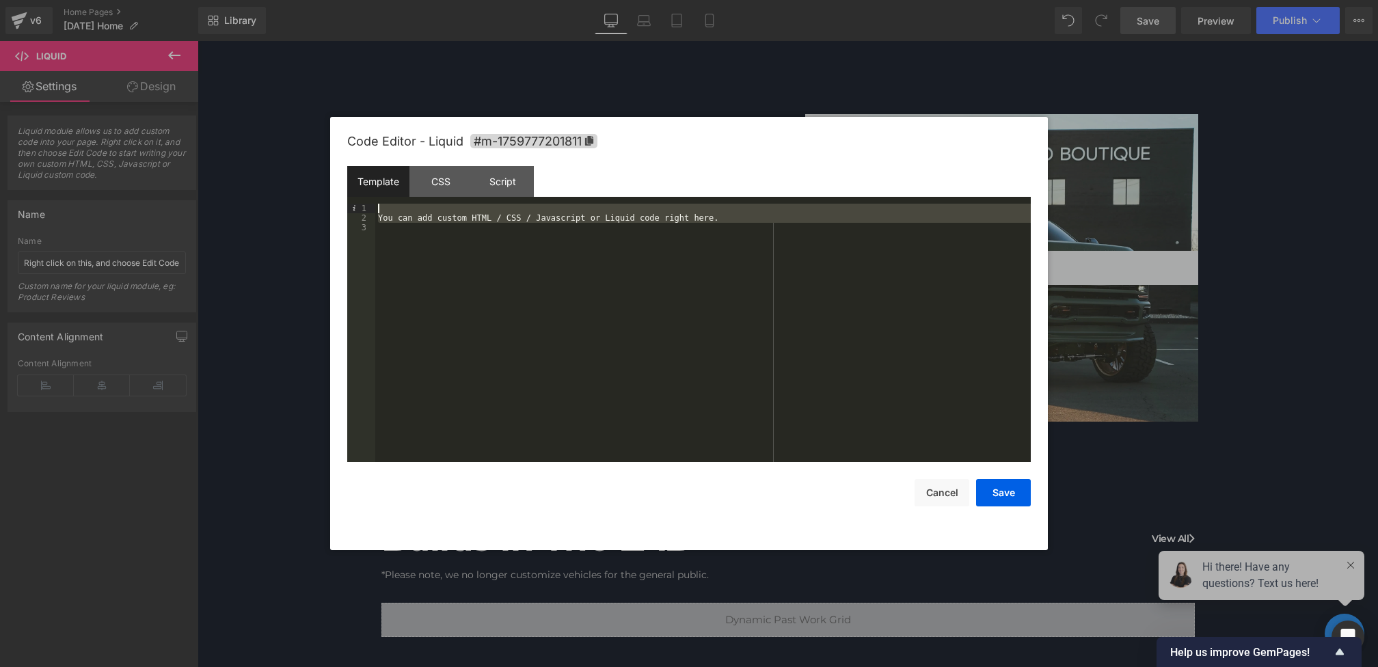
drag, startPoint x: 469, startPoint y: 265, endPoint x: 301, endPoint y: 140, distance: 209.5
click at [301, 140] on body "Liquid You are previewing how the will restyle your page. You can not edit Elem…" at bounding box center [689, 333] width 1378 height 667
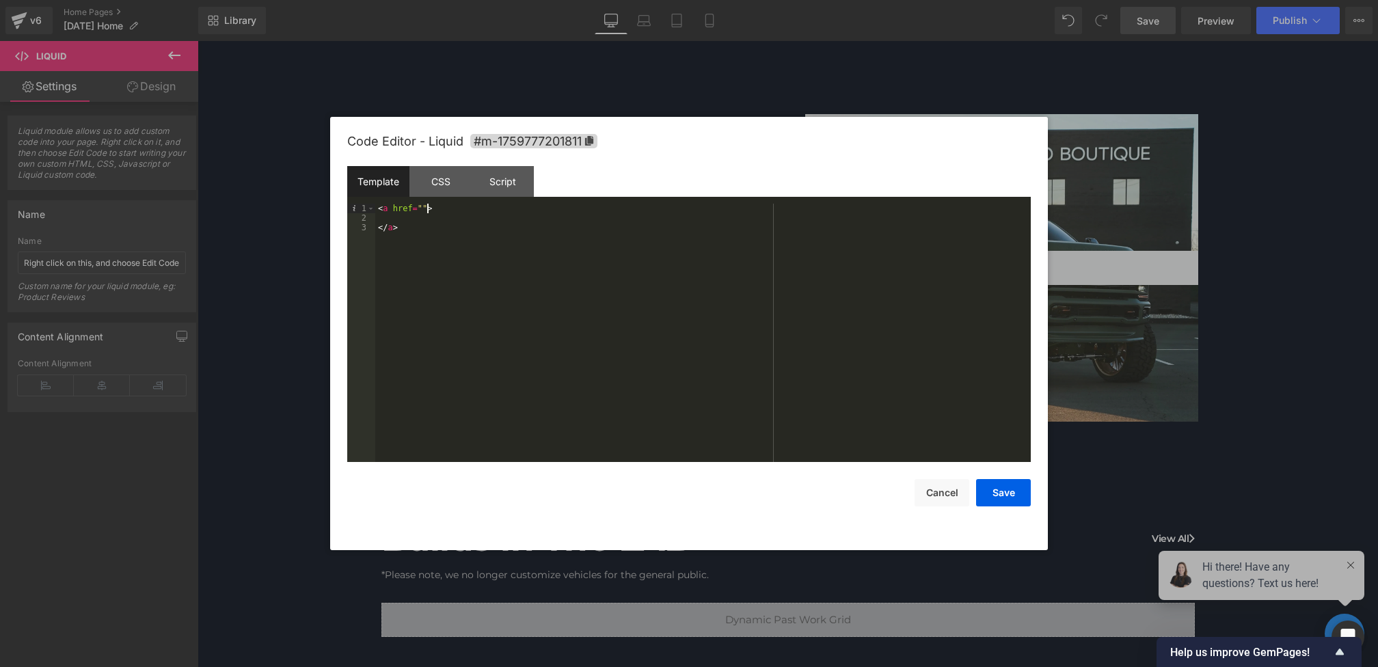
click at [428, 207] on div "< a href = "" > </ a >" at bounding box center [702, 342] width 655 height 277
click at [438, 221] on div "< a href = "" class = "button" > </ a >" at bounding box center [702, 342] width 655 height 277
click at [418, 232] on div "< a href = "" class = "button" > SHOP PARTS </ a >" at bounding box center [702, 342] width 655 height 277
click at [994, 488] on button "Save" at bounding box center [1003, 492] width 55 height 27
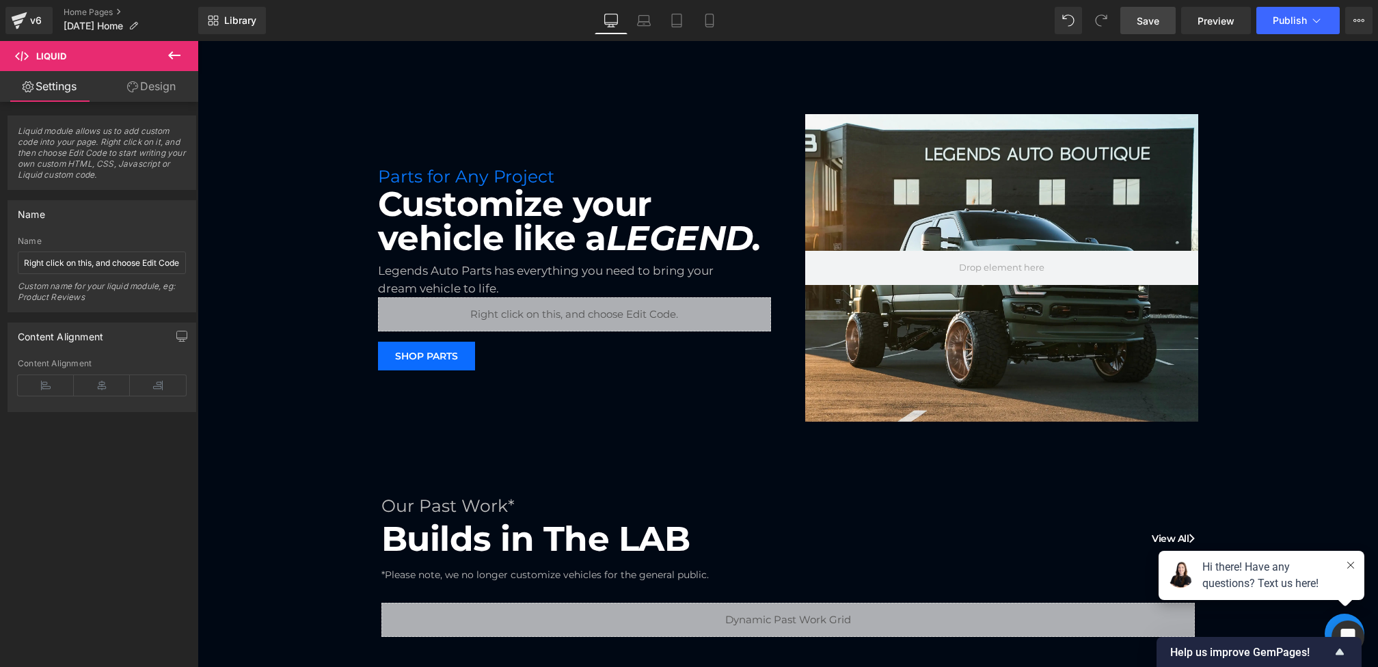
click at [1147, 25] on span "Save" at bounding box center [1147, 21] width 23 height 14
